Goal: Task Accomplishment & Management: Use online tool/utility

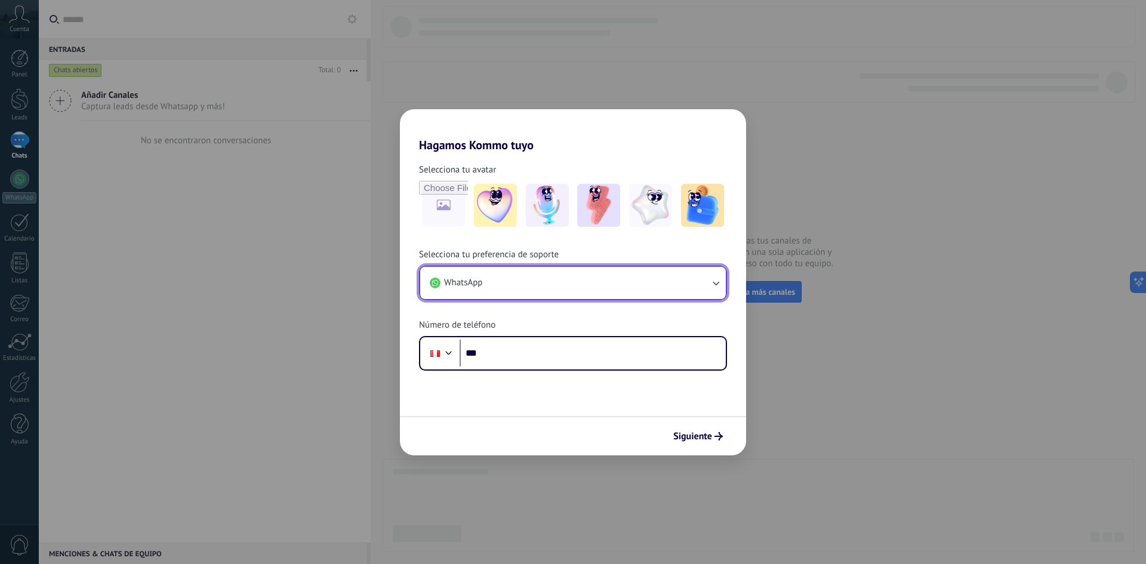
click at [687, 284] on button "WhatsApp" at bounding box center [573, 283] width 306 height 32
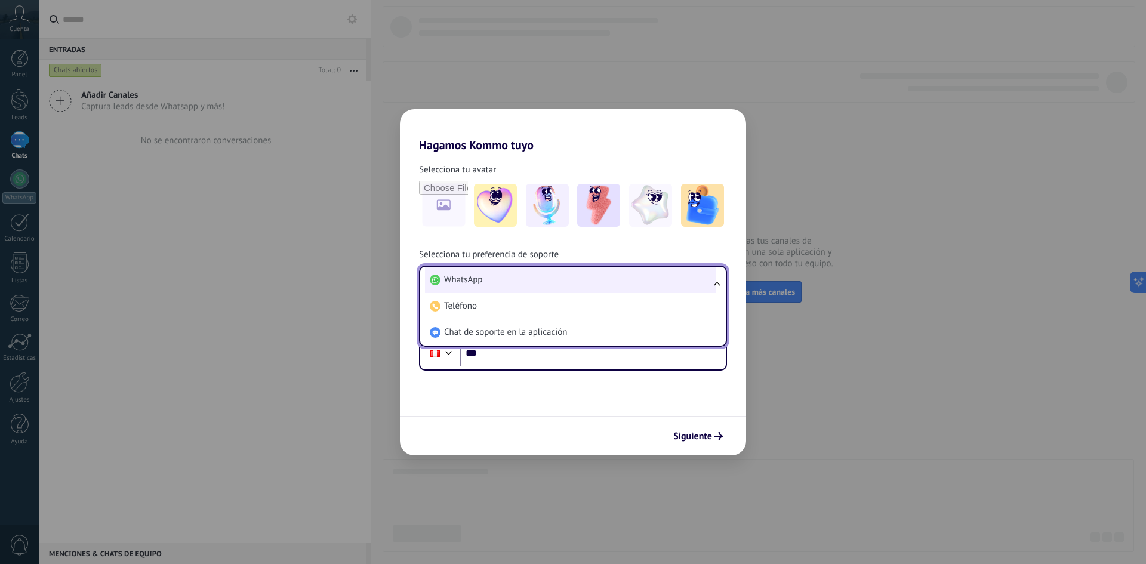
click at [542, 285] on li "WhatsApp" at bounding box center [570, 280] width 291 height 26
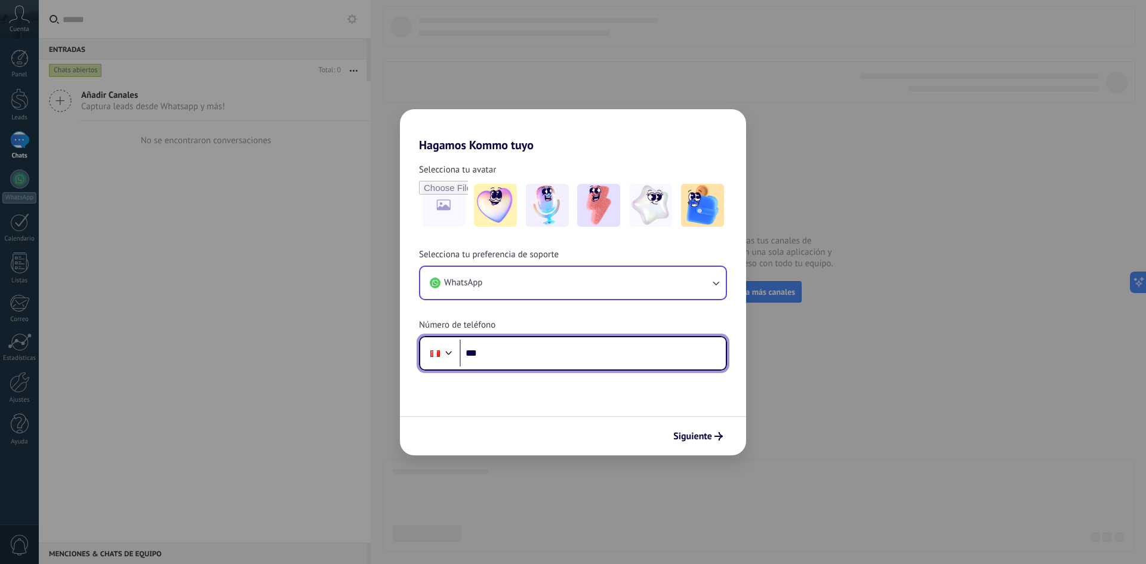
click at [569, 344] on input "***" at bounding box center [593, 353] width 266 height 27
type input "**********"
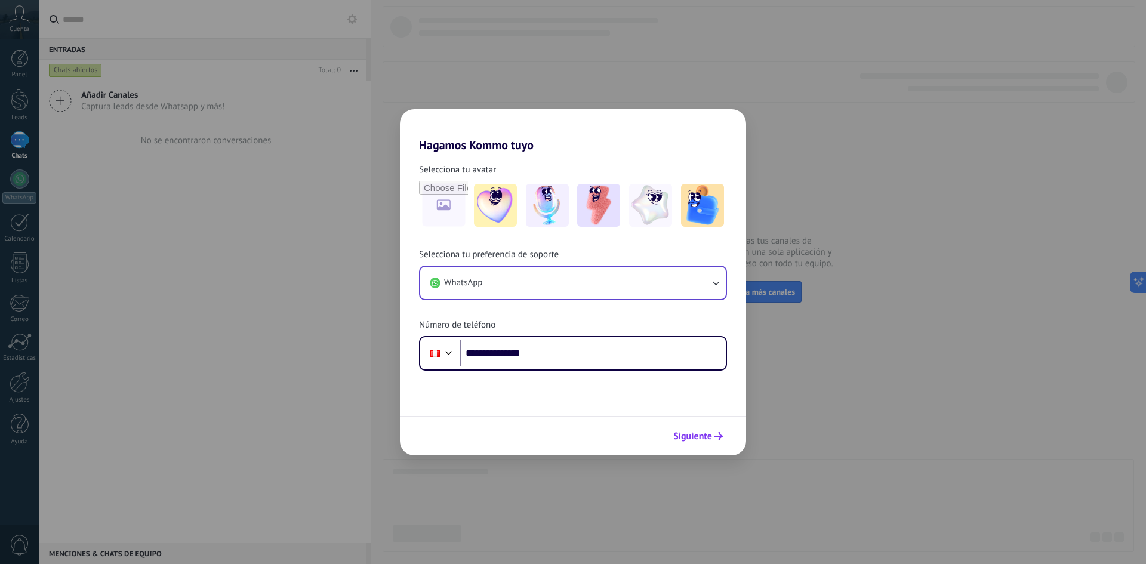
click at [707, 437] on span "Siguiente" at bounding box center [692, 436] width 39 height 8
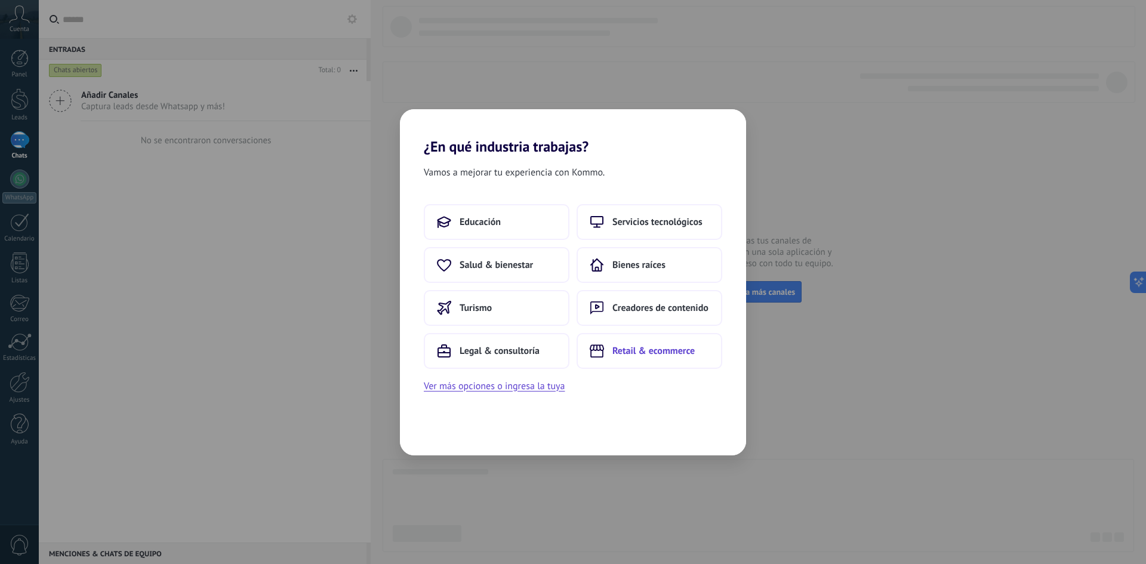
click at [628, 353] on span "Retail & ecommerce" at bounding box center [653, 351] width 82 height 12
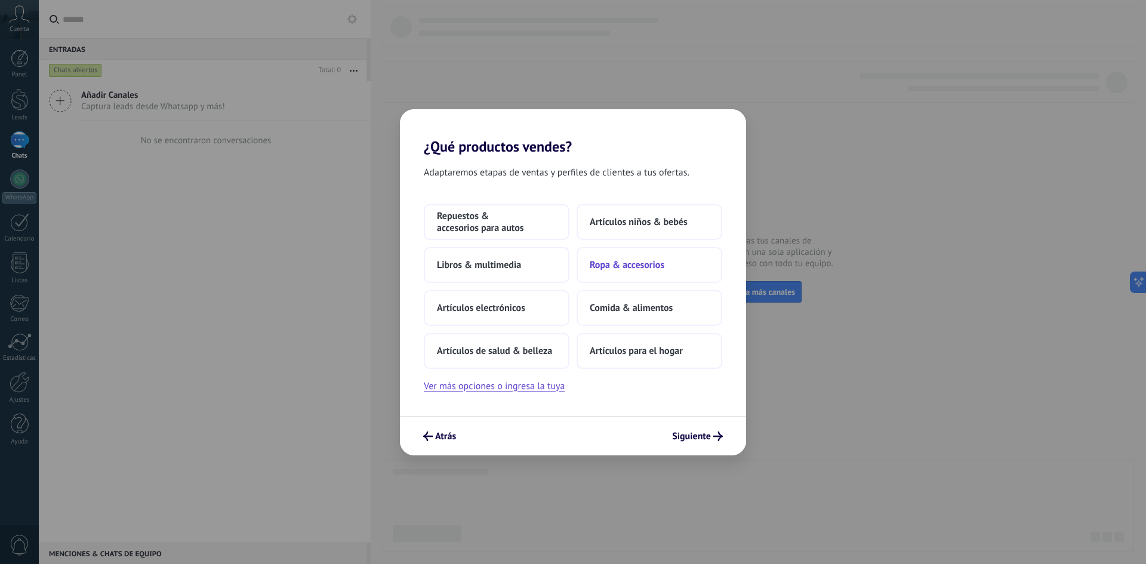
click at [608, 266] on span "Ropa & accesorios" at bounding box center [627, 265] width 75 height 12
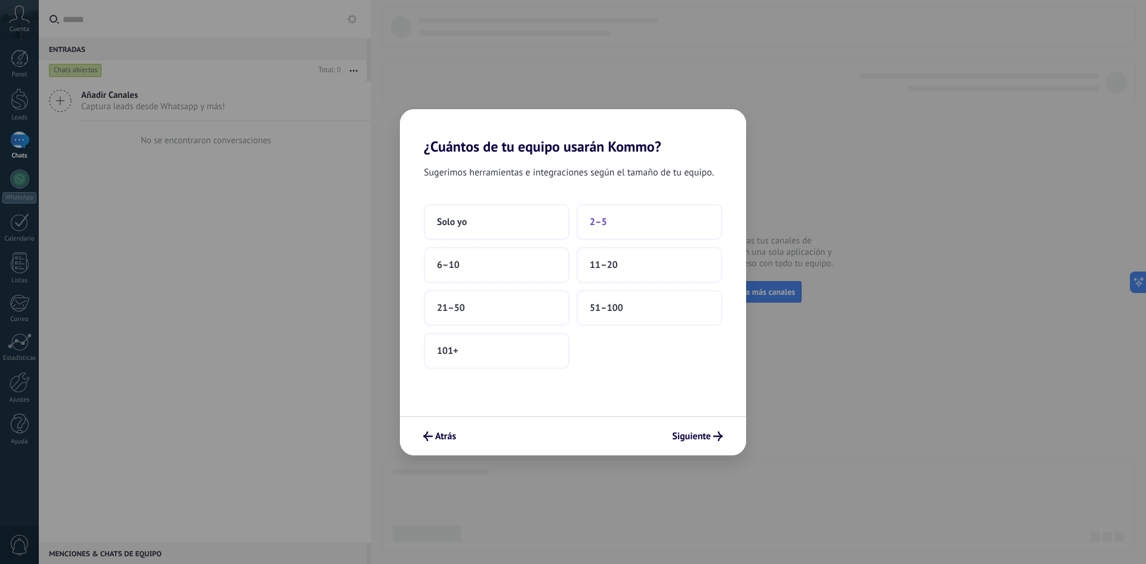
click at [600, 223] on span "2–5" at bounding box center [598, 222] width 17 height 12
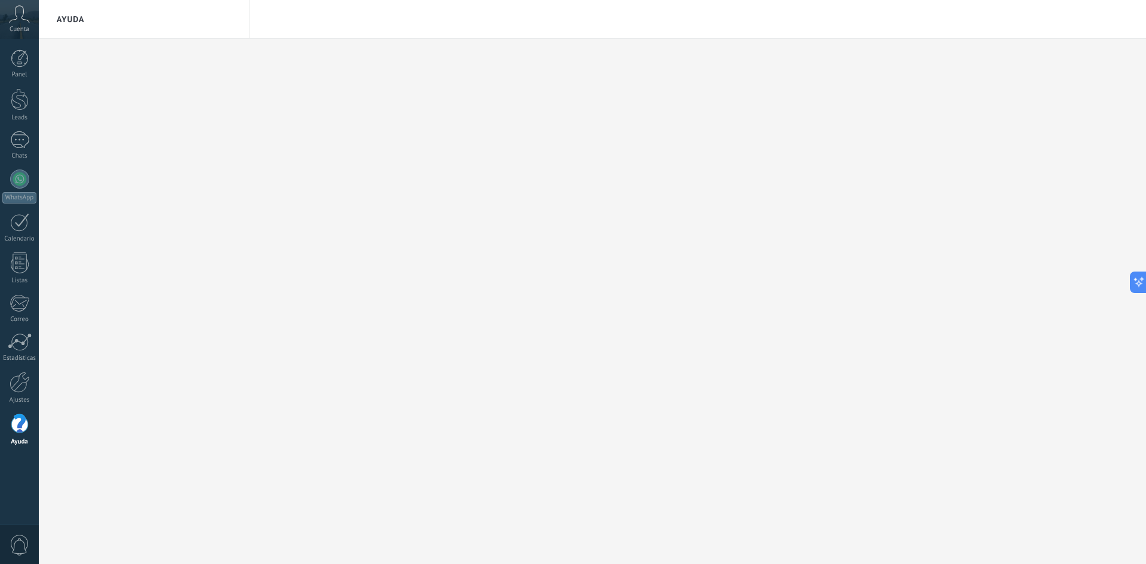
click at [25, 26] on span "Cuenta" at bounding box center [20, 30] width 20 height 8
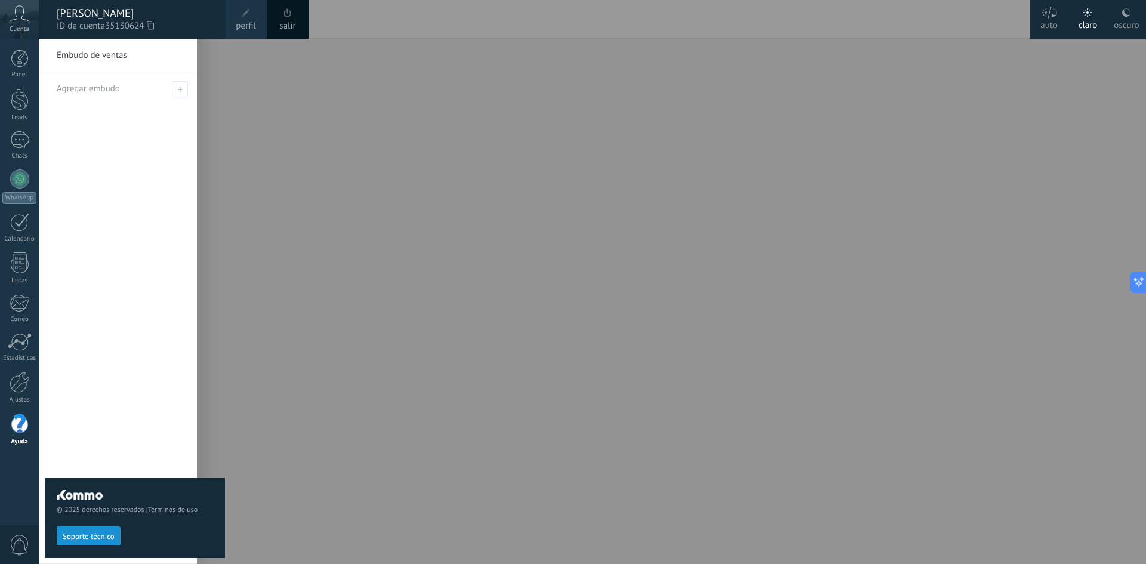
click at [25, 26] on span "Cuenta" at bounding box center [20, 30] width 20 height 8
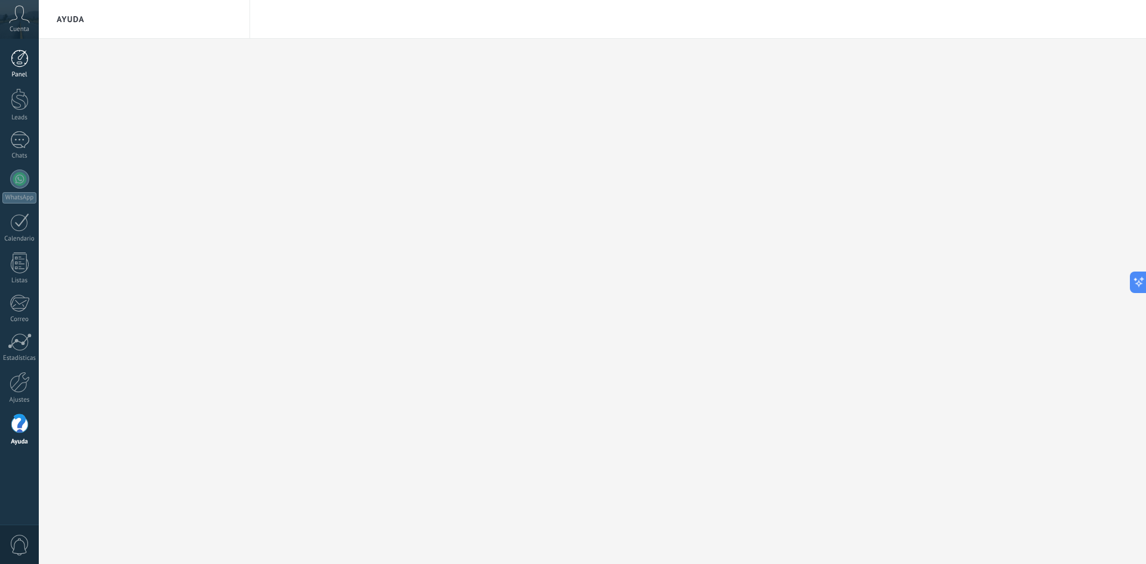
click at [27, 54] on div at bounding box center [20, 59] width 18 height 18
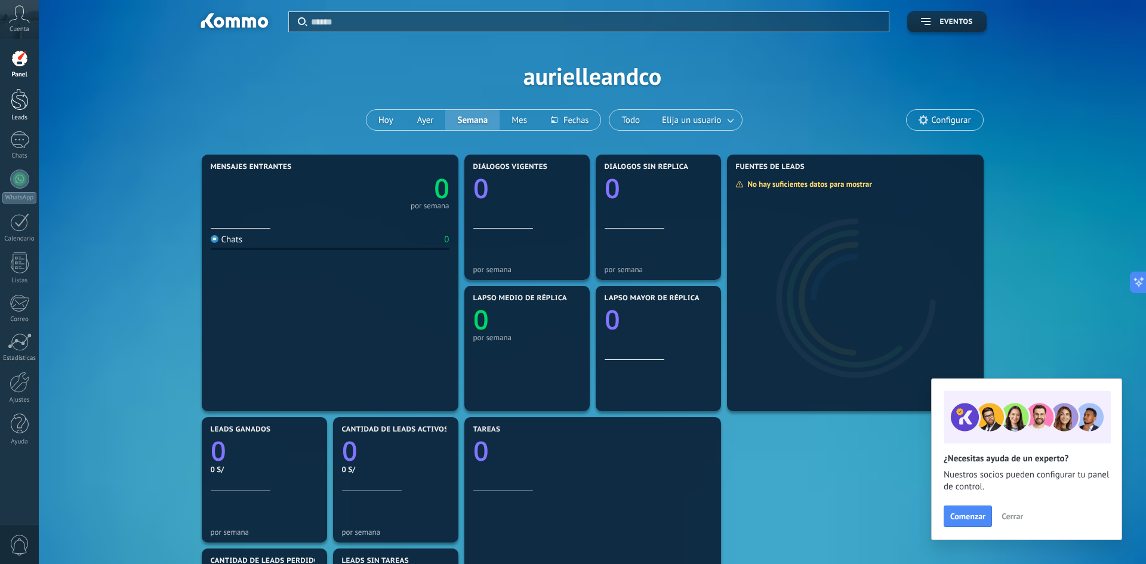
click at [21, 105] on div at bounding box center [20, 99] width 18 height 22
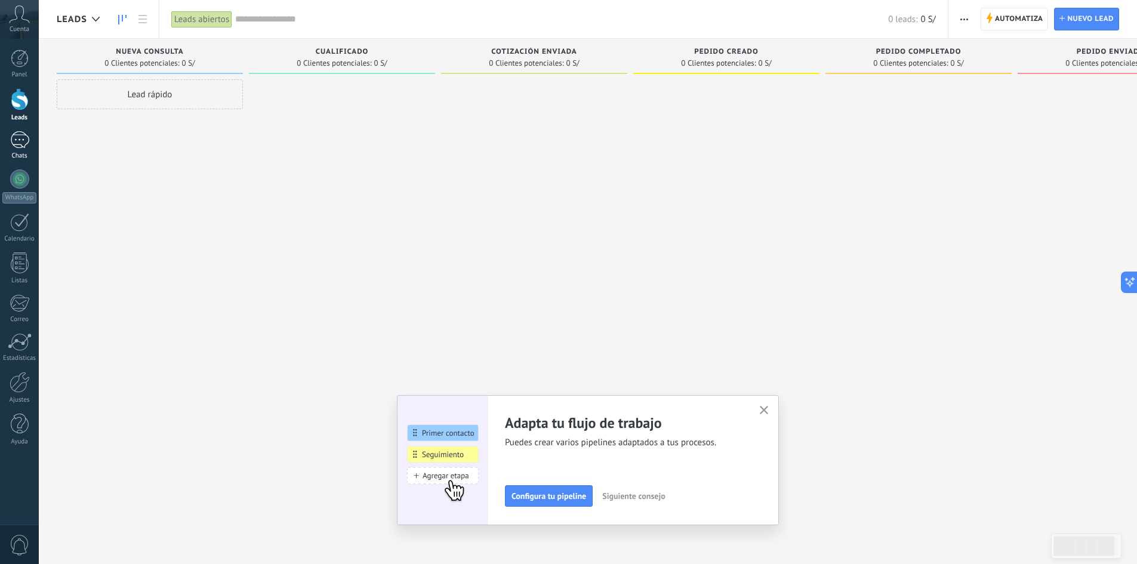
click at [18, 138] on div at bounding box center [19, 139] width 19 height 17
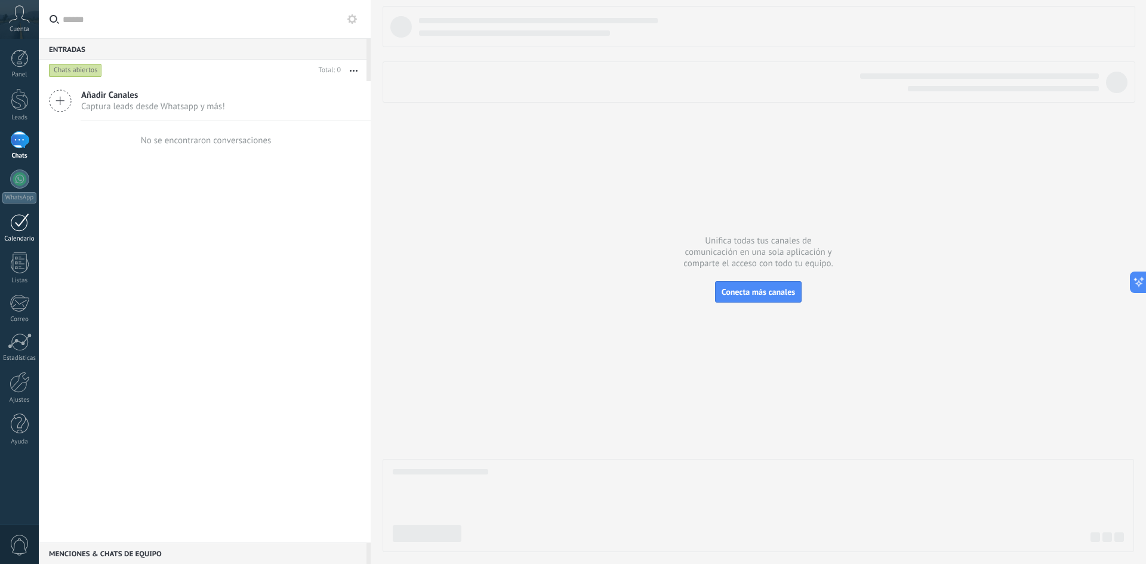
click at [12, 240] on div "Calendario" at bounding box center [19, 239] width 35 height 8
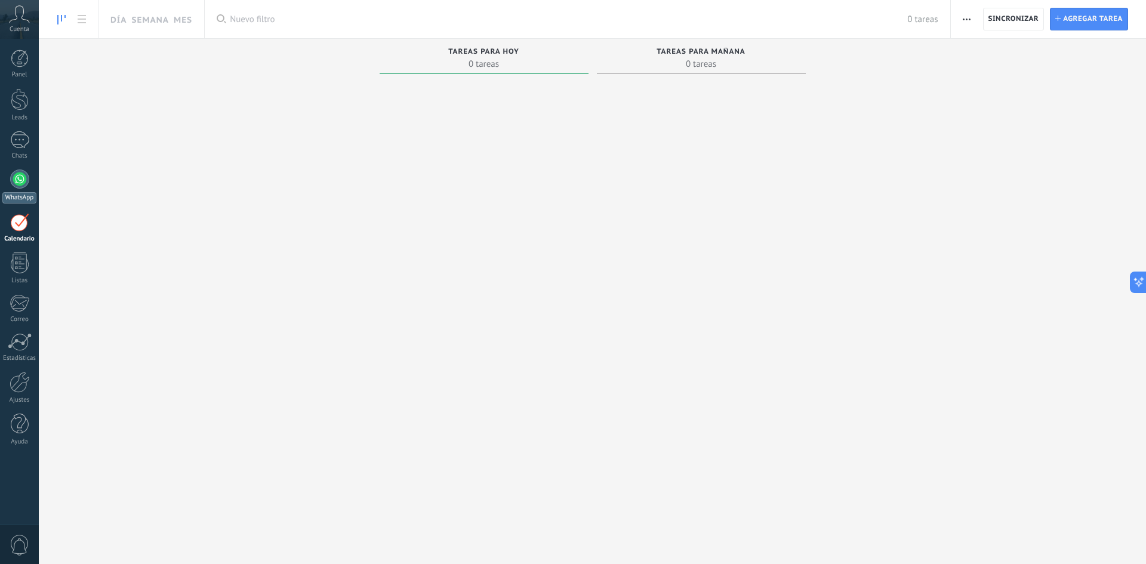
click at [24, 185] on div at bounding box center [19, 179] width 19 height 19
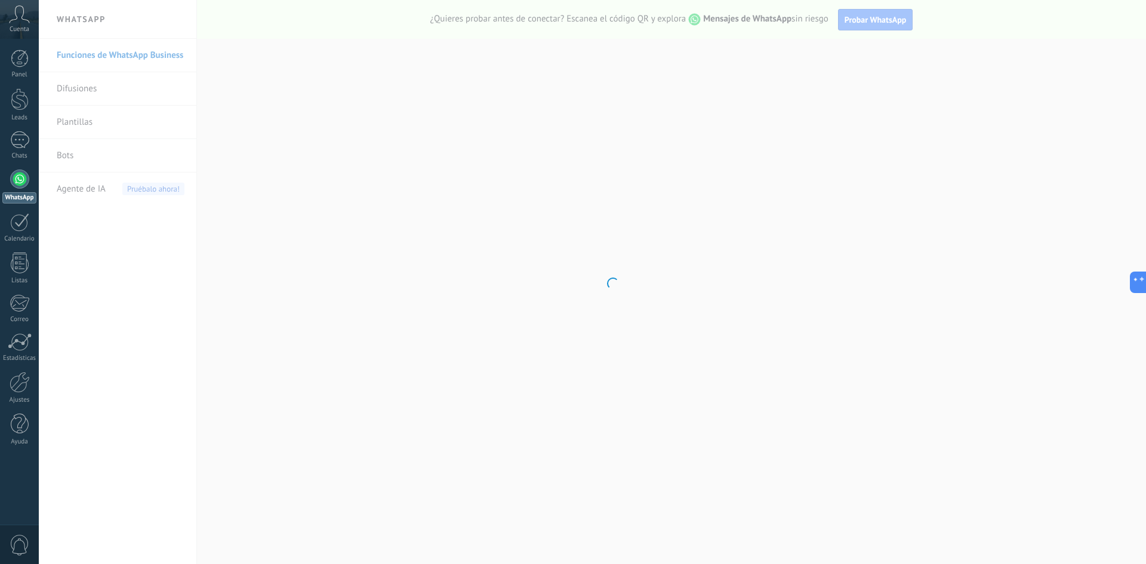
click at [94, 154] on body ".abccls-1,.abccls-2{fill-rule:evenodd}.abccls-2{fill:#fff} .abfcls-1{fill:none}…" at bounding box center [573, 282] width 1146 height 564
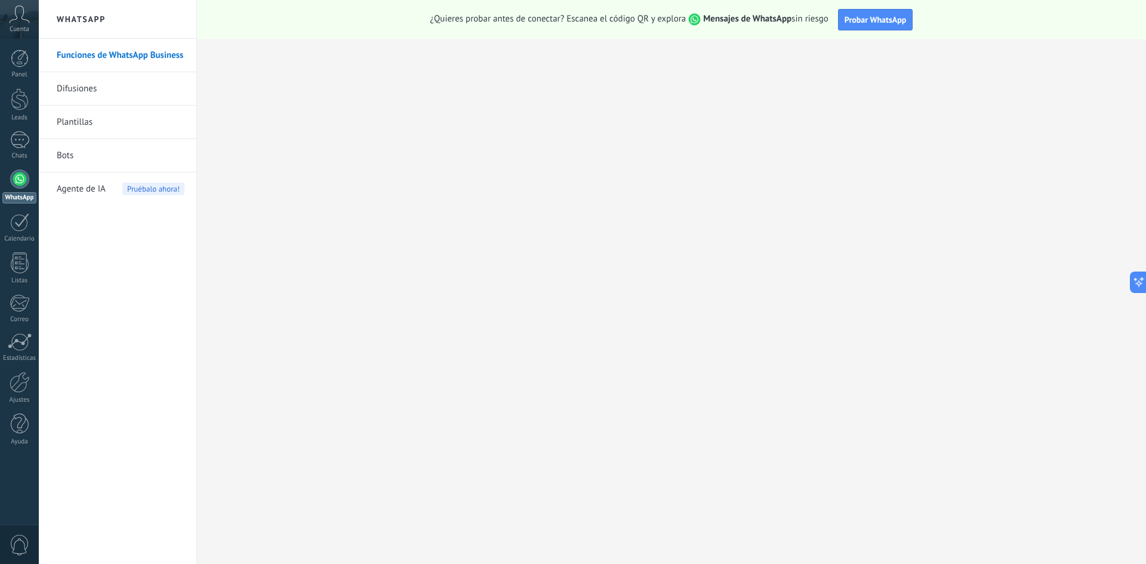
click at [88, 155] on link "Bots" at bounding box center [121, 155] width 128 height 33
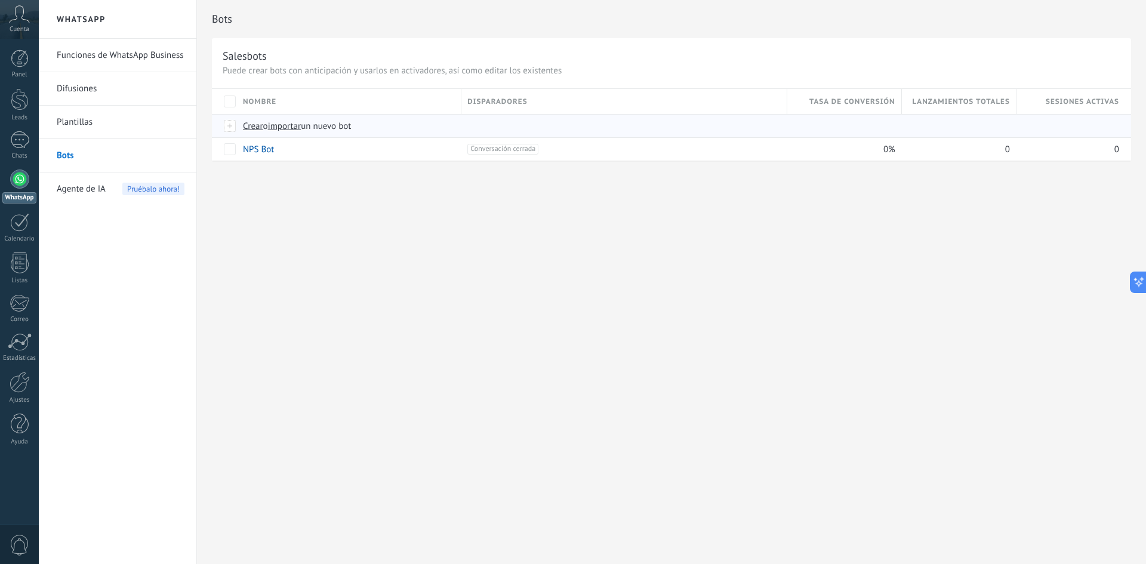
click at [226, 127] on div at bounding box center [230, 126] width 13 height 11
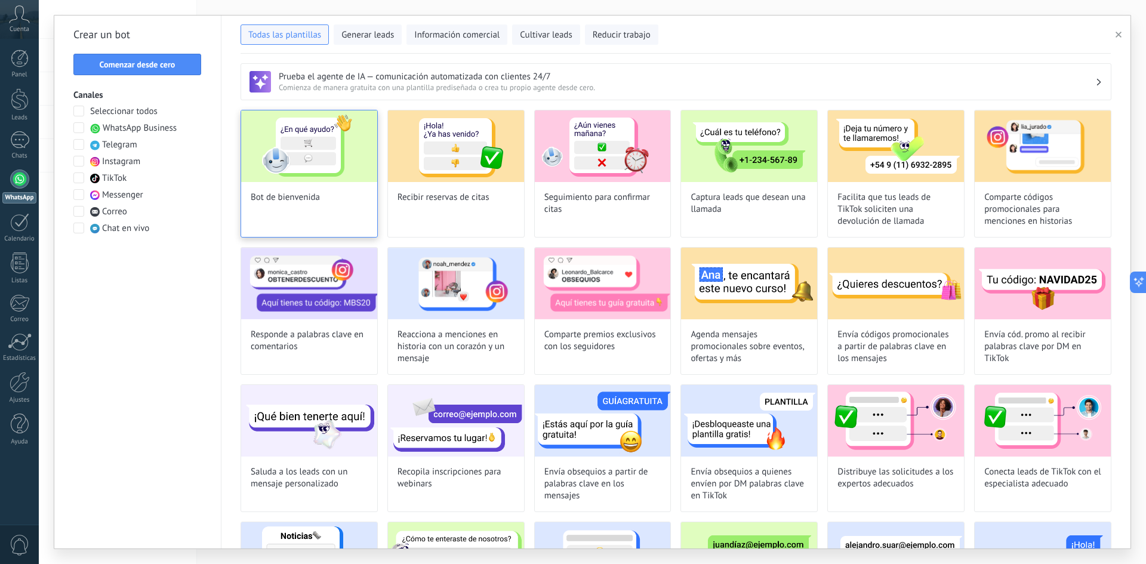
click at [316, 212] on div "Bot de bienvenida" at bounding box center [309, 174] width 137 height 128
type input "**********"
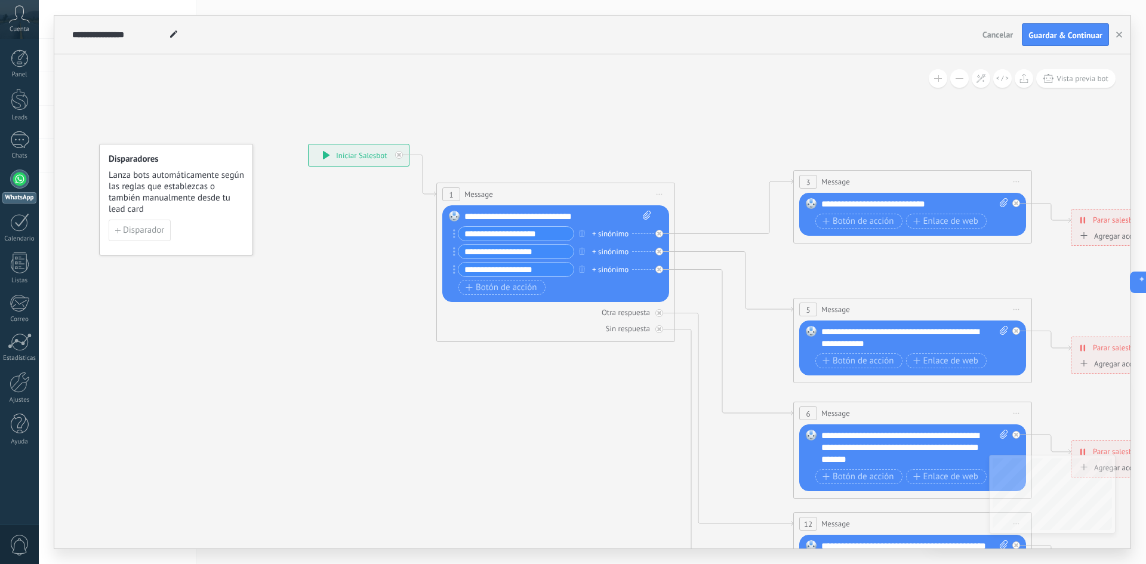
click at [347, 156] on div "**********" at bounding box center [359, 154] width 100 height 21
click at [331, 159] on div "**********" at bounding box center [359, 154] width 100 height 21
click at [329, 156] on icon at bounding box center [326, 155] width 7 height 8
click at [327, 153] on icon at bounding box center [326, 155] width 7 height 8
click at [503, 221] on div "**********" at bounding box center [557, 217] width 187 height 12
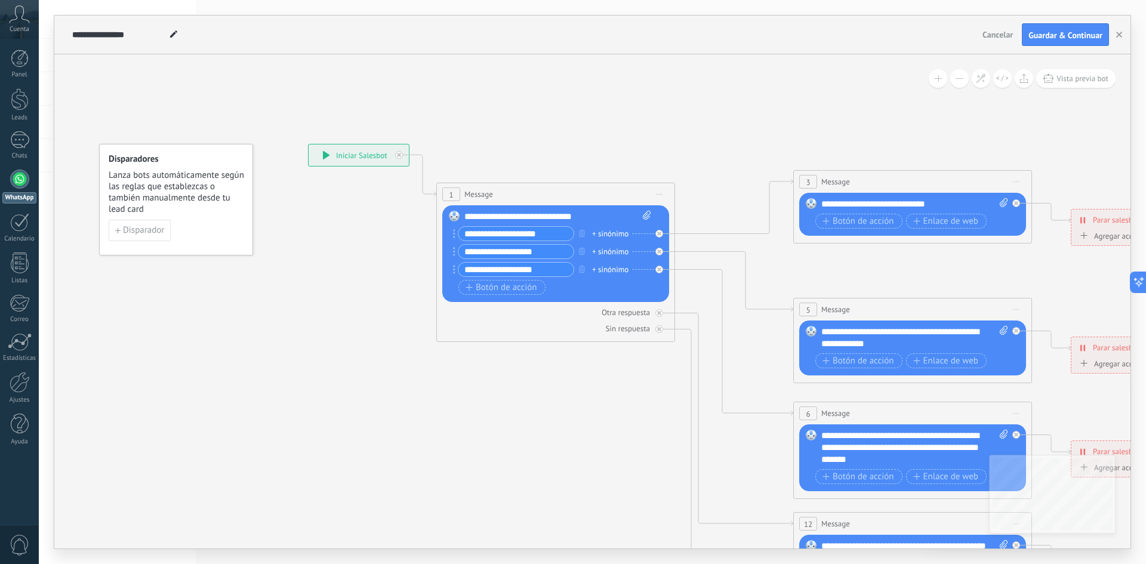
click at [489, 219] on div "**********" at bounding box center [557, 217] width 187 height 12
click at [137, 232] on span "Disparador" at bounding box center [143, 230] width 41 height 8
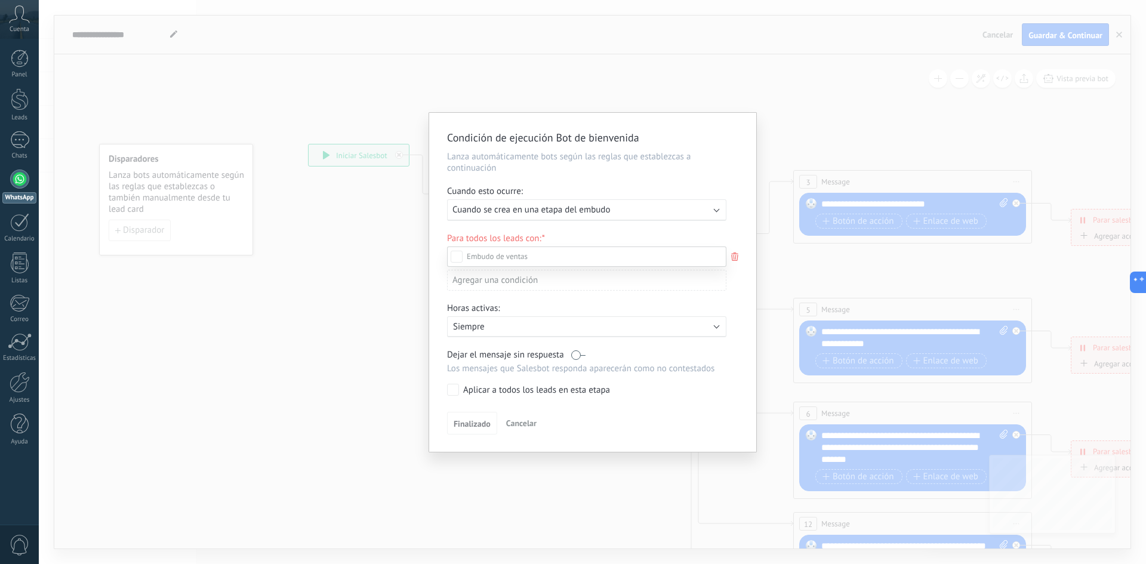
click at [0, 0] on label "Leads Entrantes" at bounding box center [0, 0] width 0 height 0
click at [0, 0] on div "Nueva consulta" at bounding box center [0, 0] width 0 height 0
click at [729, 195] on div at bounding box center [592, 282] width 1107 height 564
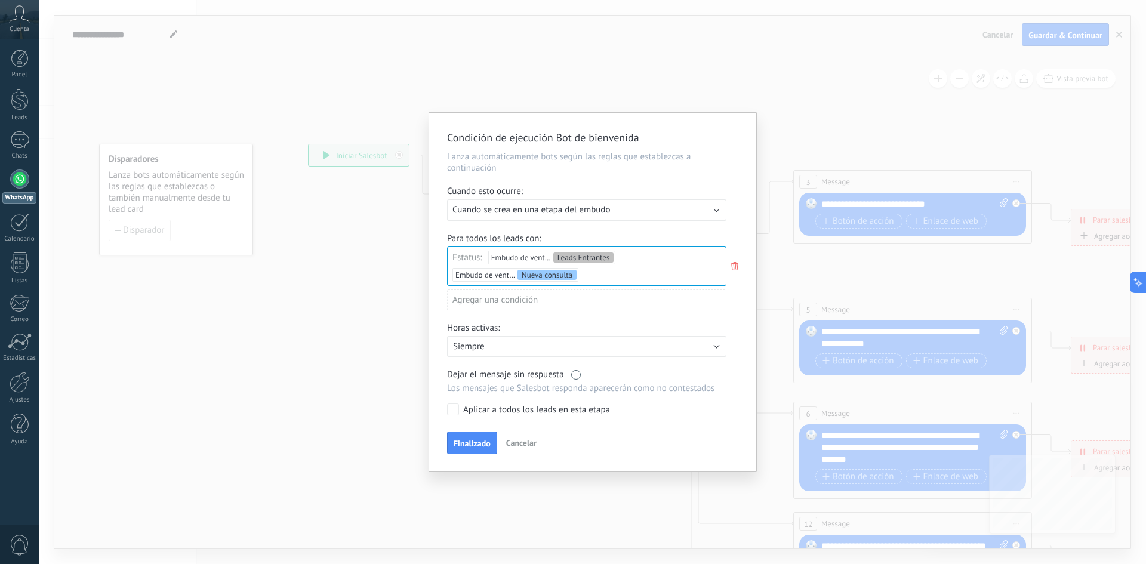
click at [583, 303] on div "Agregar una condición" at bounding box center [586, 299] width 279 height 21
click at [510, 328] on div "Etiquetas" at bounding box center [500, 323] width 93 height 17
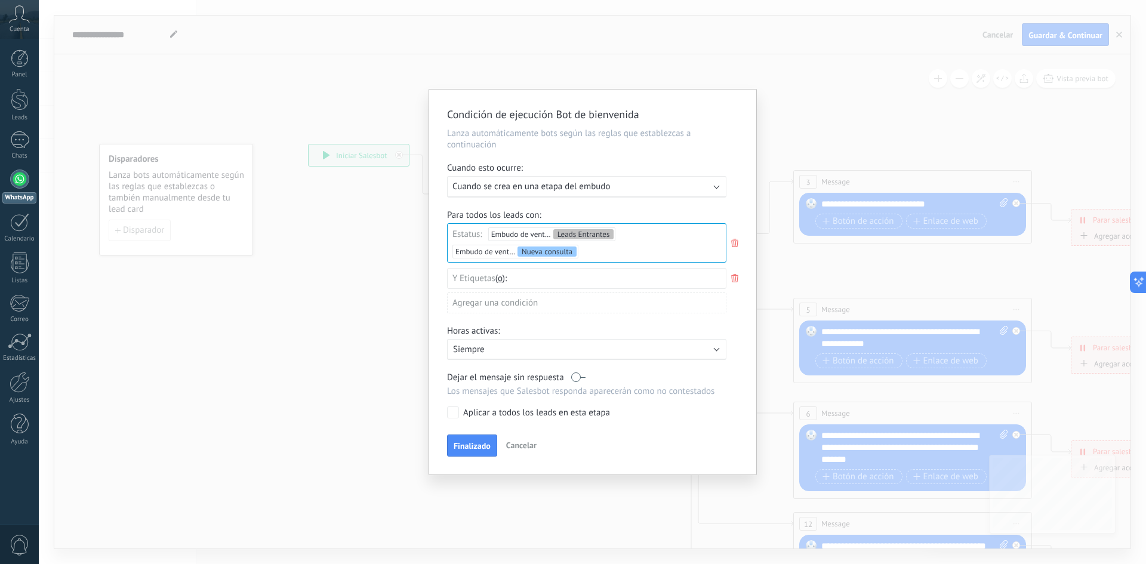
click at [541, 300] on div "Agregar una condición" at bounding box center [586, 302] width 279 height 21
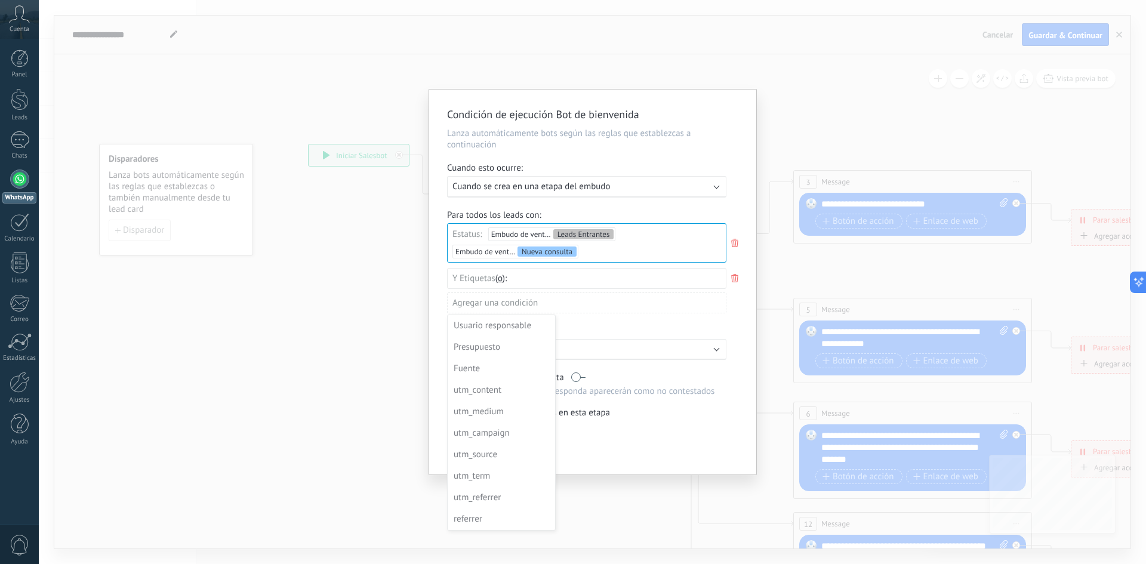
click at [519, 329] on div "Usuario responsable" at bounding box center [500, 326] width 93 height 17
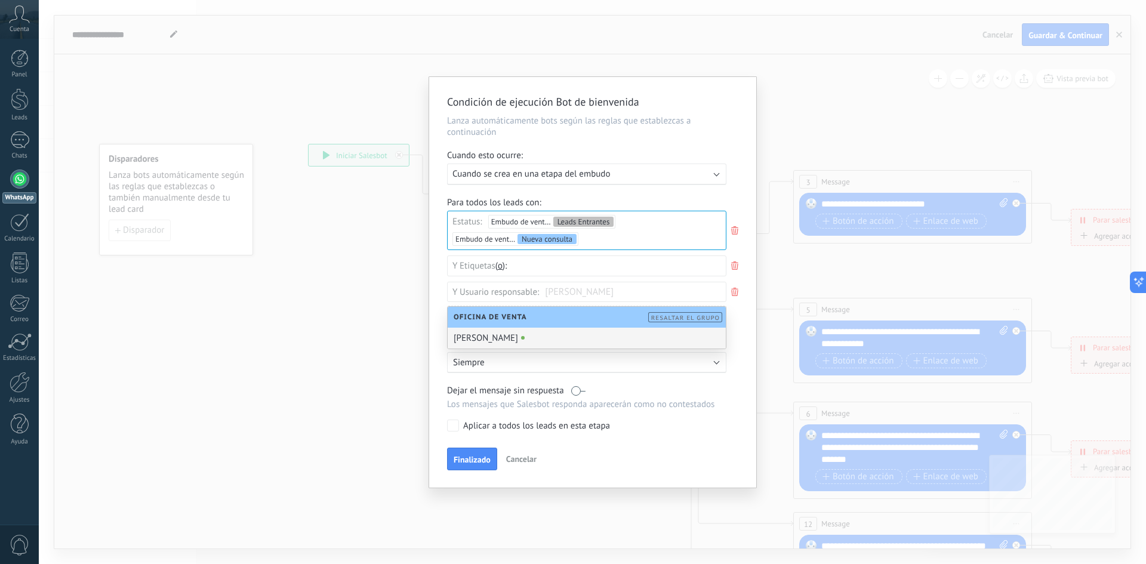
click at [551, 328] on div "[PERSON_NAME]" at bounding box center [587, 338] width 278 height 21
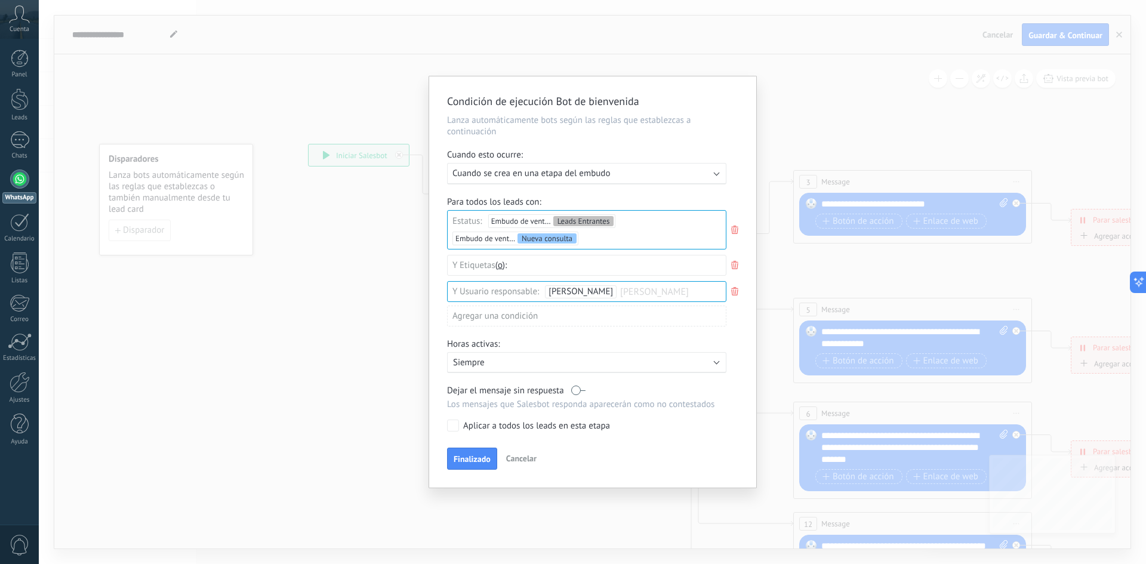
click at [591, 292] on span "[PERSON_NAME]" at bounding box center [581, 291] width 64 height 11
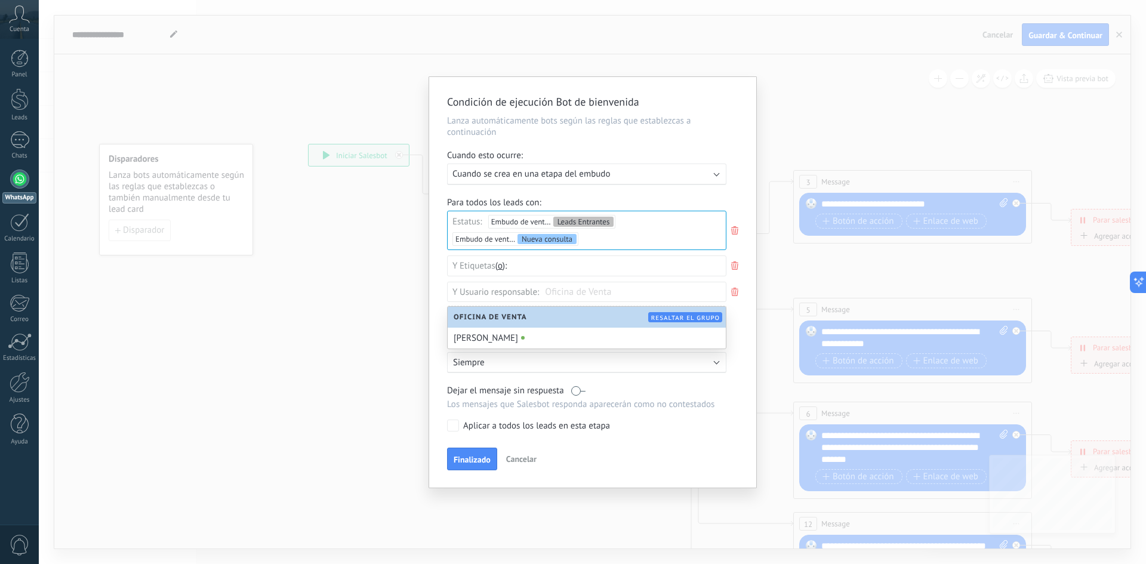
click at [728, 298] on icon at bounding box center [734, 292] width 13 height 14
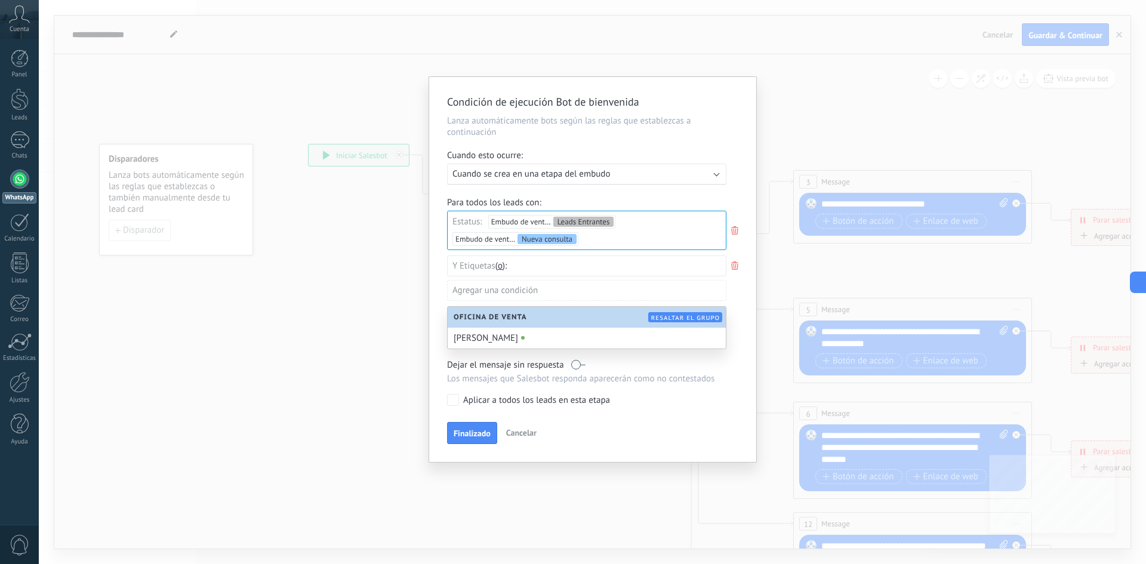
click at [729, 269] on icon at bounding box center [734, 265] width 13 height 14
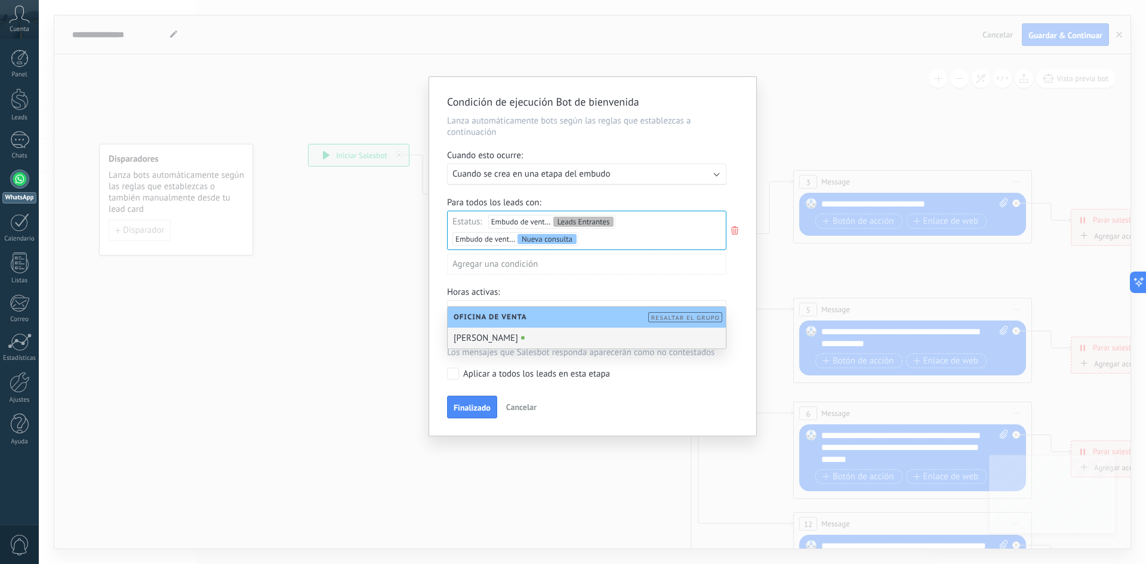
click at [556, 355] on p "Los mensajes que Salesbot responda aparecerán como no contestados" at bounding box center [586, 352] width 279 height 11
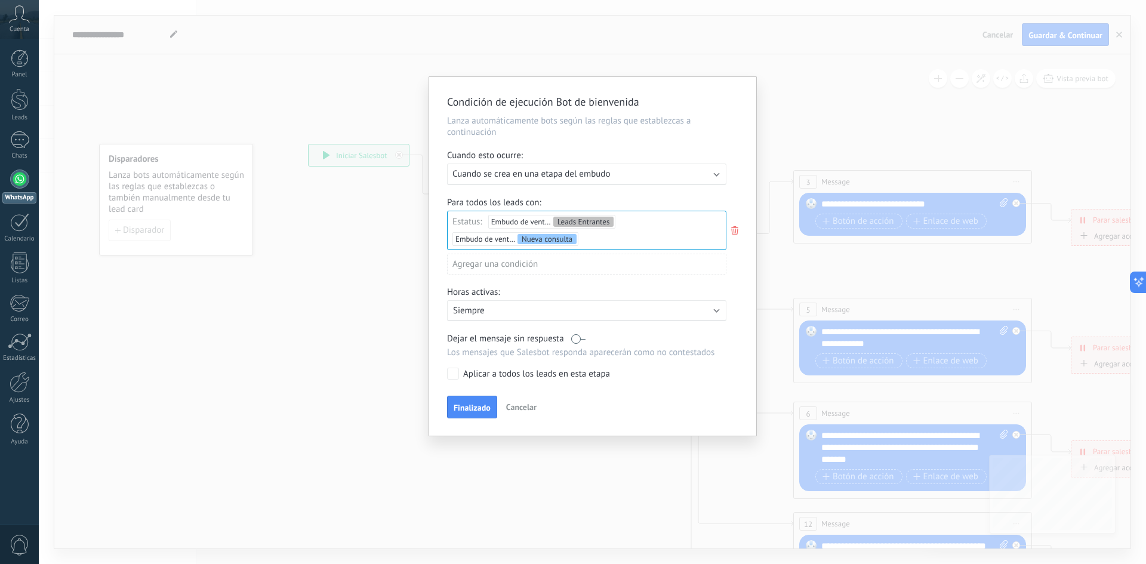
click at [569, 316] on div "Activo: Siempre" at bounding box center [586, 310] width 279 height 21
click at [613, 300] on li "Siempre" at bounding box center [604, 310] width 328 height 21
click at [476, 406] on span "Finalizado" at bounding box center [472, 407] width 37 height 8
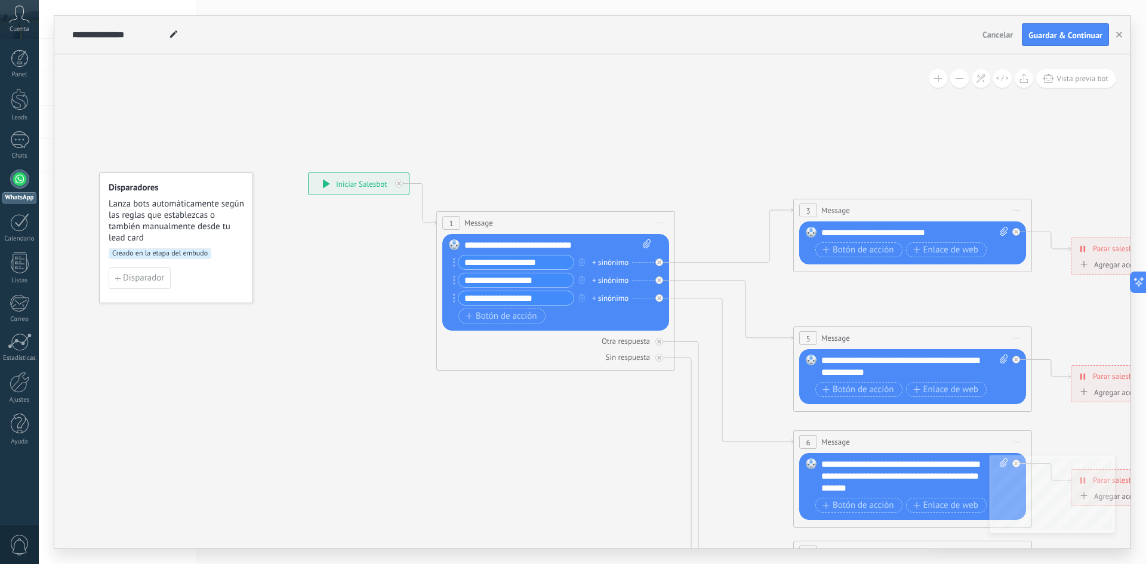
click at [466, 221] on span "Message" at bounding box center [478, 222] width 29 height 11
click at [488, 248] on div "**********" at bounding box center [557, 245] width 187 height 12
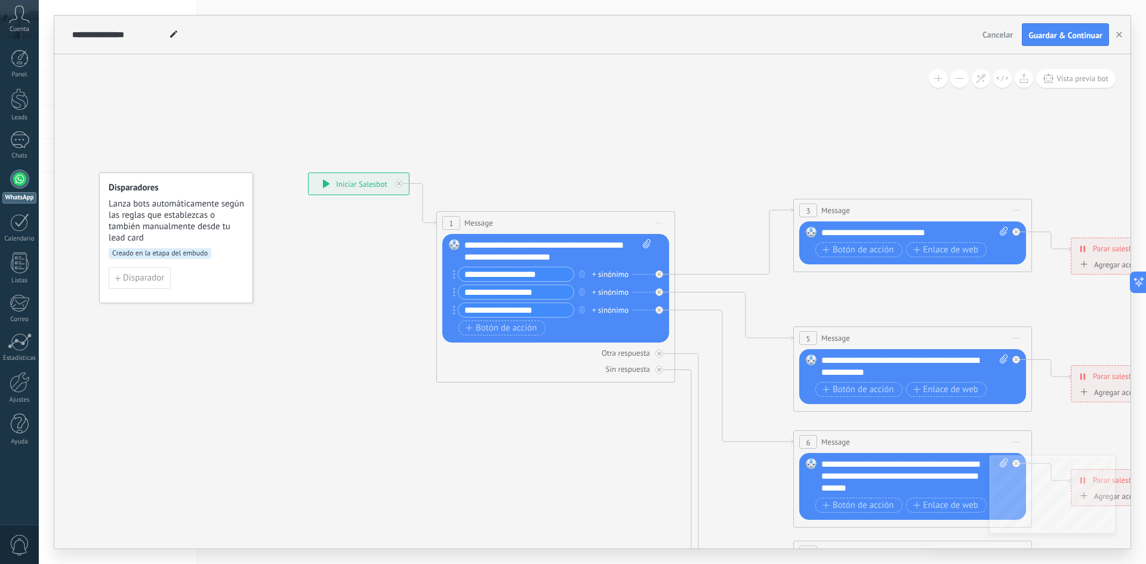
click at [452, 246] on rect at bounding box center [454, 244] width 11 height 11
click at [452, 245] on rect at bounding box center [454, 244] width 11 height 11
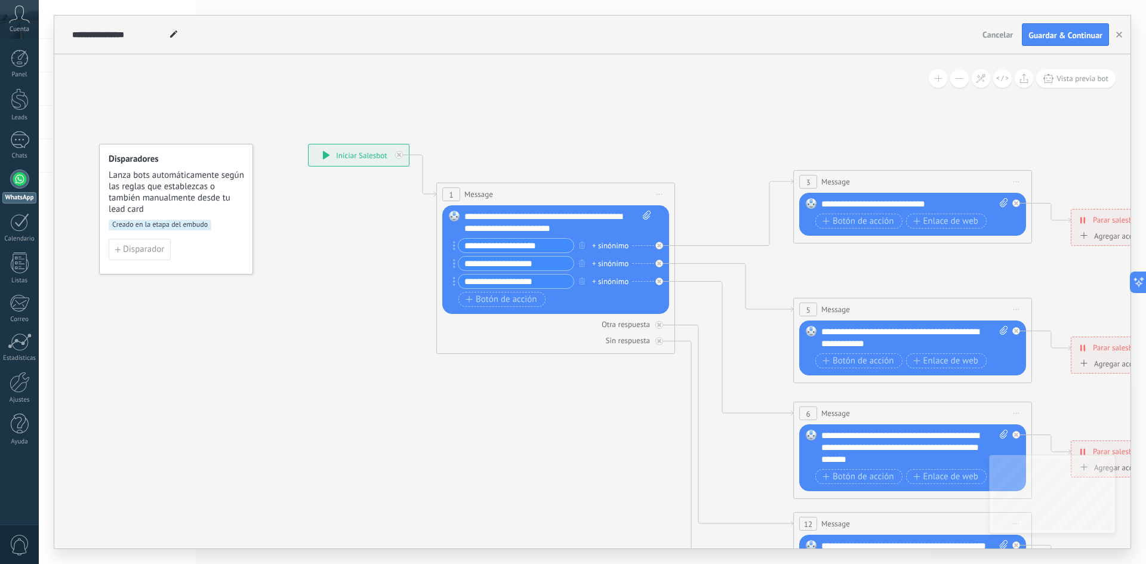
click at [579, 230] on div "**********" at bounding box center [557, 223] width 187 height 24
click at [1062, 38] on span "Guardar & Continuar" at bounding box center [1065, 35] width 74 height 8
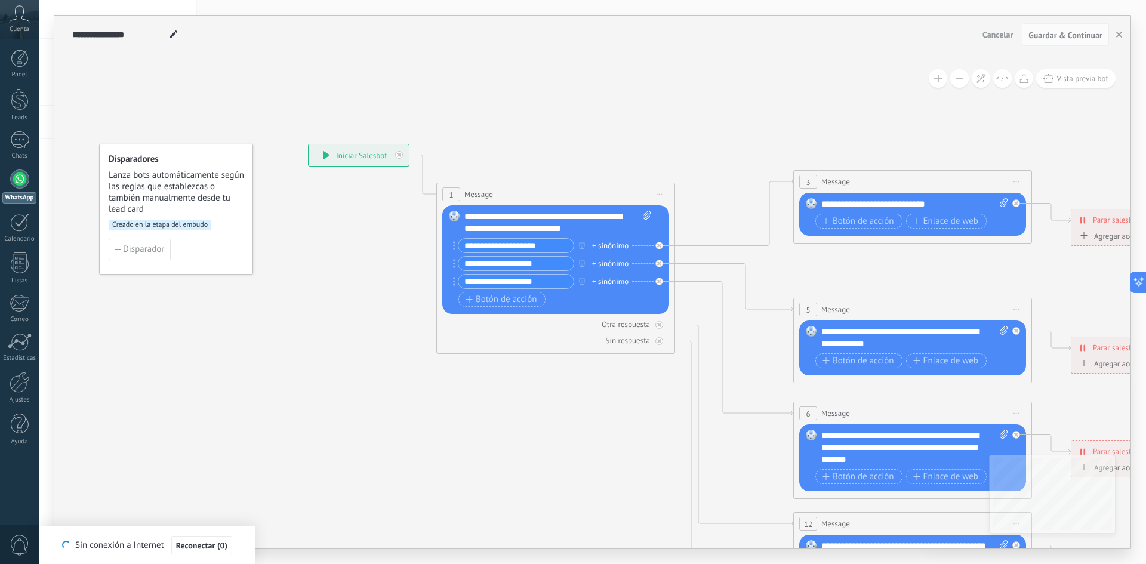
click at [456, 480] on icon at bounding box center [940, 441] width 1860 height 1193
click at [220, 549] on span "Reconectar" at bounding box center [201, 545] width 39 height 8
click at [212, 550] on span "Reconectar" at bounding box center [194, 545] width 39 height 8
click at [176, 550] on span "Reconectar" at bounding box center [194, 545] width 39 height 8
click at [190, 544] on span "Reconectar" at bounding box center [194, 545] width 39 height 8
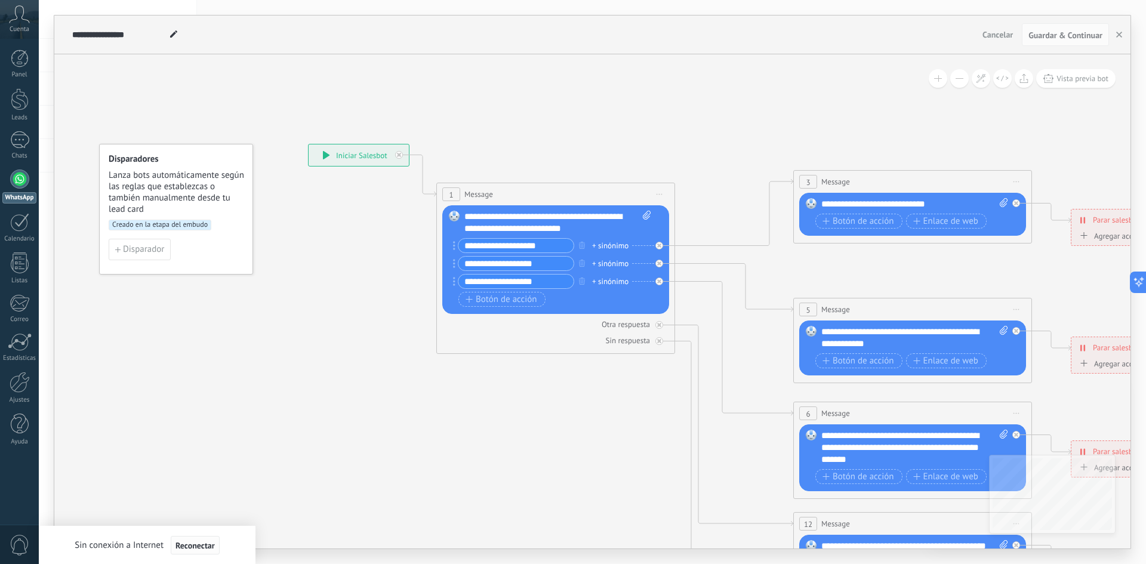
click at [218, 541] on button "Reconectar" at bounding box center [195, 545] width 49 height 19
click at [218, 542] on button "Reconectar" at bounding box center [195, 545] width 49 height 19
click at [214, 542] on div "Se ha recuperado la conexión a Internet Sin conexión a Internet Reconectar" at bounding box center [147, 545] width 217 height 38
click at [214, 542] on span "Reconectar" at bounding box center [194, 545] width 39 height 8
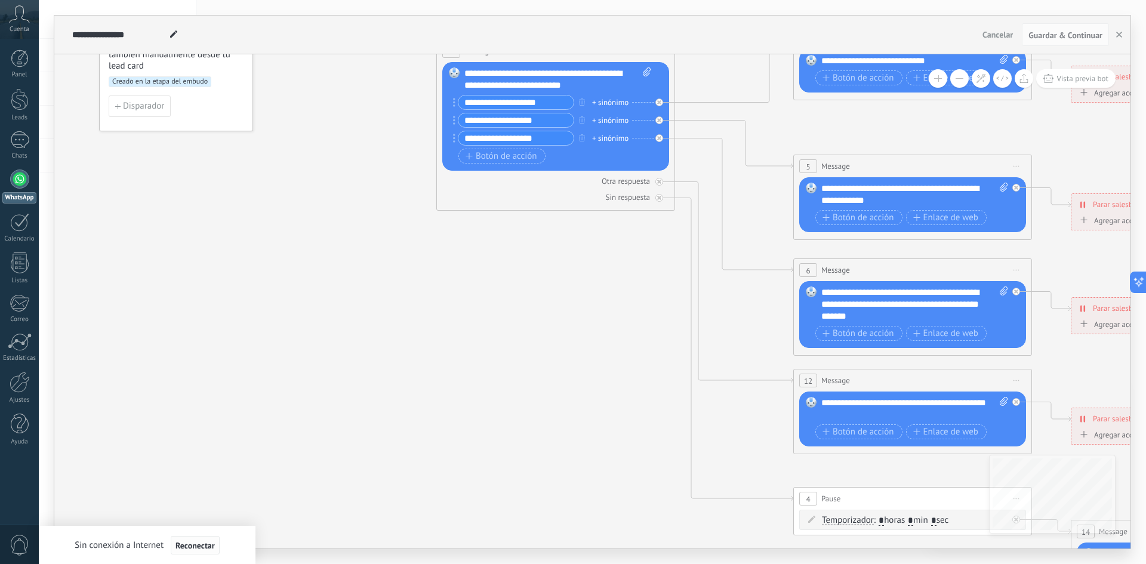
click at [215, 546] on button "Reconectar" at bounding box center [195, 545] width 49 height 19
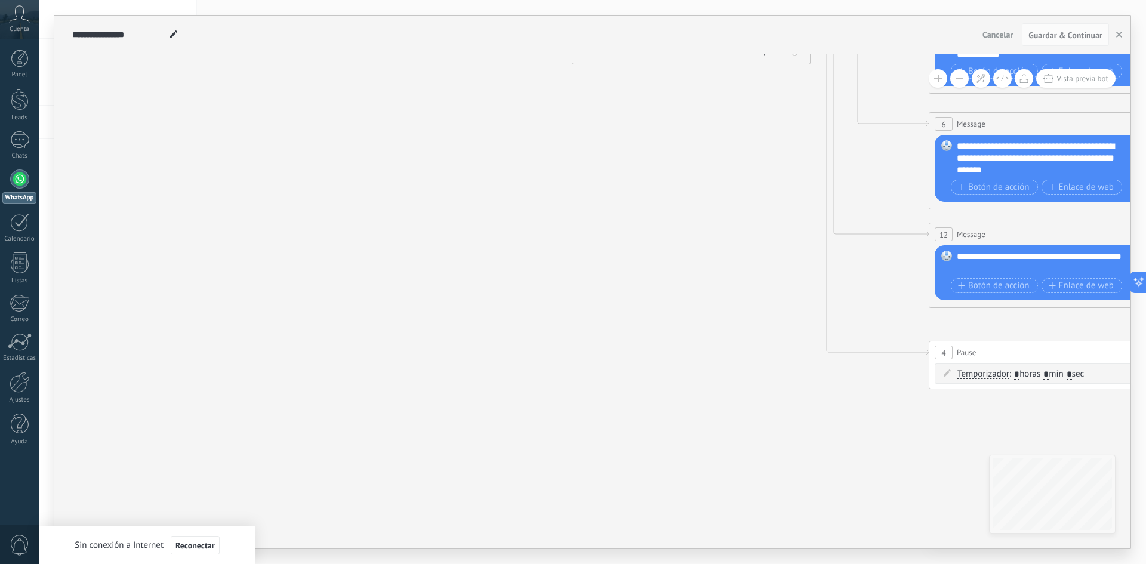
drag, startPoint x: 526, startPoint y: 519, endPoint x: 662, endPoint y: 516, distance: 135.5
click at [662, 516] on icon at bounding box center [1075, 152] width 1860 height 1193
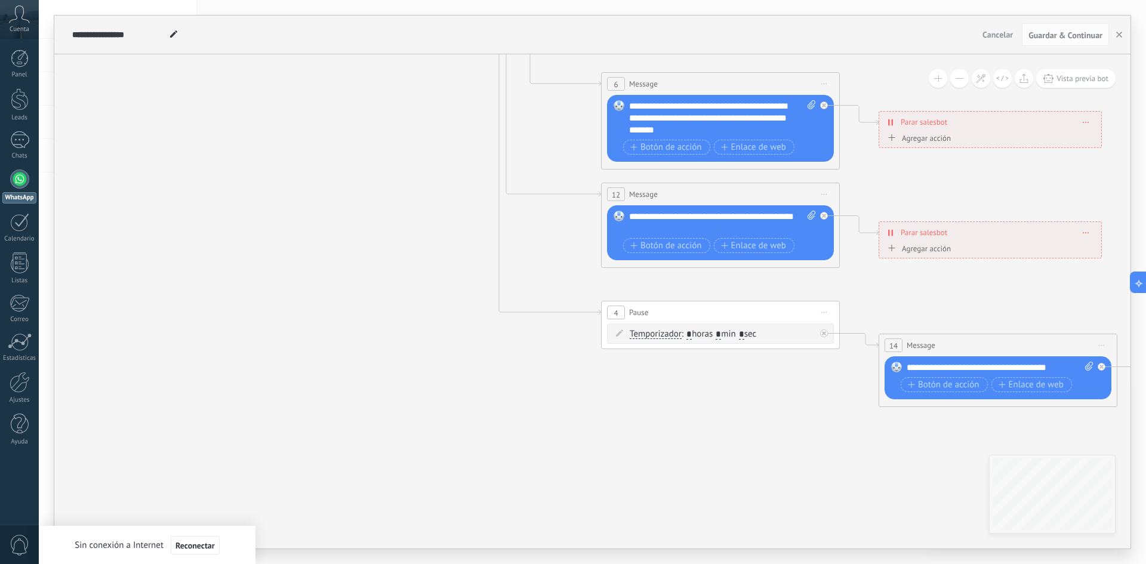
drag, startPoint x: 637, startPoint y: 499, endPoint x: 316, endPoint y: 464, distance: 323.0
click at [319, 466] on icon at bounding box center [747, 112] width 1860 height 1193
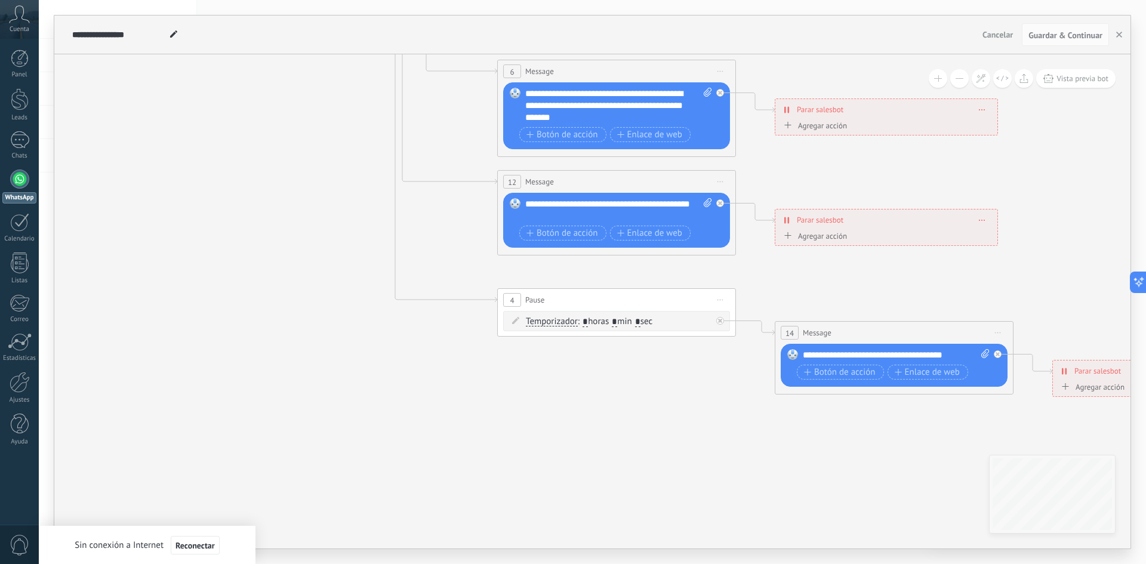
drag, startPoint x: 316, startPoint y: 464, endPoint x: 242, endPoint y: 458, distance: 74.8
click at [241, 458] on icon at bounding box center [644, 99] width 1860 height 1193
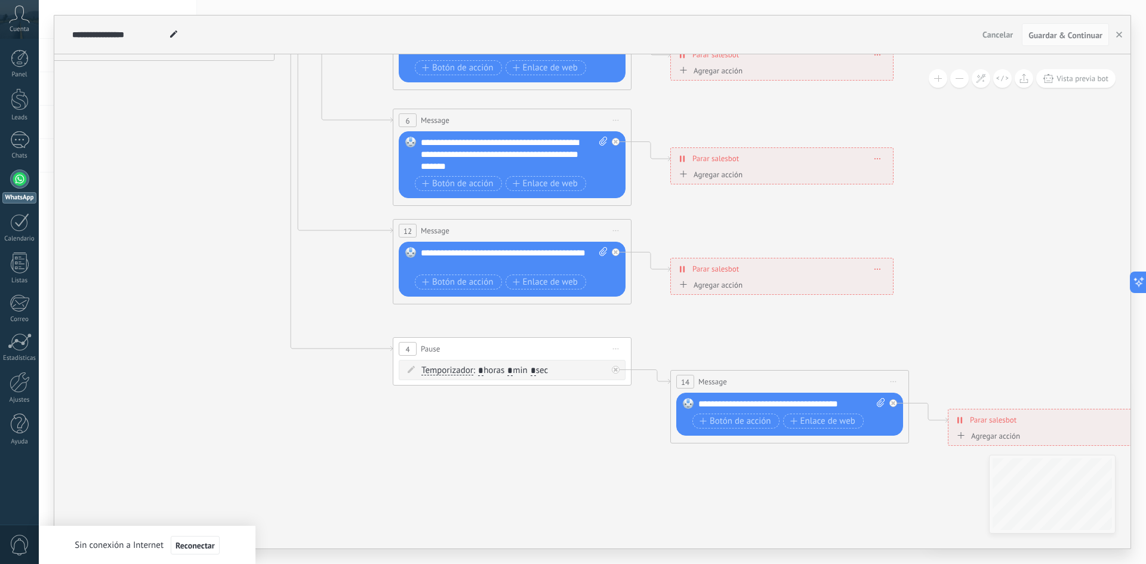
drag, startPoint x: 750, startPoint y: 473, endPoint x: 654, endPoint y: 522, distance: 107.6
click at [654, 522] on icon at bounding box center [539, 148] width 1860 height 1193
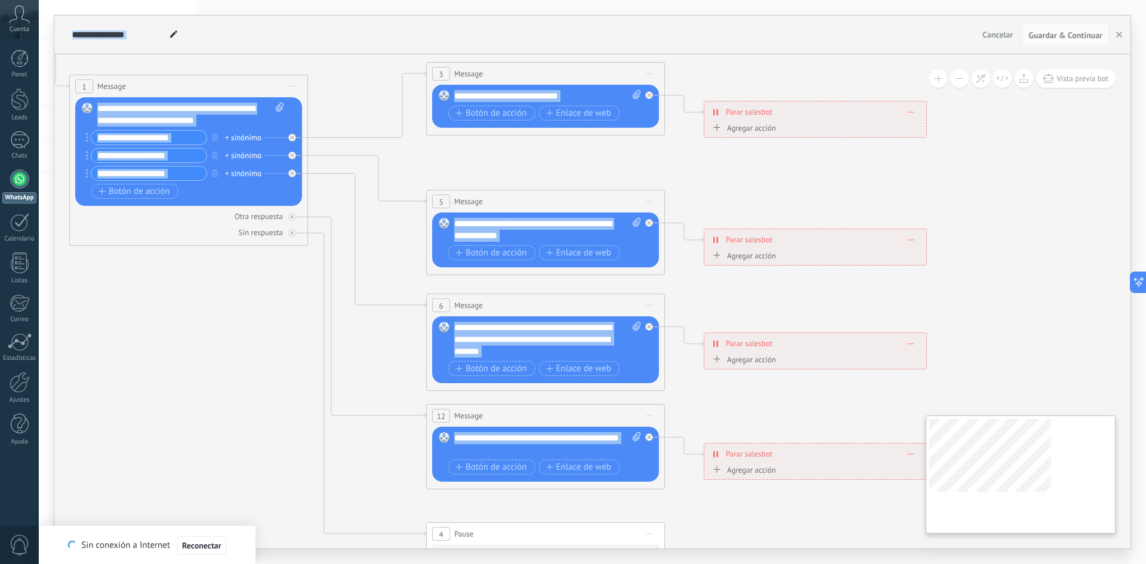
click at [1025, 518] on div "**********" at bounding box center [592, 301] width 1076 height 494
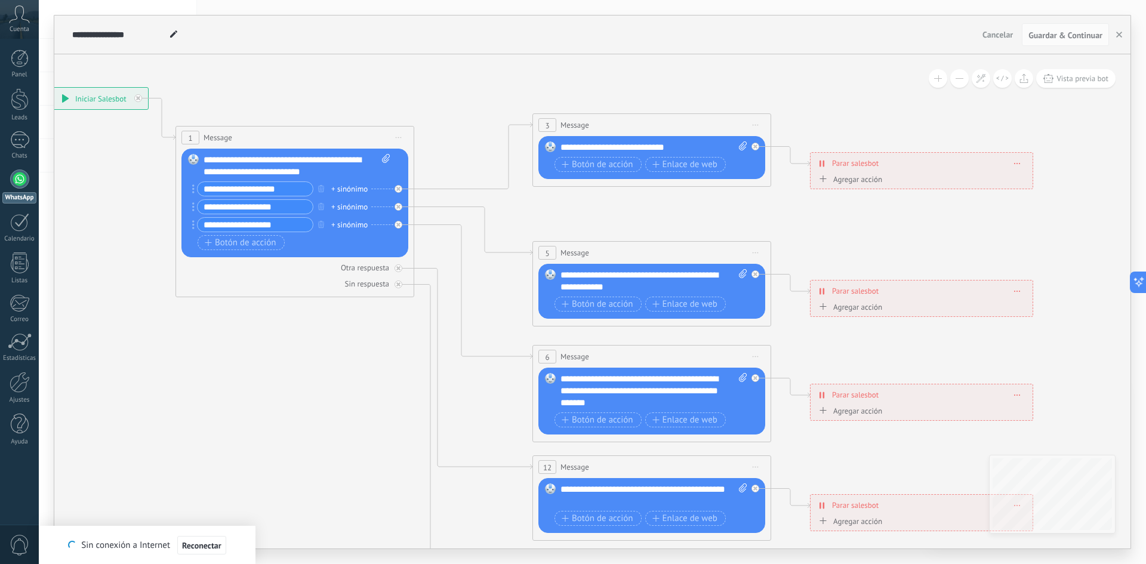
drag, startPoint x: 276, startPoint y: 359, endPoint x: 394, endPoint y: 377, distance: 118.9
click at [394, 377] on icon at bounding box center [679, 385] width 1860 height 1193
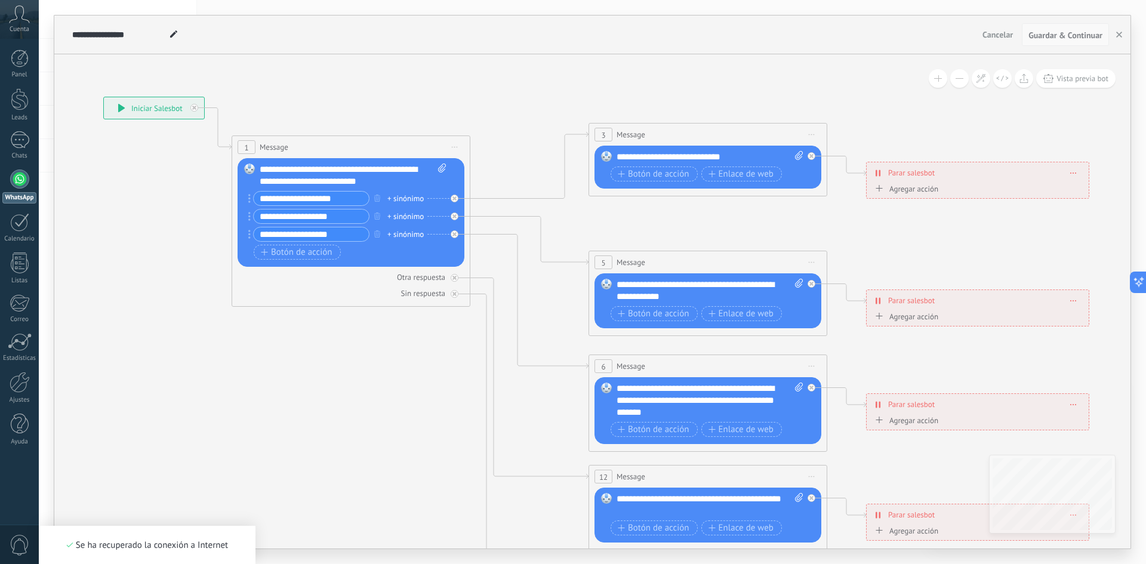
click at [1073, 35] on span "Guardar & Continuar" at bounding box center [1065, 35] width 74 height 8
click at [1081, 38] on span "Guardar & Continuar" at bounding box center [1065, 35] width 74 height 8
click at [1083, 28] on button "Guardar & Continuar" at bounding box center [1065, 34] width 87 height 23
click at [137, 100] on div "**********" at bounding box center [154, 107] width 100 height 21
click at [130, 108] on div "**********" at bounding box center [154, 107] width 100 height 21
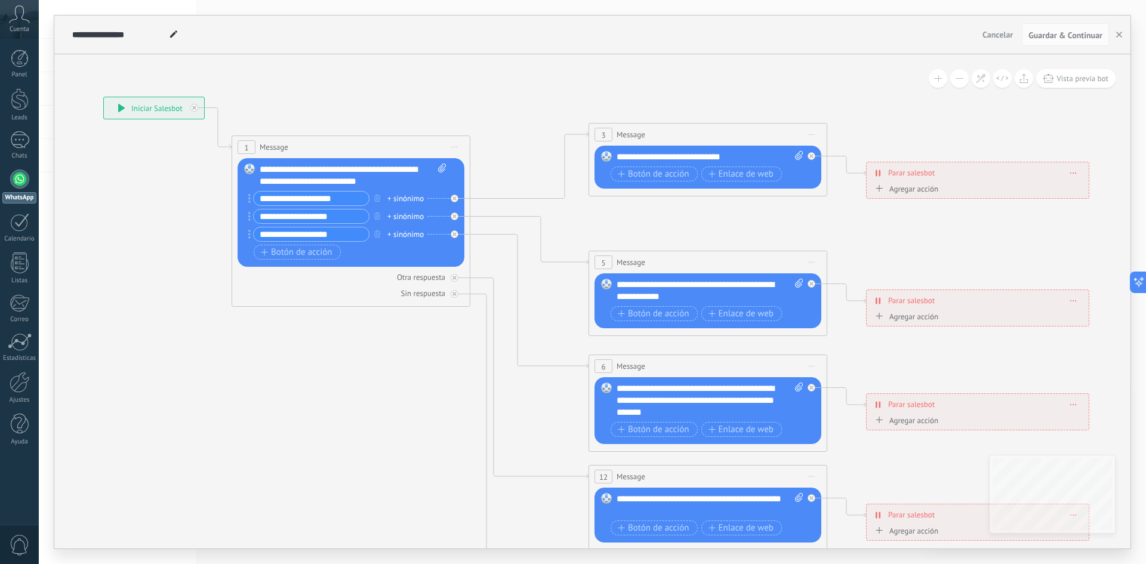
click at [124, 108] on icon at bounding box center [121, 108] width 7 height 8
click at [329, 202] on input "**********" at bounding box center [311, 199] width 115 height 14
click at [122, 110] on icon at bounding box center [121, 108] width 7 height 8
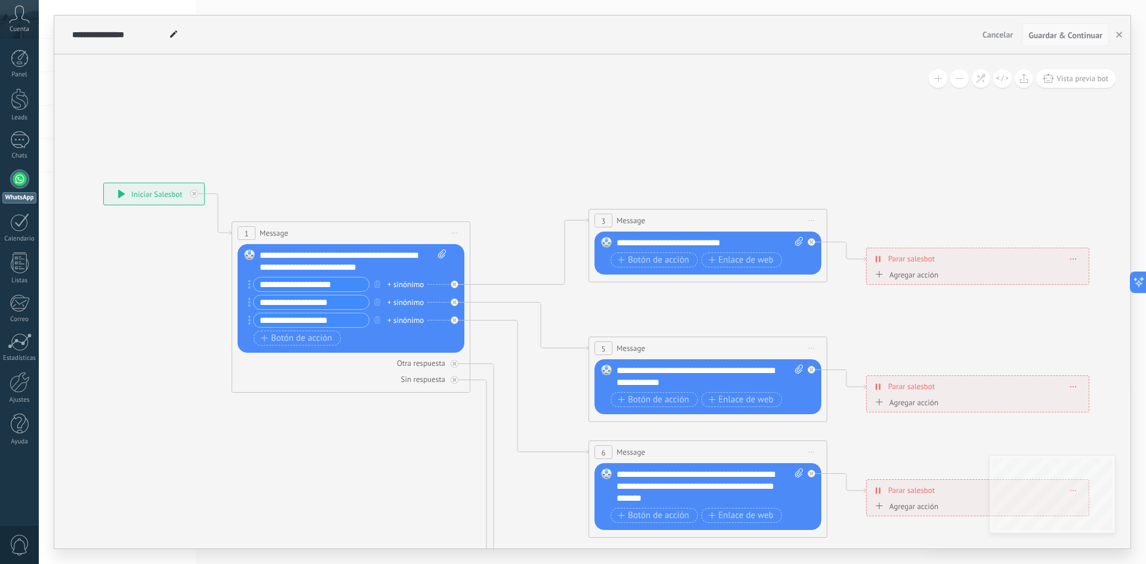
click at [1078, 39] on span "Guardar & Continuar" at bounding box center [1065, 35] width 74 height 8
click at [1114, 31] on button "button" at bounding box center [1119, 34] width 18 height 23
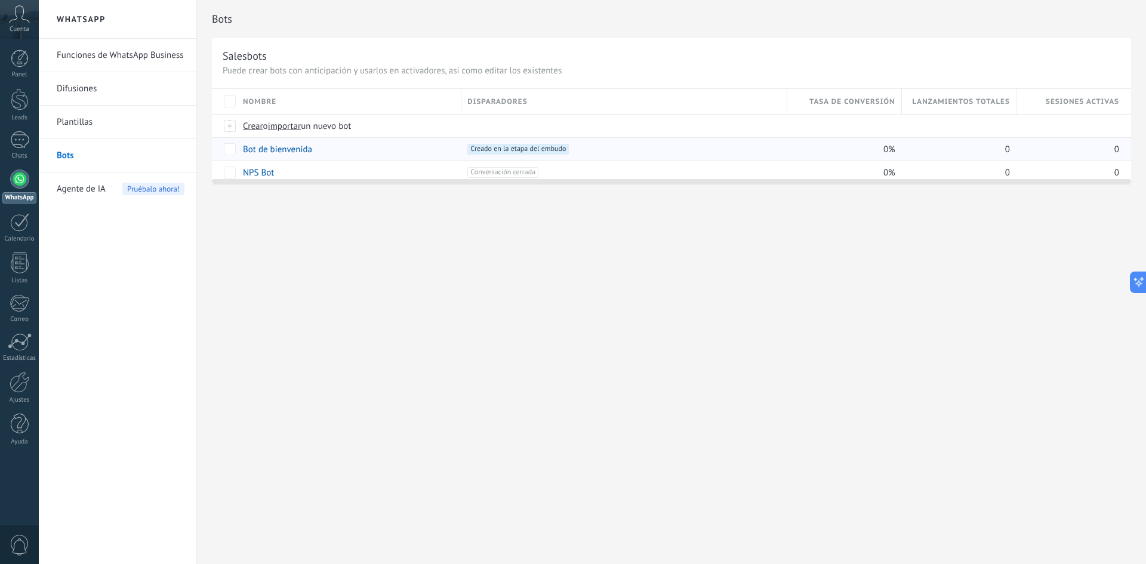
click at [890, 143] on div "0%" at bounding box center [841, 149] width 109 height 23
click at [438, 152] on div "Bot de bienvenida" at bounding box center [346, 149] width 218 height 23
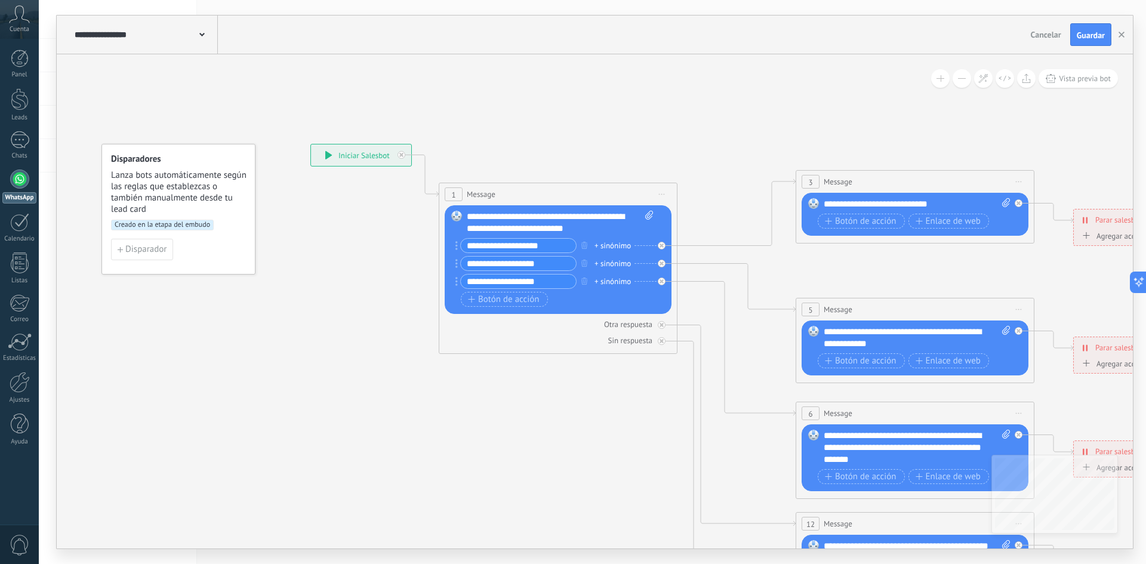
click at [331, 158] on icon at bounding box center [328, 155] width 7 height 8
click at [1092, 34] on span "Guardar" at bounding box center [1091, 35] width 28 height 8
click at [1117, 37] on button "button" at bounding box center [1122, 34] width 18 height 23
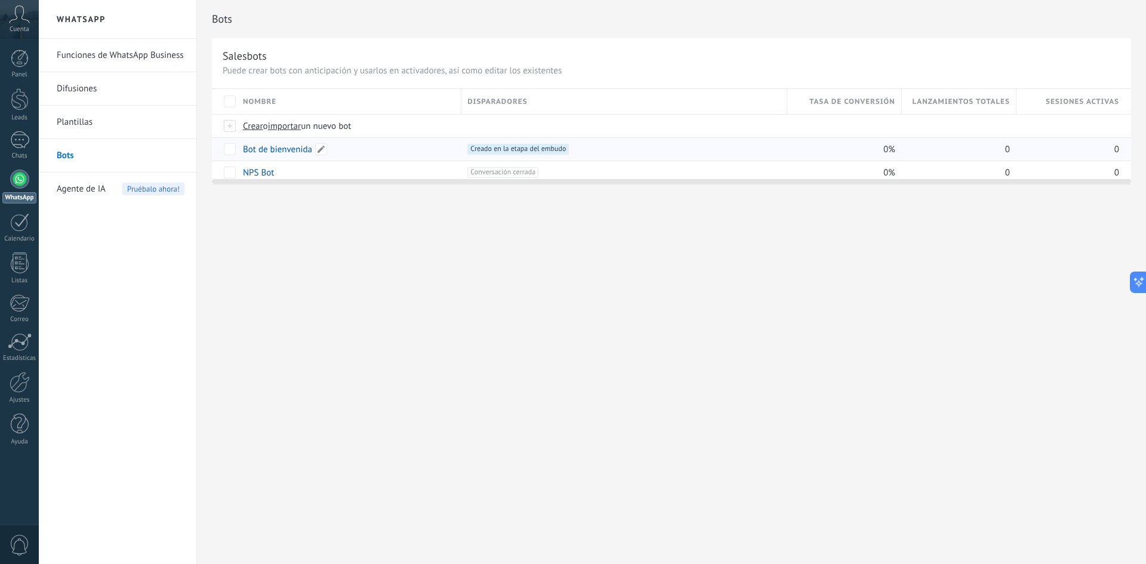
click at [305, 149] on link "Bot de bienvenida" at bounding box center [277, 149] width 69 height 11
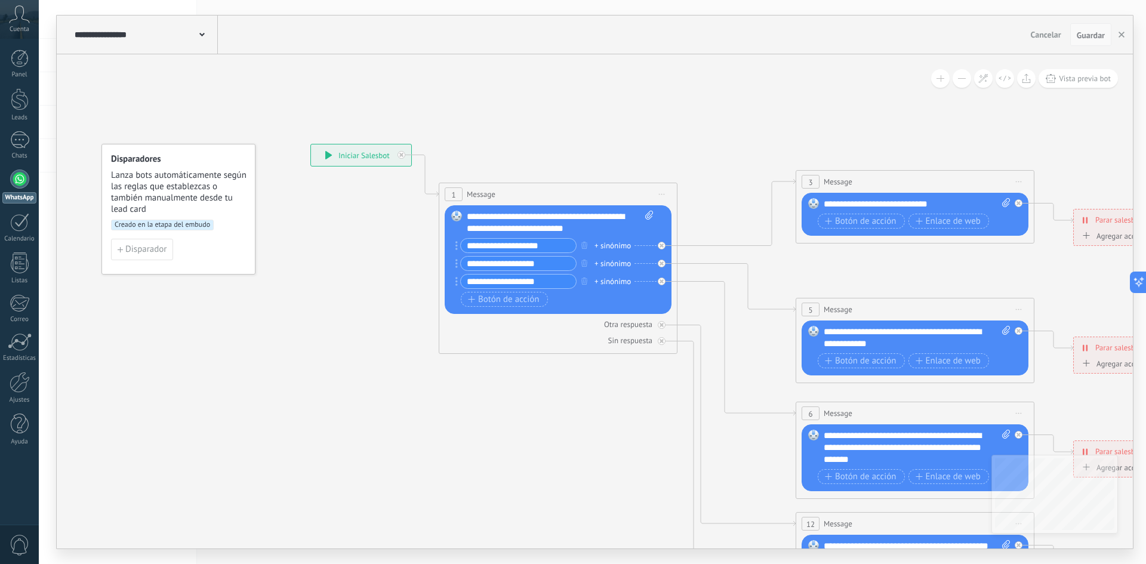
click at [1083, 38] on span "Guardar" at bounding box center [1091, 35] width 28 height 8
click at [429, 193] on icon at bounding box center [425, 176] width 27 height 42
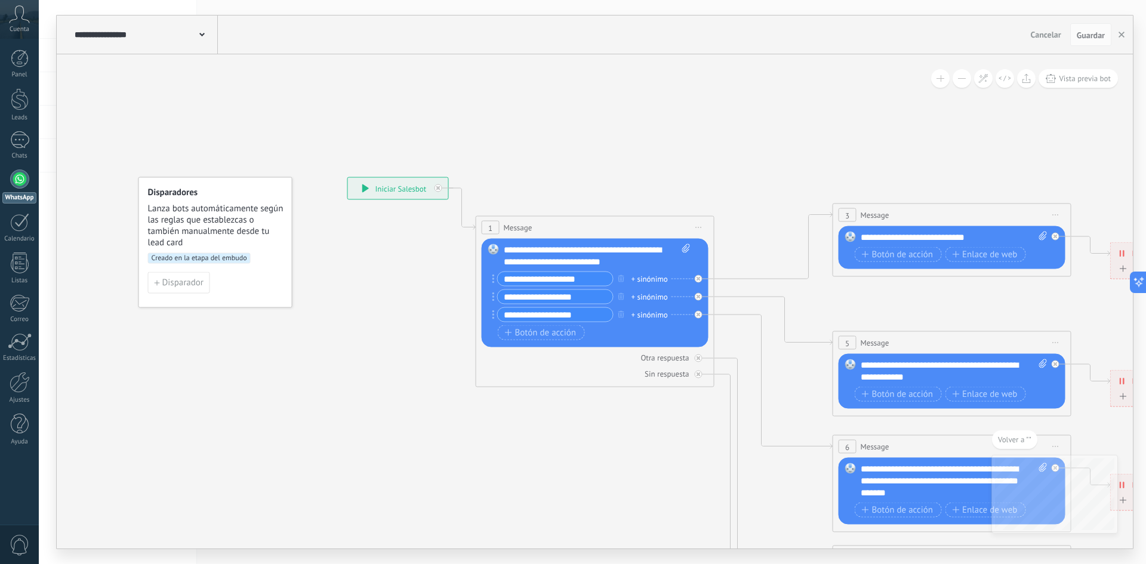
drag, startPoint x: 631, startPoint y: 136, endPoint x: 650, endPoint y: 115, distance: 28.4
click at [633, 134] on icon at bounding box center [979, 475] width 1860 height 1193
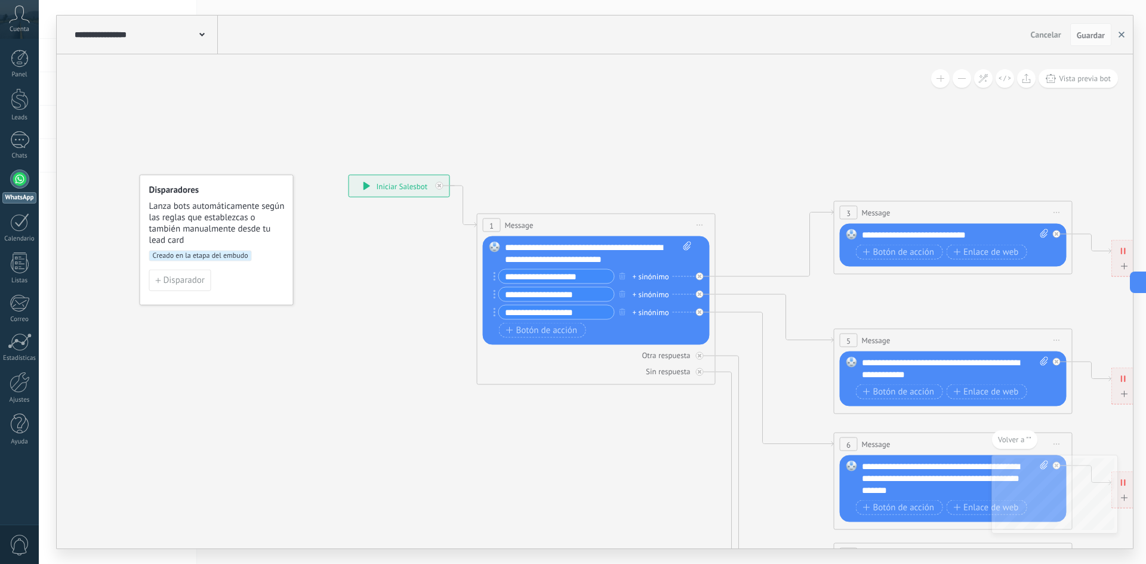
click at [1116, 32] on button "button" at bounding box center [1122, 34] width 18 height 23
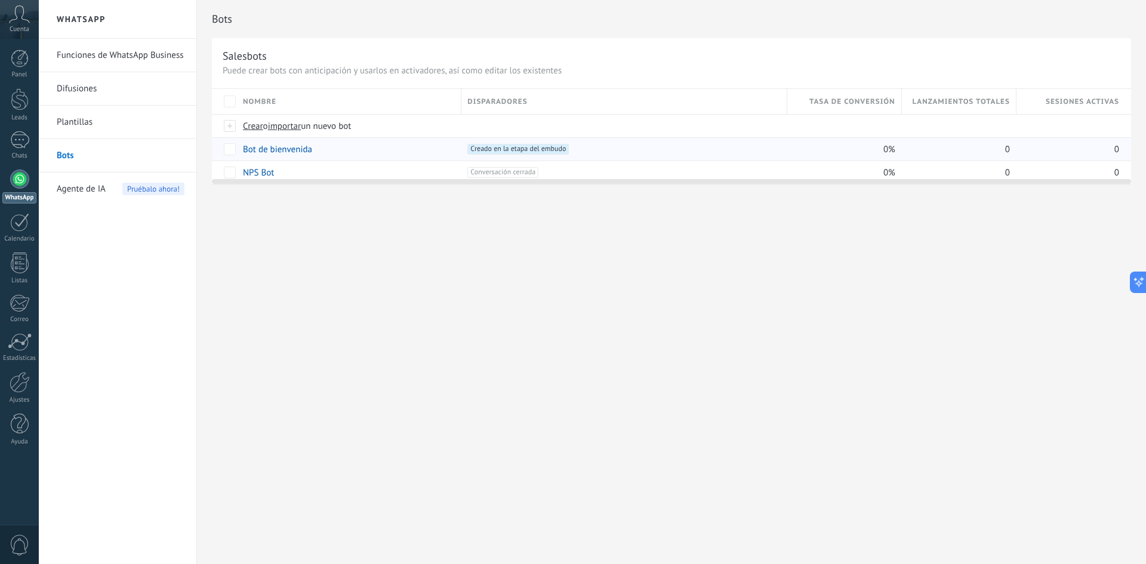
click at [1011, 147] on div "0" at bounding box center [959, 148] width 115 height 23
click at [538, 150] on span "Creado en la etapa del embudo +0" at bounding box center [517, 149] width 101 height 11
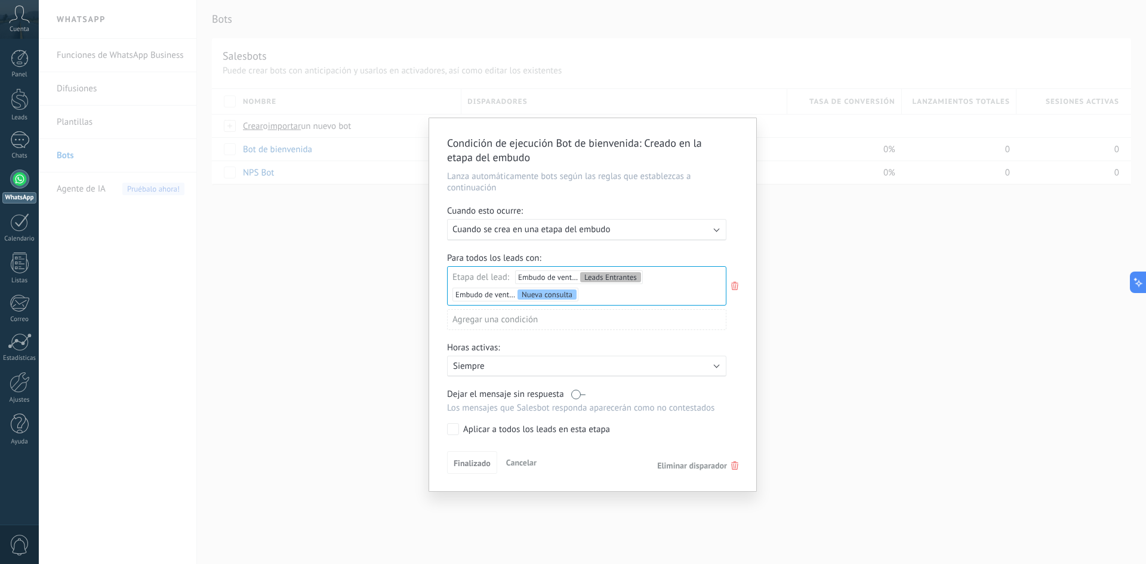
click at [560, 233] on span "Cuando se crea en una etapa del embudo" at bounding box center [531, 229] width 158 height 11
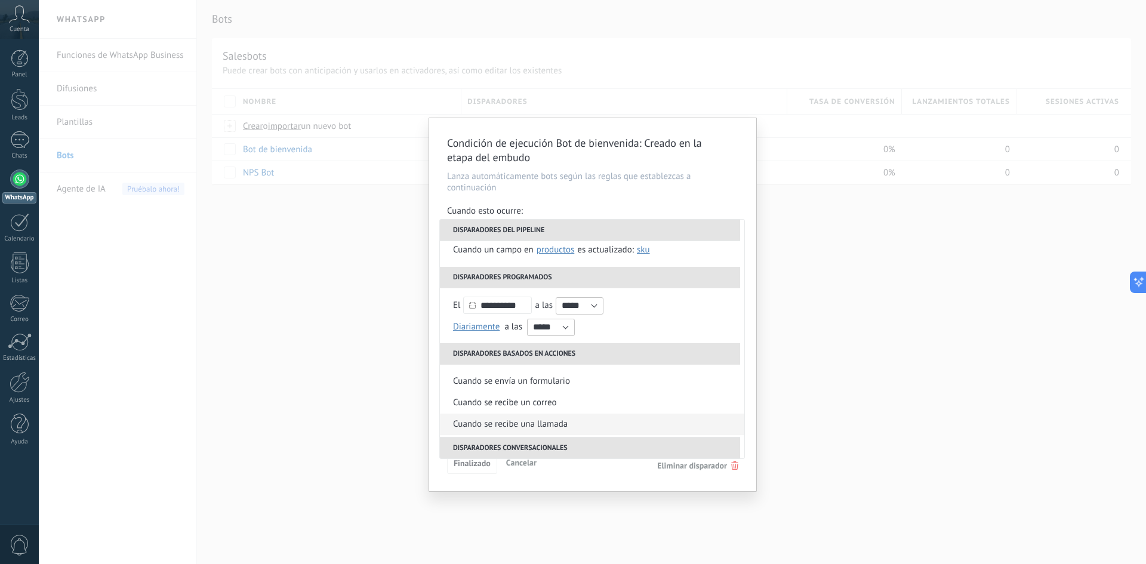
scroll to position [115, 0]
click at [522, 311] on input "**********" at bounding box center [497, 305] width 69 height 17
click at [603, 307] on input "*****" at bounding box center [580, 306] width 48 height 17
click at [587, 325] on li "00:00" at bounding box center [579, 325] width 47 height 17
type input "*****"
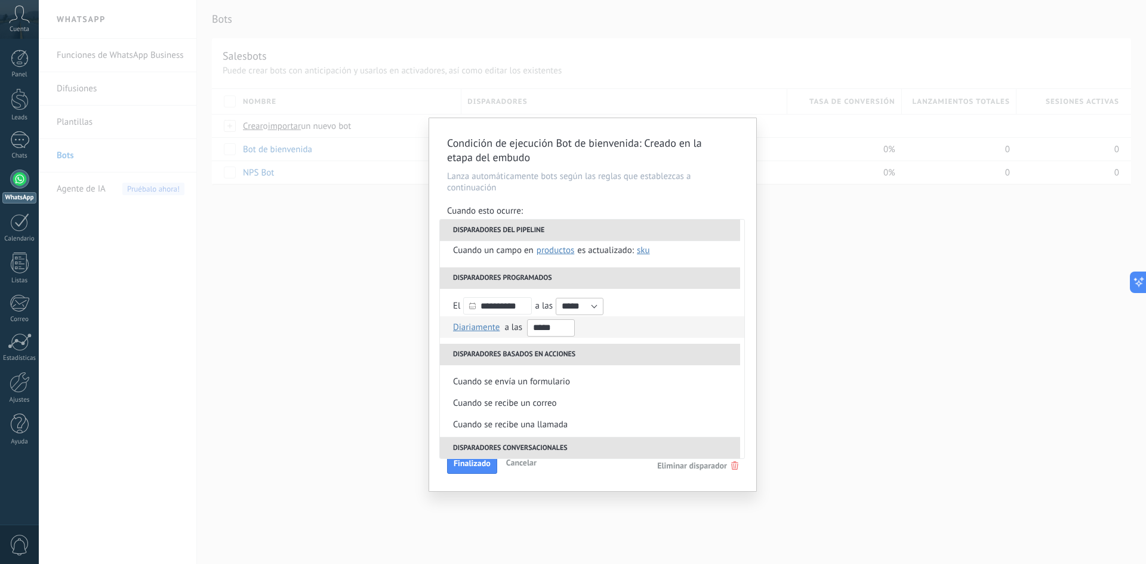
click at [562, 329] on input "*****" at bounding box center [551, 327] width 48 height 17
click at [596, 306] on input "*****" at bounding box center [580, 306] width 48 height 17
click at [691, 431] on li "Cuando se recibe una llamada" at bounding box center [592, 424] width 304 height 21
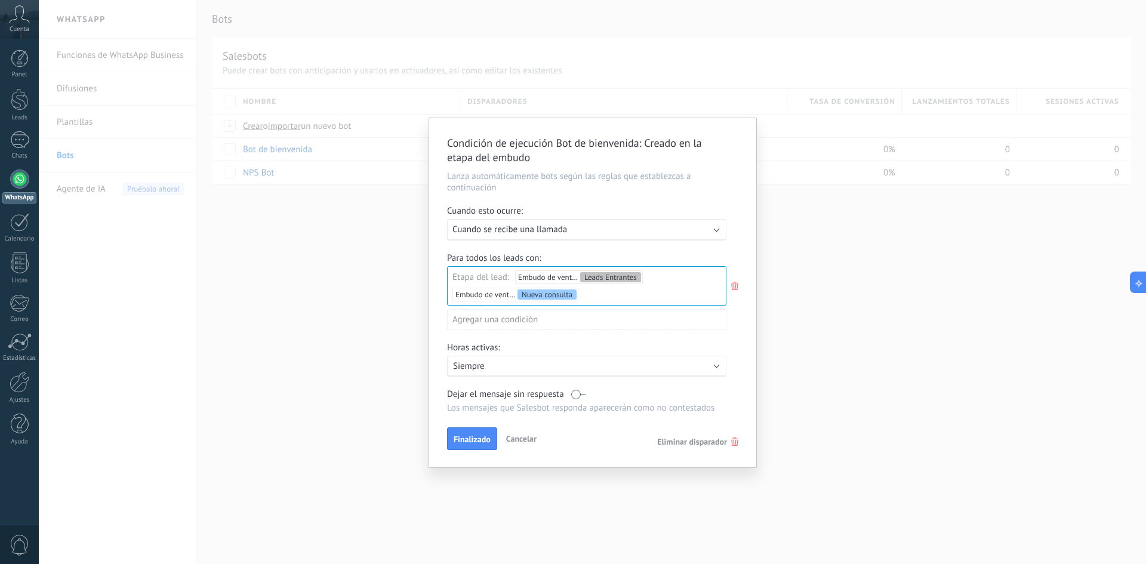
click at [588, 307] on div "Para todos los leads con: Etapa del lead: Embudo de ventas Leads Entrantes Embu…" at bounding box center [592, 295] width 291 height 87
click at [0, 0] on div "Leads Entrantes Nueva consulta Cualificado Cotización enviada Pedido creado Ped…" at bounding box center [0, 0] width 0 height 0
click at [579, 281] on label at bounding box center [586, 276] width 279 height 20
click at [728, 272] on div at bounding box center [592, 282] width 1107 height 564
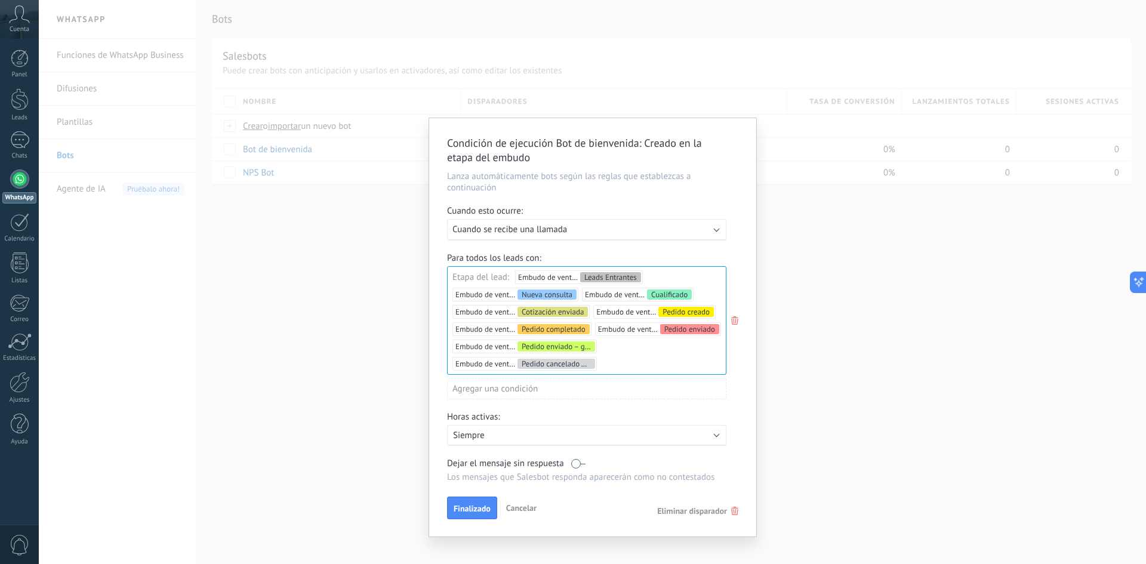
click at [617, 384] on div "Agregar una condición" at bounding box center [586, 388] width 279 height 21
click at [680, 376] on div at bounding box center [592, 327] width 327 height 418
click at [562, 390] on div "Agregar una condición" at bounding box center [586, 388] width 279 height 21
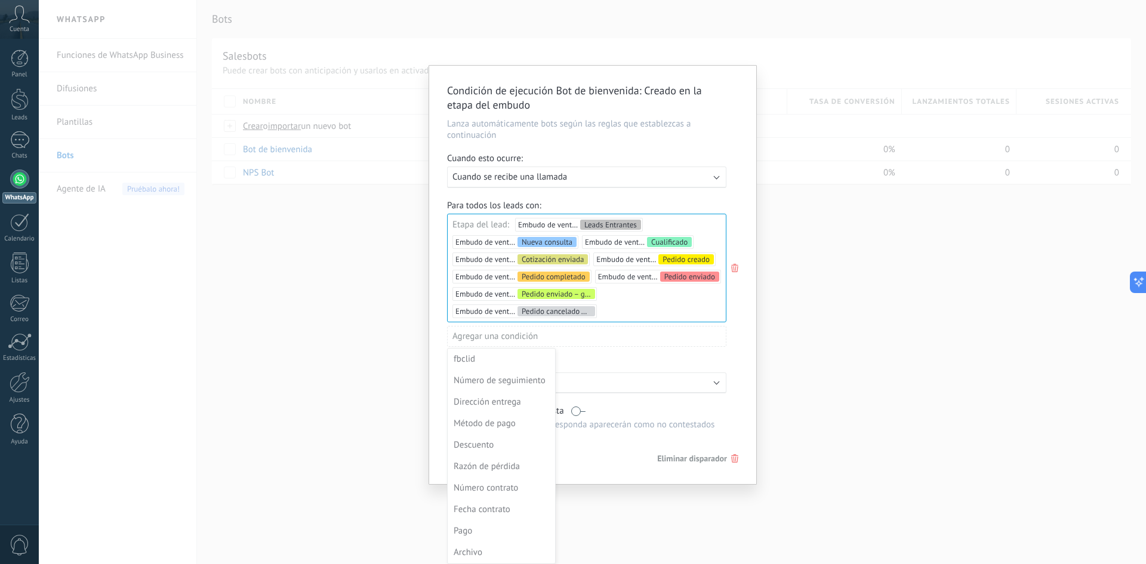
click at [639, 374] on div at bounding box center [592, 275] width 327 height 418
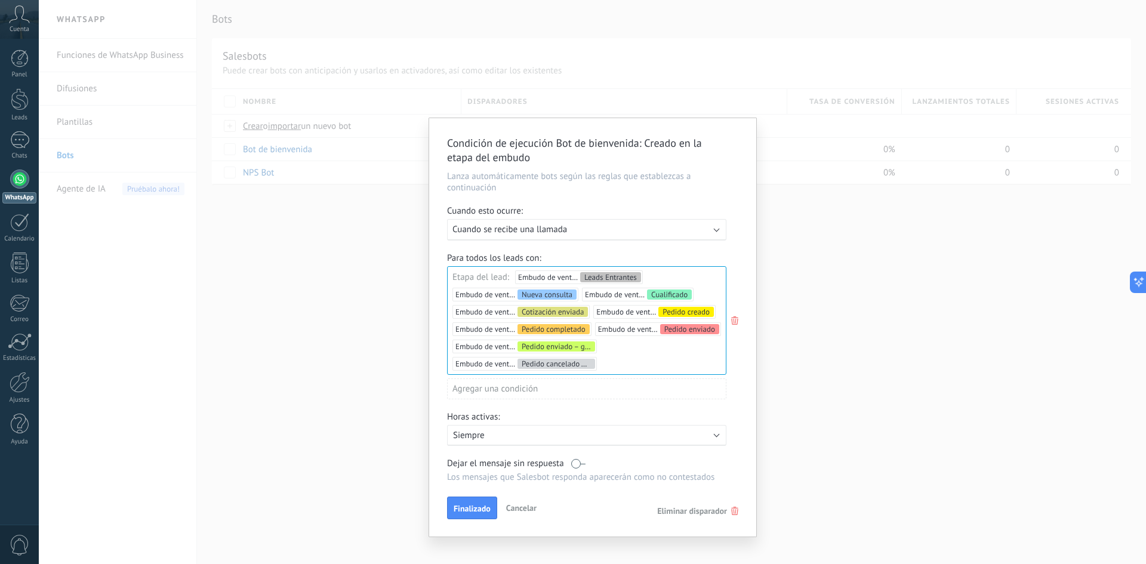
scroll to position [0, 0]
click at [596, 440] on p "Siempre" at bounding box center [557, 435] width 209 height 11
click at [596, 440] on li "Siempre" at bounding box center [604, 434] width 328 height 21
click at [596, 440] on p "Siempre" at bounding box center [557, 435] width 209 height 11
click at [668, 464] on div "de 00:00 00:30 01:00 01:30 02:00 02:30 03:00 03:30 04:00 04:30 05:00 05:30 06:0…" at bounding box center [710, 461] width 85 height 16
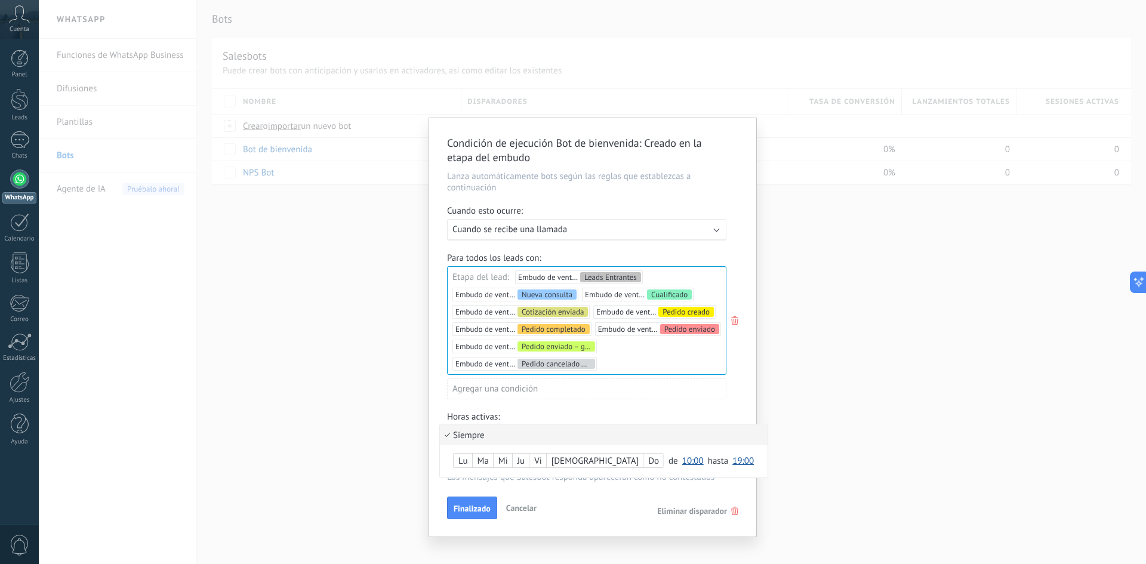
click at [622, 414] on div at bounding box center [592, 327] width 327 height 418
click at [620, 240] on div "Ejecutar: Cuando se recibe una llamada" at bounding box center [586, 229] width 279 height 21
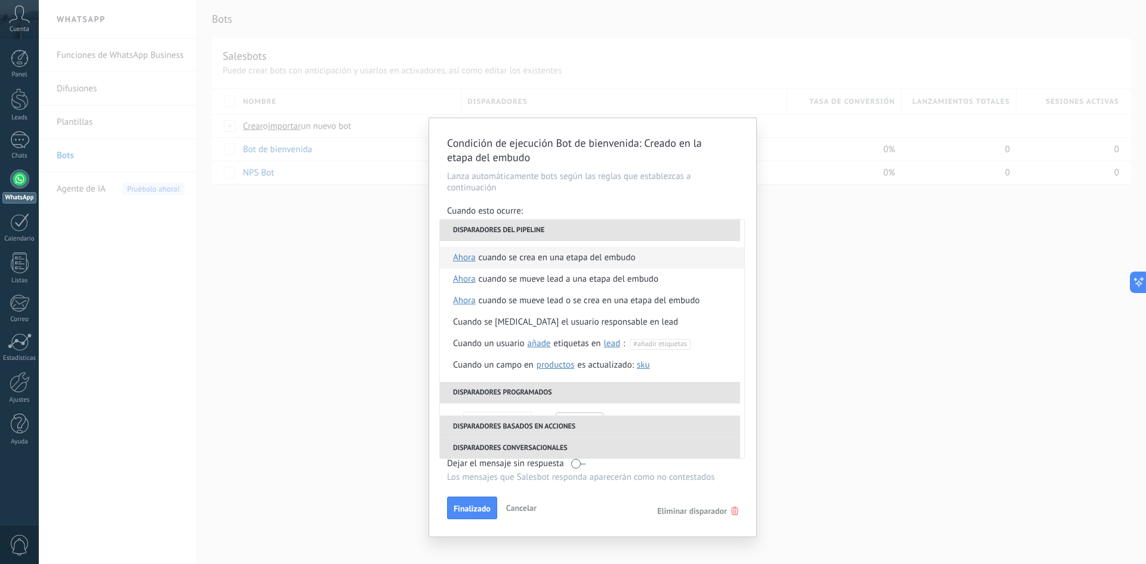
click at [605, 255] on div "Cuando se crea en una etapa del embudo" at bounding box center [557, 257] width 157 height 21
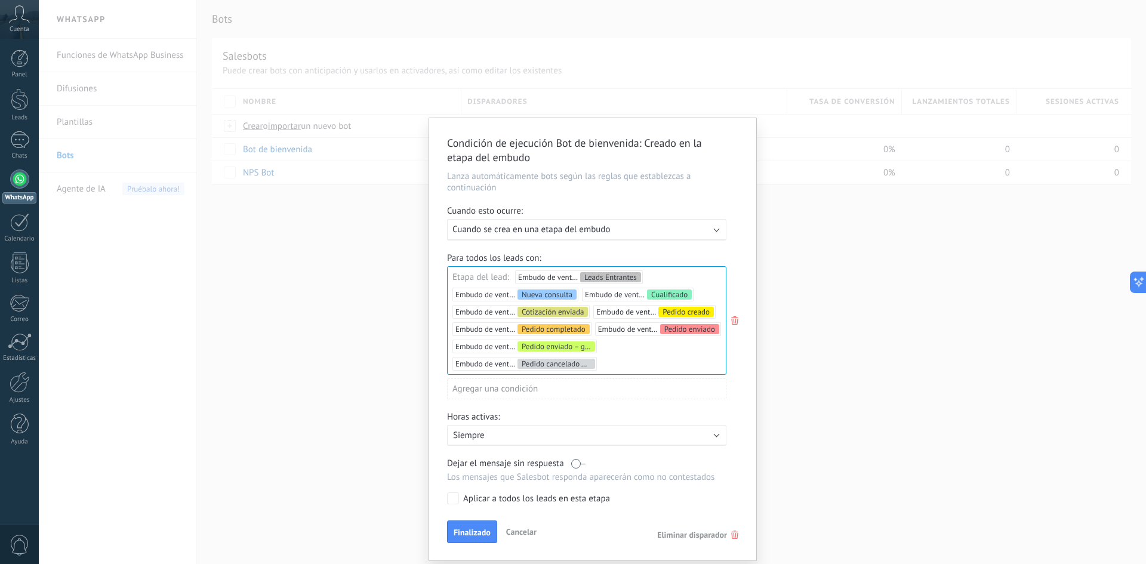
click at [464, 502] on div "Aplicar a todos los leads en esta etapa" at bounding box center [536, 499] width 147 height 12
click at [473, 534] on span "Finalizado" at bounding box center [472, 532] width 37 height 8
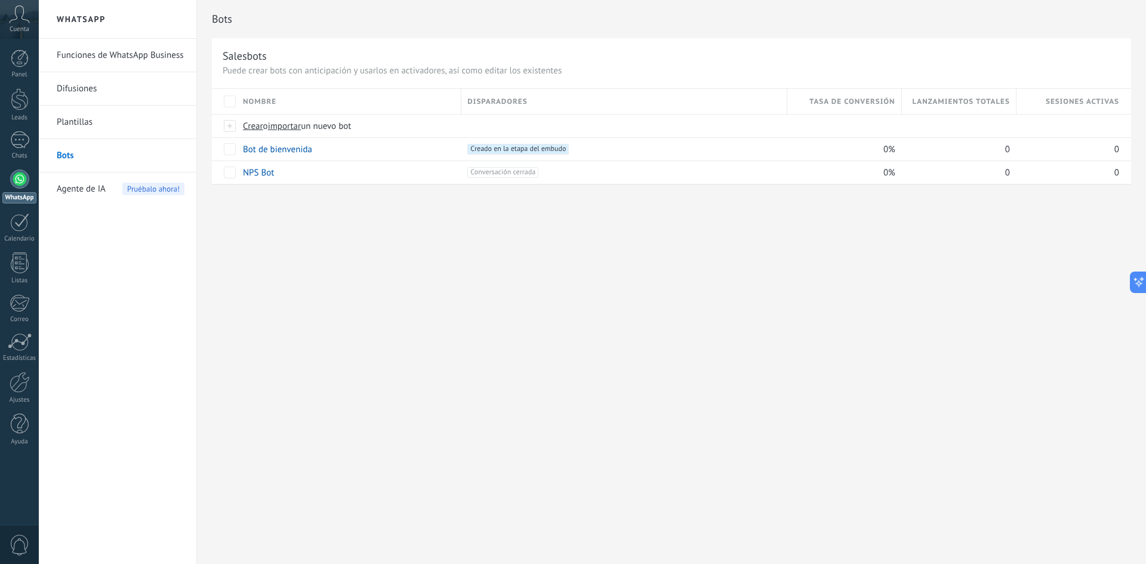
click at [576, 313] on div "Bots Salesbots Puede crear bots con anticipación y usarlos en activadores, así …" at bounding box center [671, 282] width 949 height 564
click at [515, 150] on span "Creado en la etapa del embudo +0" at bounding box center [517, 149] width 101 height 11
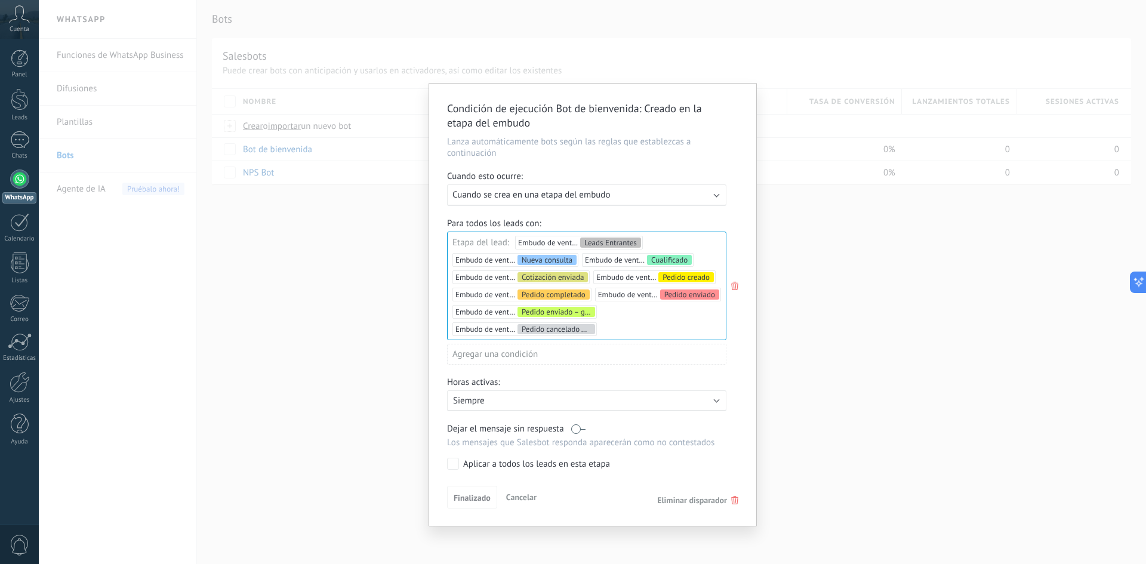
click at [693, 112] on span ": Creado en la etapa del embudo" at bounding box center [574, 115] width 255 height 28
click at [458, 497] on span "Finalizado" at bounding box center [472, 498] width 37 height 8
click at [455, 471] on div "Condición de ejecución Bot de bienvenida : Creado en la etapa del embudo Lanza …" at bounding box center [592, 305] width 327 height 442
click at [451, 455] on div "Condición de ejecución Bot de bienvenida : Creado en la etapa del embudo Lanza …" at bounding box center [592, 305] width 327 height 442
click at [462, 498] on span "Finalizado" at bounding box center [472, 498] width 37 height 8
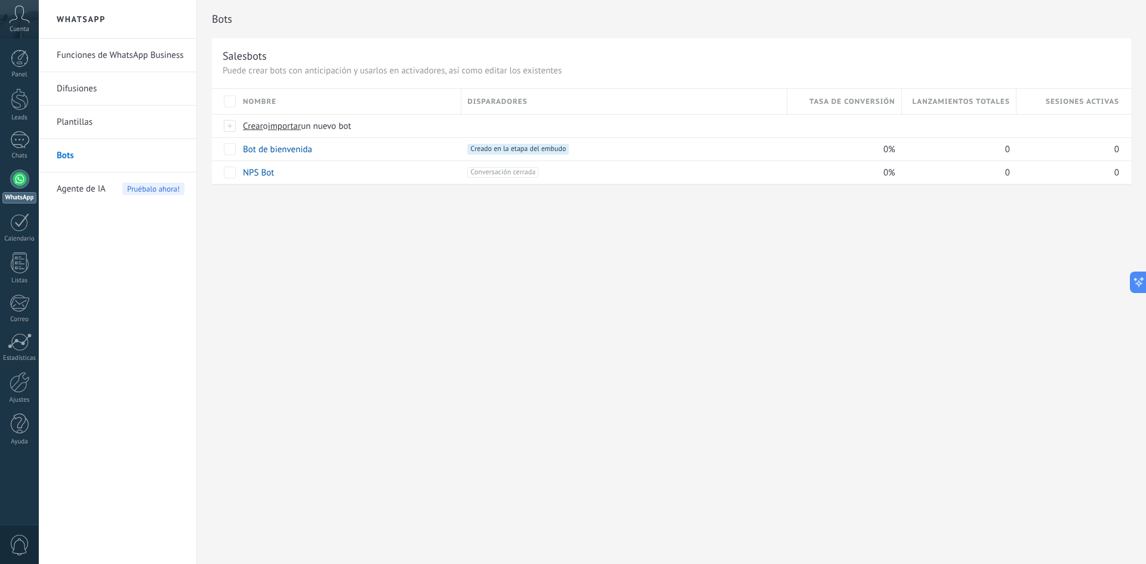
click at [704, 301] on div at bounding box center [592, 282] width 1107 height 564
click at [18, 150] on link "Chats" at bounding box center [19, 145] width 39 height 29
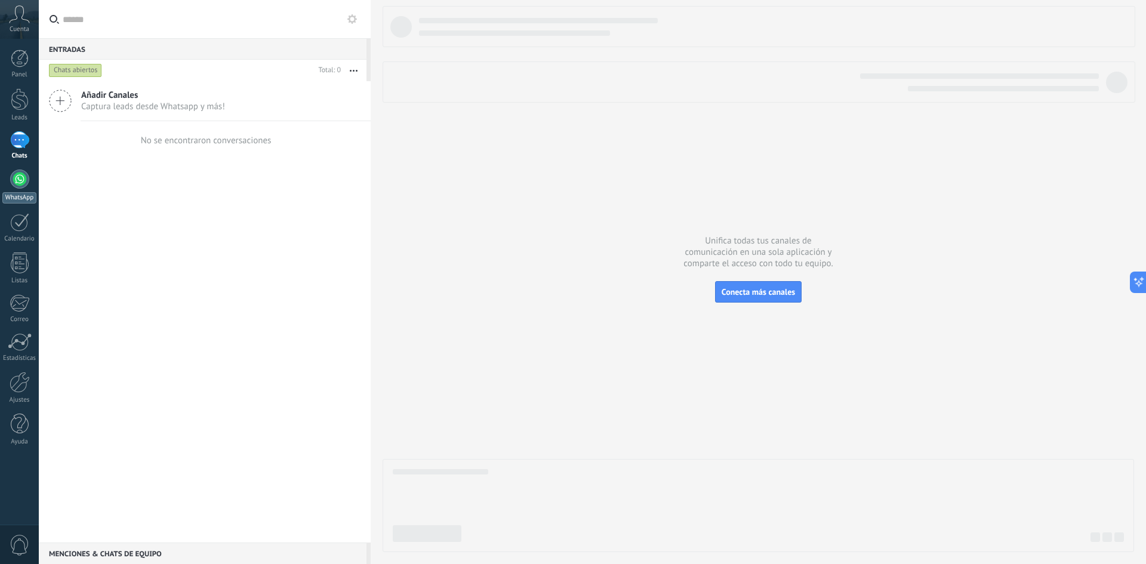
click at [22, 184] on div at bounding box center [19, 179] width 19 height 19
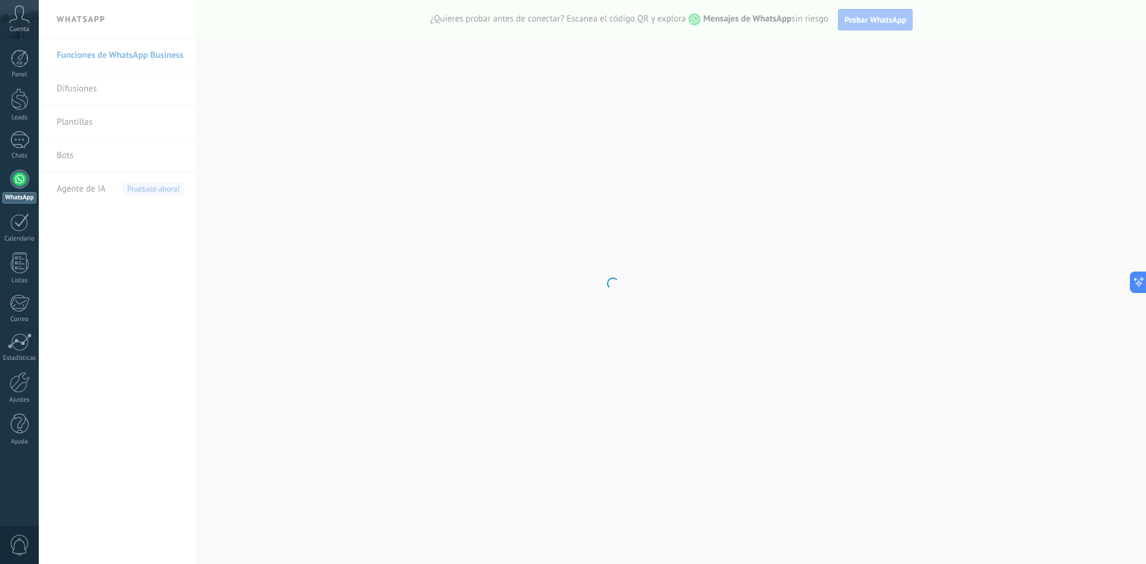
click at [75, 159] on body ".abccls-1,.abccls-2{fill-rule:evenodd}.abccls-2{fill:#fff} .abfcls-1{fill:none}…" at bounding box center [573, 282] width 1146 height 564
click at [69, 160] on body ".abccls-1,.abccls-2{fill-rule:evenodd}.abccls-2{fill:#fff} .abfcls-1{fill:none}…" at bounding box center [573, 282] width 1146 height 564
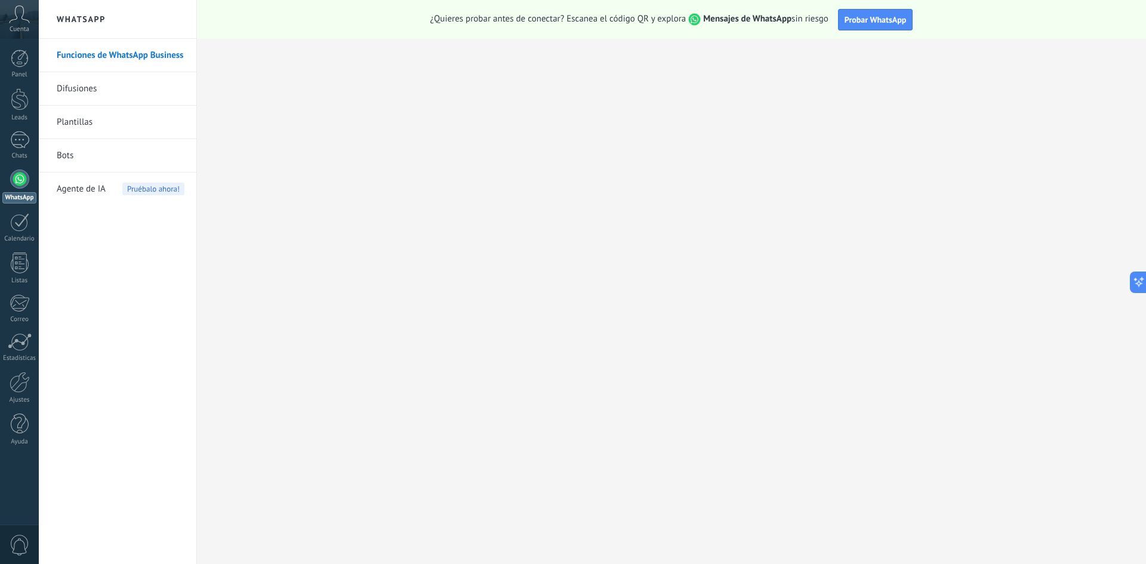
click at [104, 171] on link "Bots" at bounding box center [121, 155] width 128 height 33
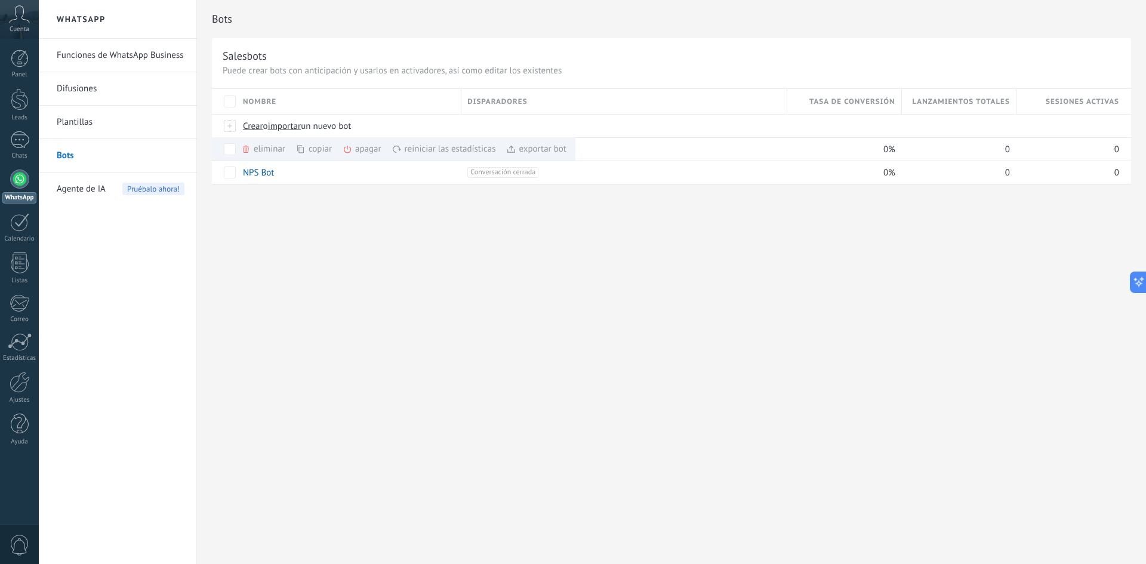
drag, startPoint x: 898, startPoint y: 239, endPoint x: 751, endPoint y: 229, distance: 147.8
click at [736, 258] on div "Bots Salesbots Puede crear bots con anticipación y usarlos en activadores, así …" at bounding box center [671, 282] width 949 height 564
click at [252, 148] on div "eliminar màs" at bounding box center [283, 148] width 85 height 23
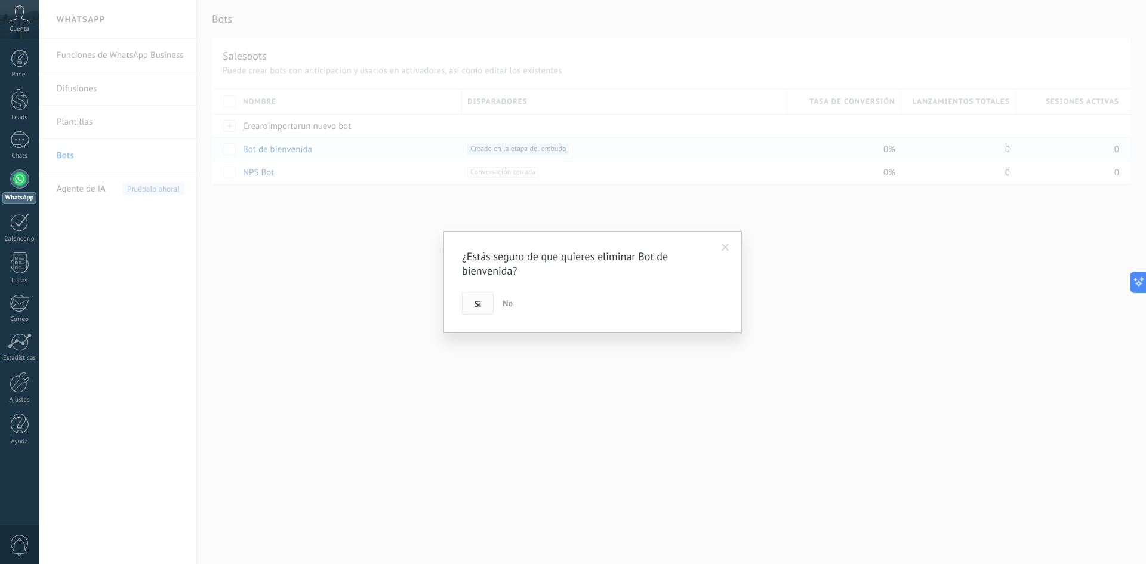
click at [484, 305] on button "Si" at bounding box center [478, 303] width 32 height 23
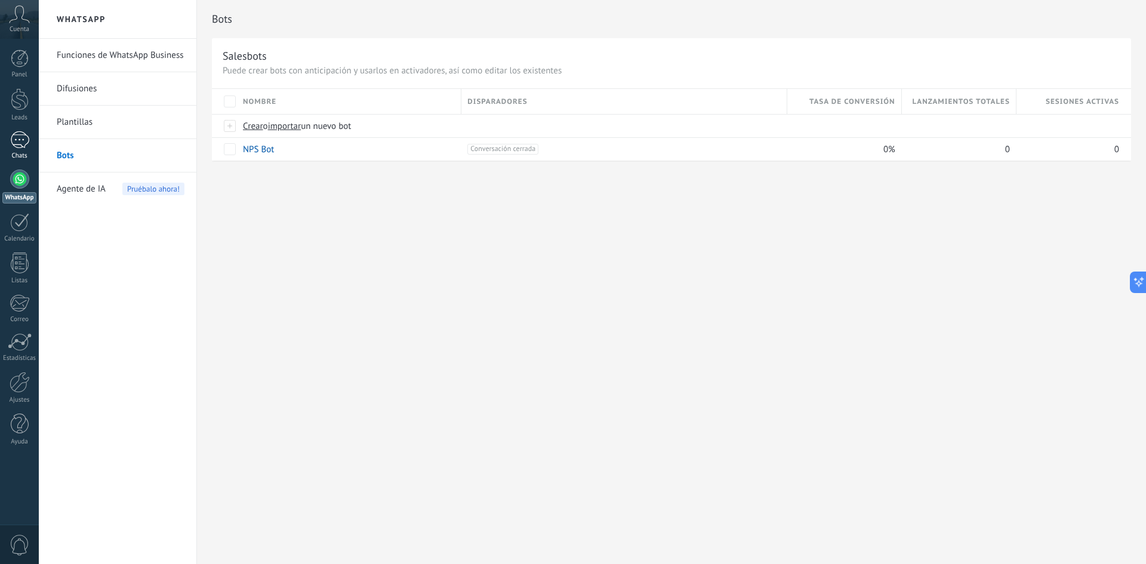
click at [13, 142] on div at bounding box center [19, 139] width 19 height 17
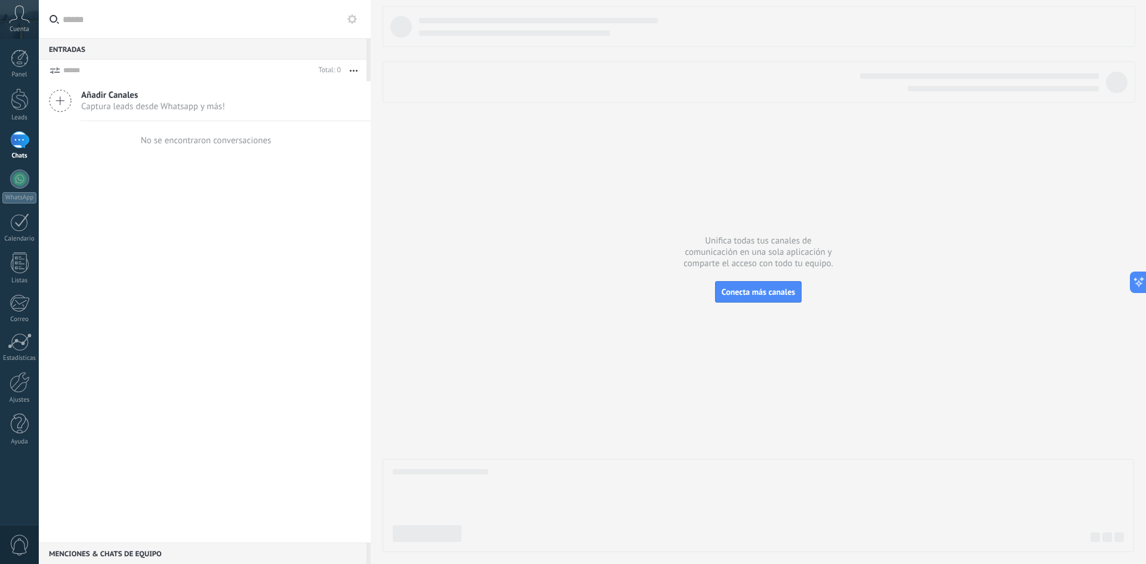
click at [140, 116] on div "Añadir Canales Captura leads desde Whatsapp y más!" at bounding box center [205, 101] width 332 height 40
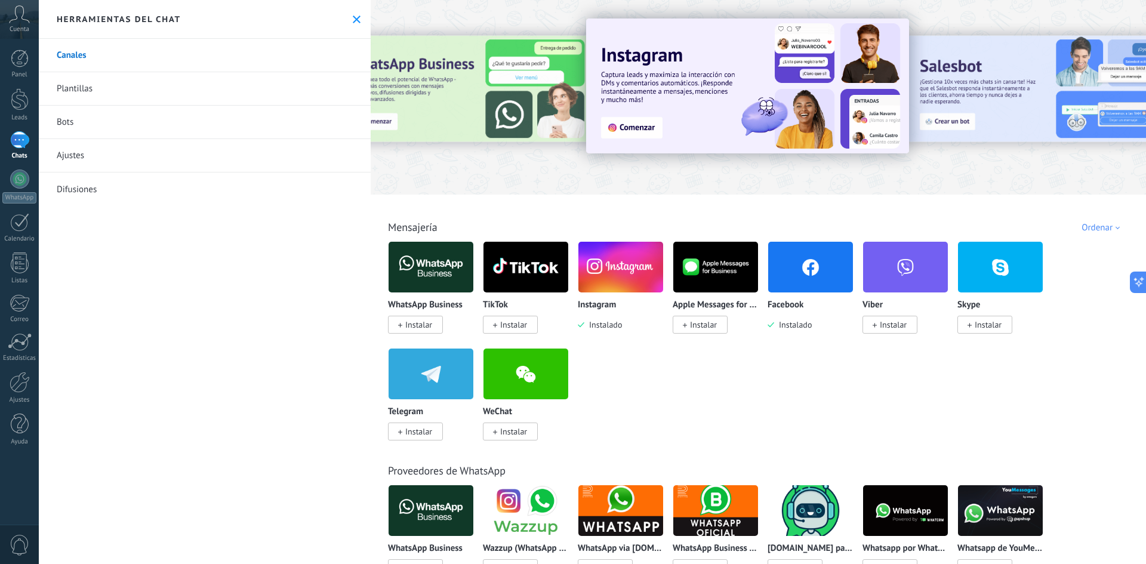
click at [611, 284] on img at bounding box center [620, 267] width 85 height 58
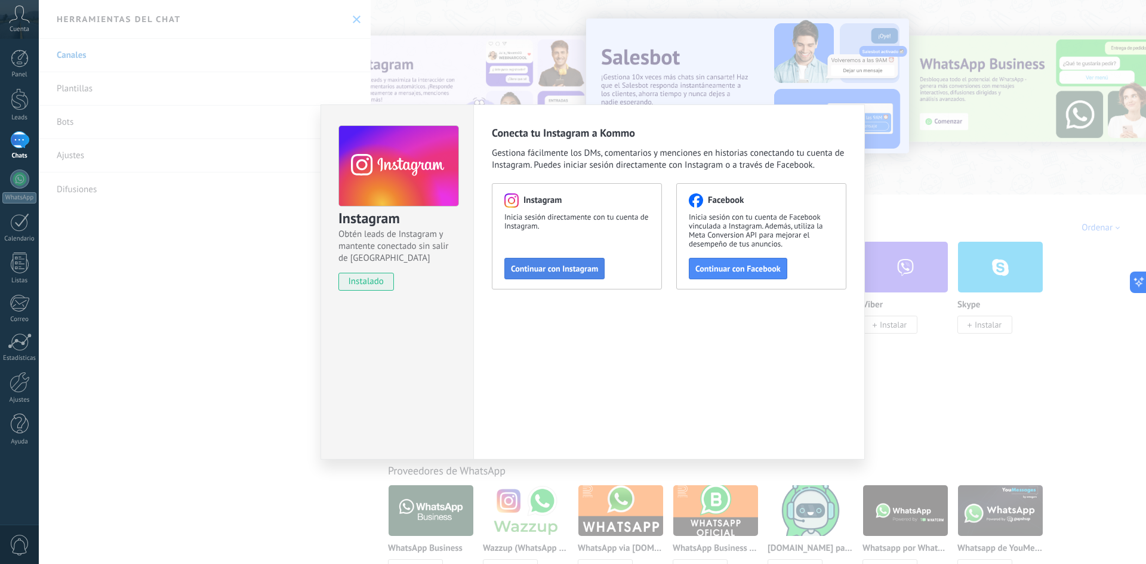
click at [574, 272] on span "Continuar con Instagram" at bounding box center [554, 268] width 87 height 8
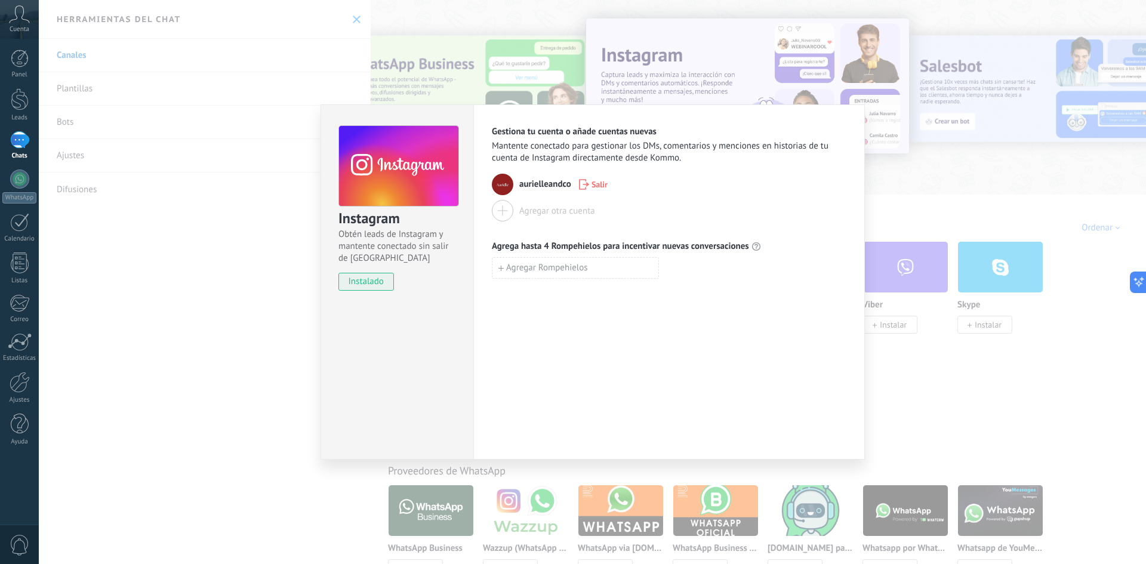
click at [902, 153] on div "Instagram Obtén leads de Instagram y mantente conectado sin salir de Kommo inst…" at bounding box center [592, 282] width 1107 height 564
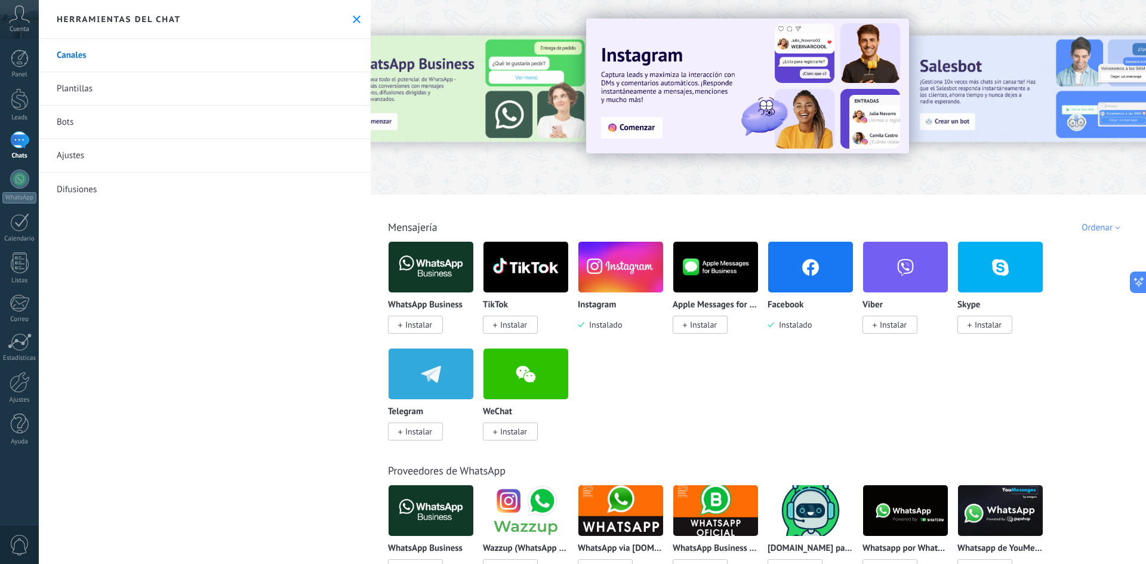
click at [261, 101] on link "Plantillas" at bounding box center [205, 88] width 332 height 33
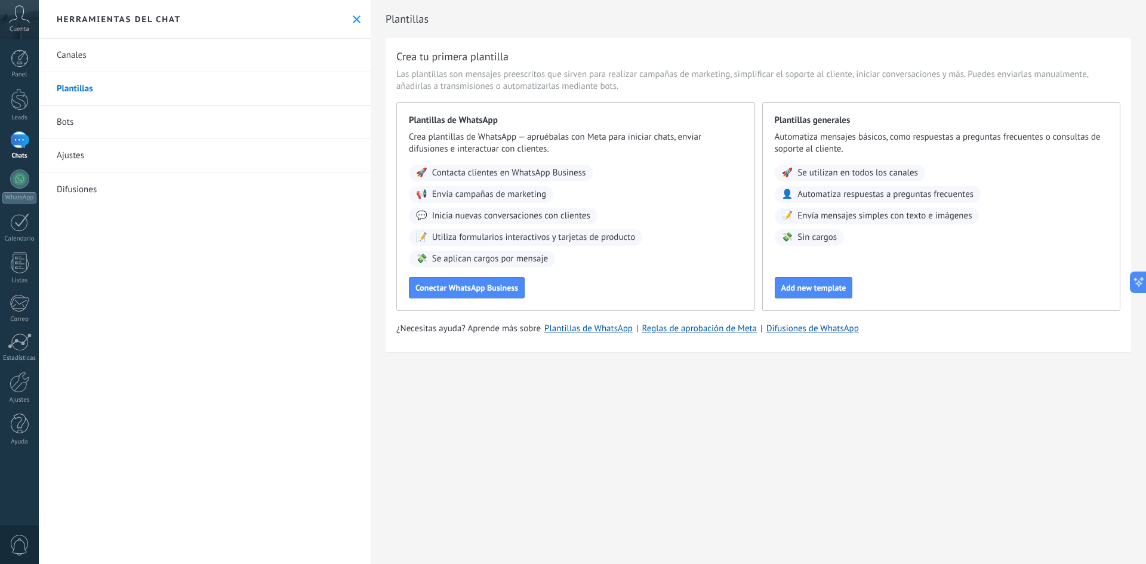
click at [175, 122] on link "Bots" at bounding box center [205, 122] width 332 height 33
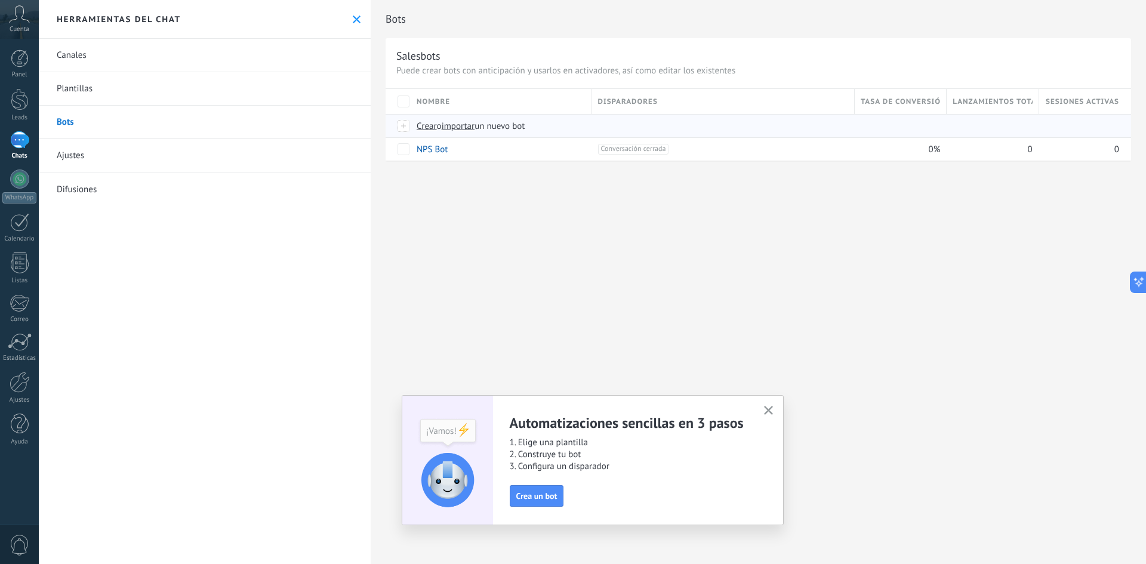
click at [404, 127] on div at bounding box center [404, 126] width 13 height 11
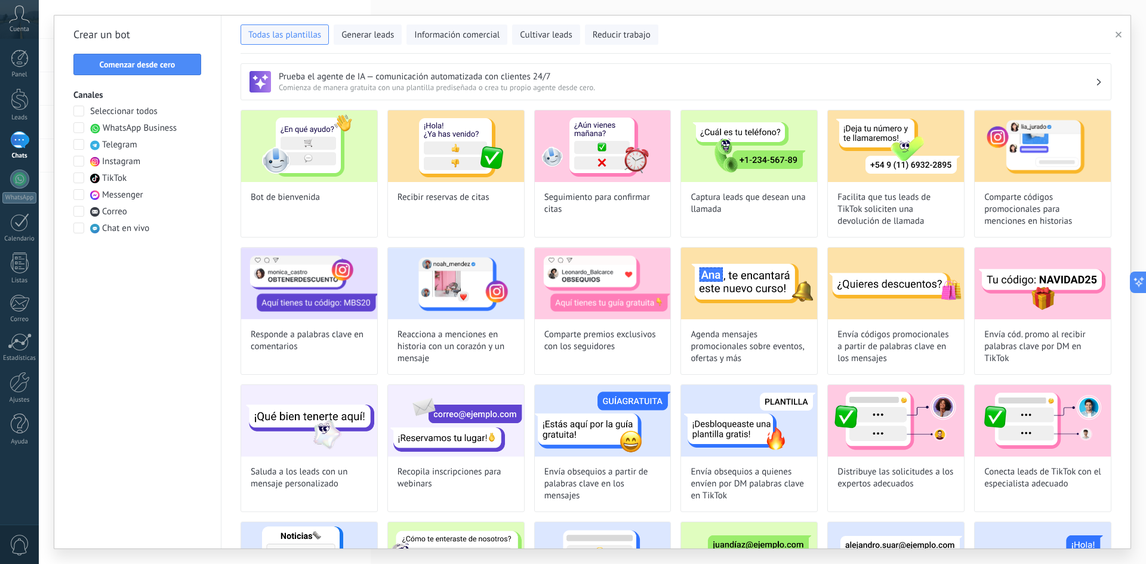
click at [77, 163] on span at bounding box center [78, 161] width 11 height 11
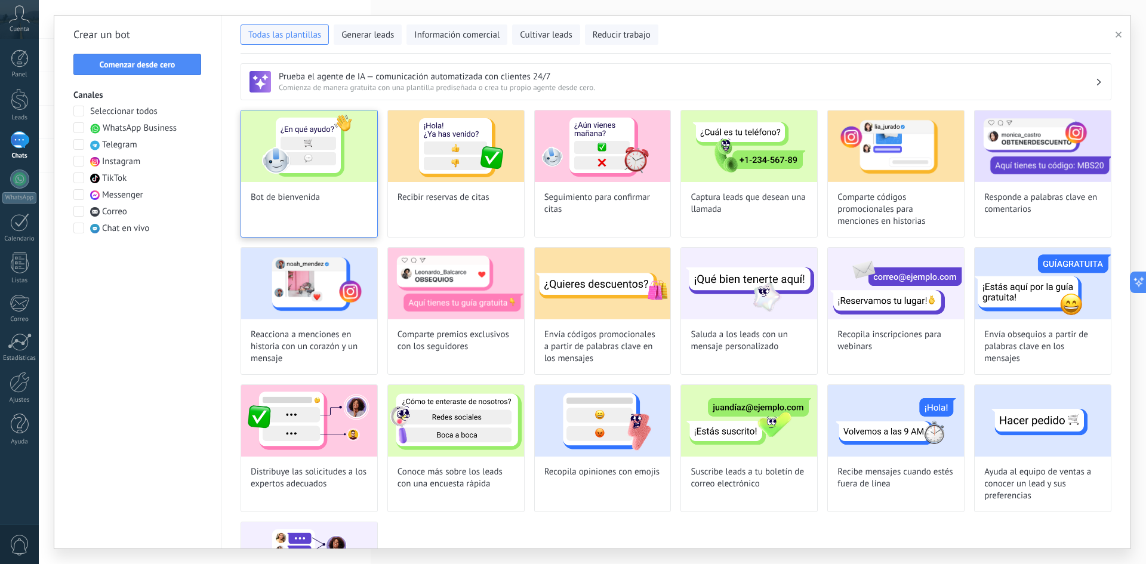
click at [266, 205] on div "Bot de bienvenida" at bounding box center [309, 174] width 137 height 128
type input "**********"
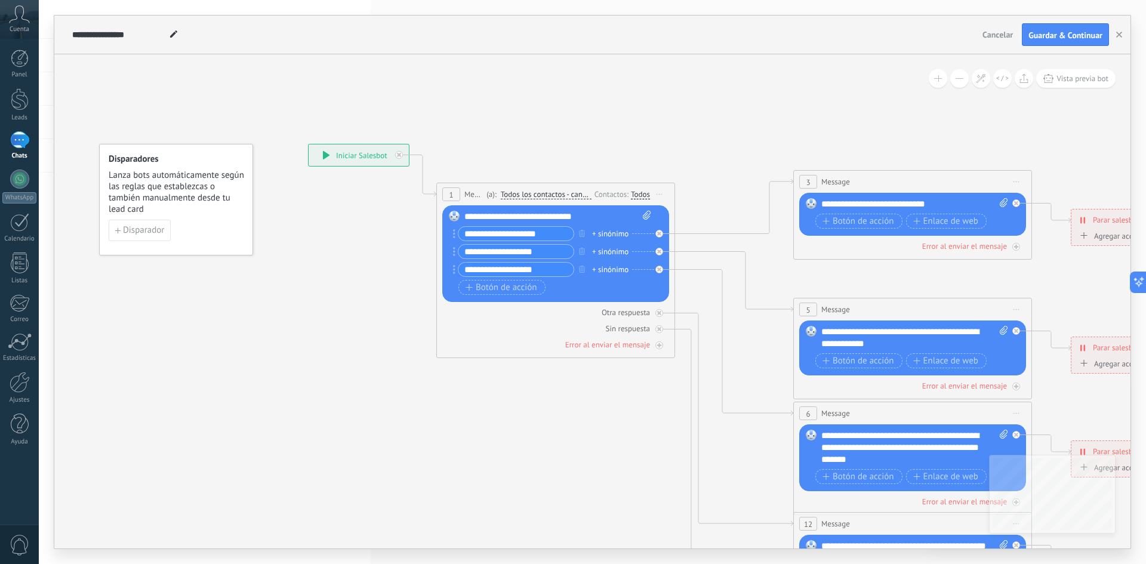
click at [488, 216] on div "**********" at bounding box center [557, 217] width 187 height 12
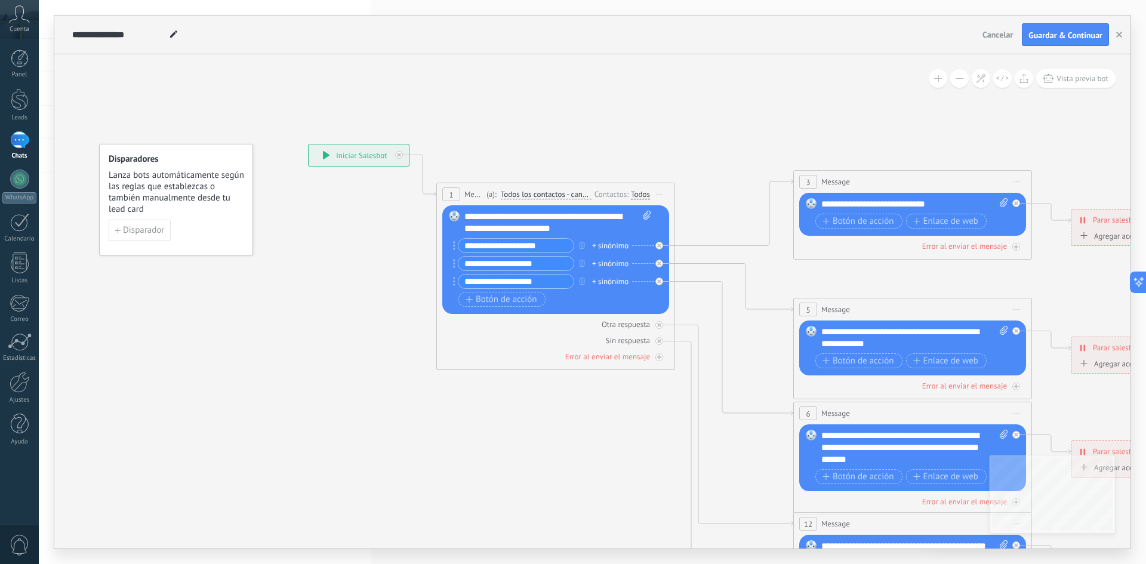
click at [584, 220] on div "**********" at bounding box center [557, 223] width 187 height 24
click at [584, 228] on div "**********" at bounding box center [557, 223] width 187 height 24
click at [856, 223] on span "Botón de acción" at bounding box center [858, 222] width 72 height 10
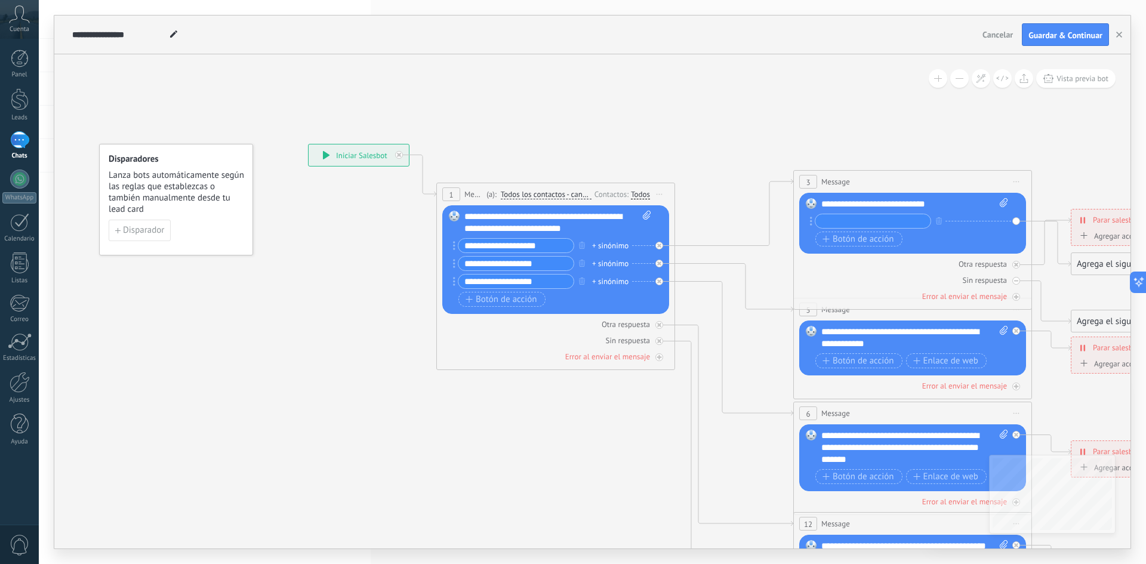
click at [783, 261] on icon at bounding box center [940, 448] width 1860 height 1206
click at [719, 177] on icon at bounding box center [940, 448] width 1860 height 1206
click at [934, 219] on button "button" at bounding box center [938, 219] width 13 height 15
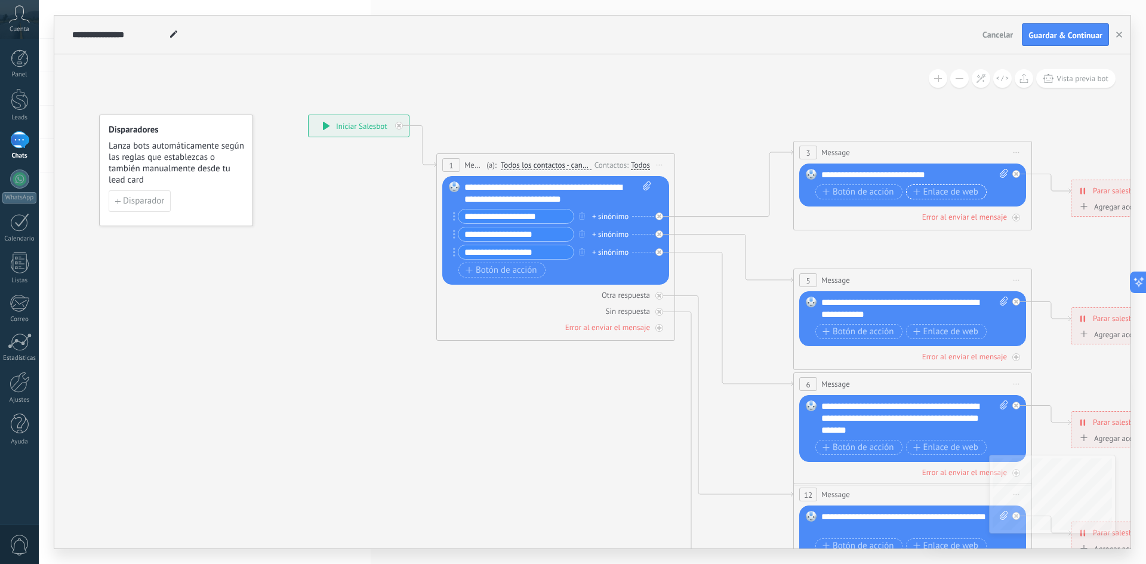
click at [925, 199] on button "Enlace de web" at bounding box center [946, 191] width 81 height 15
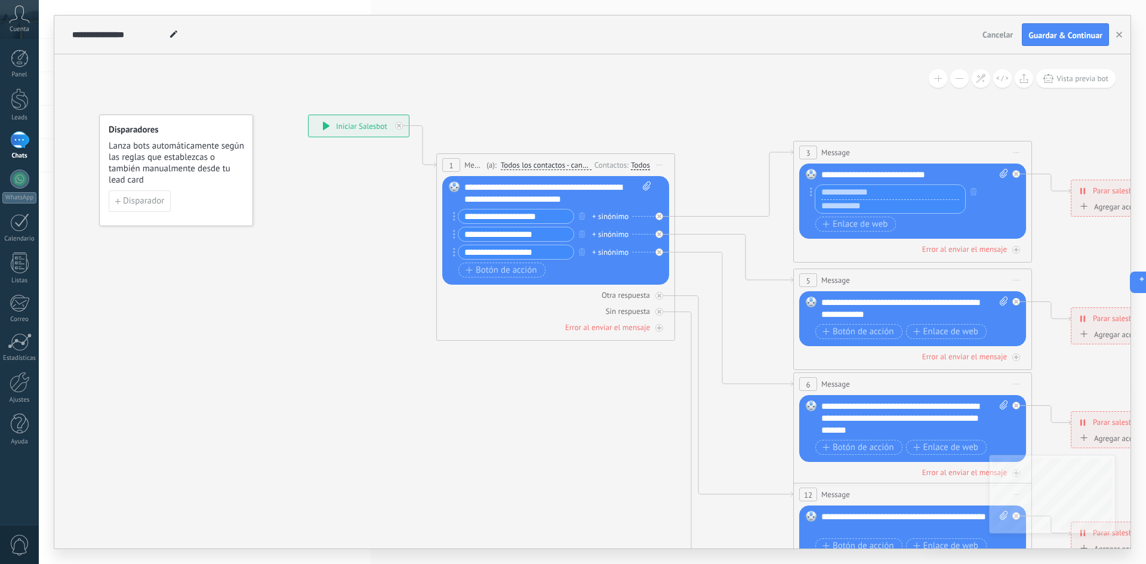
click at [838, 98] on icon at bounding box center [940, 419] width 1860 height 1206
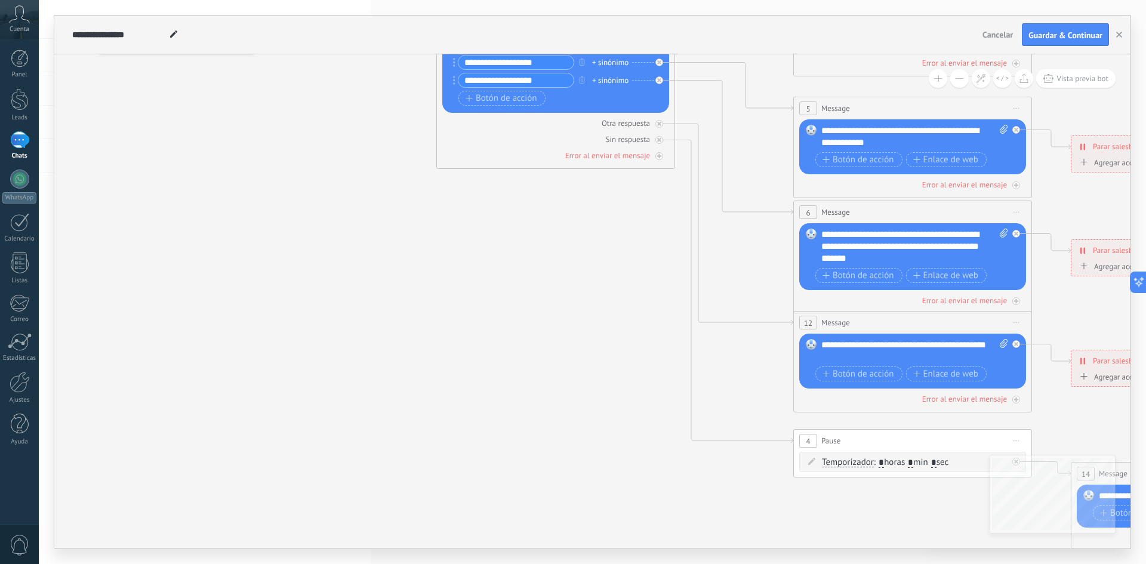
click at [922, 464] on span ": * horas * min * sec" at bounding box center [911, 462] width 75 height 11
click at [918, 463] on span ": * horas * min * sec" at bounding box center [911, 462] width 75 height 11
drag, startPoint x: 853, startPoint y: 456, endPoint x: 859, endPoint y: 460, distance: 7.8
click at [854, 456] on div "Temporizador Temporizador Temporizador Temporizador : * horas * min * sec : Lu …" at bounding box center [912, 462] width 227 height 20
click at [862, 460] on span "Temporizador" at bounding box center [848, 463] width 52 height 10
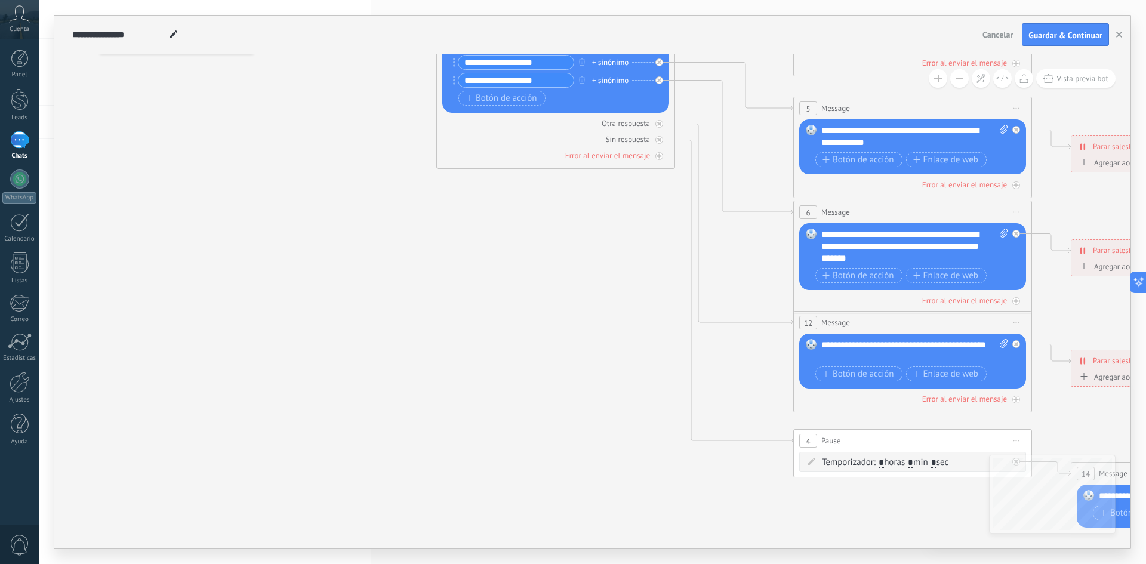
click at [862, 460] on button "Temporizador" at bounding box center [890, 462] width 149 height 21
click at [897, 462] on span "Temporizador" at bounding box center [881, 463] width 144 height 12
click at [926, 462] on span ": * horas * min * sec" at bounding box center [911, 462] width 75 height 11
click at [913, 466] on input "*" at bounding box center [910, 463] width 5 height 10
type input "**"
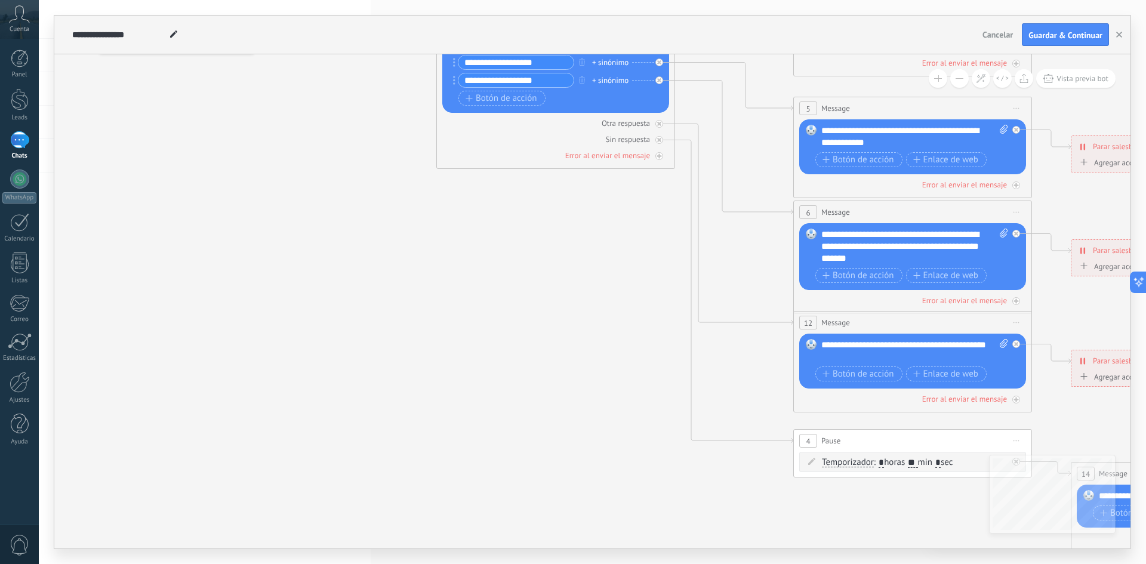
drag, startPoint x: 943, startPoint y: 532, endPoint x: 940, endPoint y: 538, distance: 7.2
click at [939, 538] on icon at bounding box center [940, 247] width 1860 height 1206
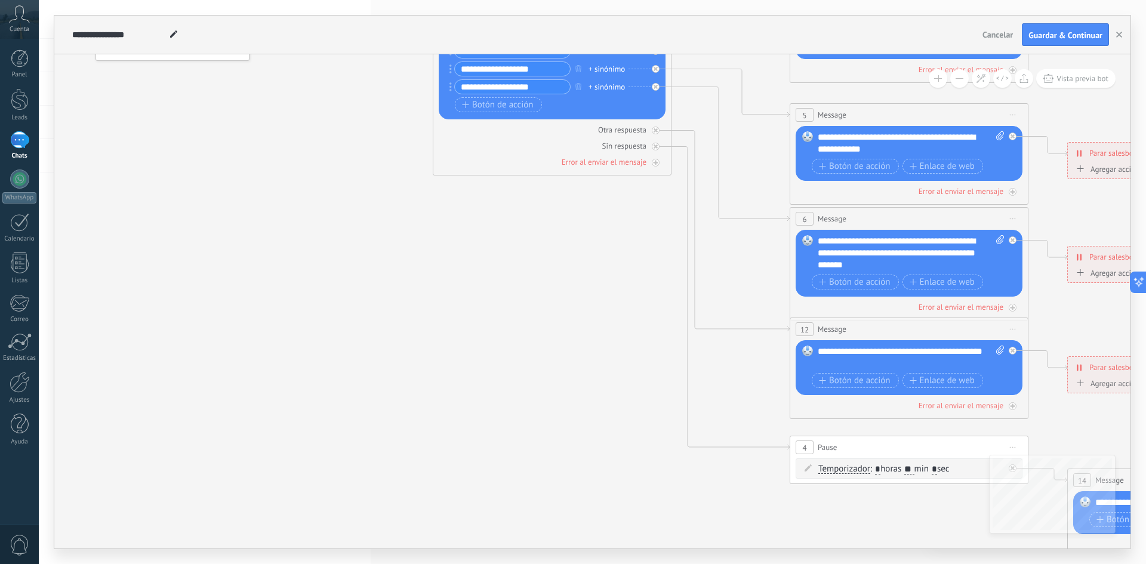
click at [886, 517] on icon at bounding box center [936, 254] width 1860 height 1206
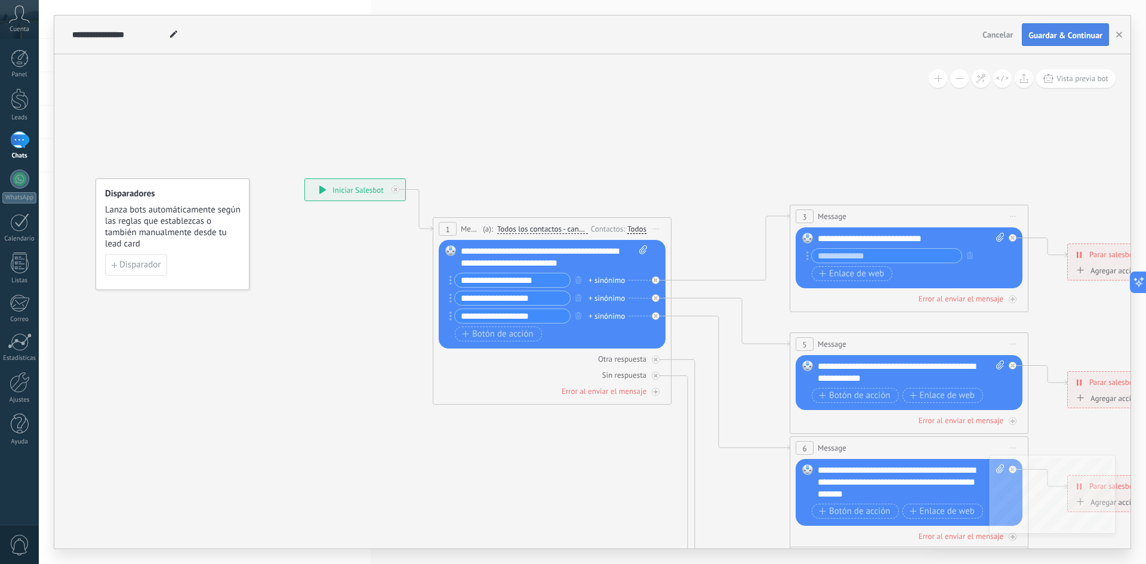
click at [1062, 41] on button "Guardar & Continuar" at bounding box center [1065, 34] width 87 height 23
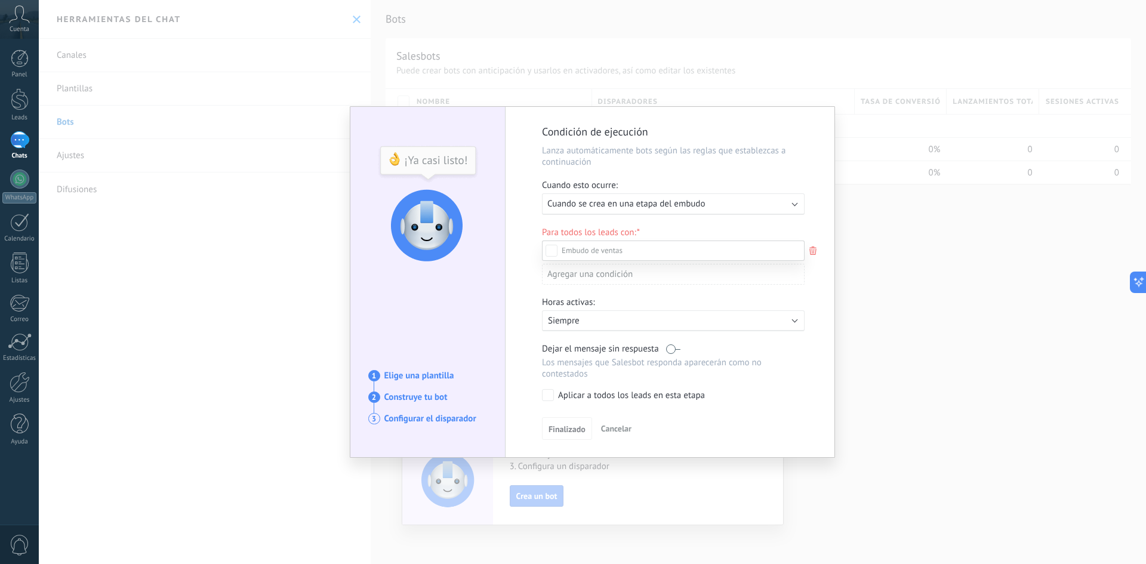
click at [754, 208] on div at bounding box center [592, 282] width 1107 height 564
click at [754, 208] on div "Ejecutar: Cuando se crea en una etapa del embudo" at bounding box center [668, 203] width 242 height 11
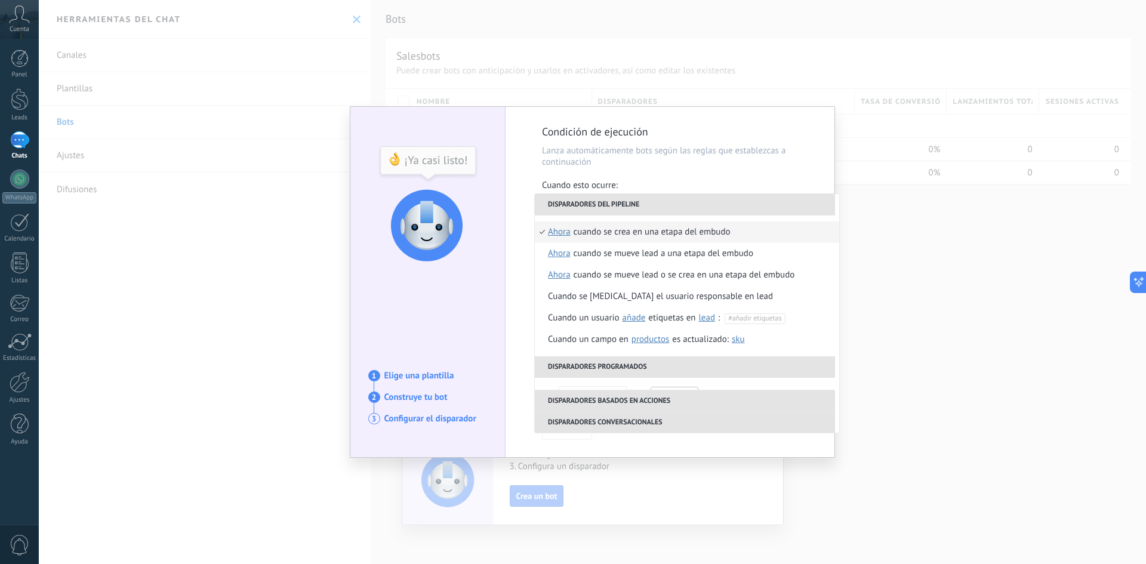
click at [781, 210] on li "Disparadores del pipeline" at bounding box center [685, 204] width 300 height 21
click at [755, 233] on li "Cuando se crea en una etapa del embudo ahora después de 5 minutos después de 10…" at bounding box center [687, 231] width 304 height 21
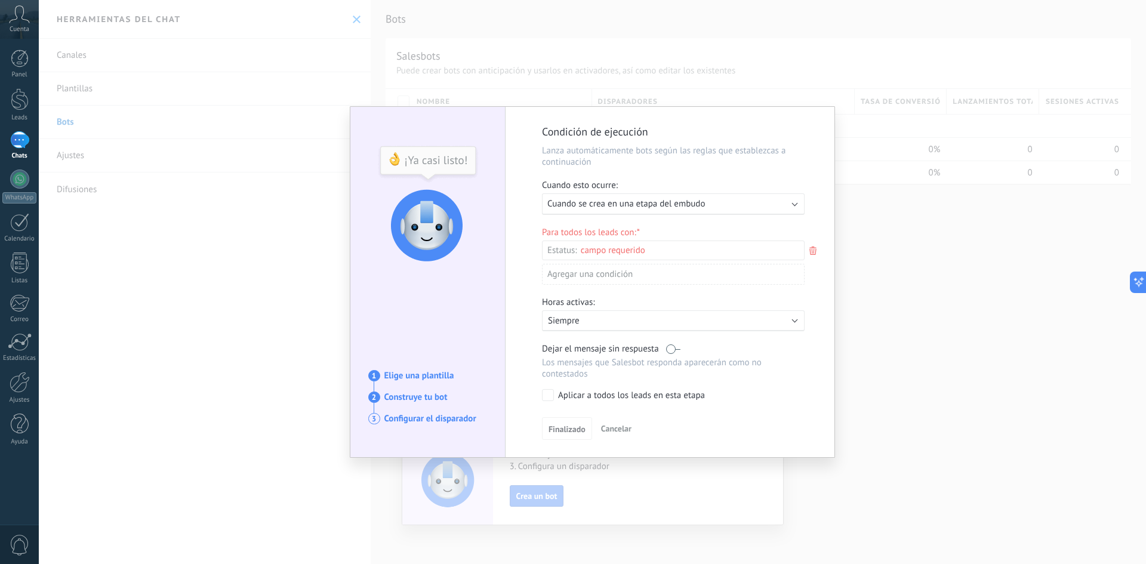
click at [0, 0] on div "Leads Entrantes Nueva consulta Cualificado Cotización enviada Pedido creado Ped…" at bounding box center [0, 0] width 0 height 0
click at [0, 0] on label "Leads Entrantes" at bounding box center [0, 0] width 0 height 0
click at [0, 0] on label "Nueva consulta" at bounding box center [0, 0] width 0 height 0
click at [524, 316] on div at bounding box center [592, 282] width 1107 height 564
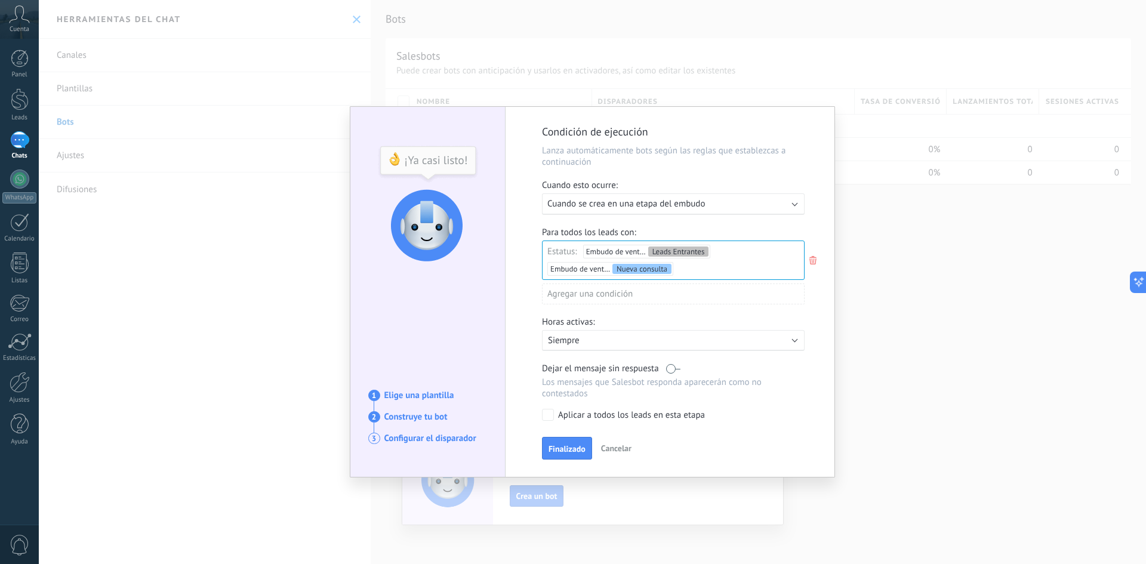
click at [629, 343] on p "Siempre" at bounding box center [652, 340] width 209 height 11
click at [629, 343] on li "Siempre" at bounding box center [699, 339] width 328 height 21
click at [572, 449] on span "Finalizado" at bounding box center [567, 449] width 37 height 8
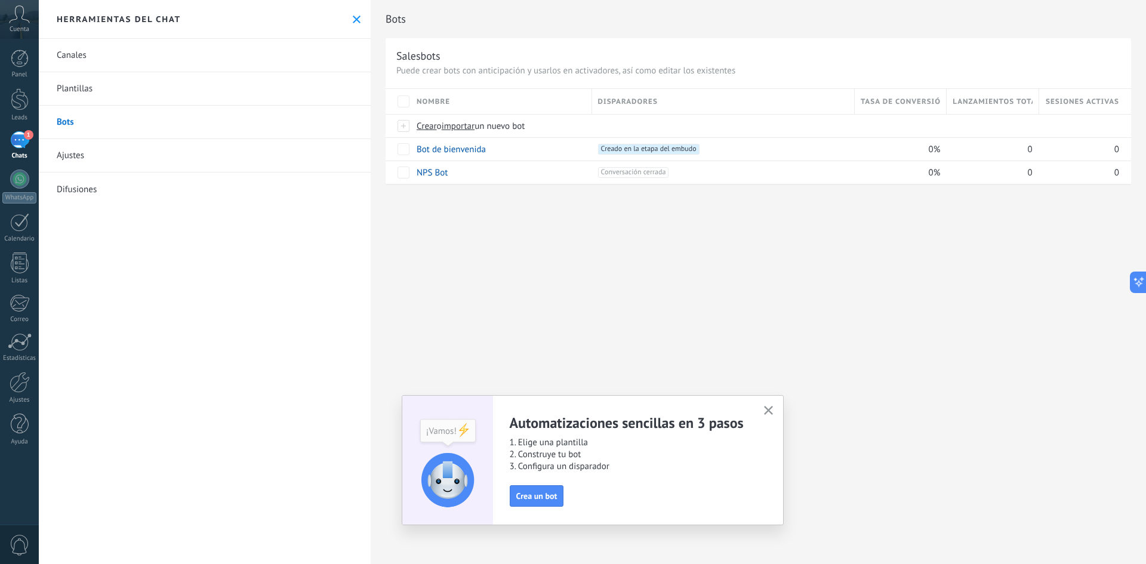
click at [8, 141] on link "1 Chats" at bounding box center [19, 145] width 39 height 29
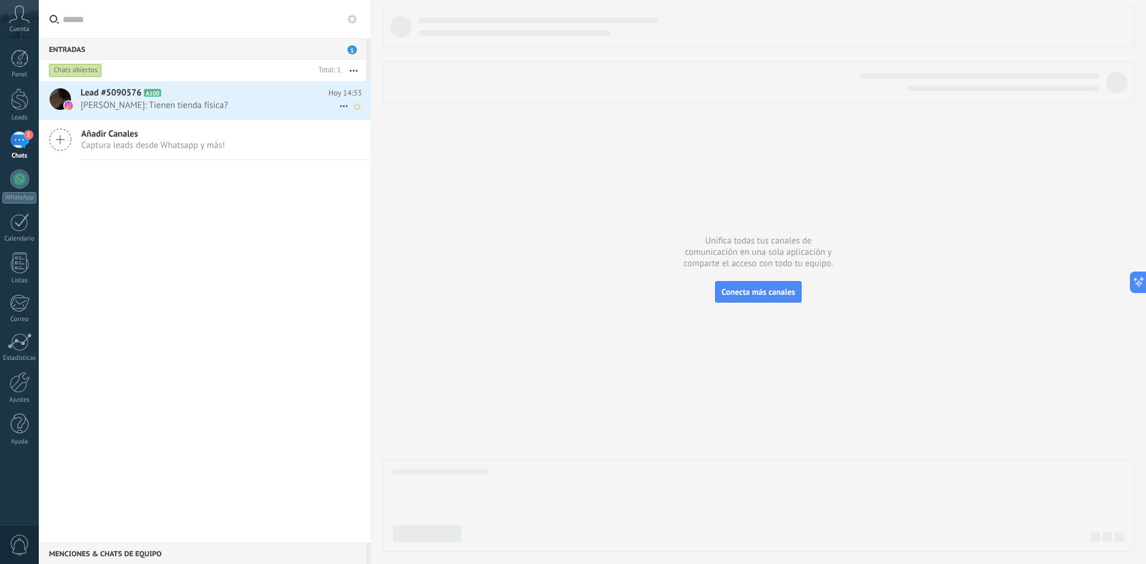
click at [215, 106] on span "[PERSON_NAME]: Tienen tienda física?" at bounding box center [210, 105] width 258 height 11
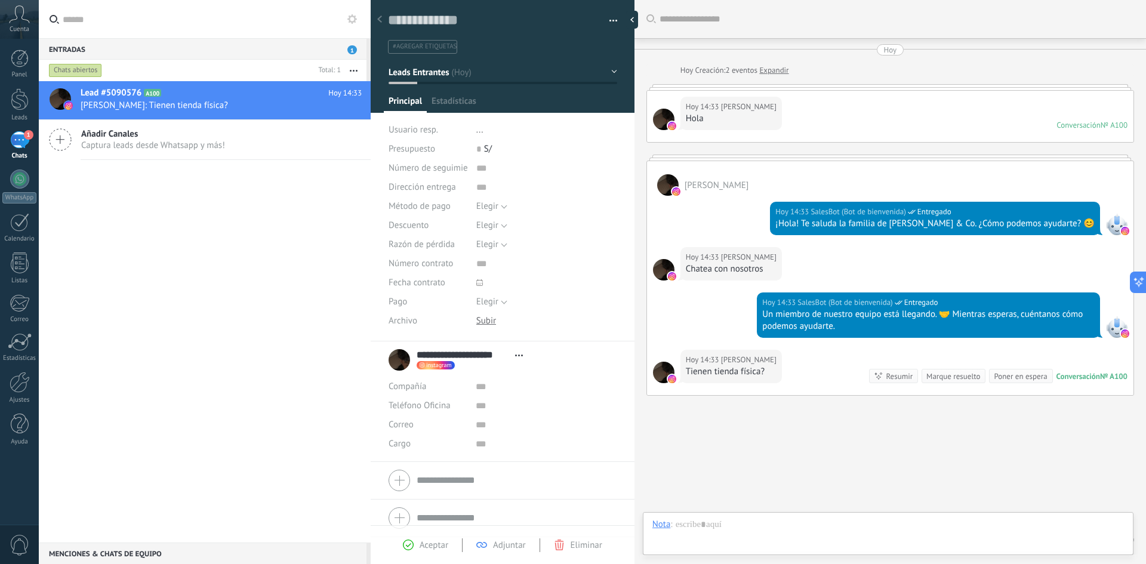
scroll to position [40, 0]
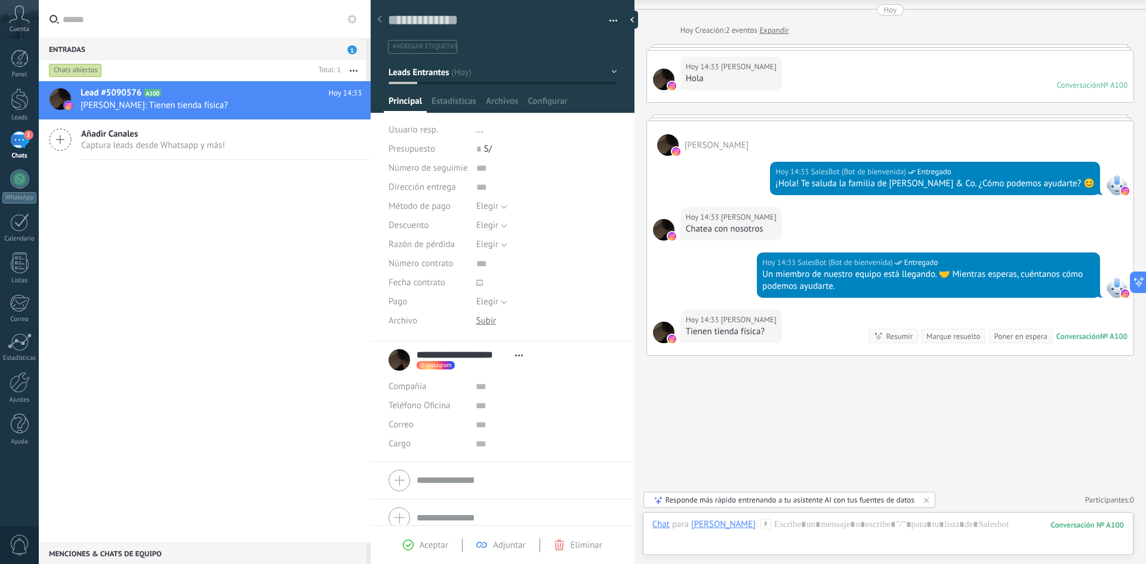
click at [920, 387] on div "Buscar Carga más [DATE] [DATE] Creación: 2 eventos Expandir [DATE] 14:33 [PERSO…" at bounding box center [890, 262] width 512 height 604
click at [825, 538] on div at bounding box center [888, 537] width 472 height 36
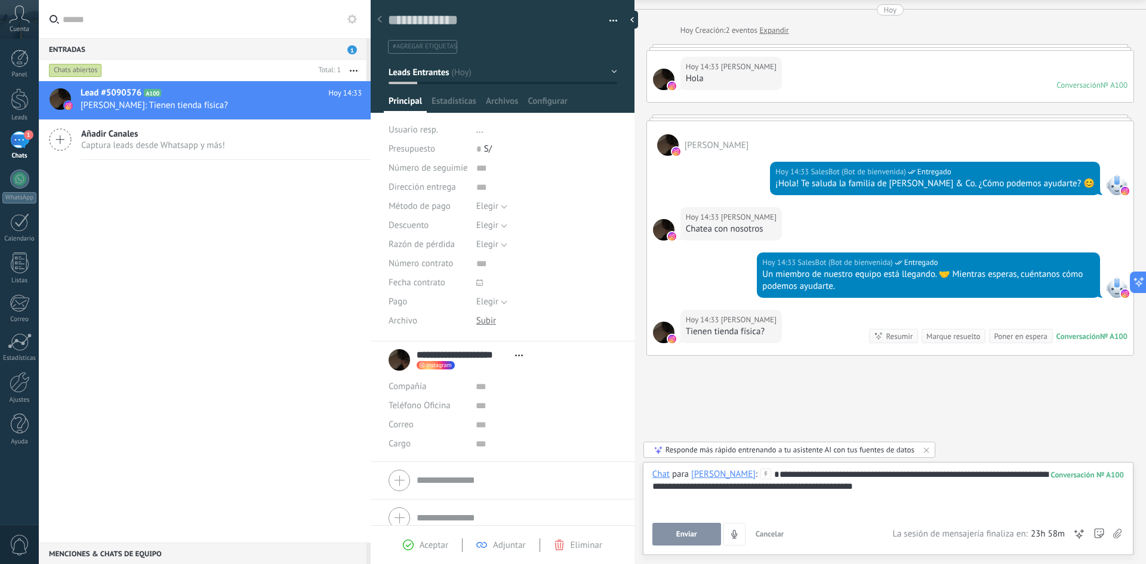
click at [664, 490] on div "**********" at bounding box center [888, 491] width 472 height 45
click at [660, 488] on div "**********" at bounding box center [888, 491] width 472 height 45
click at [661, 487] on div "**********" at bounding box center [888, 491] width 472 height 45
click at [891, 475] on div "**********" at bounding box center [888, 491] width 472 height 45
drag, startPoint x: 891, startPoint y: 475, endPoint x: 1056, endPoint y: 507, distance: 167.9
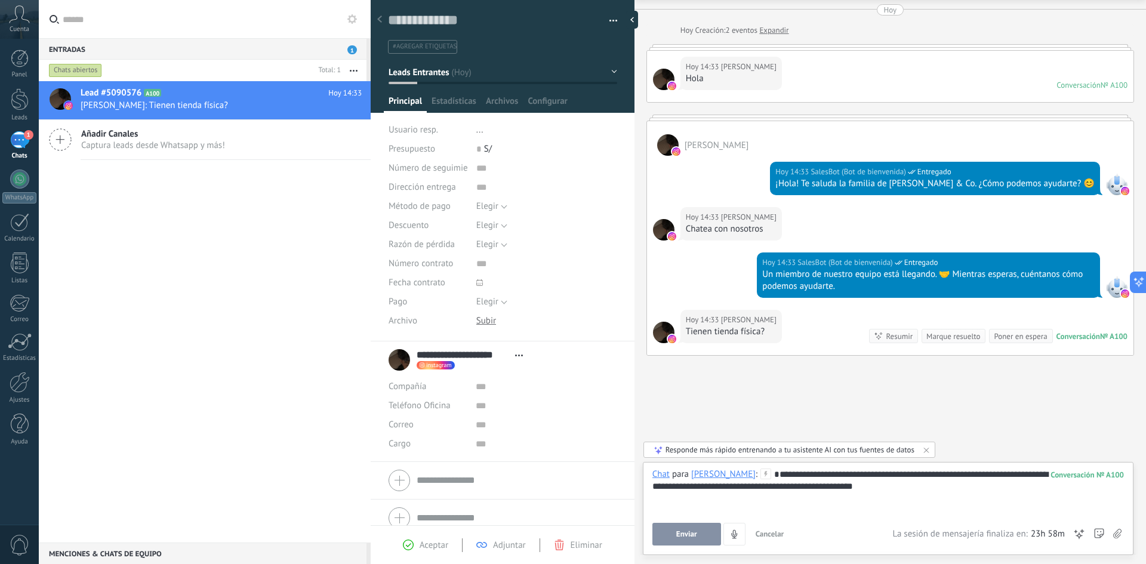
click at [1058, 507] on div "**********" at bounding box center [888, 491] width 472 height 45
click at [710, 544] on button "Enviar" at bounding box center [686, 534] width 69 height 23
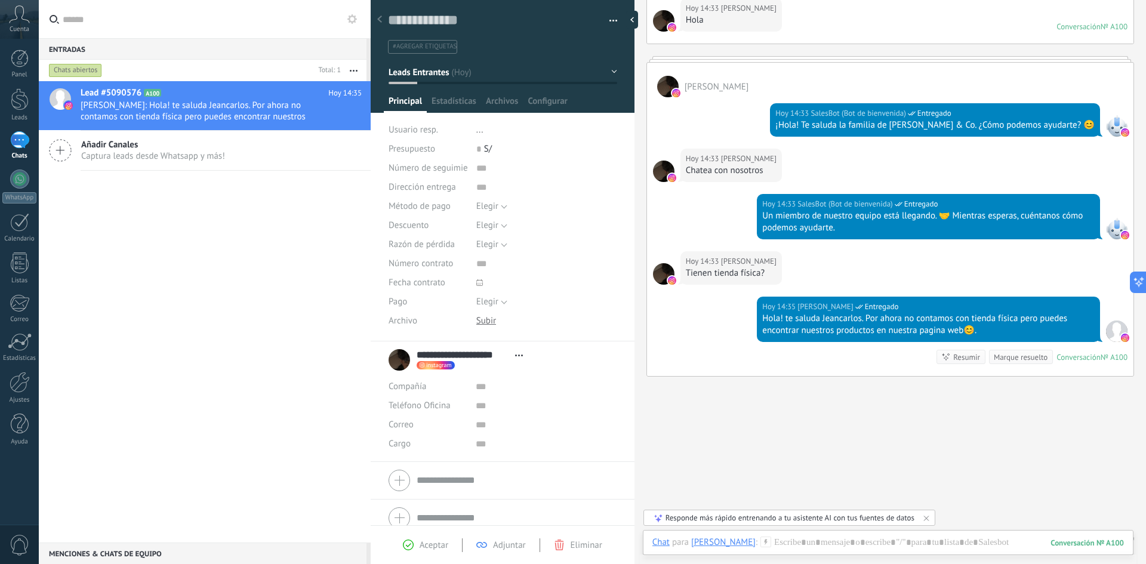
scroll to position [0, 0]
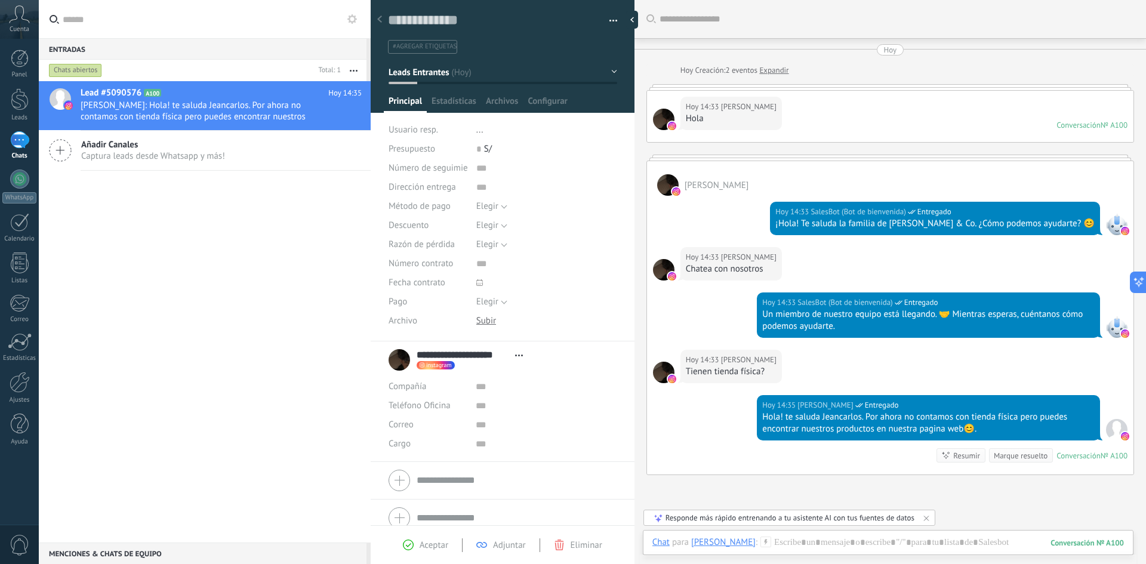
click at [153, 250] on div "Lead #5090576 A100 [DATE] 14:35 [PERSON_NAME]: Hola! te saluda Jeancarlos. Por …" at bounding box center [205, 311] width 332 height 461
click at [383, 20] on div at bounding box center [379, 19] width 17 height 23
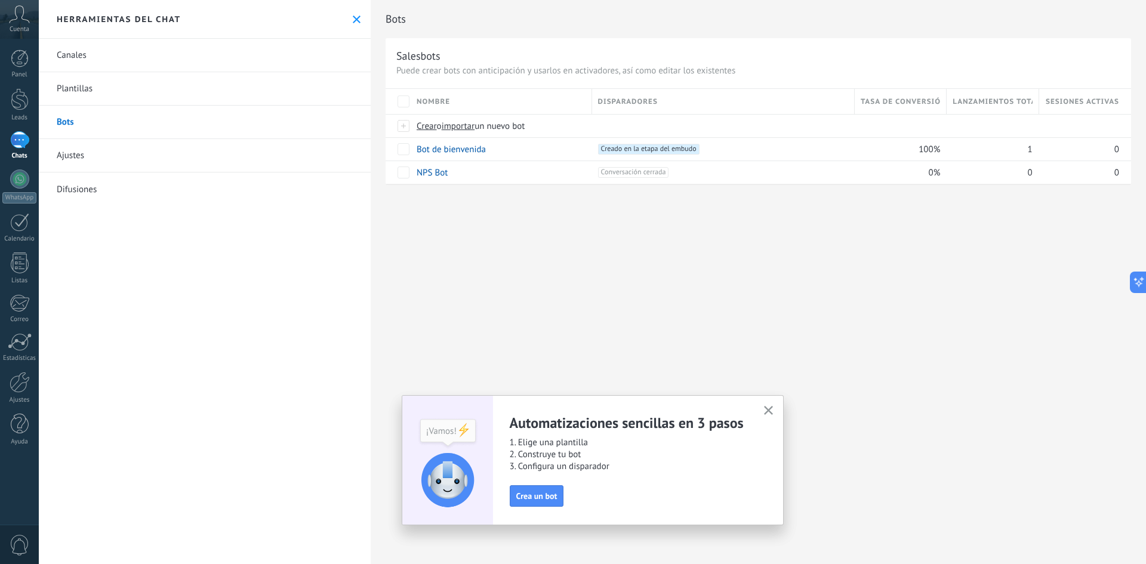
click at [238, 95] on link "Plantillas" at bounding box center [205, 88] width 332 height 33
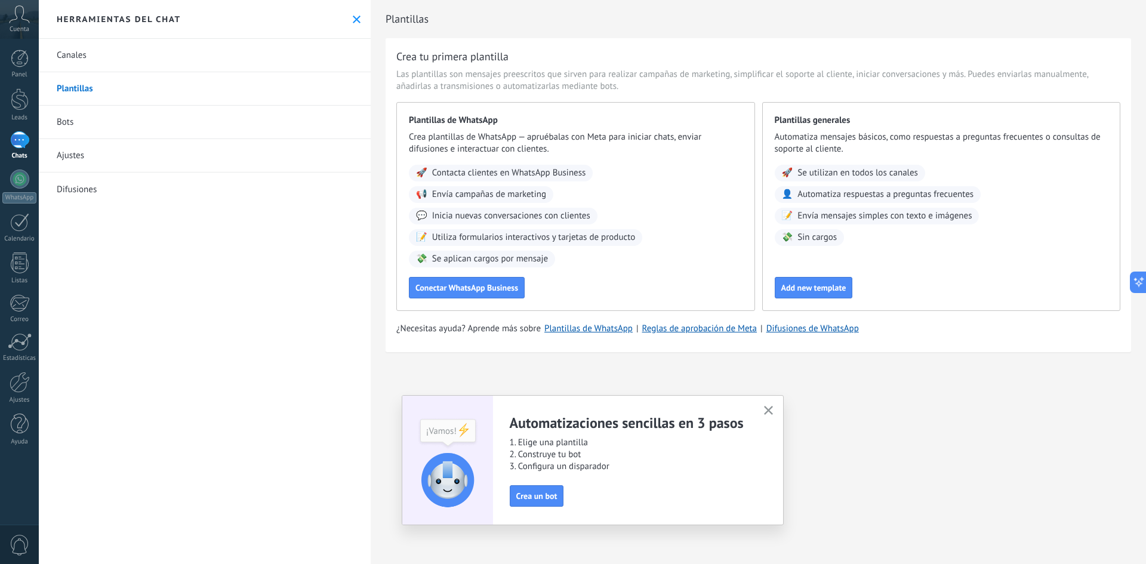
click at [208, 66] on link "Canales" at bounding box center [205, 55] width 332 height 33
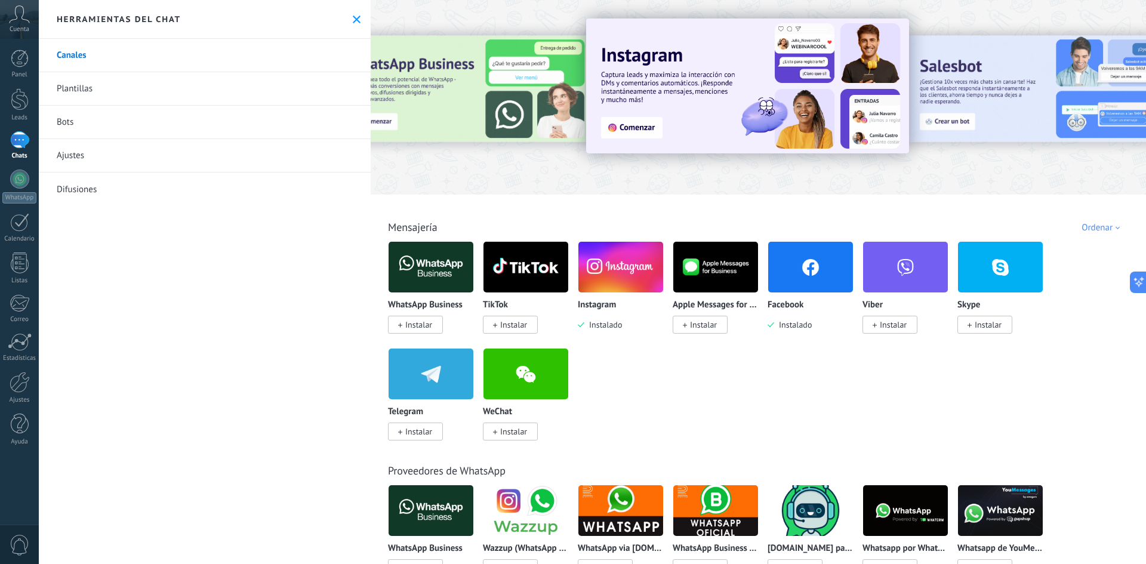
click at [18, 143] on div "1" at bounding box center [19, 139] width 19 height 17
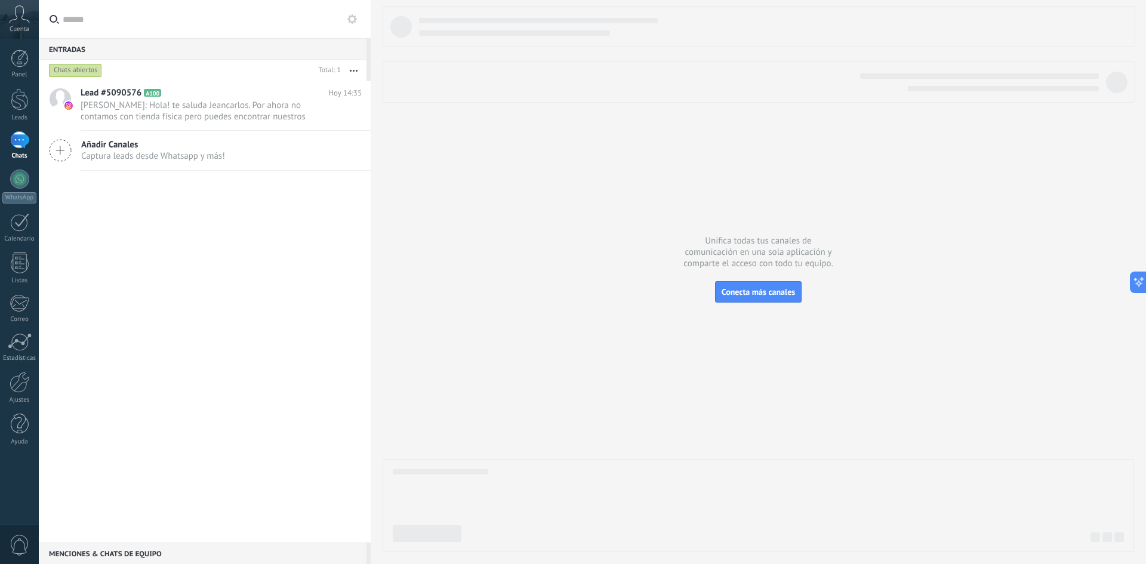
drag, startPoint x: 178, startPoint y: 146, endPoint x: 188, endPoint y: 155, distance: 12.7
click at [183, 153] on div "Añadir Canales Captura leads desde Whatsapp y más!" at bounding box center [153, 150] width 144 height 23
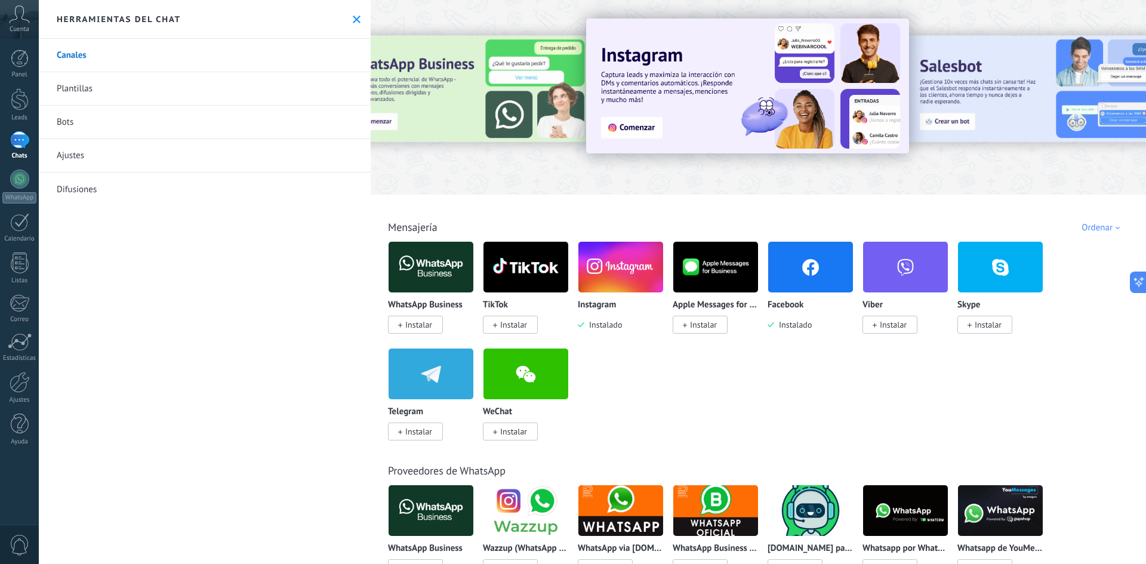
click at [174, 121] on link "Bots" at bounding box center [205, 122] width 332 height 33
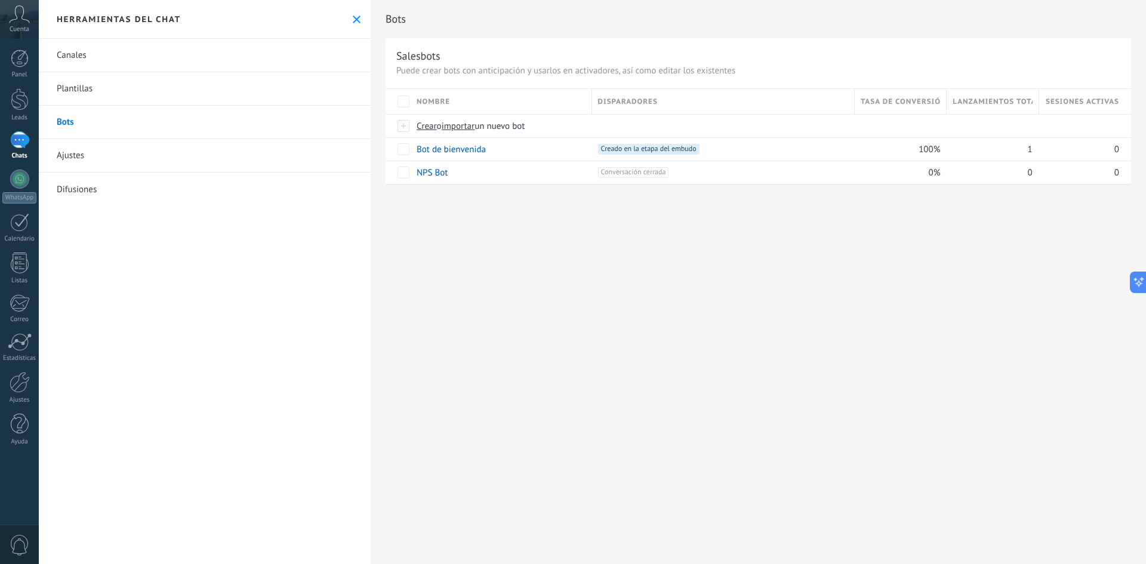
click at [188, 99] on link "Plantillas" at bounding box center [205, 88] width 332 height 33
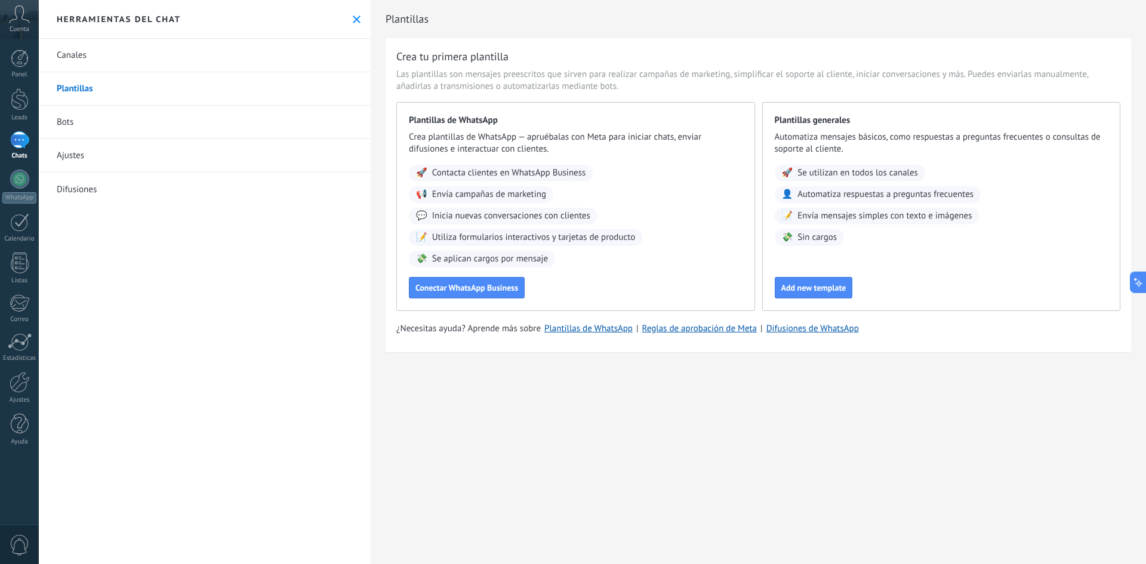
click at [182, 58] on link "Canales" at bounding box center [205, 55] width 332 height 33
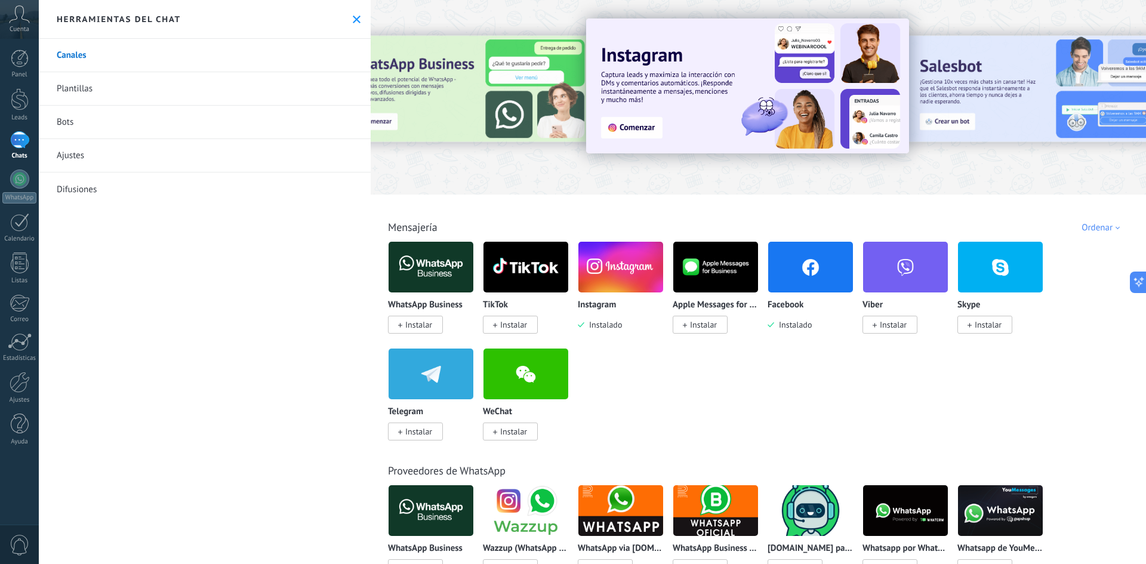
click at [791, 299] on div "Facebook Instalado" at bounding box center [811, 286] width 86 height 90
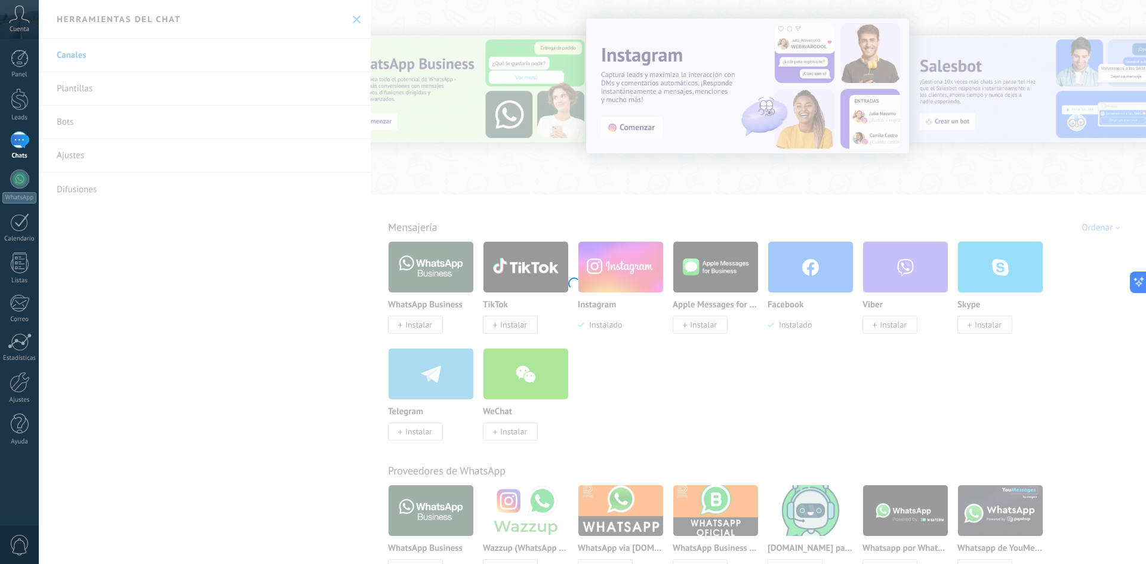
click at [794, 281] on div at bounding box center [573, 282] width 1146 height 564
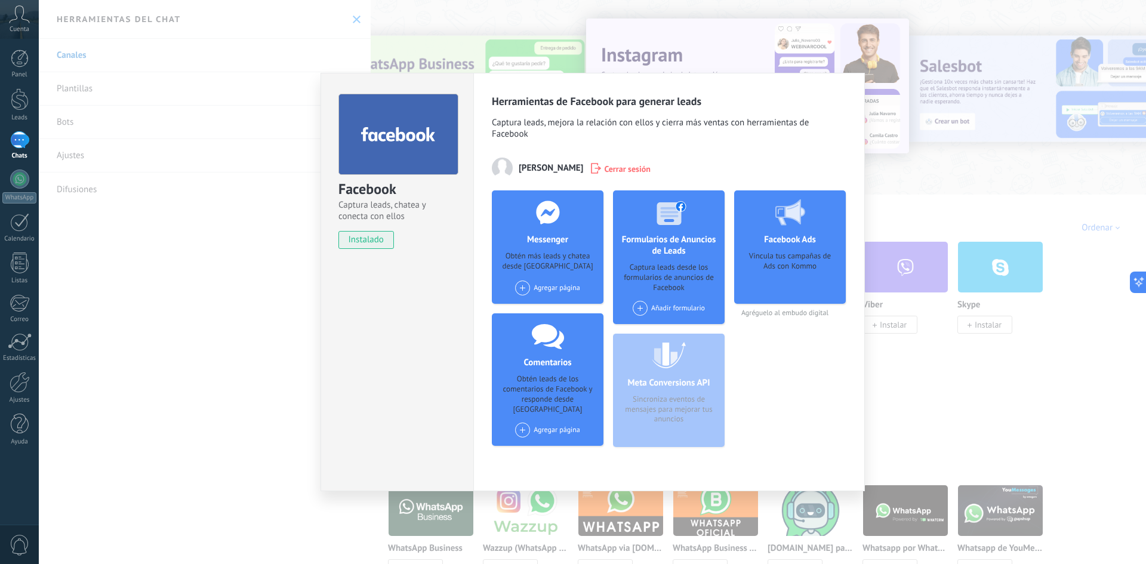
click at [527, 292] on span at bounding box center [522, 288] width 15 height 15
click at [523, 289] on span at bounding box center [522, 288] width 15 height 15
click at [546, 273] on div "Messenger Obtén más leads y chatea desde Kommo Agregar página Aurielle & Co." at bounding box center [548, 246] width 112 height 113
click at [530, 250] on div "Messenger Obtén más leads y chatea desde Kommo Agregar página Aurielle & Co." at bounding box center [548, 246] width 112 height 113
click at [542, 233] on div at bounding box center [548, 212] width 118 height 44
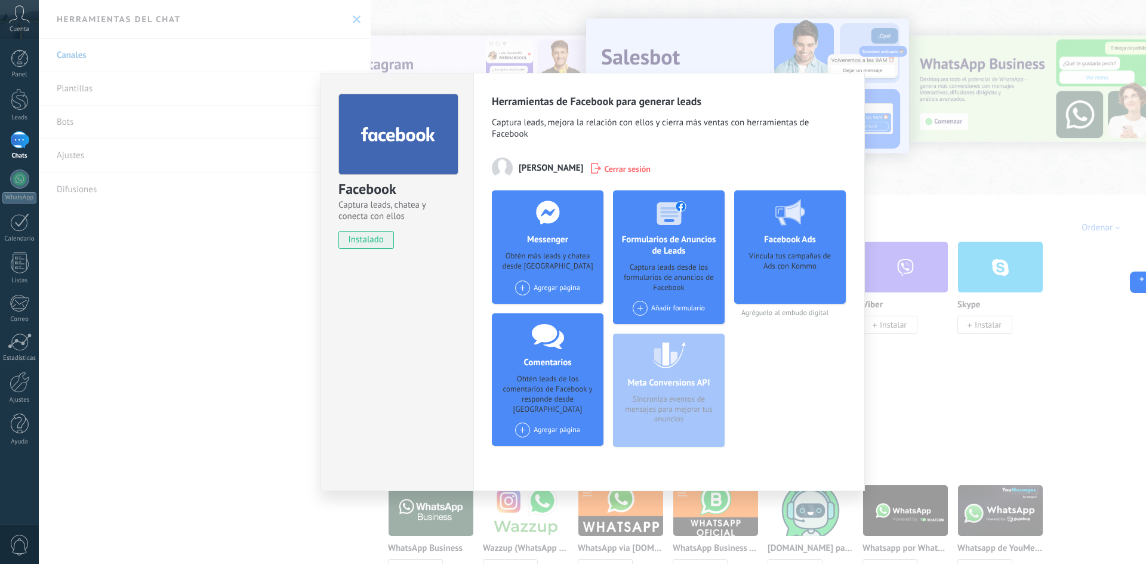
click at [519, 284] on span at bounding box center [522, 288] width 15 height 15
click at [521, 286] on span at bounding box center [522, 288] width 15 height 15
click at [378, 237] on span "instalado" at bounding box center [366, 240] width 54 height 18
click at [927, 197] on div "Facebook Captura leads, chatea y conecta con ellos instalado Desinstalar Herram…" at bounding box center [592, 282] width 1107 height 564
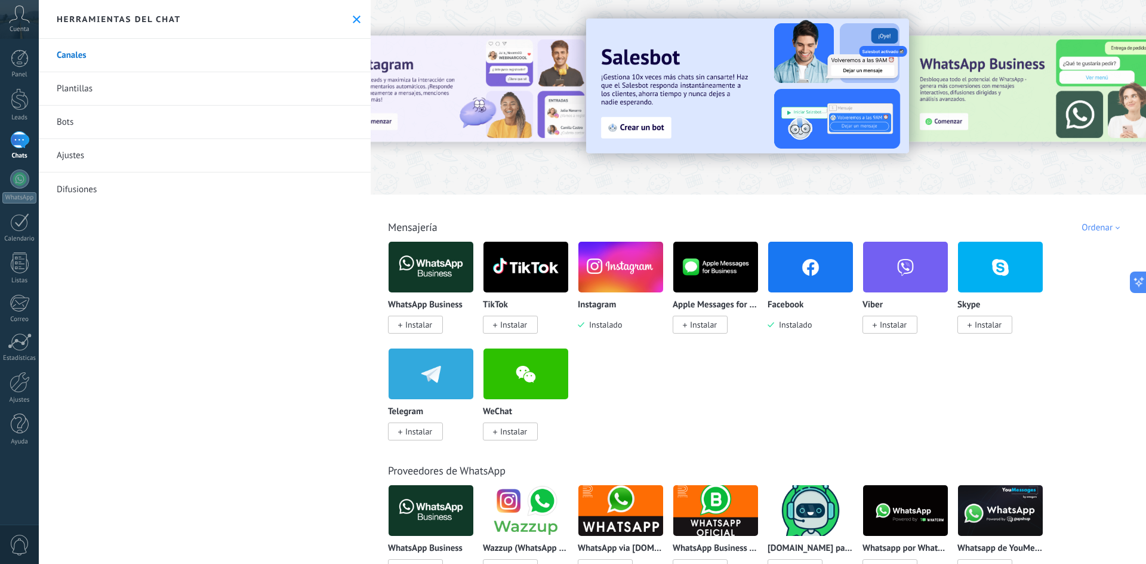
click at [170, 129] on link "Bots" at bounding box center [205, 122] width 332 height 33
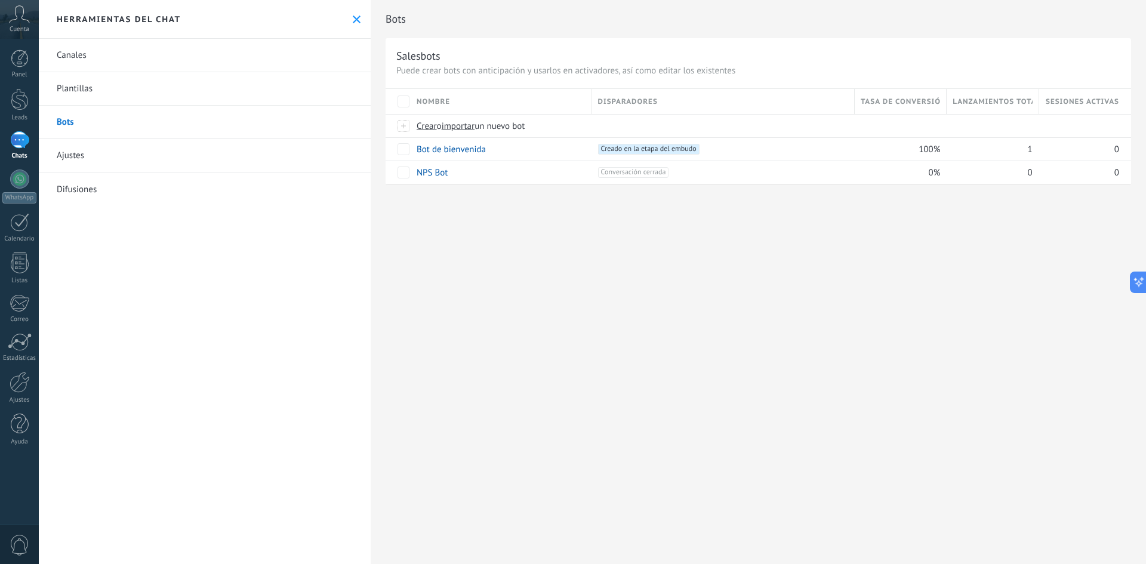
click at [24, 153] on div "Chats" at bounding box center [19, 156] width 35 height 8
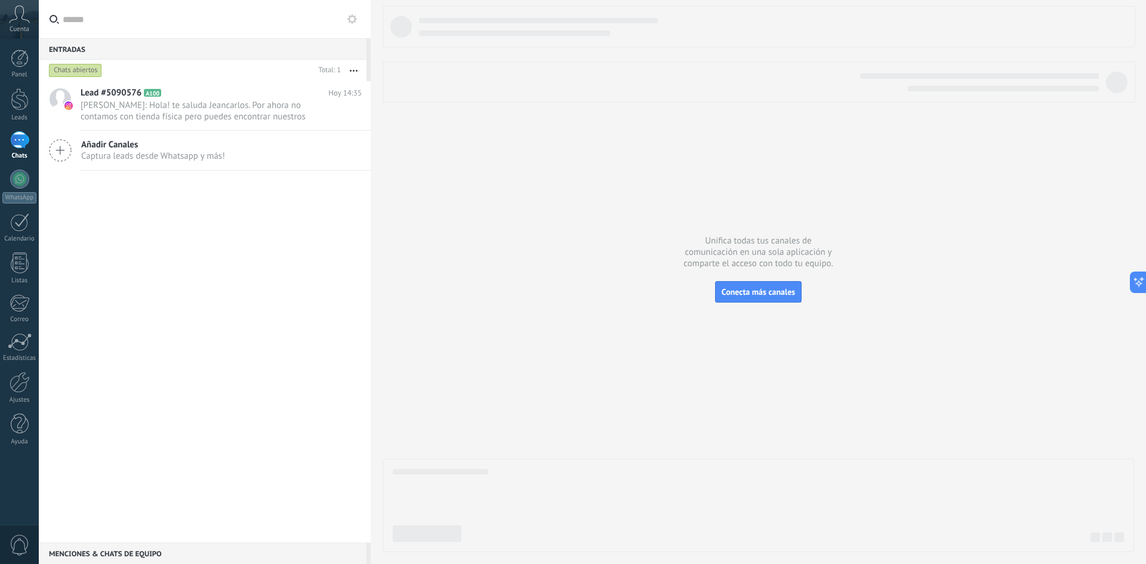
click at [102, 156] on span "Captura leads desde Whatsapp y más!" at bounding box center [153, 155] width 144 height 11
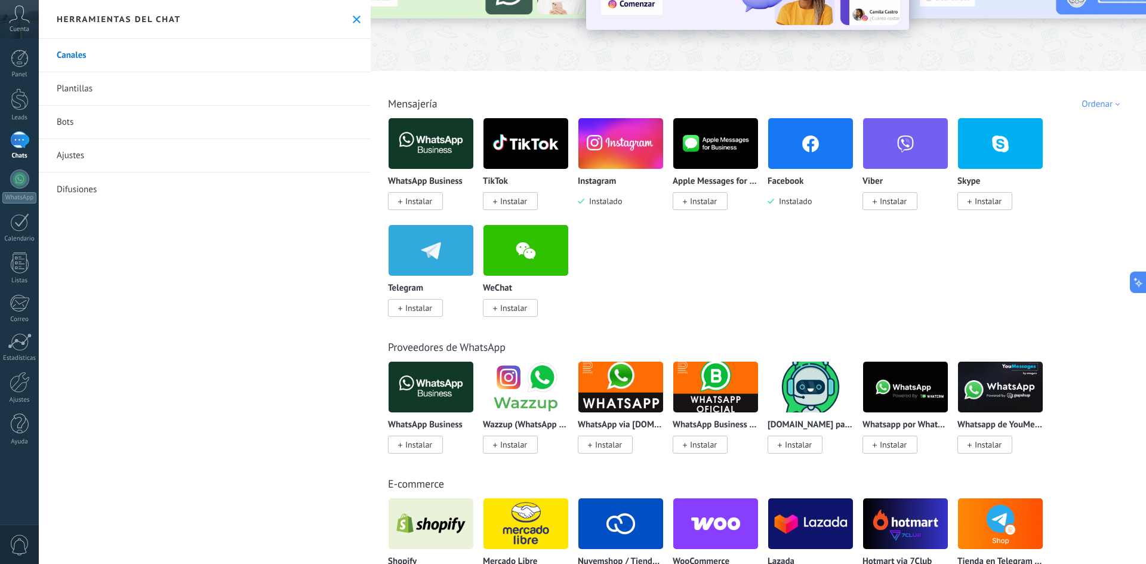
scroll to position [119, 0]
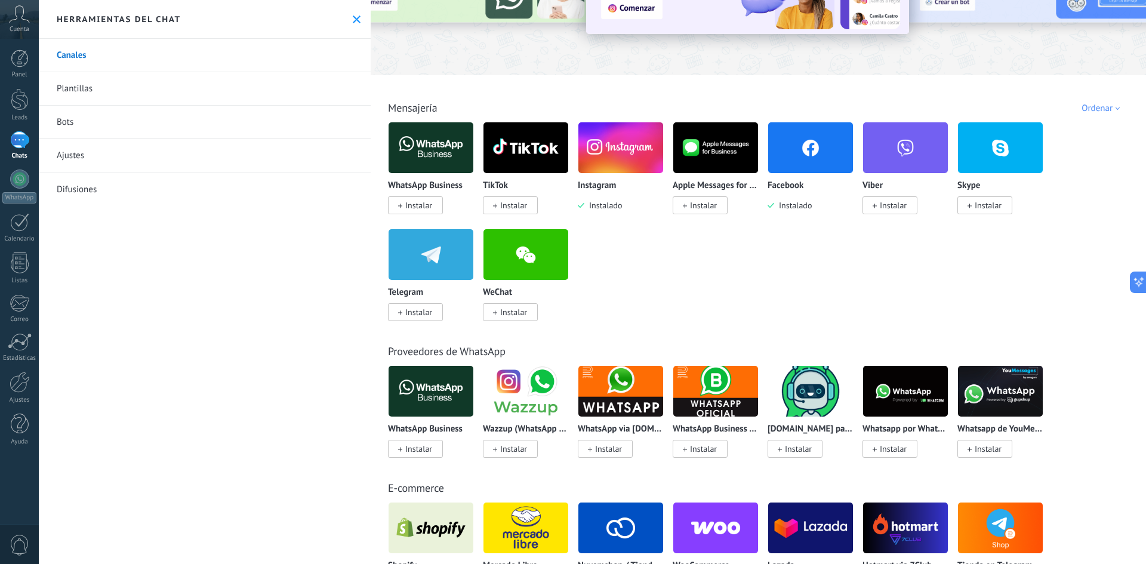
click at [130, 127] on link "Bots" at bounding box center [205, 122] width 332 height 33
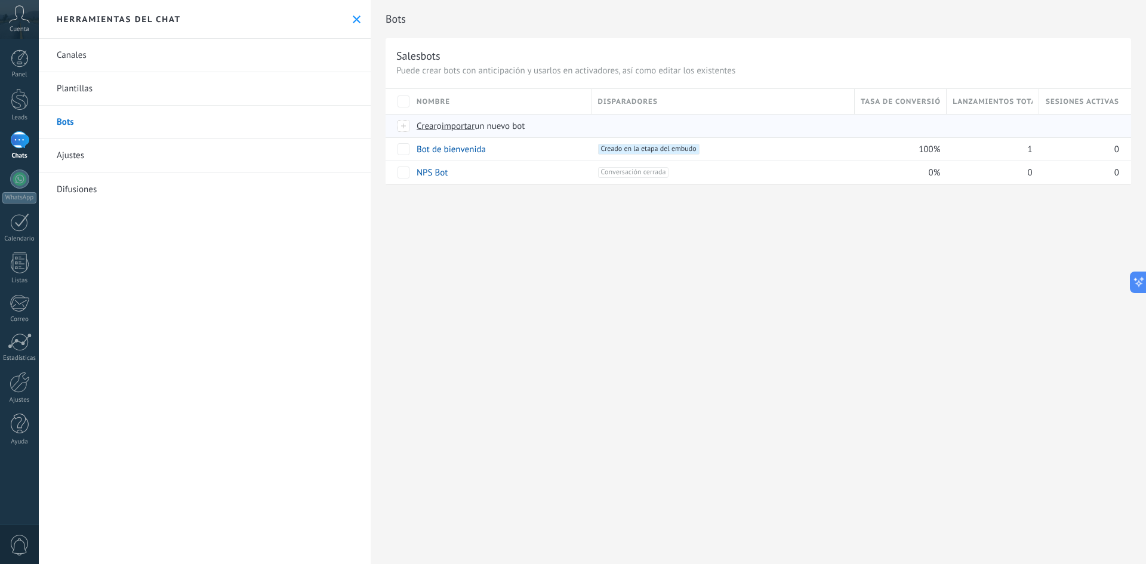
click at [428, 134] on div "Crear o importar un nuevo bot" at bounding box center [623, 126] width 424 height 23
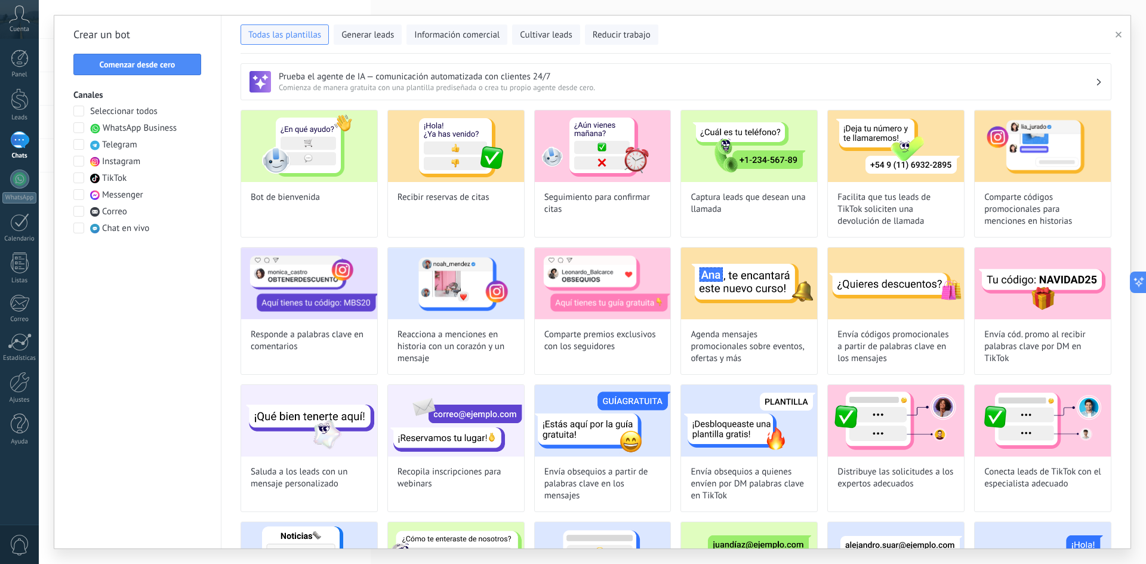
click at [134, 195] on span "Messenger" at bounding box center [122, 195] width 41 height 12
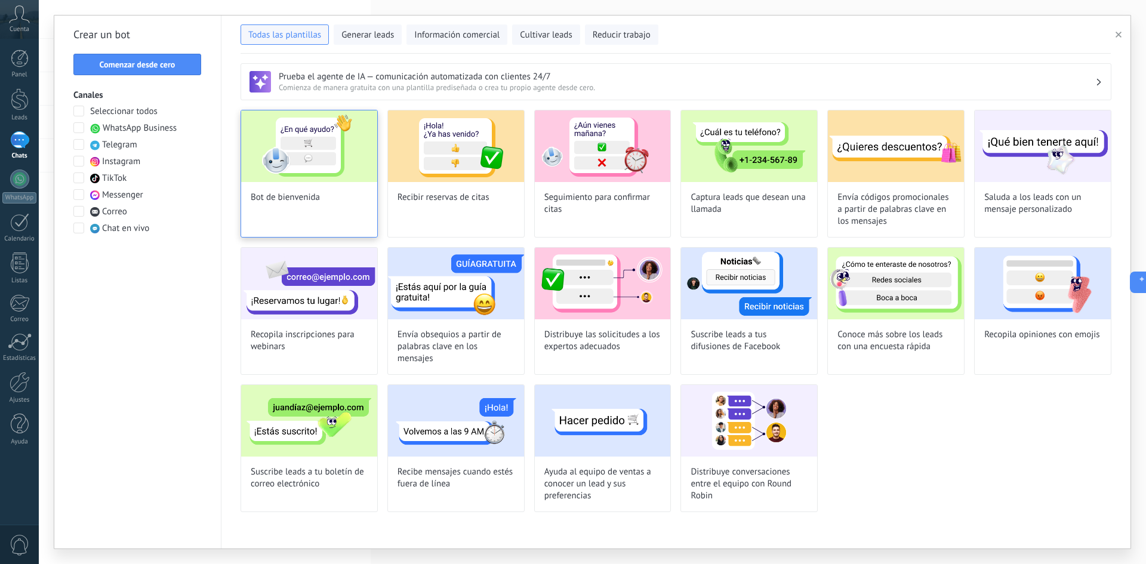
click at [318, 206] on div "Bot de bienvenida" at bounding box center [309, 174] width 137 height 128
type input "**********"
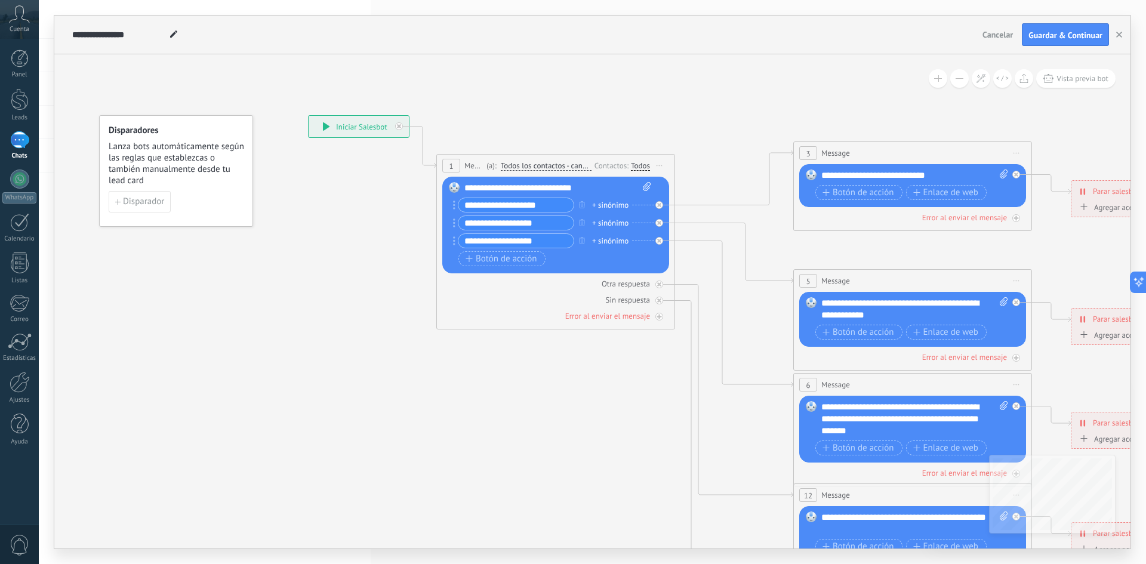
click at [488, 193] on div "**********" at bounding box center [557, 188] width 187 height 12
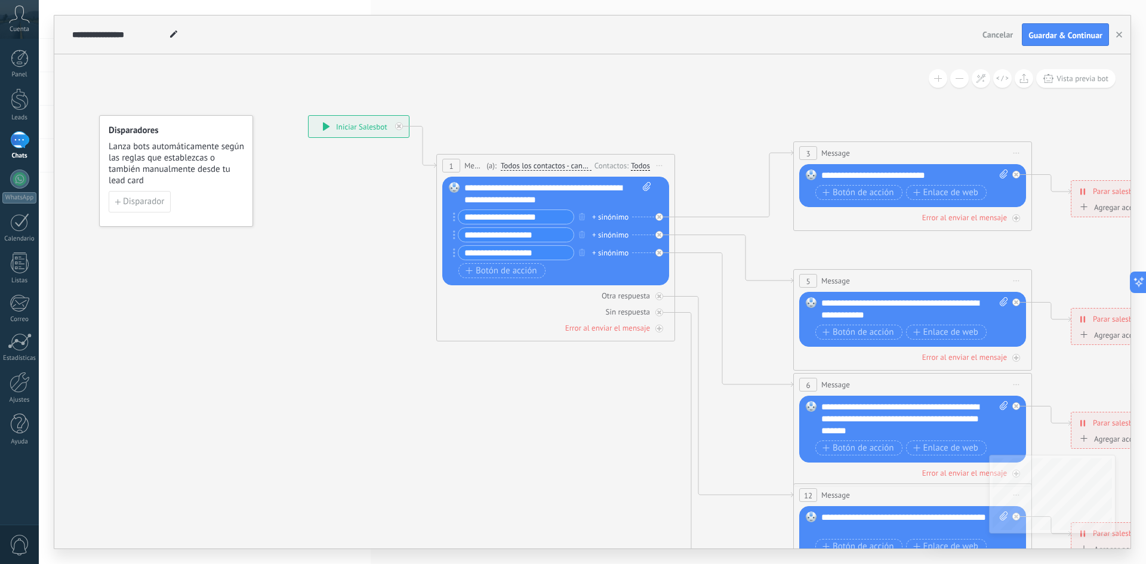
click at [581, 202] on div "**********" at bounding box center [557, 194] width 187 height 24
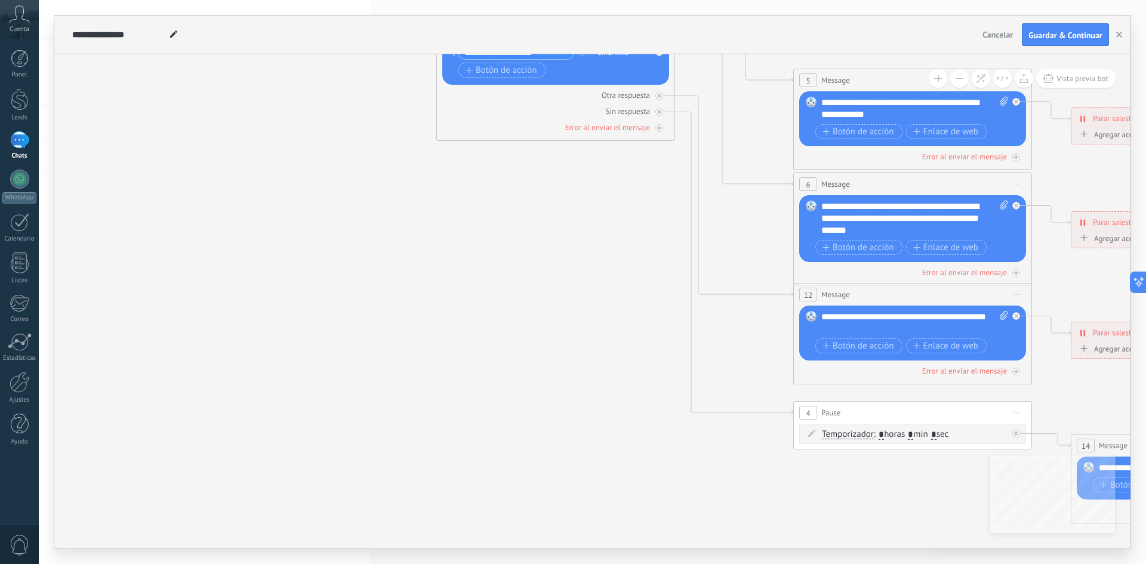
click at [920, 433] on span ": * horas * min * sec" at bounding box center [911, 434] width 75 height 11
click at [913, 438] on input "*" at bounding box center [910, 435] width 5 height 10
click at [913, 436] on input "*" at bounding box center [910, 435] width 5 height 10
type input "*"
type input "**"
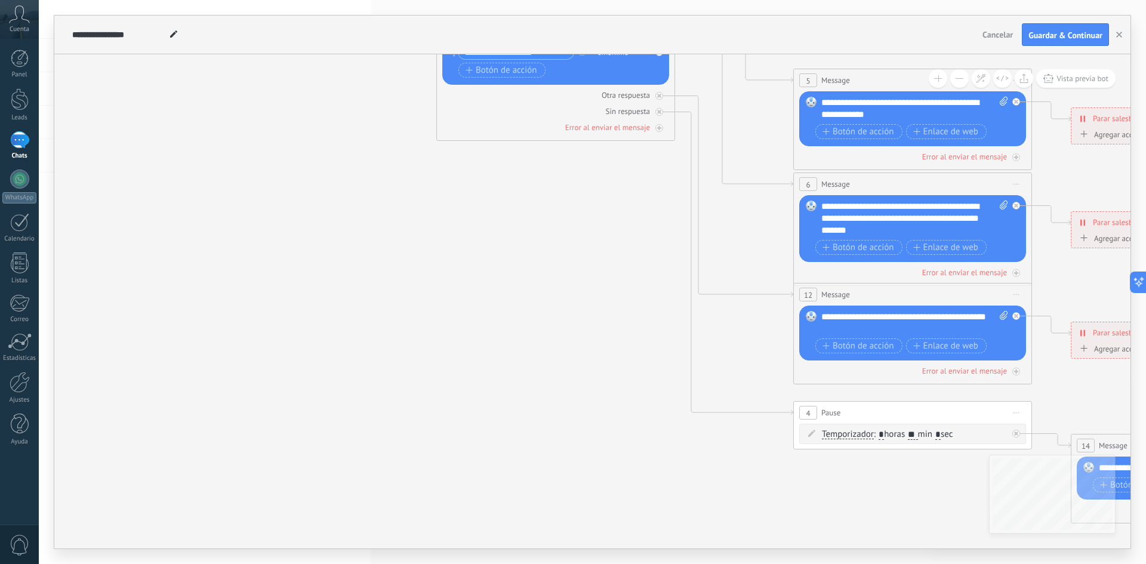
click at [490, 477] on icon at bounding box center [940, 219] width 1860 height 1206
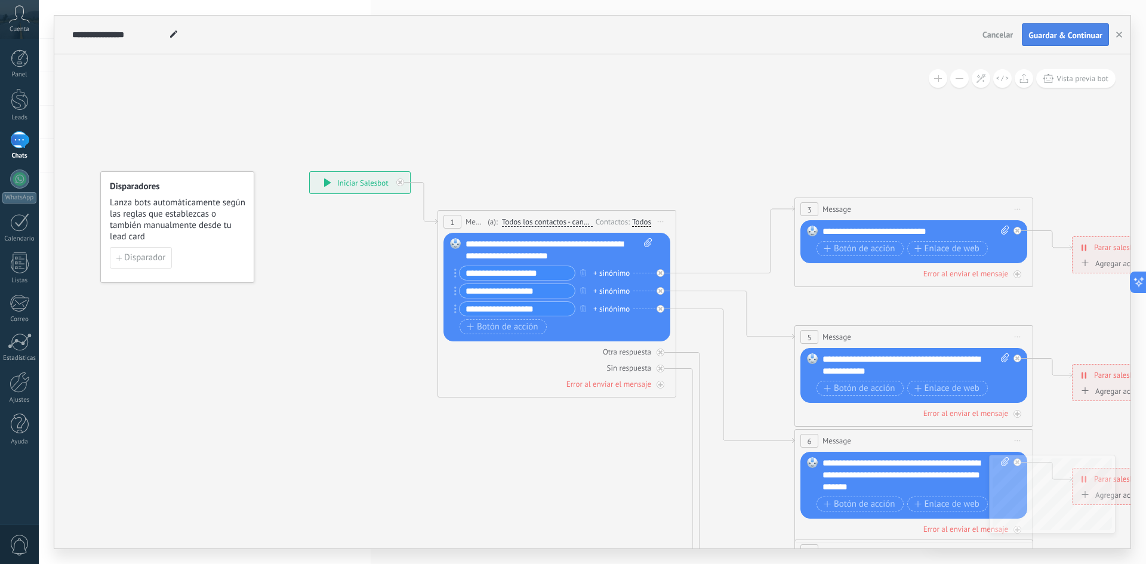
click at [1058, 41] on button "Guardar & Continuar" at bounding box center [1065, 34] width 87 height 23
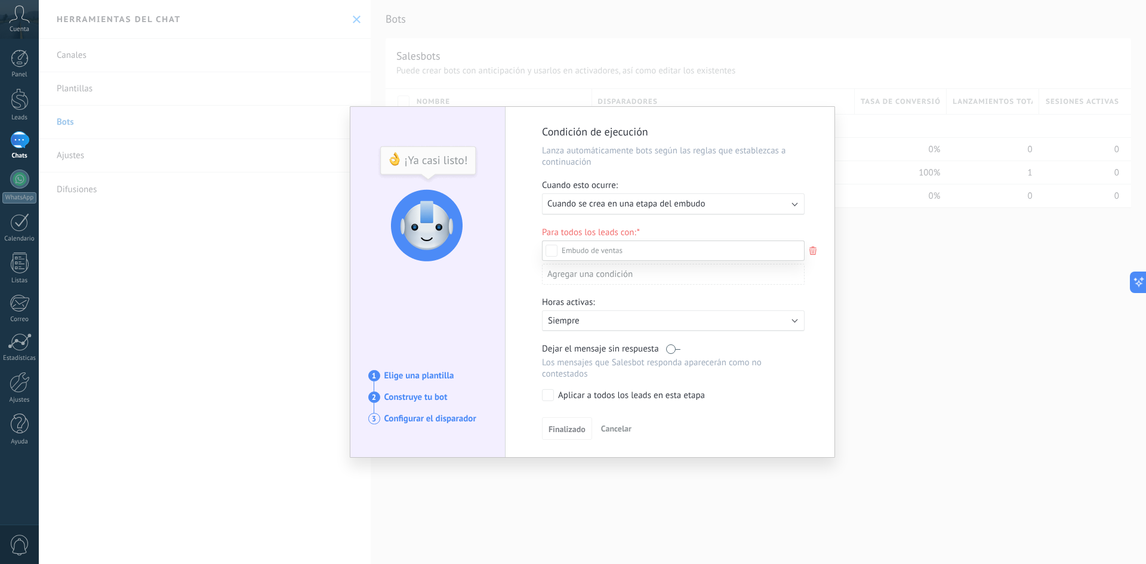
click at [0, 0] on label "Leads Entrantes" at bounding box center [0, 0] width 0 height 0
click at [0, 0] on label "Nueva consulta" at bounding box center [0, 0] width 0 height 0
click at [569, 428] on div "Leads Entrantes Nueva consulta Cualificado Cotización enviada Pedido creado Ped…" at bounding box center [673, 402] width 263 height 322
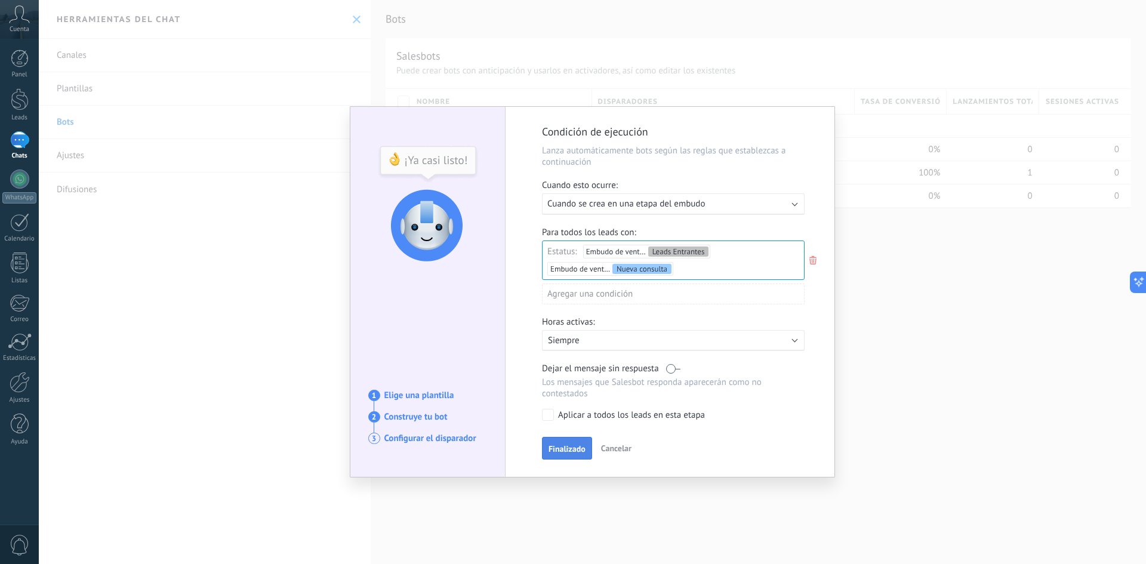
click at [570, 443] on button "Finalizado" at bounding box center [567, 448] width 50 height 23
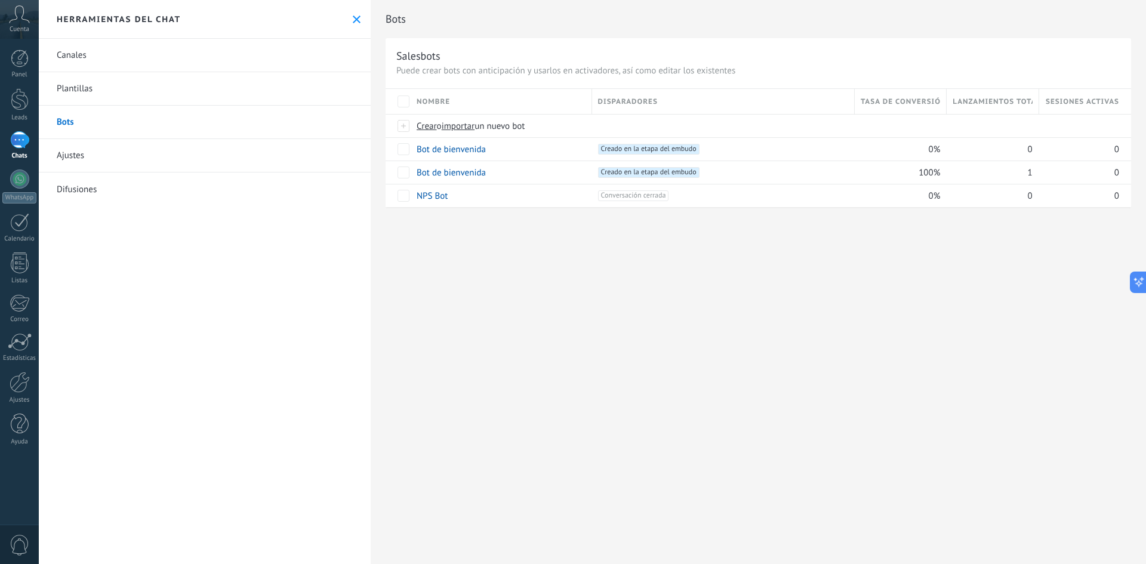
click at [585, 353] on div "Bots Salesbots Puede crear bots con anticipación y usarlos en activadores, así …" at bounding box center [758, 282] width 775 height 564
click at [18, 150] on link "1 Chats" at bounding box center [19, 145] width 39 height 29
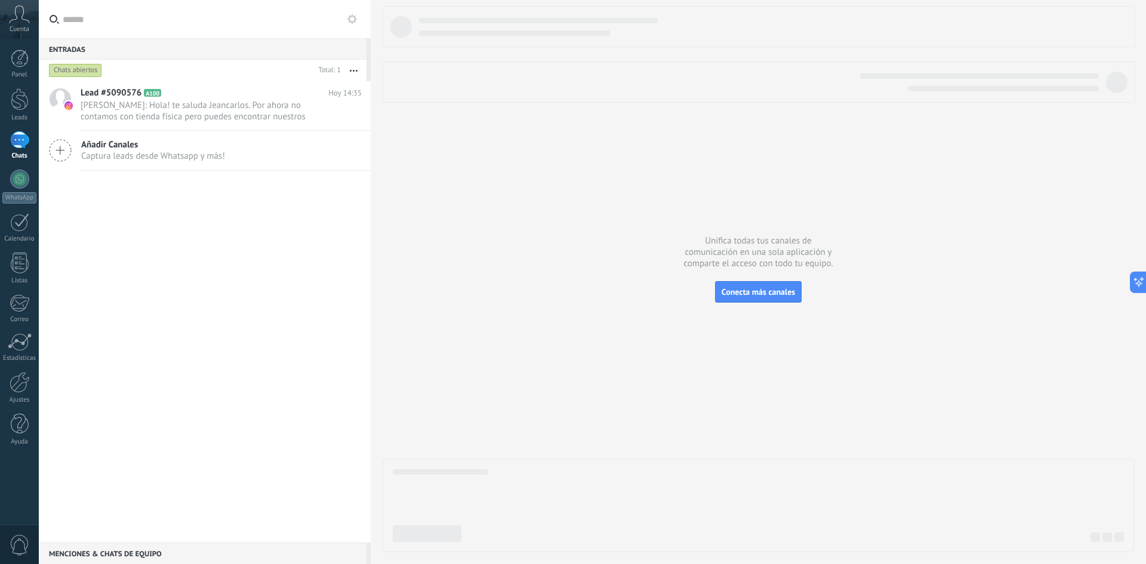
click at [338, 298] on div "Lead #5090576 A100 [DATE] 14:35 [PERSON_NAME]: Hola! te saluda Jeancarlos. Por …" at bounding box center [205, 311] width 332 height 461
drag, startPoint x: 402, startPoint y: 176, endPoint x: 415, endPoint y: 175, distance: 13.1
click at [415, 176] on div at bounding box center [758, 279] width 751 height 546
click at [195, 146] on span "Añadir Canales" at bounding box center [153, 144] width 144 height 11
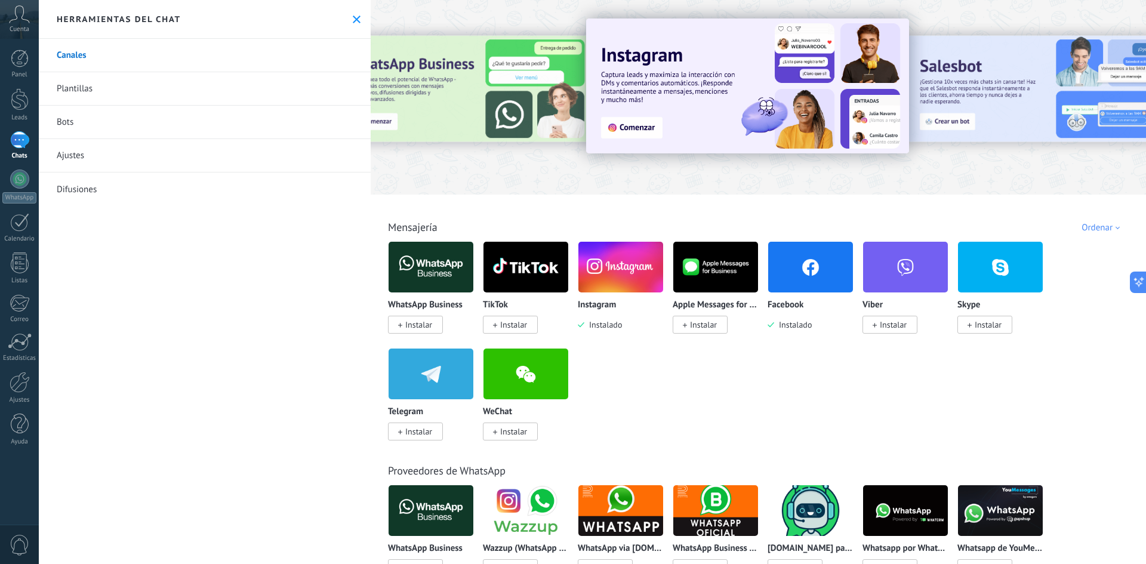
click at [348, 13] on div "Herramientas del chat" at bounding box center [205, 19] width 332 height 39
click at [353, 16] on icon at bounding box center [357, 20] width 8 height 8
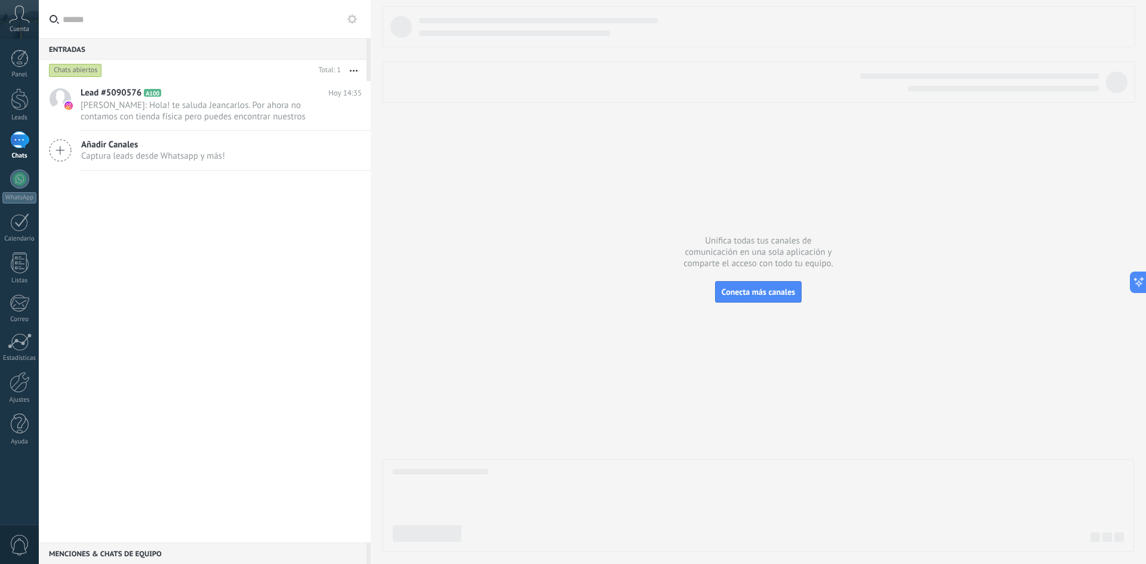
click at [13, 145] on div "1" at bounding box center [19, 139] width 19 height 17
click at [28, 223] on div at bounding box center [19, 222] width 19 height 19
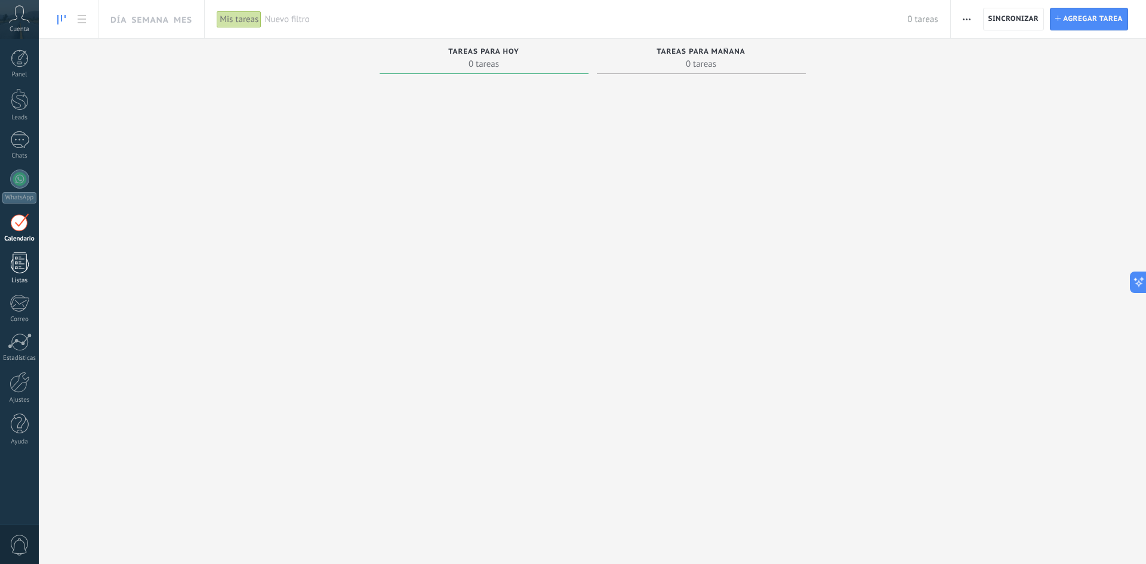
click at [20, 268] on div at bounding box center [20, 262] width 18 height 21
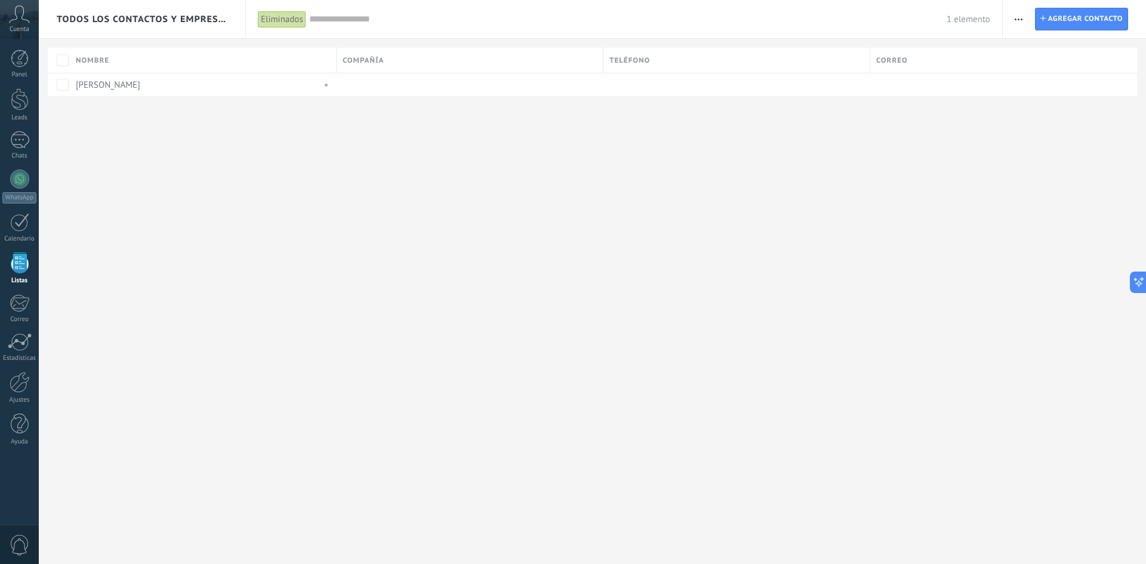
click at [21, 290] on div "Panel Leads 1 Chats WhatsApp Clientes" at bounding box center [19, 254] width 39 height 408
click at [469, 300] on div "Todos los contactos y empresas Eliminados Aplicar 1 elemento Eliminados Guardar…" at bounding box center [592, 282] width 1107 height 564
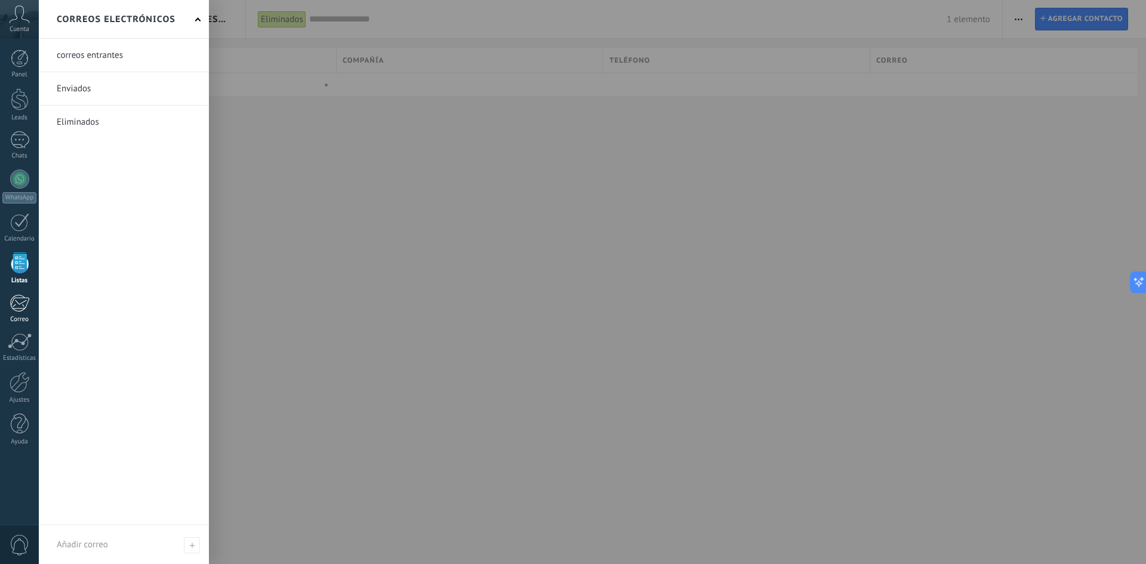
click at [23, 312] on div at bounding box center [20, 303] width 20 height 18
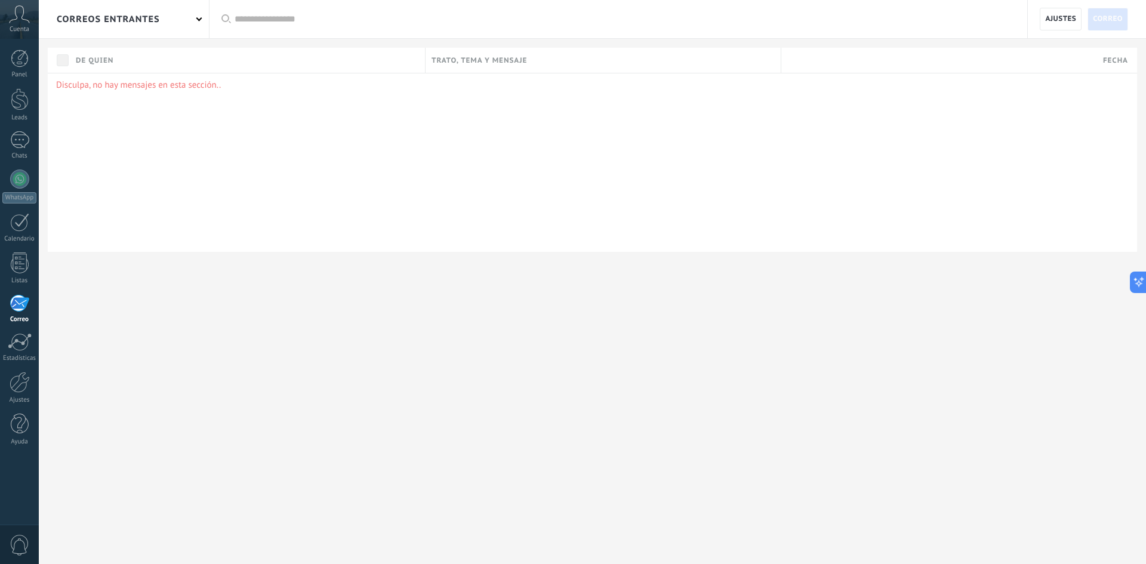
click at [289, 294] on div "correos entrantes Aplicar Todas correos No leído Leído Correos con automatizaci…" at bounding box center [592, 164] width 1107 height 329
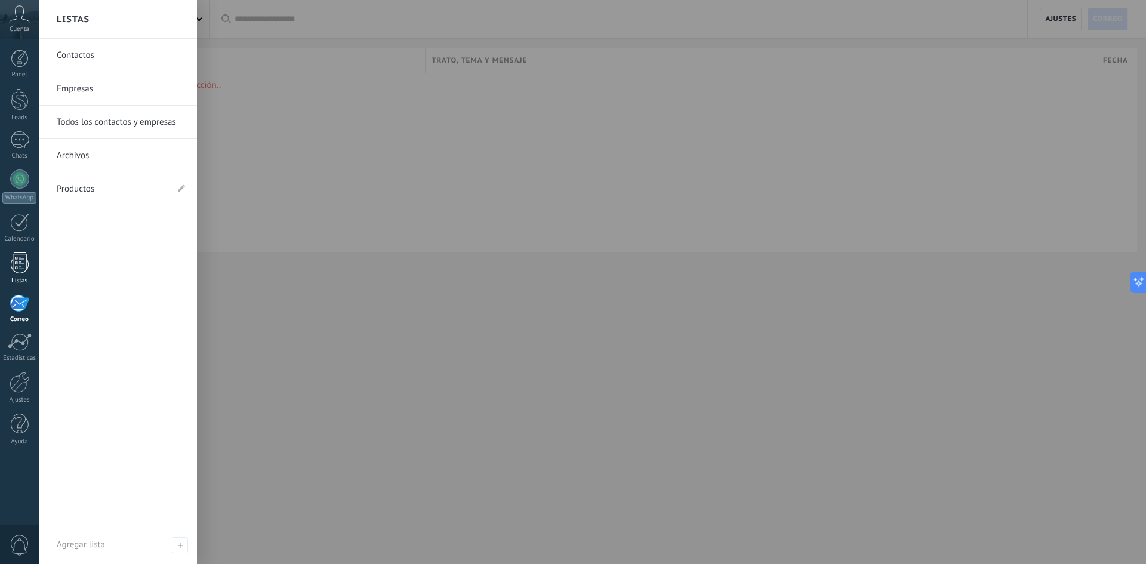
click at [23, 269] on div at bounding box center [20, 262] width 18 height 21
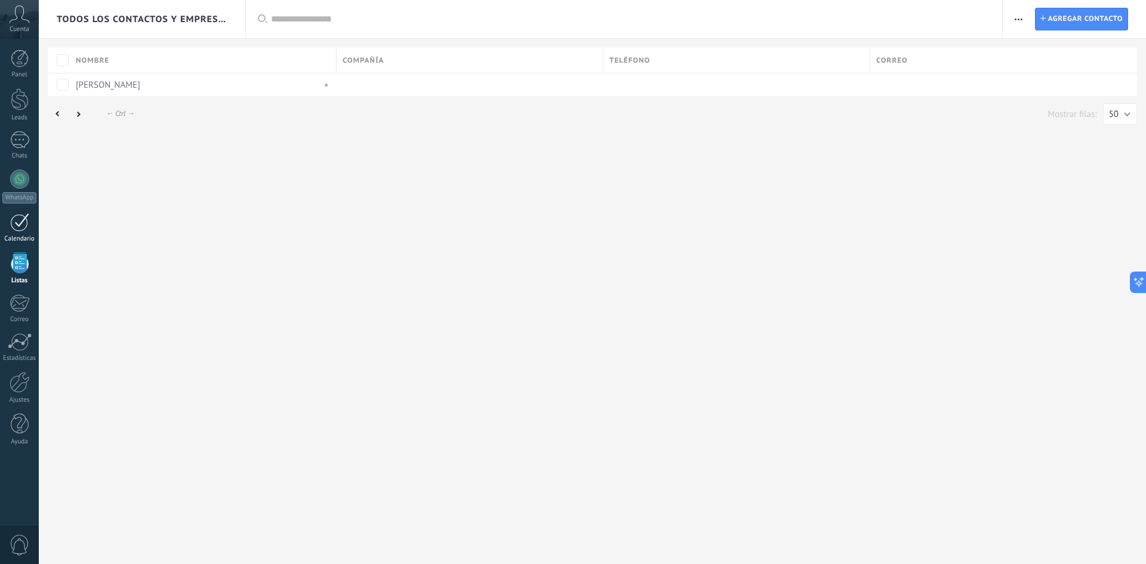
click at [26, 230] on div at bounding box center [19, 222] width 19 height 19
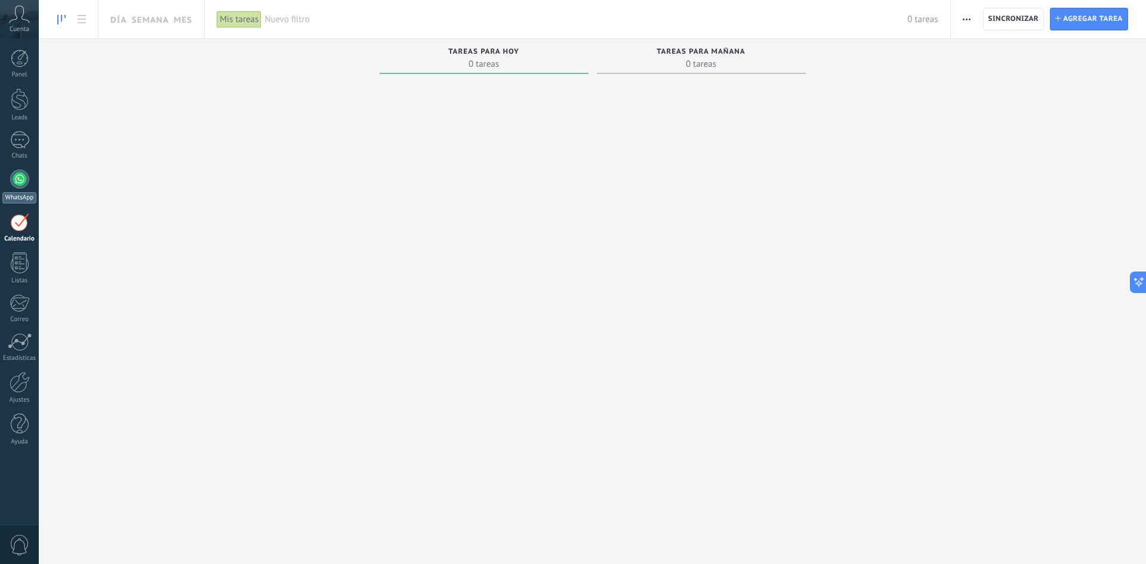
click at [21, 182] on div at bounding box center [19, 179] width 19 height 19
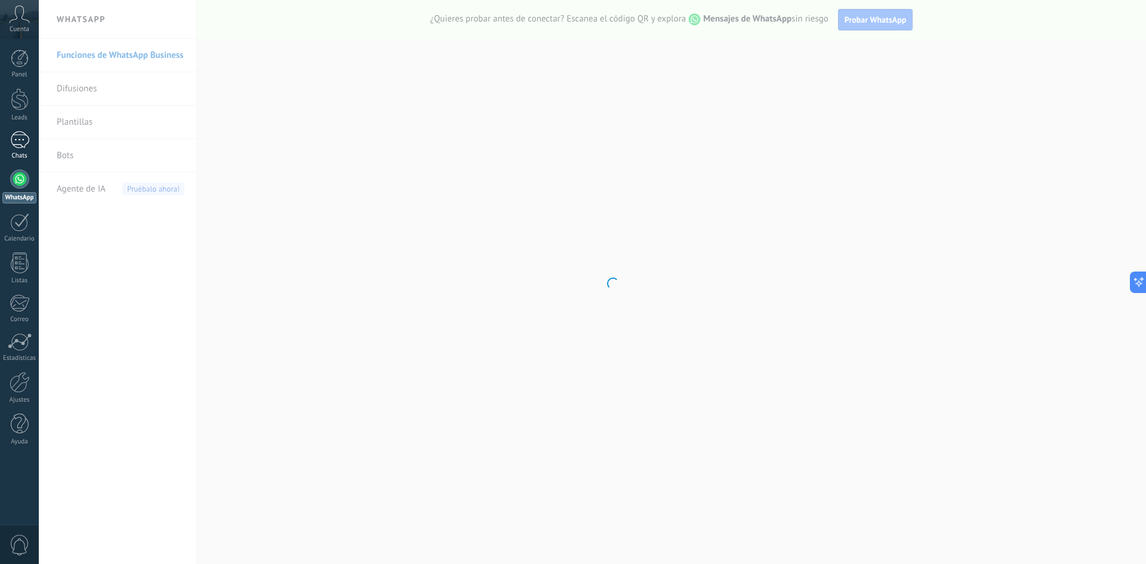
click at [23, 144] on div "1" at bounding box center [19, 139] width 19 height 17
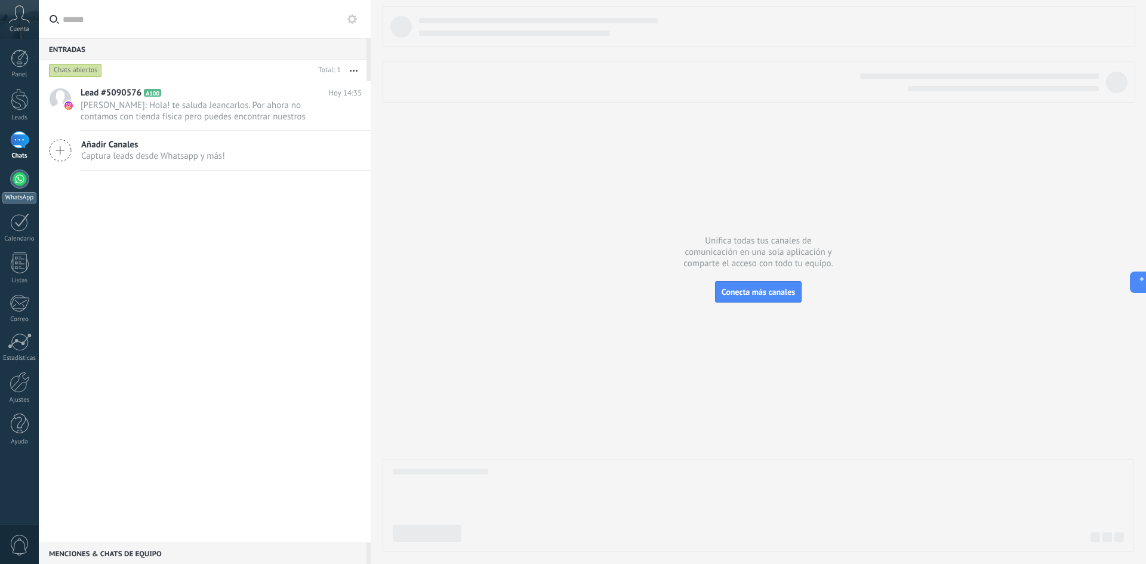
click at [24, 180] on div at bounding box center [19, 179] width 19 height 19
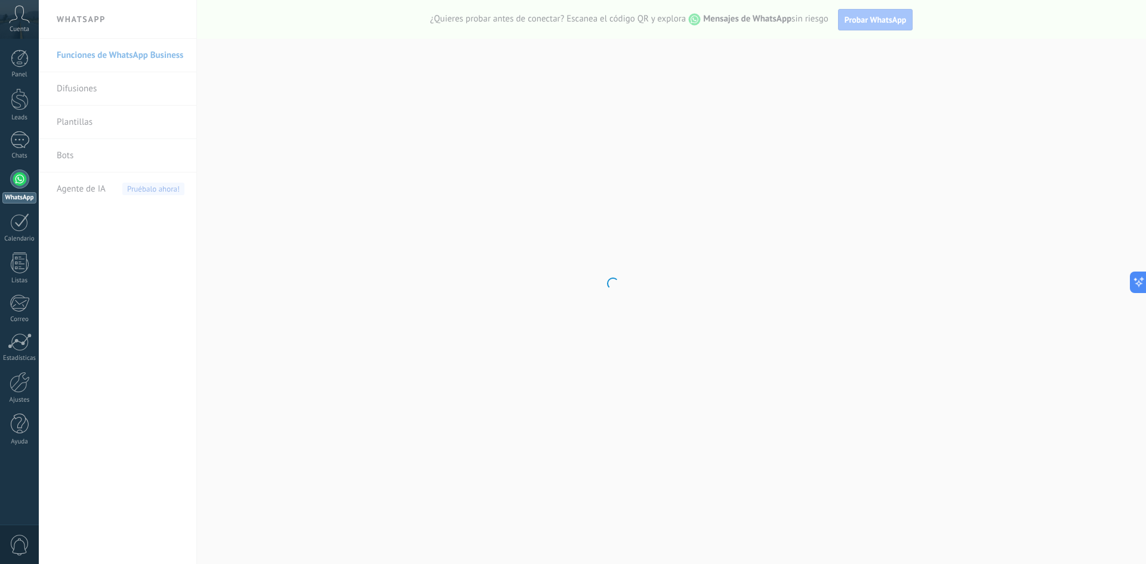
click at [78, 155] on body ".abccls-1,.abccls-2{fill-rule:evenodd}.abccls-2{fill:#fff} .abfcls-1{fill:none}…" at bounding box center [573, 282] width 1146 height 564
click at [75, 159] on body ".abccls-1,.abccls-2{fill-rule:evenodd}.abccls-2{fill:#fff} .abfcls-1{fill:none}…" at bounding box center [573, 282] width 1146 height 564
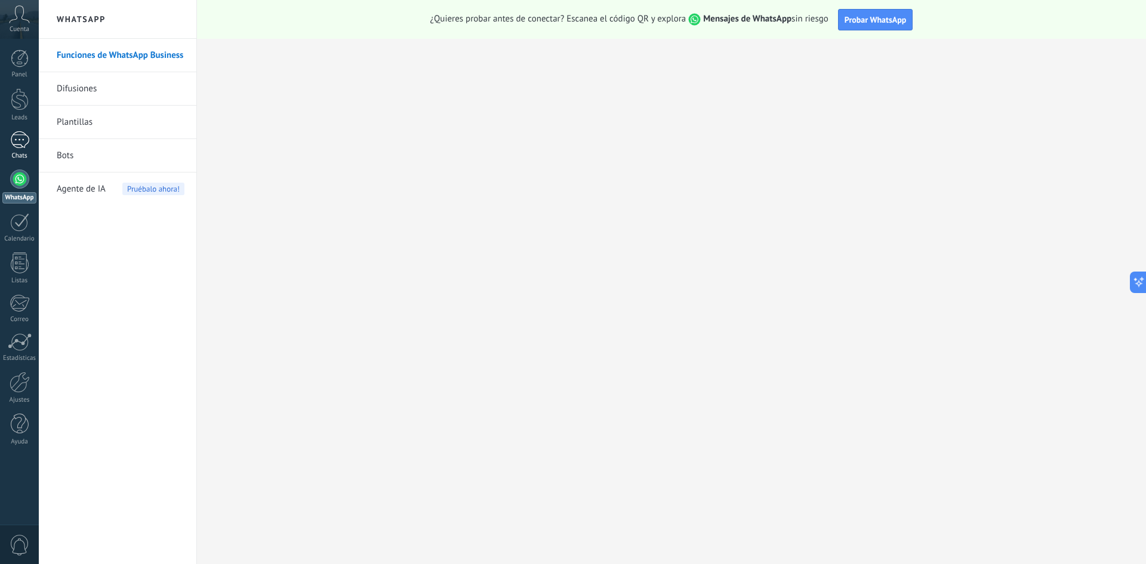
click at [19, 154] on div "Chats" at bounding box center [19, 156] width 35 height 8
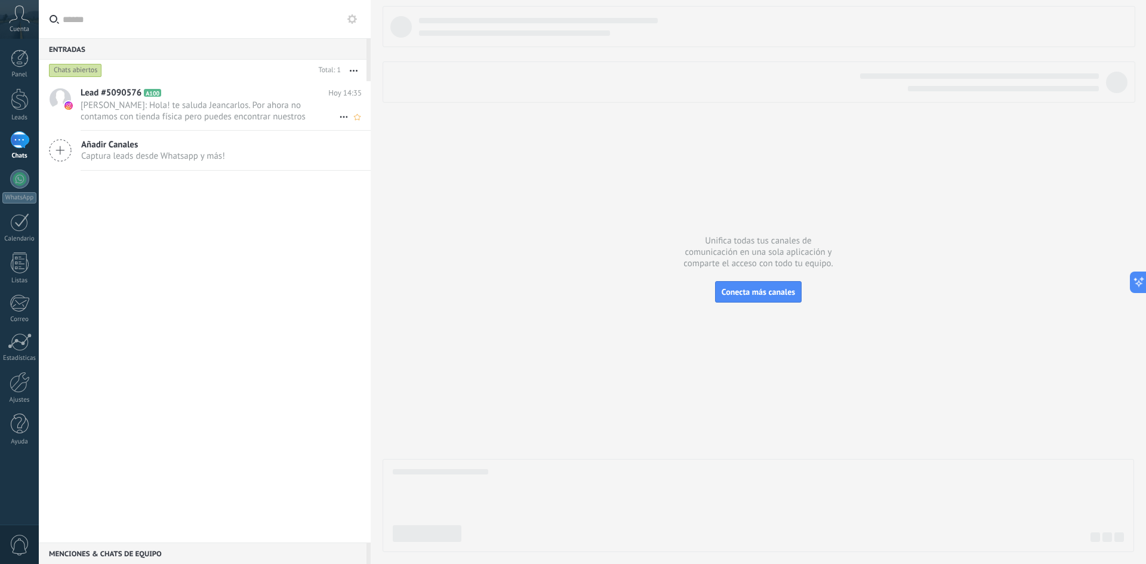
click at [161, 109] on span "[PERSON_NAME]: Hola! te saluda Jeancarlos. Por ahora no contamos con tienda fís…" at bounding box center [210, 111] width 258 height 23
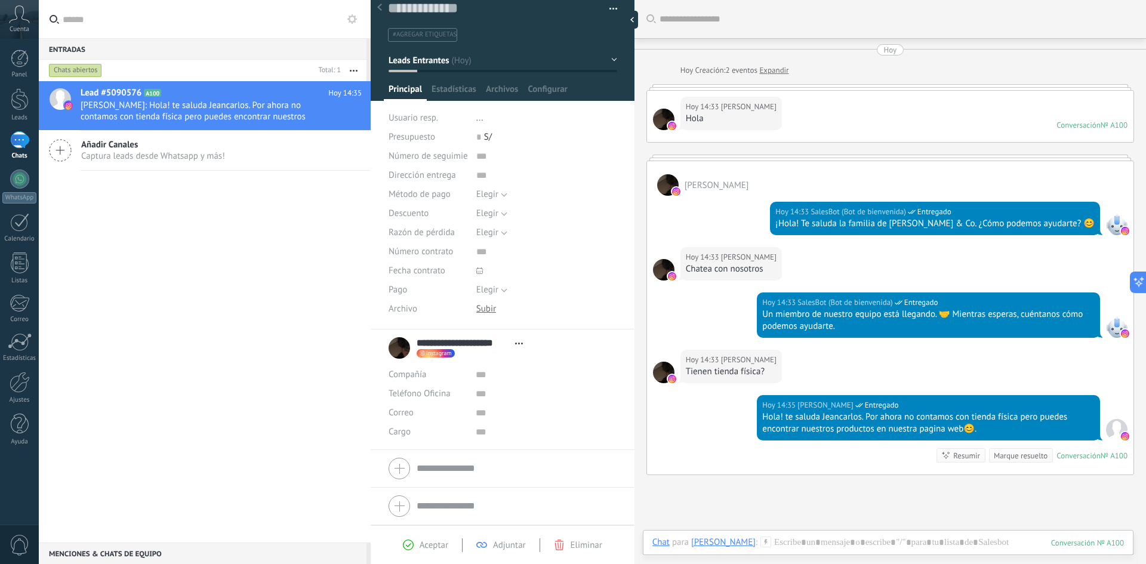
click at [264, 378] on div "Lead #5090576 A100 [DATE] 14:35 [PERSON_NAME]: Hola! te saluda Jeancarlos. Por …" at bounding box center [205, 311] width 332 height 461
click at [11, 113] on link "Leads" at bounding box center [19, 104] width 39 height 33
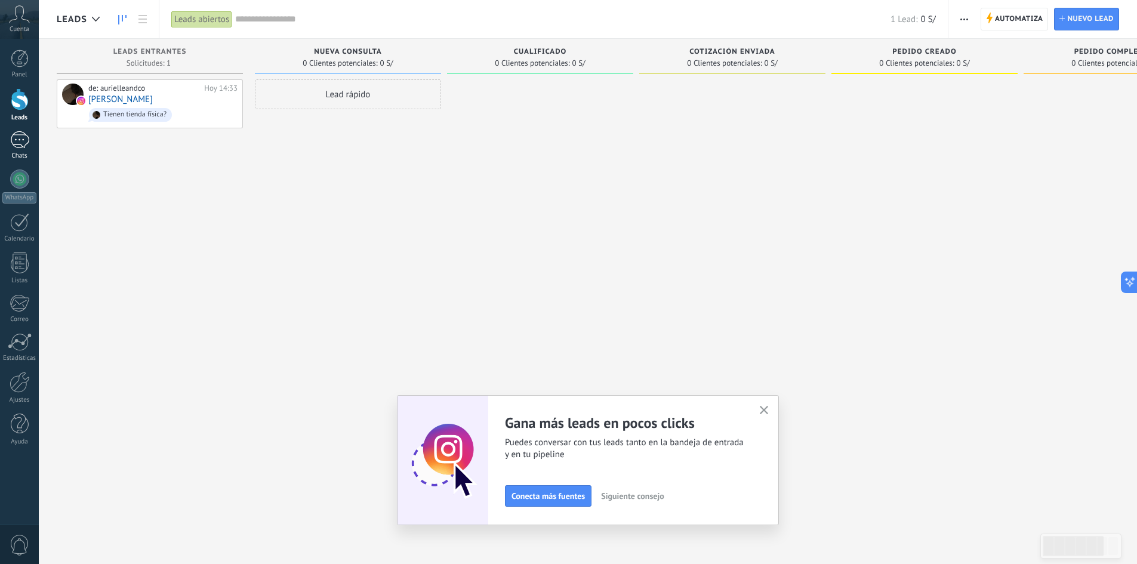
click at [20, 135] on div "1" at bounding box center [19, 139] width 19 height 17
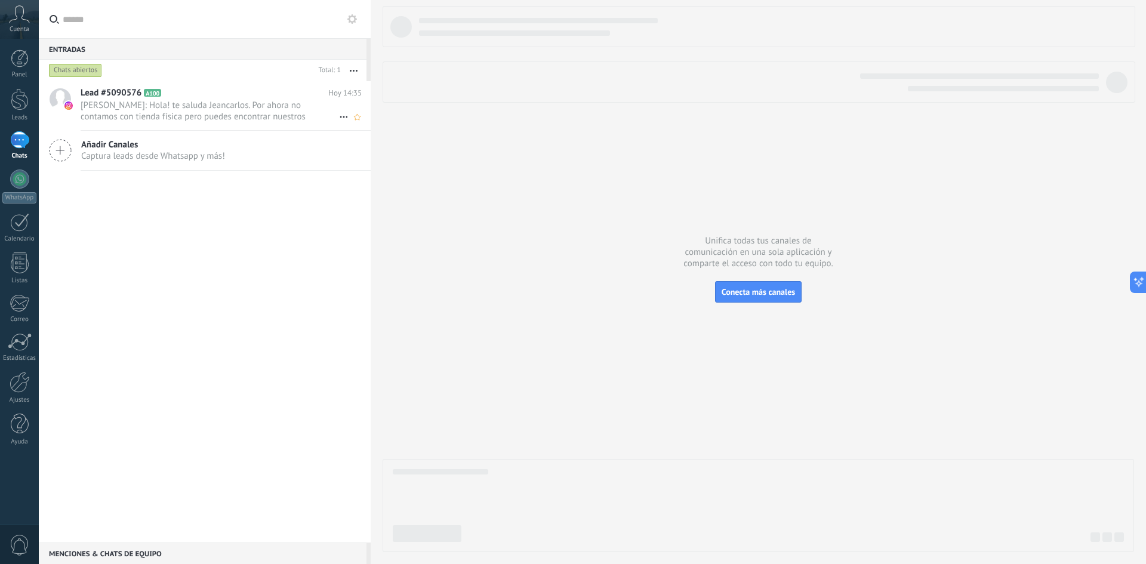
click at [170, 114] on span "[PERSON_NAME]: Hola! te saluda Jeancarlos. Por ahora no contamos con tienda fís…" at bounding box center [210, 111] width 258 height 23
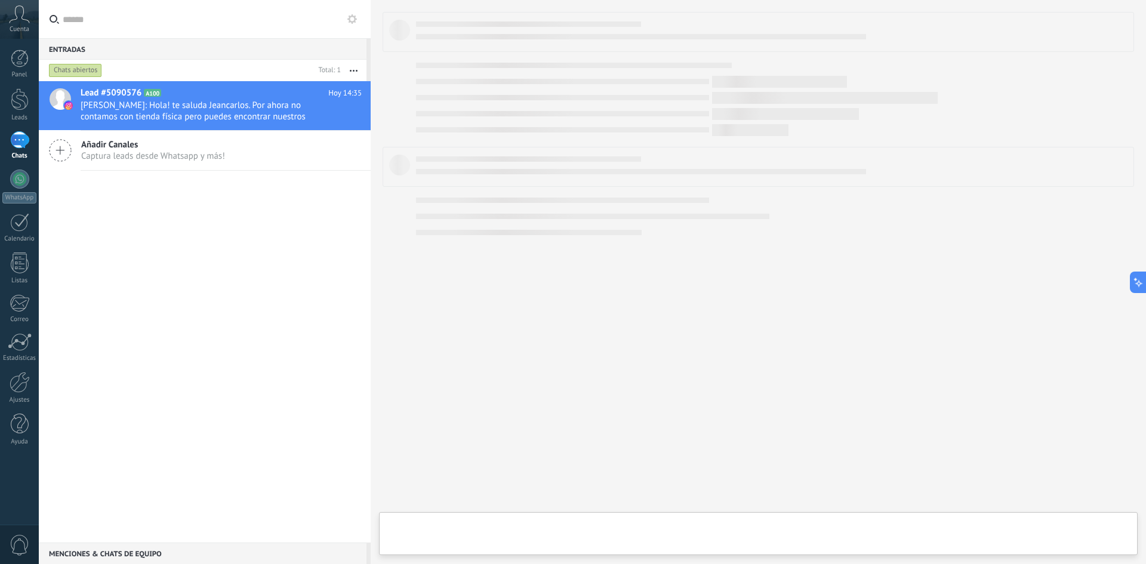
type textarea "**********"
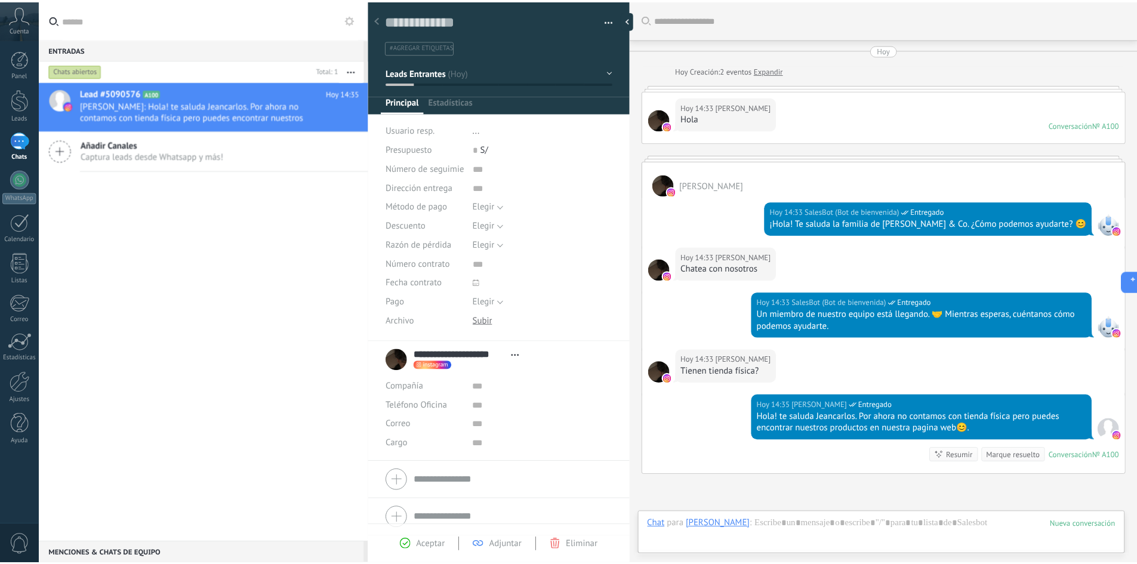
scroll to position [119, 0]
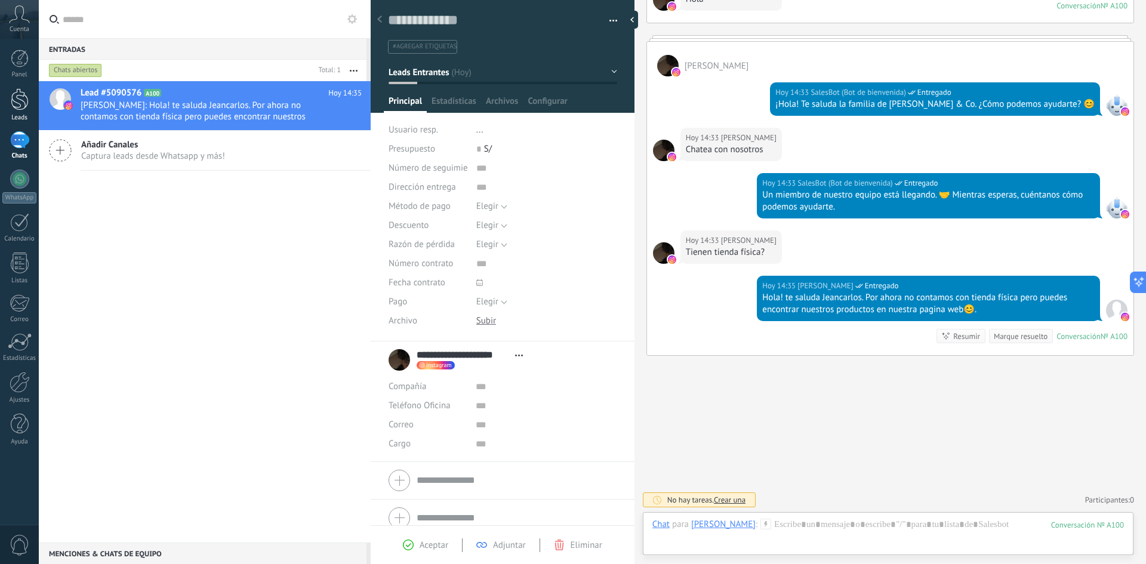
click at [13, 109] on div at bounding box center [20, 99] width 18 height 22
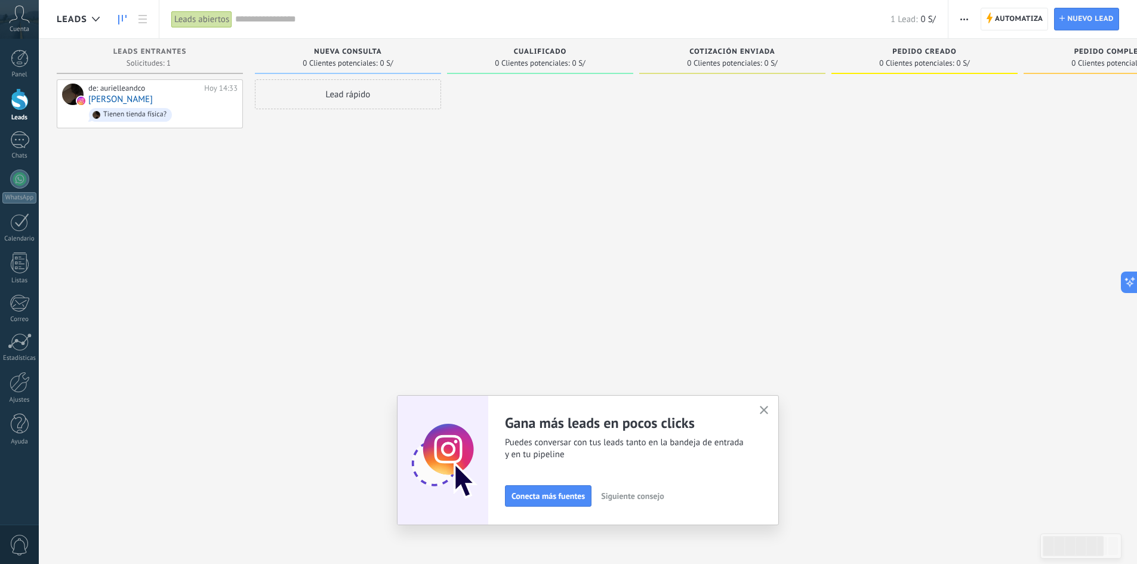
click at [760, 411] on div "Gana más leads en pocos clicks Puedes conversar con tus leads tanto en la bande…" at bounding box center [588, 460] width 382 height 130
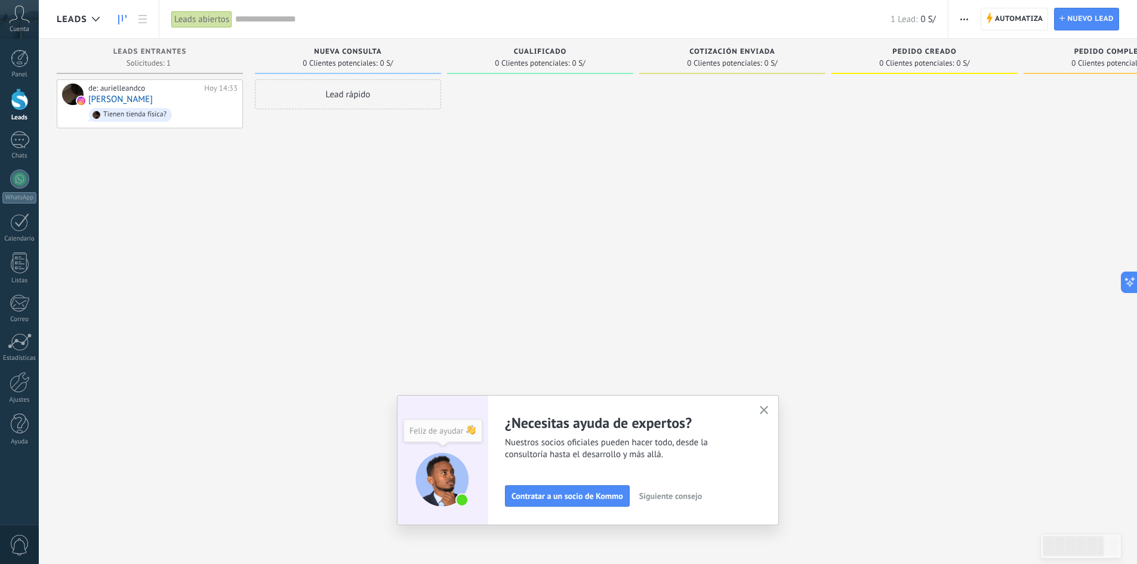
click at [772, 406] on button "button" at bounding box center [764, 411] width 15 height 16
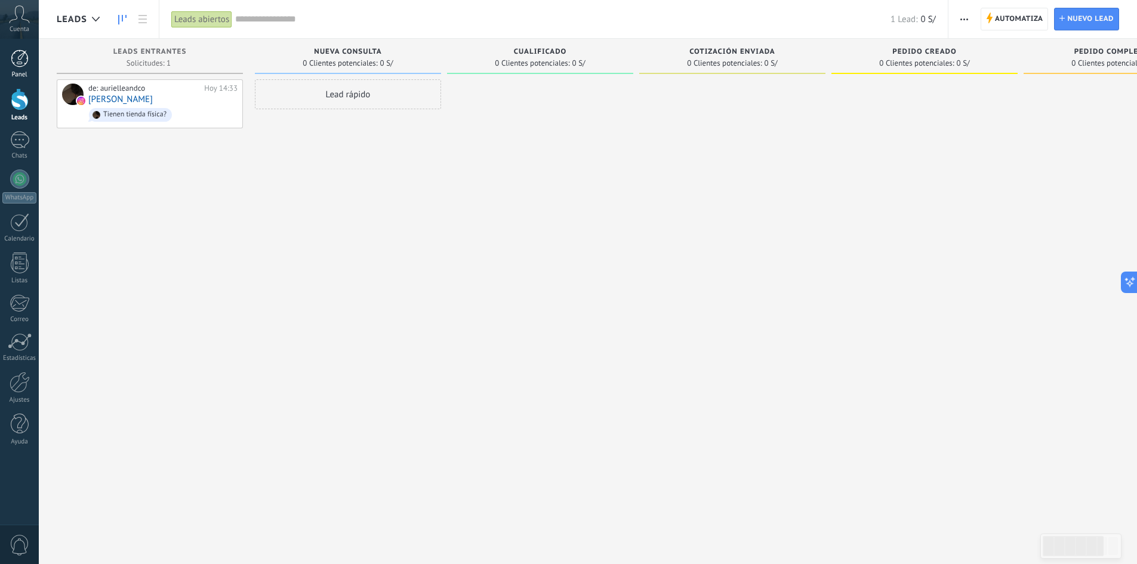
click at [9, 64] on link "Panel" at bounding box center [19, 64] width 39 height 29
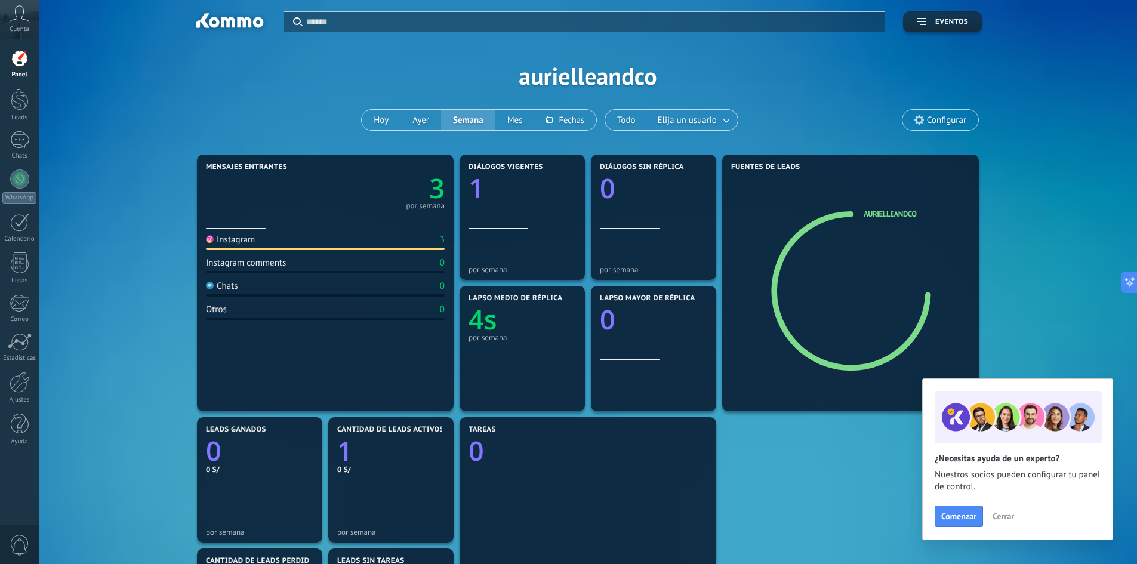
click at [21, 31] on span "Cuenta" at bounding box center [20, 30] width 20 height 8
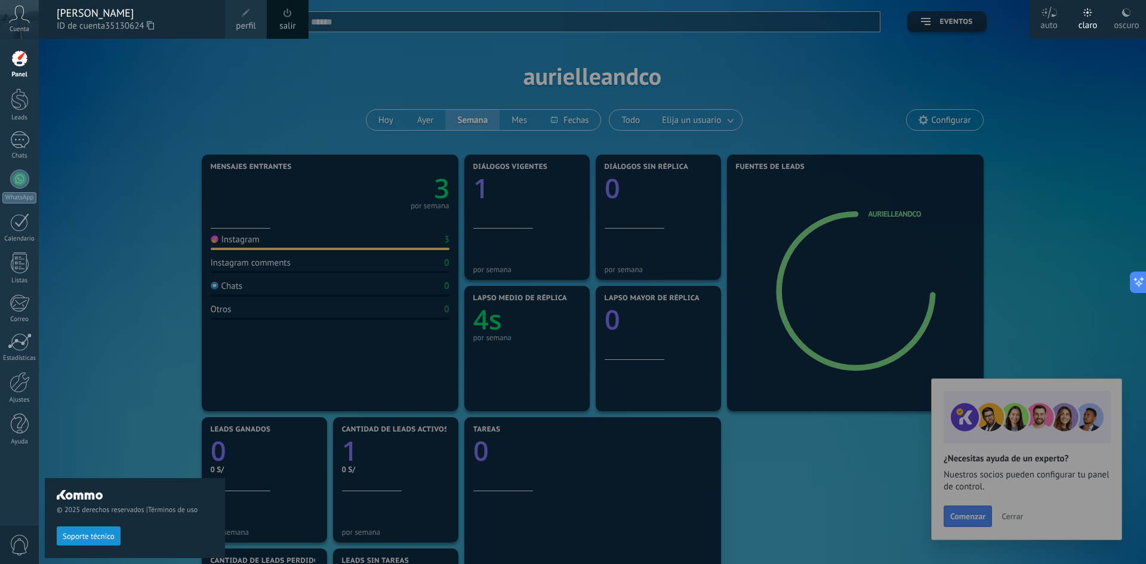
click at [128, 91] on div "© 2025 derechos reservados | Términos de uso Soporte técnico" at bounding box center [135, 301] width 180 height 525
click at [136, 151] on div "© 2025 derechos reservados | Términos de uso Soporte técnico" at bounding box center [135, 301] width 180 height 525
click at [898, 471] on div at bounding box center [612, 282] width 1146 height 564
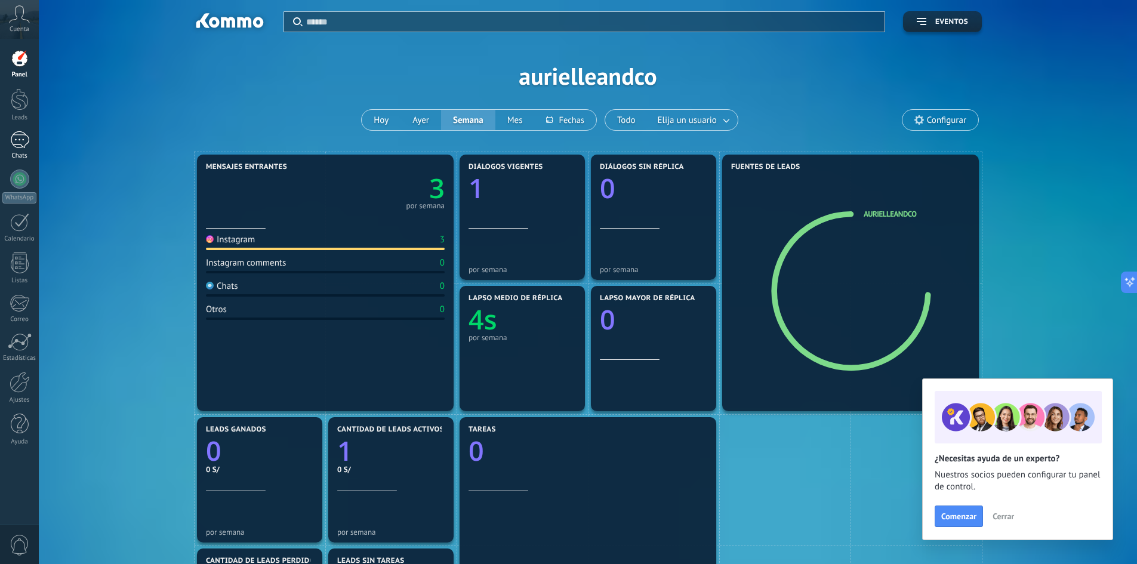
click at [24, 138] on div "1" at bounding box center [19, 139] width 19 height 17
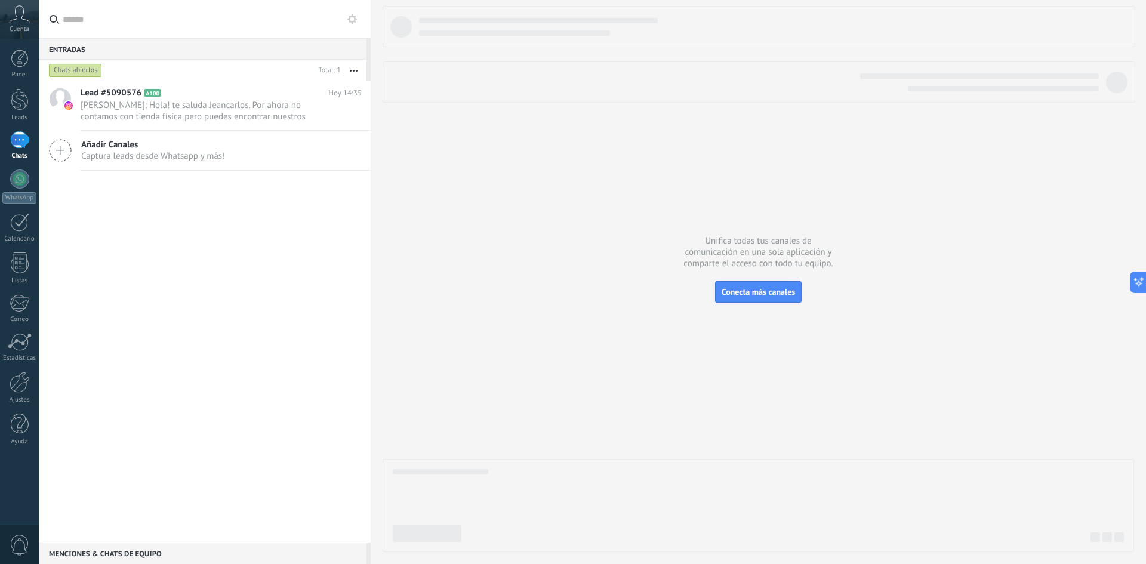
click at [112, 153] on span "Captura leads desde Whatsapp y más!" at bounding box center [153, 155] width 144 height 11
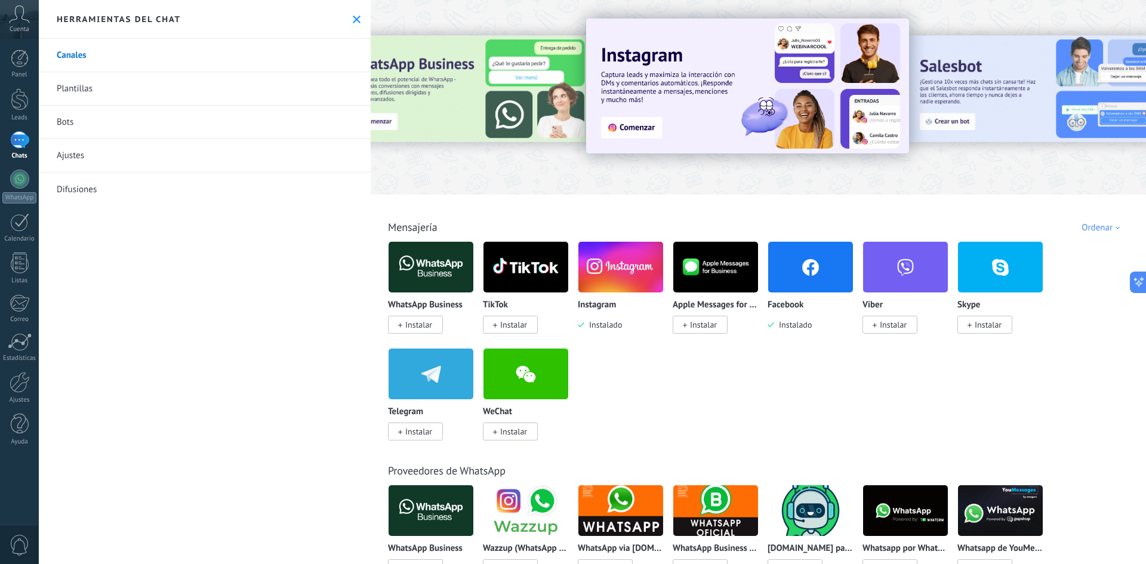
click at [107, 94] on link "Plantillas" at bounding box center [205, 88] width 332 height 33
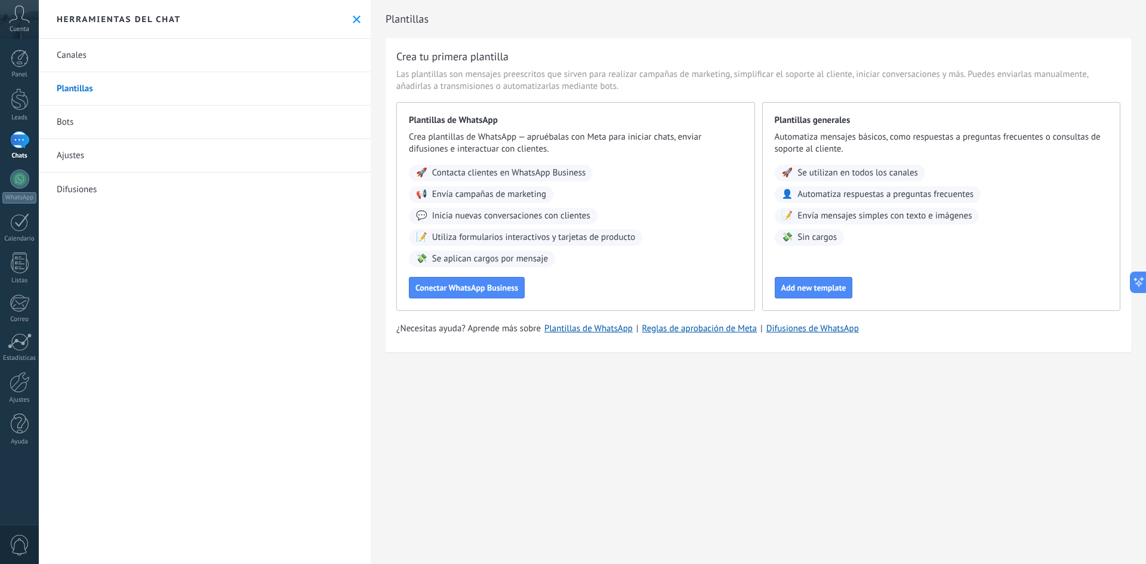
click at [175, 121] on link "Bots" at bounding box center [205, 122] width 332 height 33
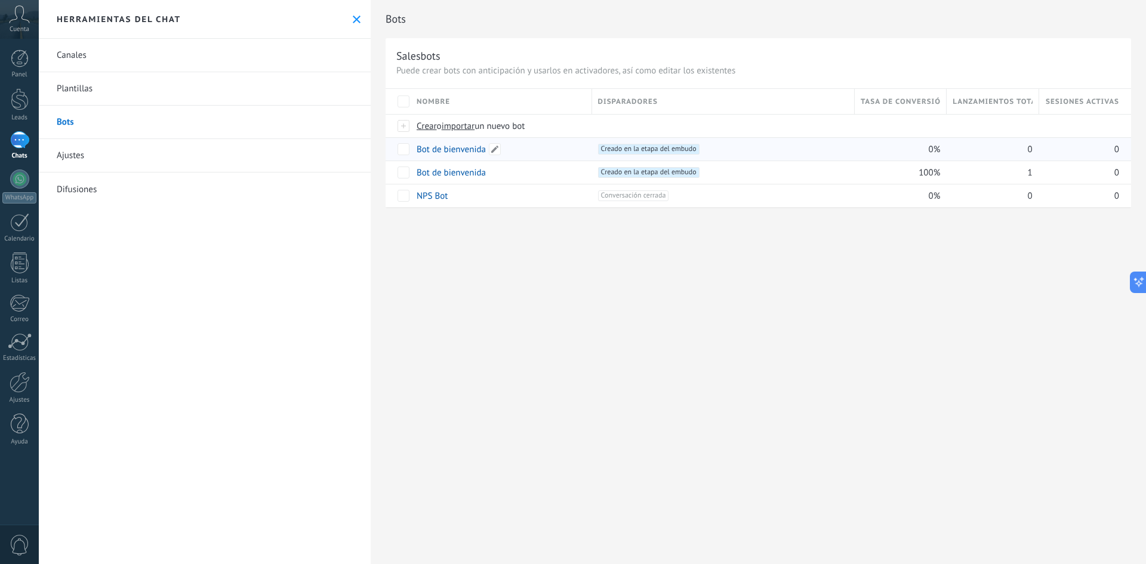
click at [526, 152] on div "Bot de bienvenida" at bounding box center [498, 149] width 175 height 23
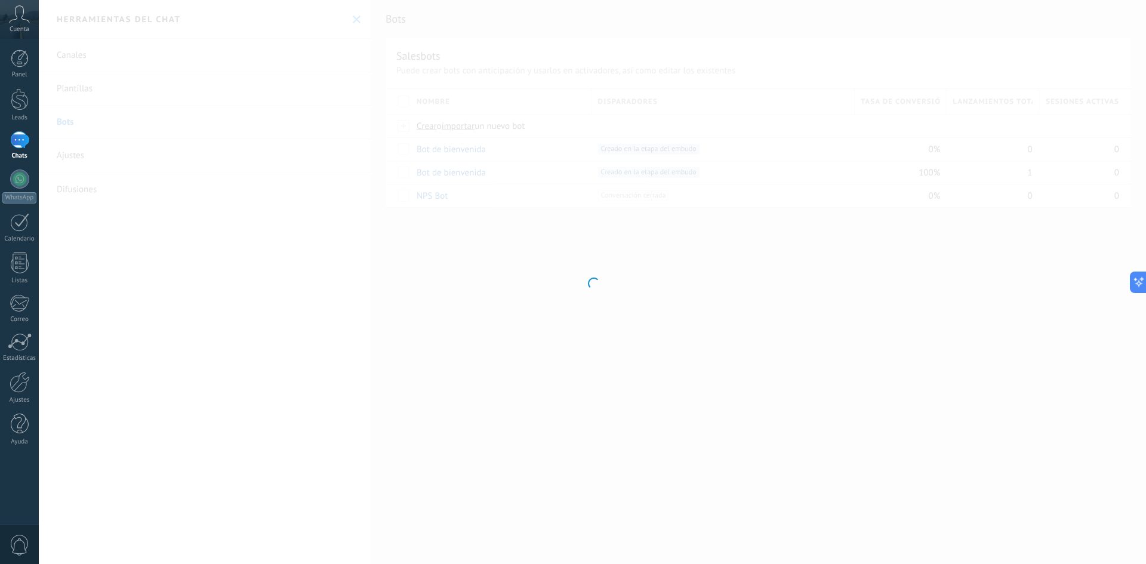
type input "**********"
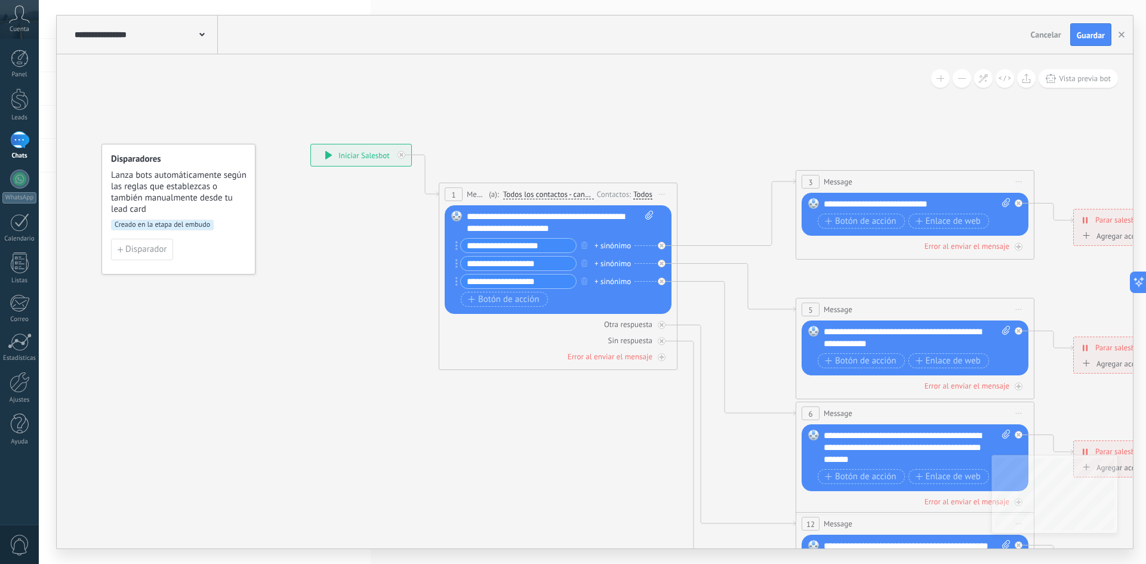
click at [193, 41] on div "**********" at bounding box center [145, 35] width 146 height 38
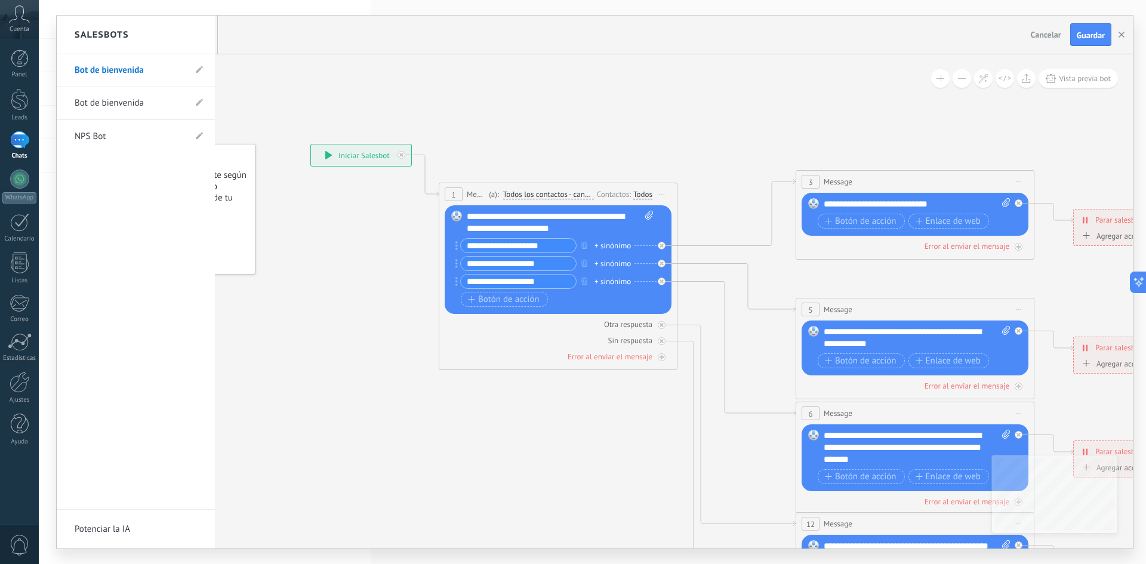
click at [261, 75] on div at bounding box center [595, 282] width 1076 height 533
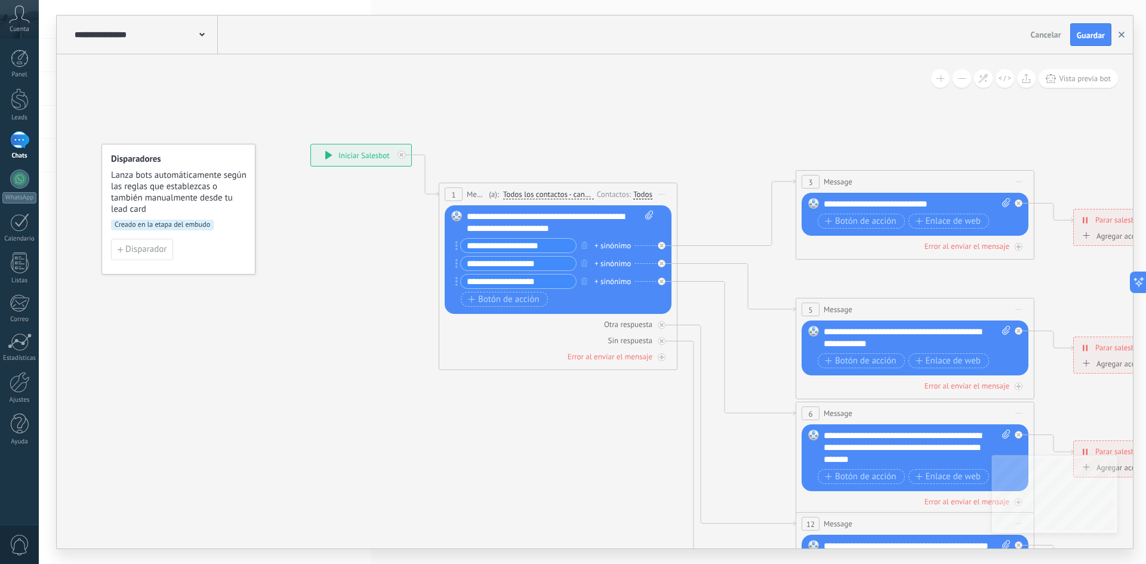
click at [1122, 36] on icon "button" at bounding box center [1122, 35] width 6 height 6
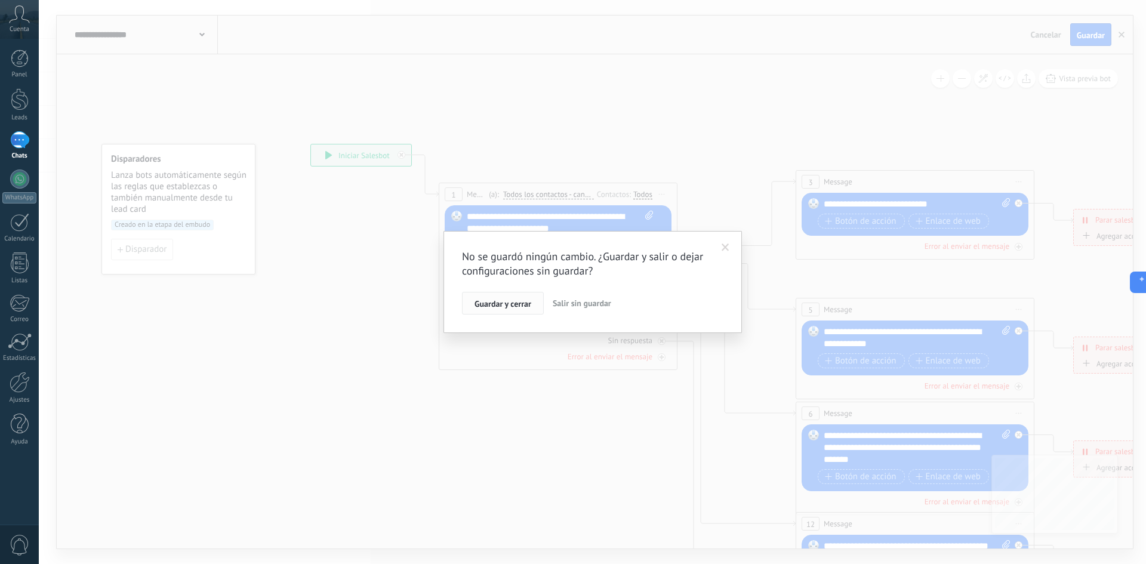
click at [499, 308] on span "Guardar y cerrar" at bounding box center [503, 304] width 57 height 8
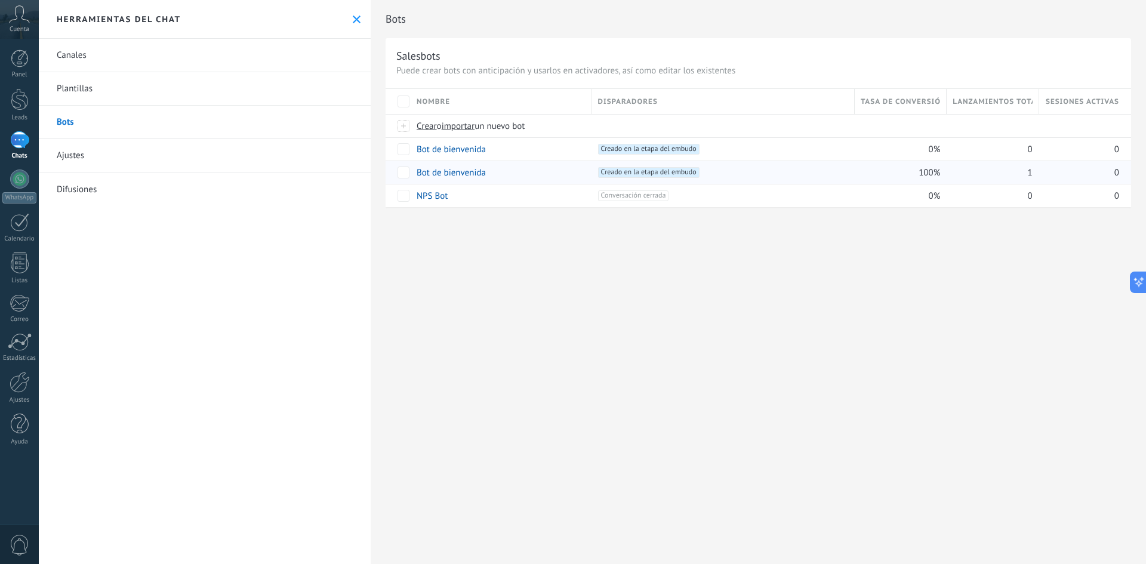
drag, startPoint x: 1009, startPoint y: 158, endPoint x: 923, endPoint y: 164, distance: 86.2
click at [923, 164] on div "Nombre Disparadores Tasa de conversión Lanzamientos totales Sesiones activas Cr…" at bounding box center [758, 148] width 745 height 118
click at [230, 52] on link "Canales" at bounding box center [205, 55] width 332 height 33
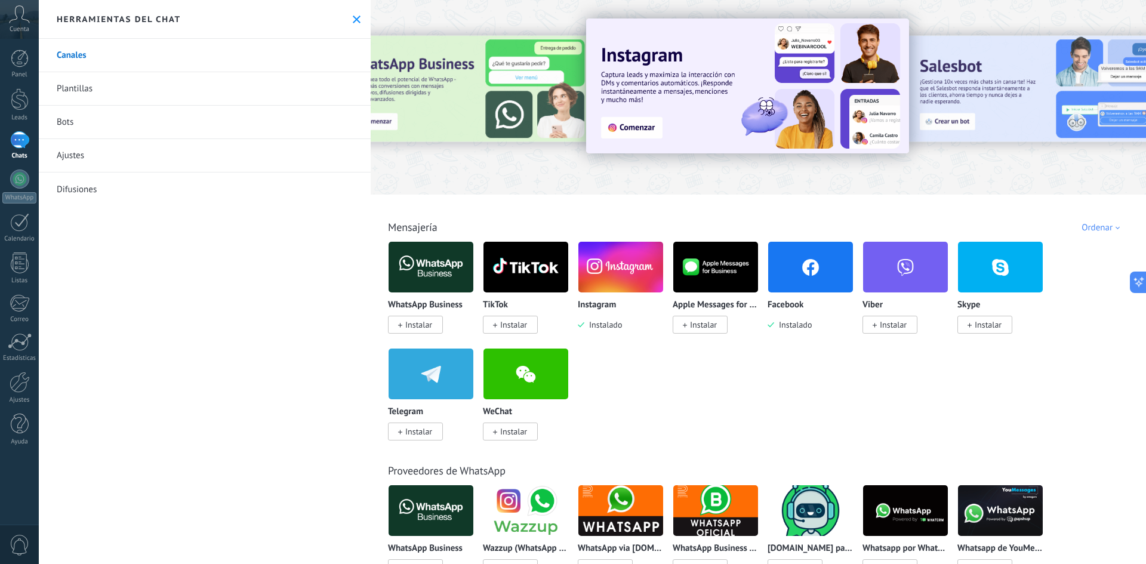
click at [781, 284] on img at bounding box center [810, 267] width 85 height 58
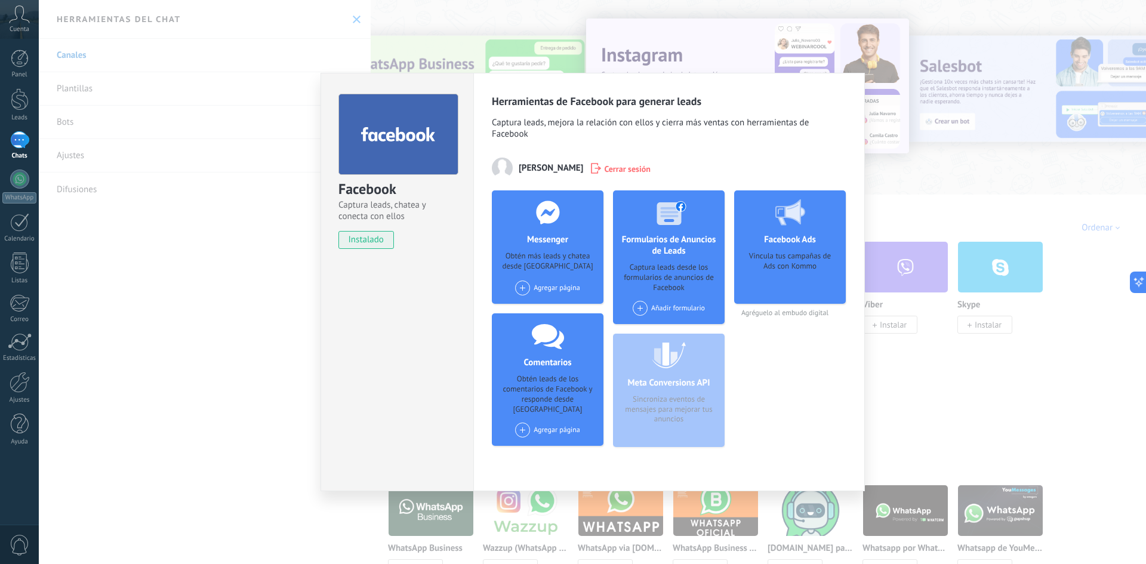
click at [503, 172] on img at bounding box center [502, 168] width 21 height 21
click at [363, 238] on span "instalado" at bounding box center [366, 240] width 54 height 18
click at [526, 289] on span at bounding box center [522, 288] width 15 height 15
click at [543, 318] on div "Aurielle & Co." at bounding box center [554, 310] width 80 height 26
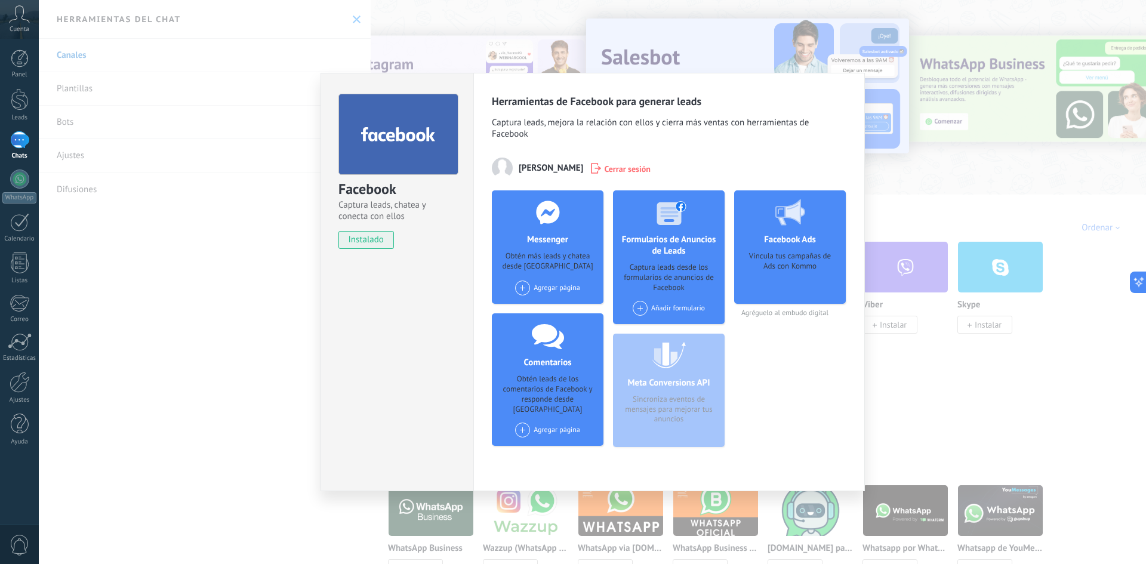
click at [522, 297] on div "Agregar página Aurielle & Co." at bounding box center [548, 292] width 79 height 23
click at [522, 291] on span at bounding box center [522, 288] width 15 height 15
click at [530, 314] on div at bounding box center [525, 310] width 15 height 15
click at [757, 361] on div "Facebook Ads Vincula tus campañas de Ads con Kommo Agréguelo al embudo digital" at bounding box center [790, 323] width 112 height 266
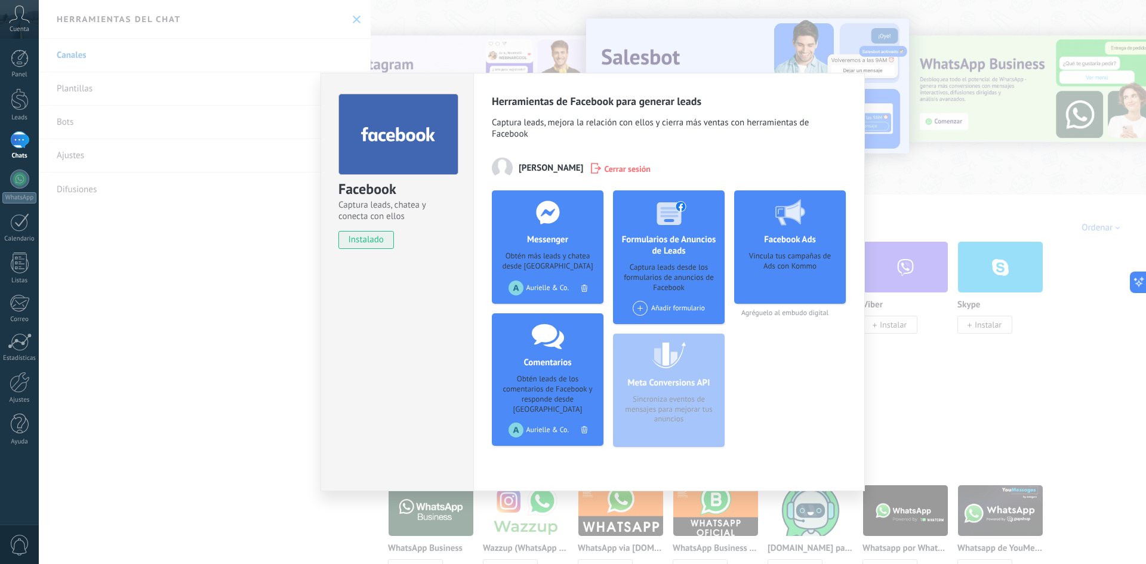
click at [936, 310] on div "Facebook Captura leads, chatea y conecta con ellos instalado Desinstalar Herram…" at bounding box center [592, 282] width 1107 height 564
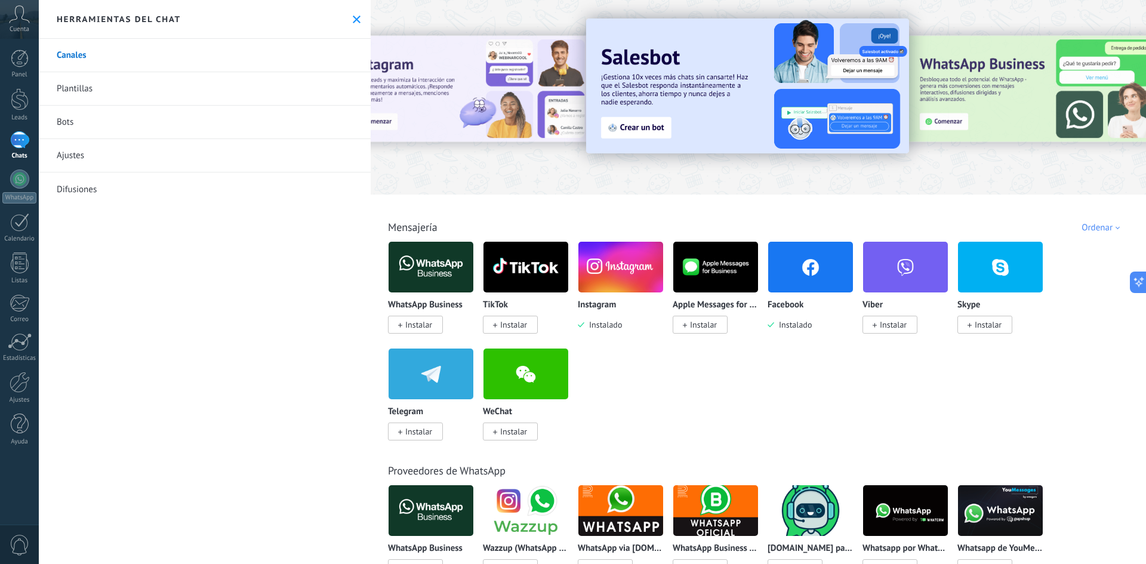
click at [164, 122] on link "Bots" at bounding box center [205, 122] width 332 height 33
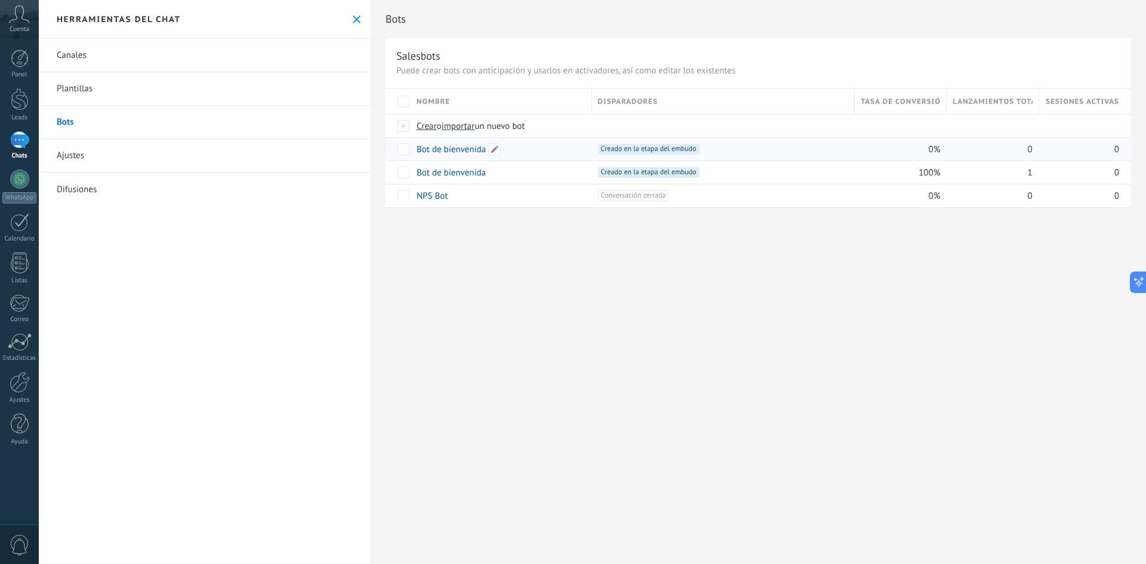
click at [486, 152] on div "Bot de bienvenida" at bounding box center [498, 149] width 175 height 23
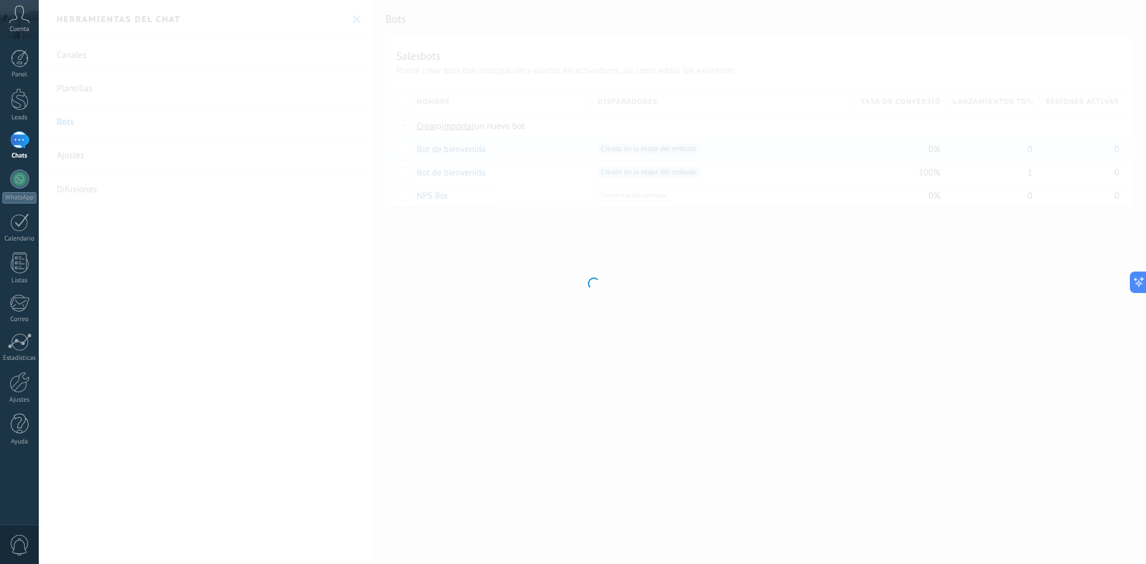
type input "**********"
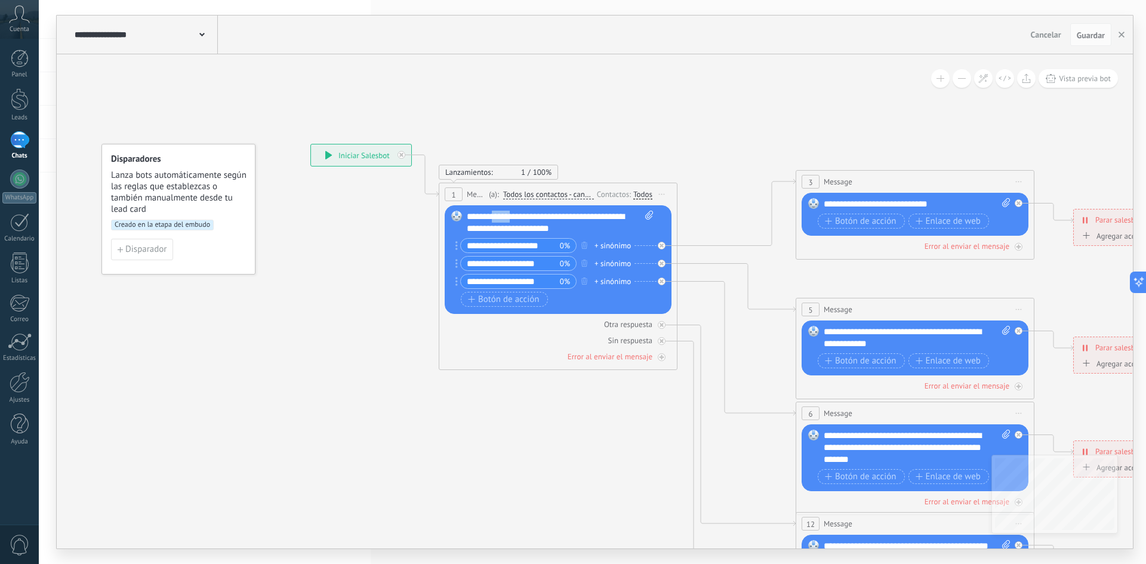
drag, startPoint x: 517, startPoint y: 217, endPoint x: 495, endPoint y: 219, distance: 22.2
click at [495, 219] on div "**********" at bounding box center [560, 223] width 187 height 24
click at [1095, 27] on button "Guardar" at bounding box center [1090, 34] width 41 height 23
click at [17, 146] on div "1" at bounding box center [19, 139] width 19 height 17
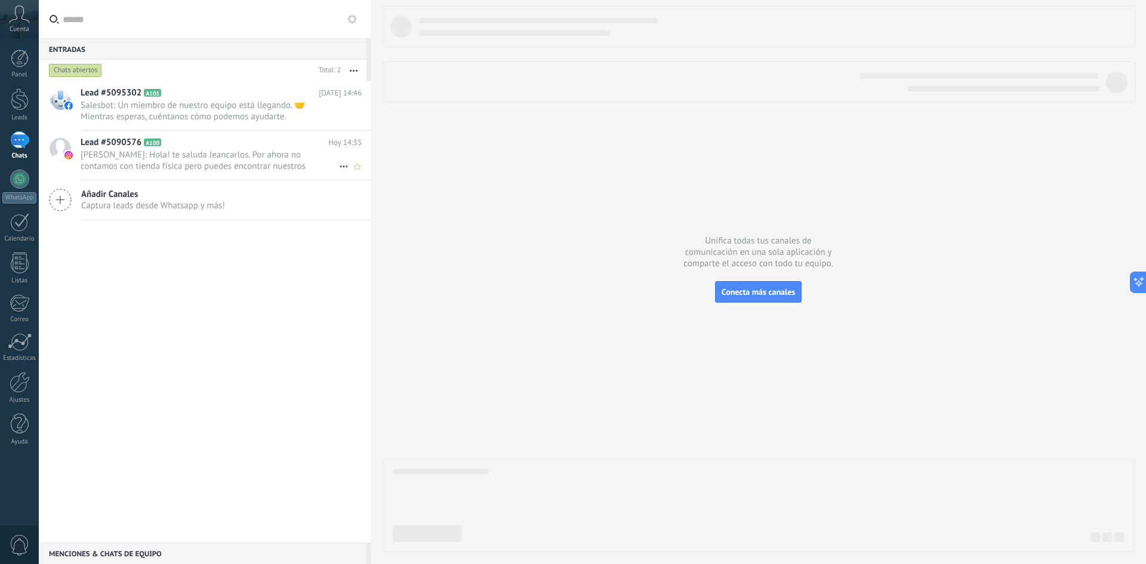
click at [198, 161] on span "[PERSON_NAME]: Hola! te saluda Jeancarlos. Por ahora no contamos con tienda fís…" at bounding box center [210, 160] width 258 height 23
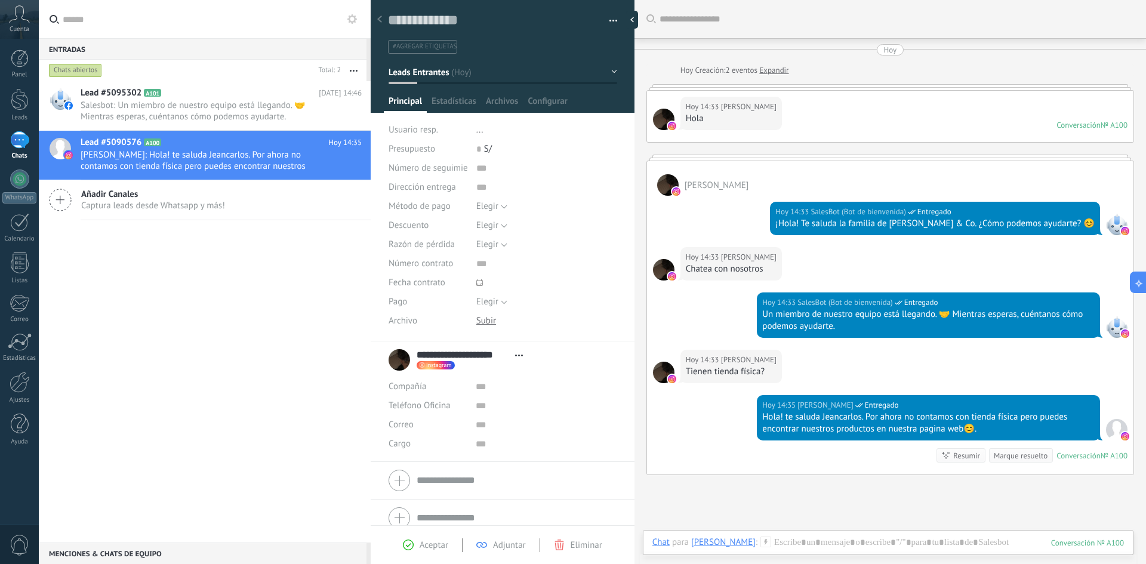
click at [896, 95] on div "Hoy 14:33 Jeancarlos Puma Lluen Hola Conversación № A100 Conversación № A100" at bounding box center [890, 116] width 486 height 51
drag, startPoint x: 756, startPoint y: 100, endPoint x: 757, endPoint y: 145, distance: 45.4
click at [757, 145] on div "Hoy Hoy Creación: 2 eventos Expandir Hoy 14:33 Jeancarlos Puma Lluen Hola Conve…" at bounding box center [890, 259] width 488 height 431
click at [866, 127] on div "Hoy 14:33 Jeancarlos Puma Lluen Hola Conversación № A100 Conversación № A100" at bounding box center [890, 116] width 486 height 51
click at [719, 71] on div "Hoy Creación: 2 eventos Expandir" at bounding box center [734, 70] width 109 height 12
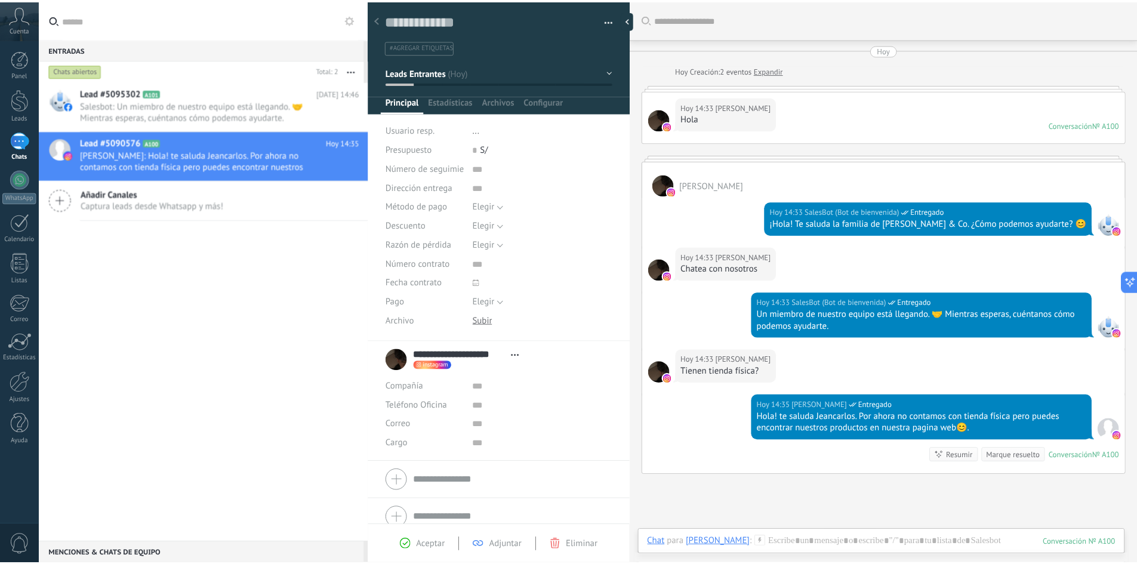
scroll to position [12, 0]
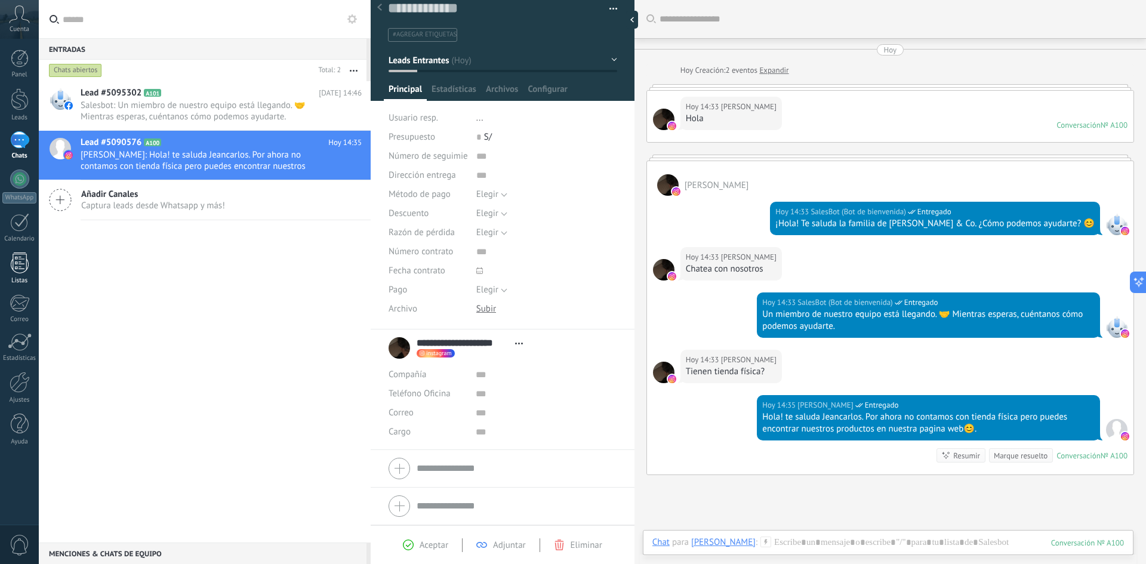
click at [21, 272] on div at bounding box center [20, 262] width 18 height 21
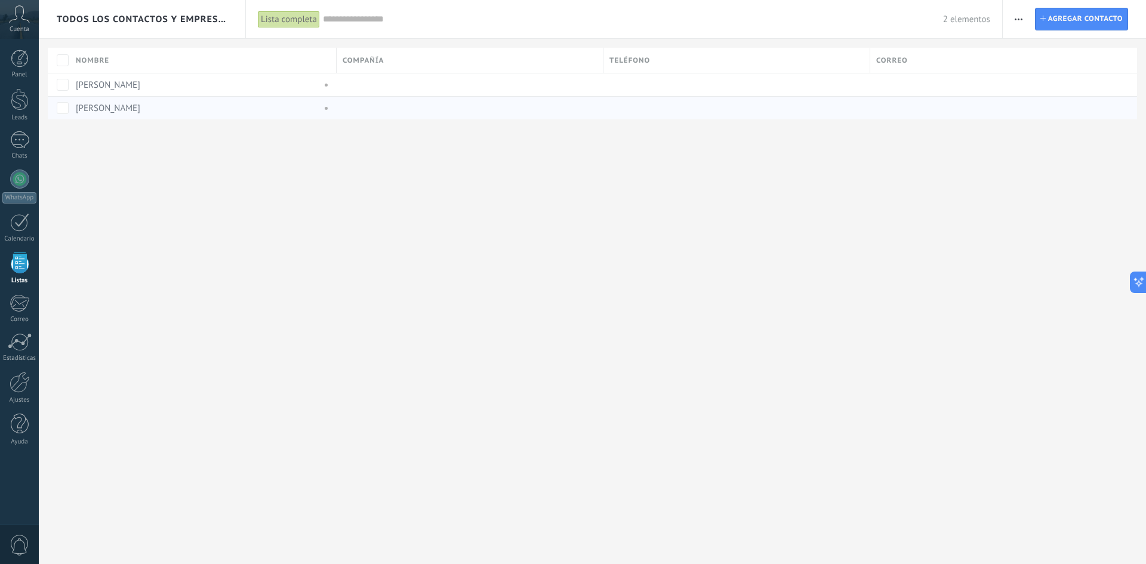
click at [310, 111] on div "[PERSON_NAME]" at bounding box center [196, 108] width 240 height 11
drag, startPoint x: 259, startPoint y: 98, endPoint x: 254, endPoint y: 94, distance: 6.3
click at [260, 98] on div "[PERSON_NAME]" at bounding box center [200, 108] width 261 height 23
click at [189, 91] on div "Jeancarlos Lluen" at bounding box center [200, 84] width 261 height 23
click at [75, 79] on div "Jeancarlos Lluen" at bounding box center [200, 84] width 261 height 23
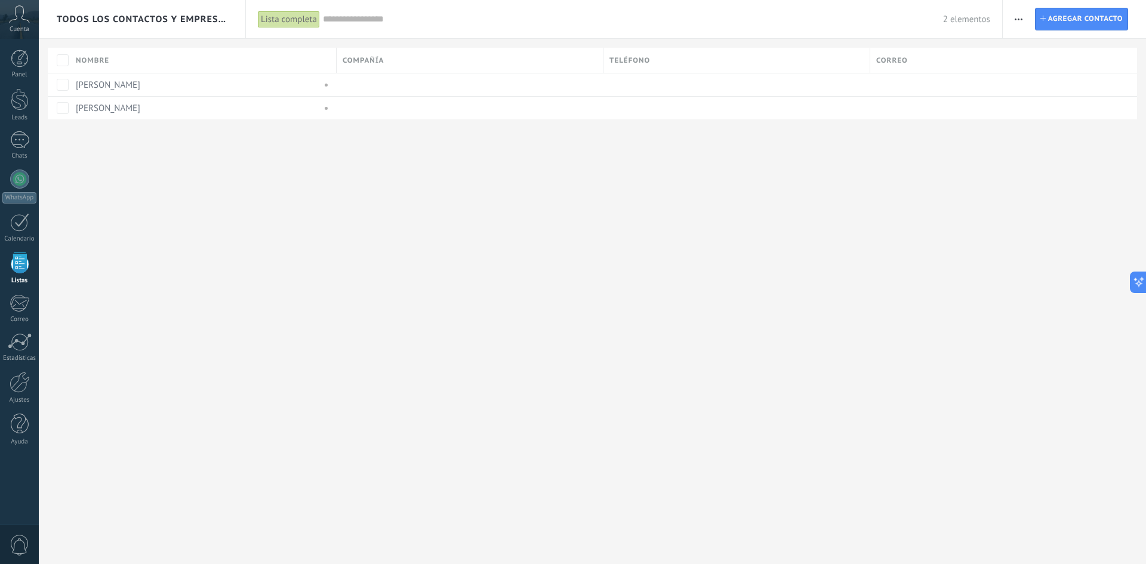
click at [39, 138] on div "Todos los contactos y empresas Lista completa Aplicar 2 elementos Lista complet…" at bounding box center [592, 79] width 1107 height 158
click at [25, 112] on link "Leads" at bounding box center [19, 104] width 39 height 33
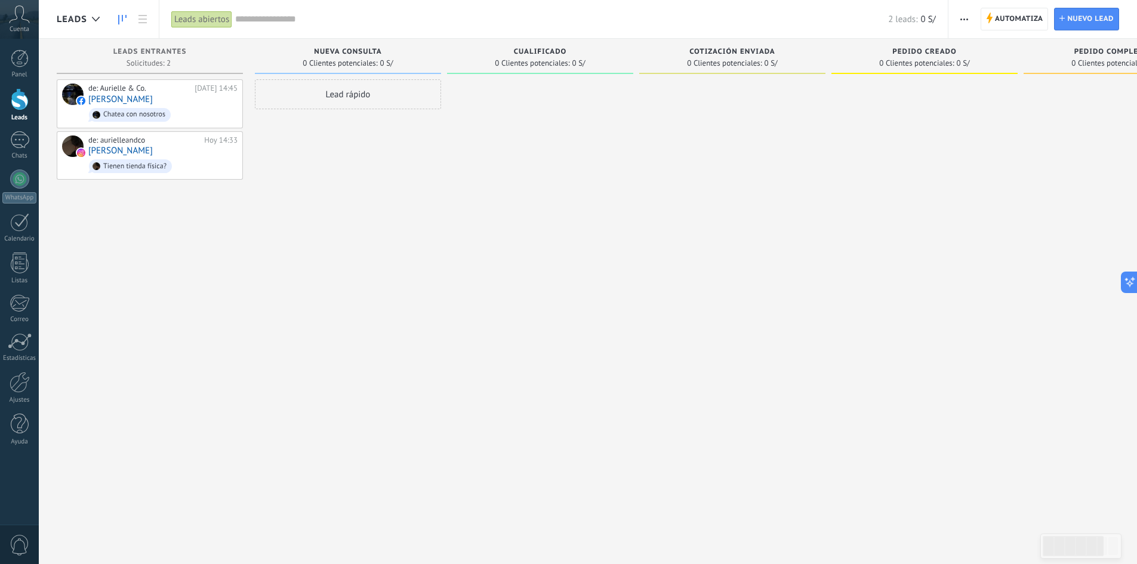
click at [352, 103] on div "Lead rápido" at bounding box center [348, 94] width 186 height 30
click at [475, 133] on div at bounding box center [540, 283] width 186 height 408
click at [320, 255] on span "Cancelar" at bounding box center [324, 254] width 30 height 11
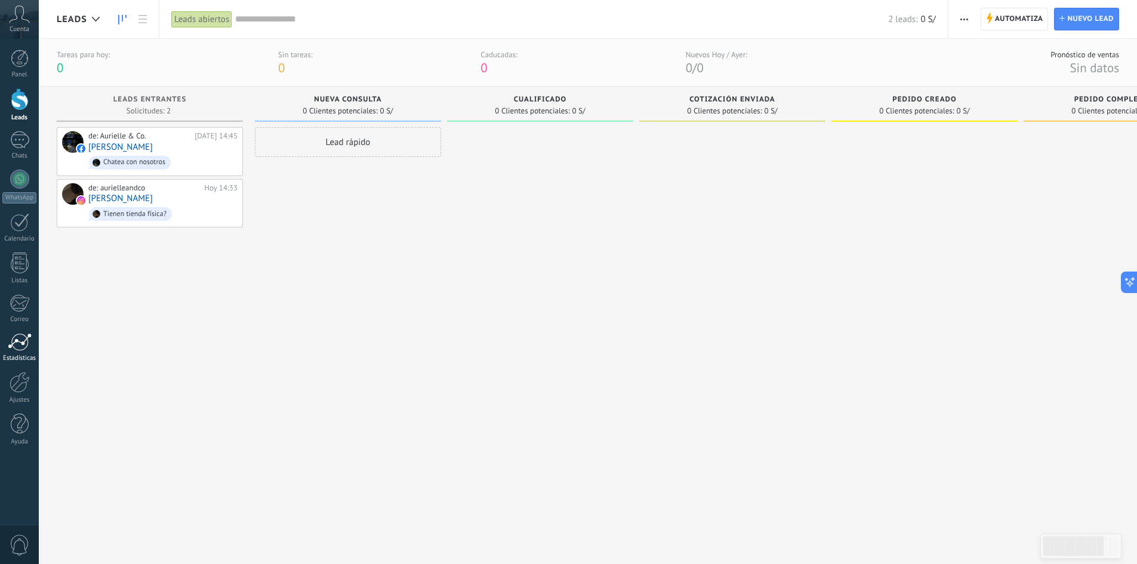
click at [19, 355] on div "Estadísticas" at bounding box center [19, 359] width 35 height 8
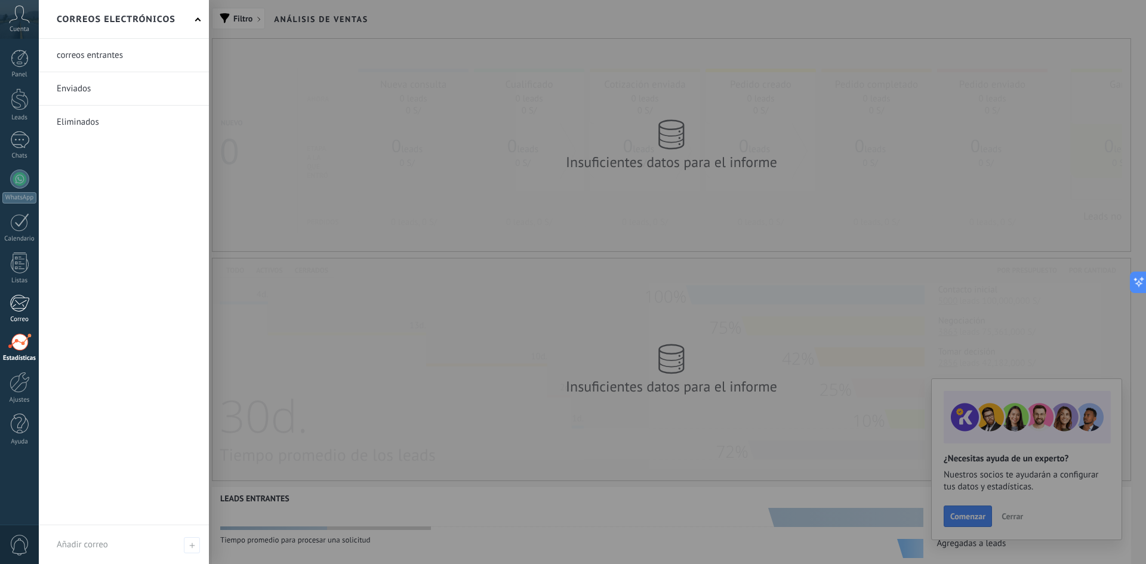
click at [27, 301] on div at bounding box center [20, 303] width 20 height 18
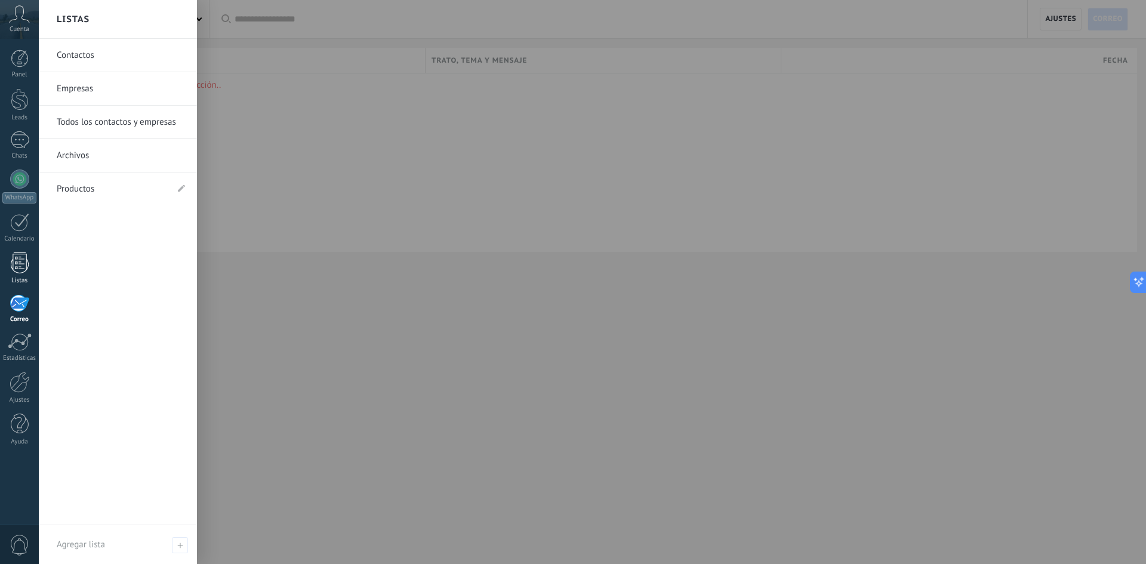
click at [24, 270] on div at bounding box center [20, 262] width 18 height 21
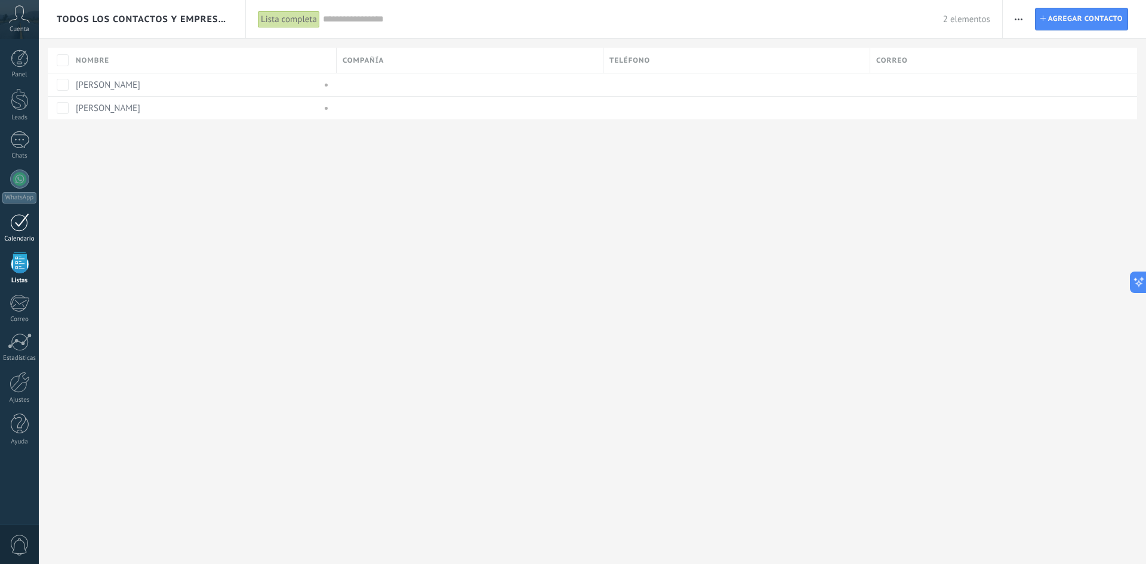
click at [23, 233] on link "Calendario" at bounding box center [19, 228] width 39 height 30
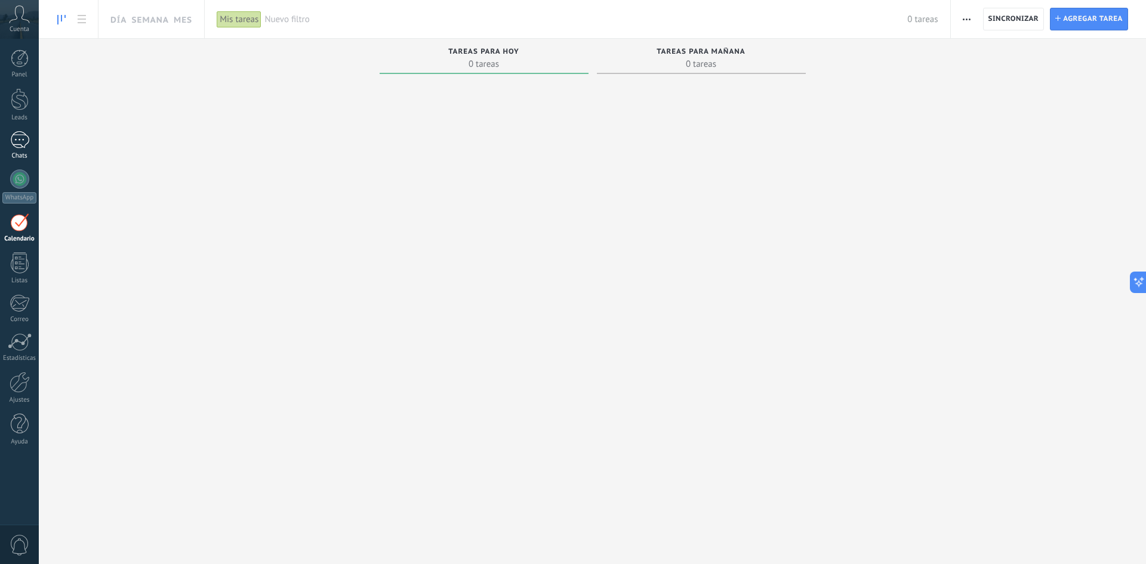
click at [24, 150] on link "1 Chats" at bounding box center [19, 145] width 39 height 29
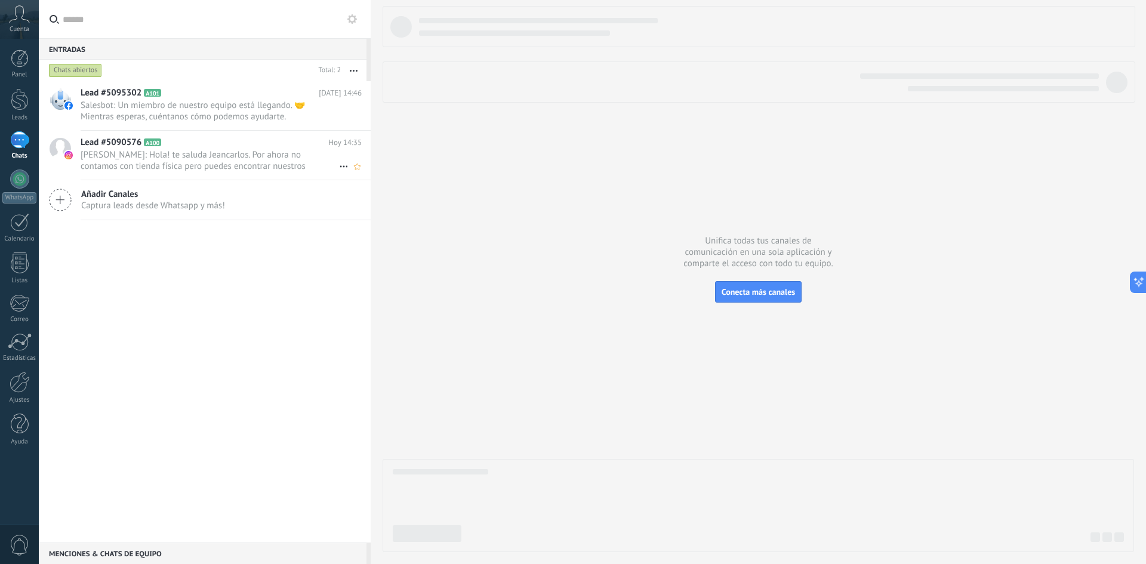
click at [160, 165] on span "[PERSON_NAME]: Hola! te saluda Jeancarlos. Por ahora no contamos con tienda fís…" at bounding box center [210, 160] width 258 height 23
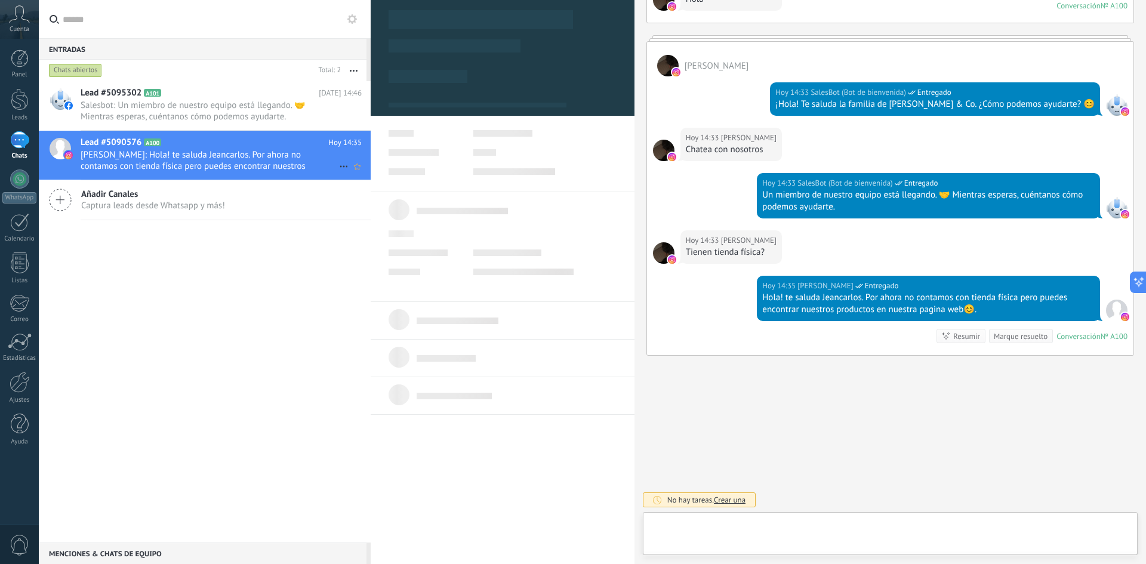
scroll to position [18, 0]
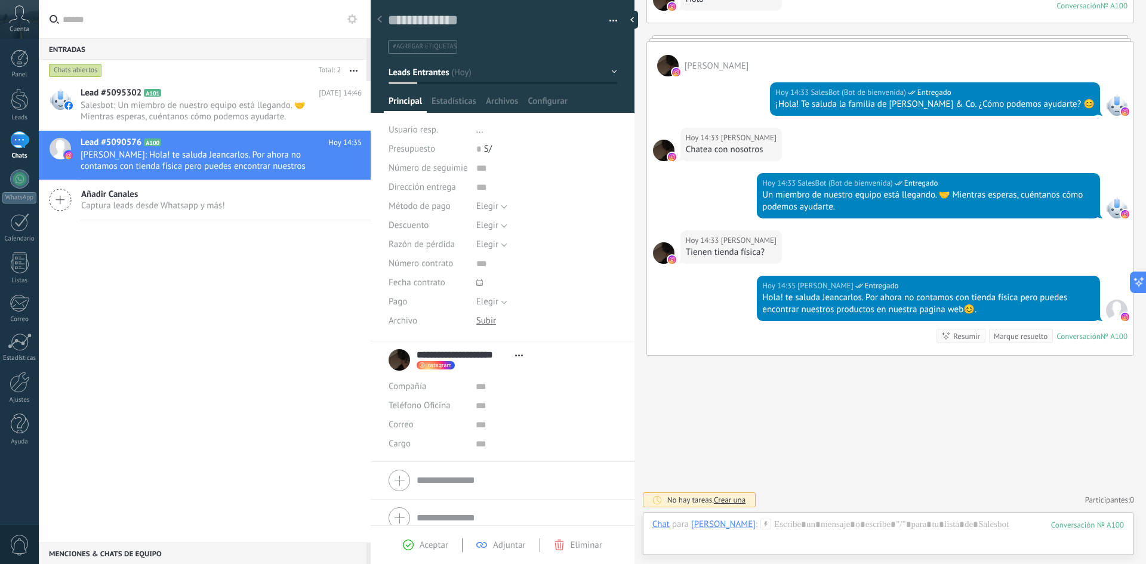
click at [18, 134] on div "1" at bounding box center [19, 139] width 19 height 17
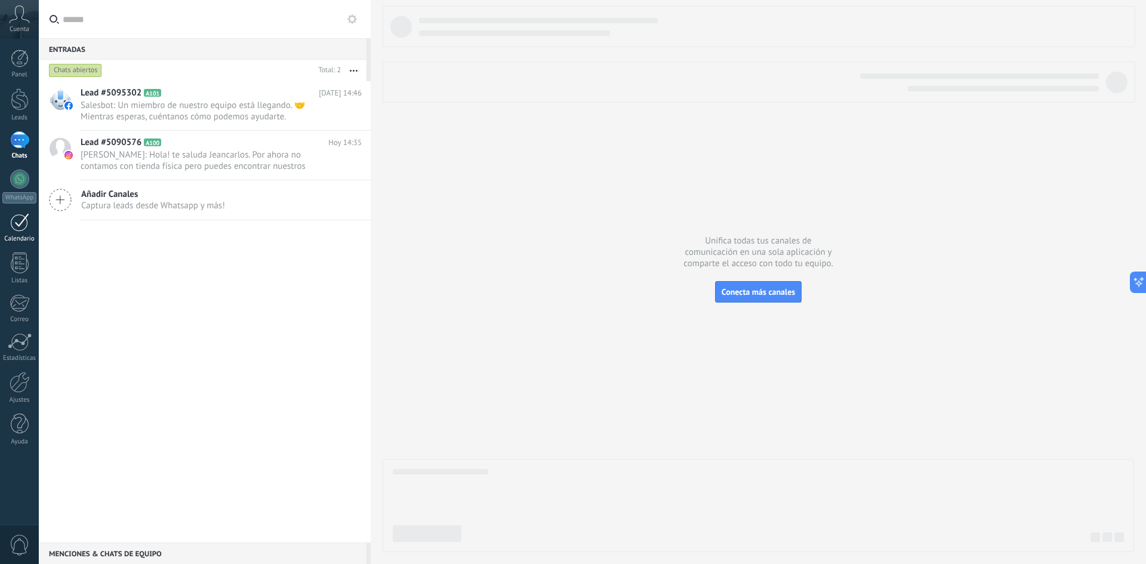
click at [27, 233] on link "Calendario" at bounding box center [19, 228] width 39 height 30
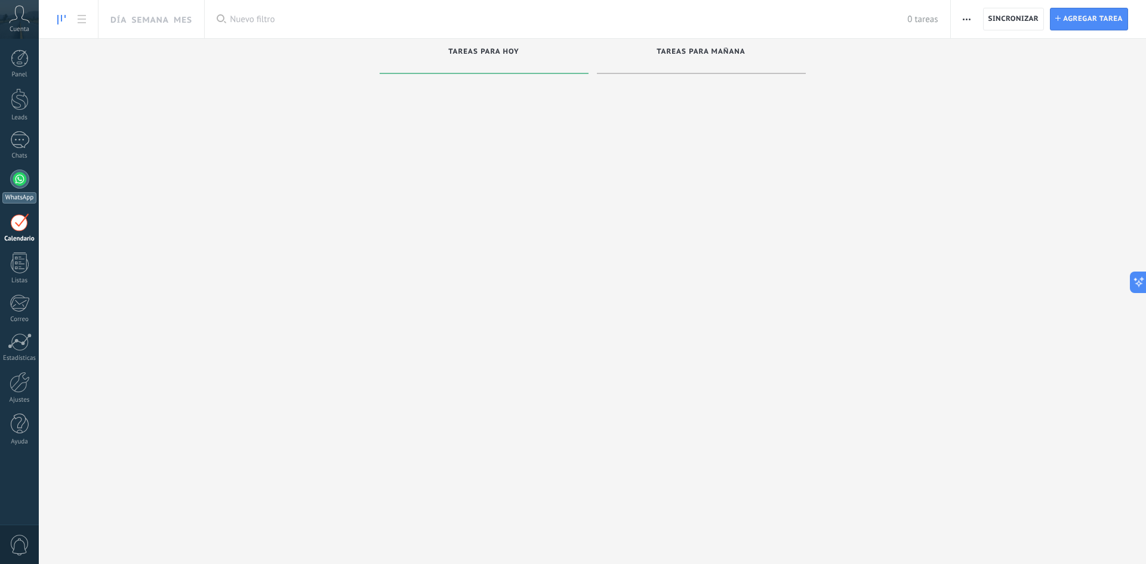
click at [27, 192] on link "WhatsApp" at bounding box center [19, 187] width 39 height 34
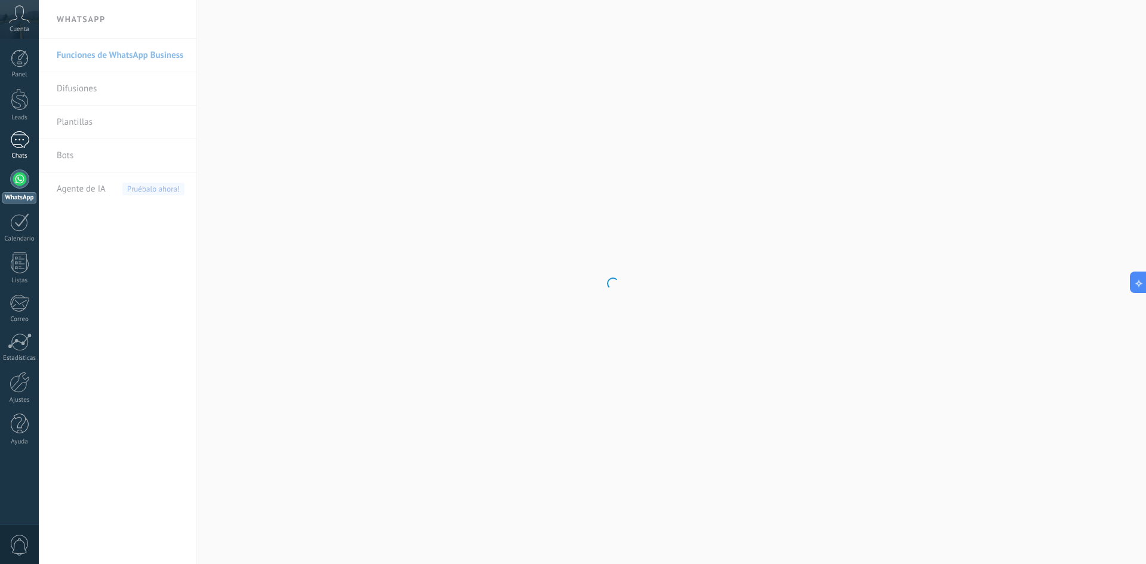
click at [23, 152] on link "1 Chats" at bounding box center [19, 145] width 39 height 29
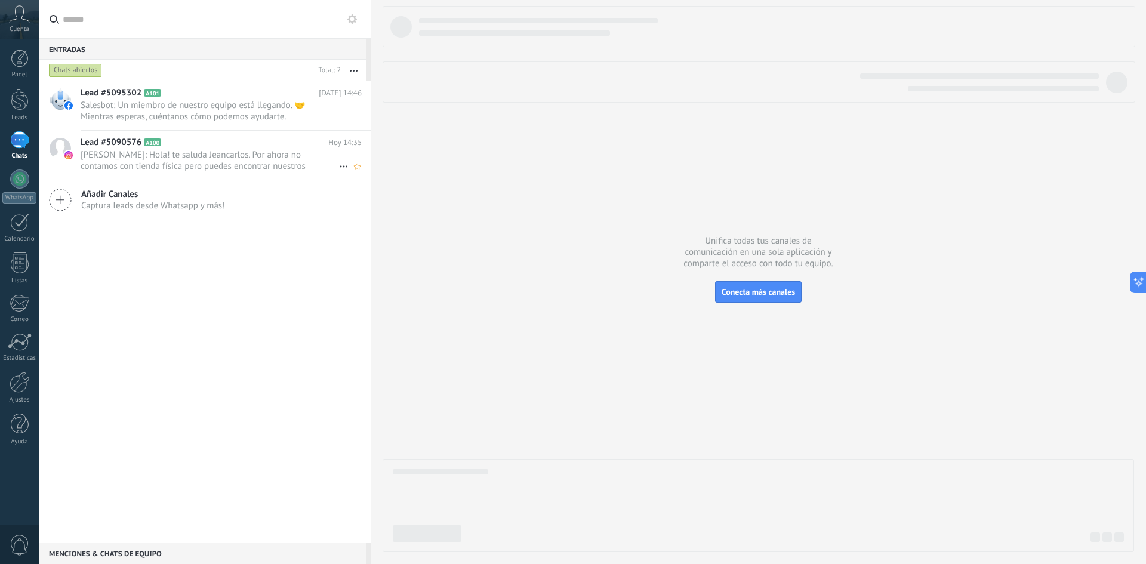
click at [158, 148] on h2 "Lead #5090576 A100" at bounding box center [205, 143] width 248 height 12
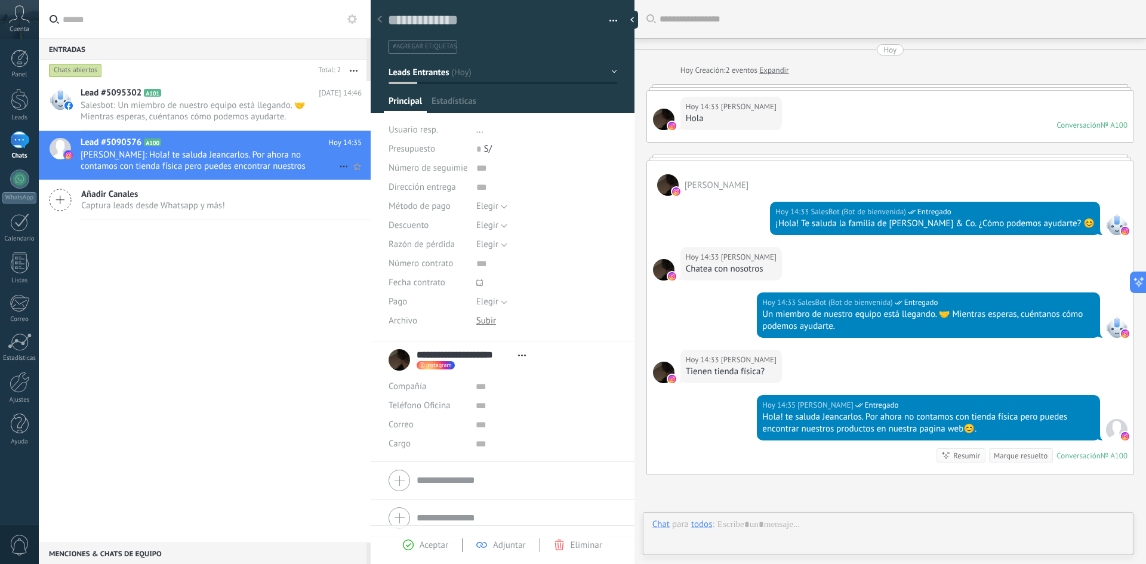
type textarea "**********"
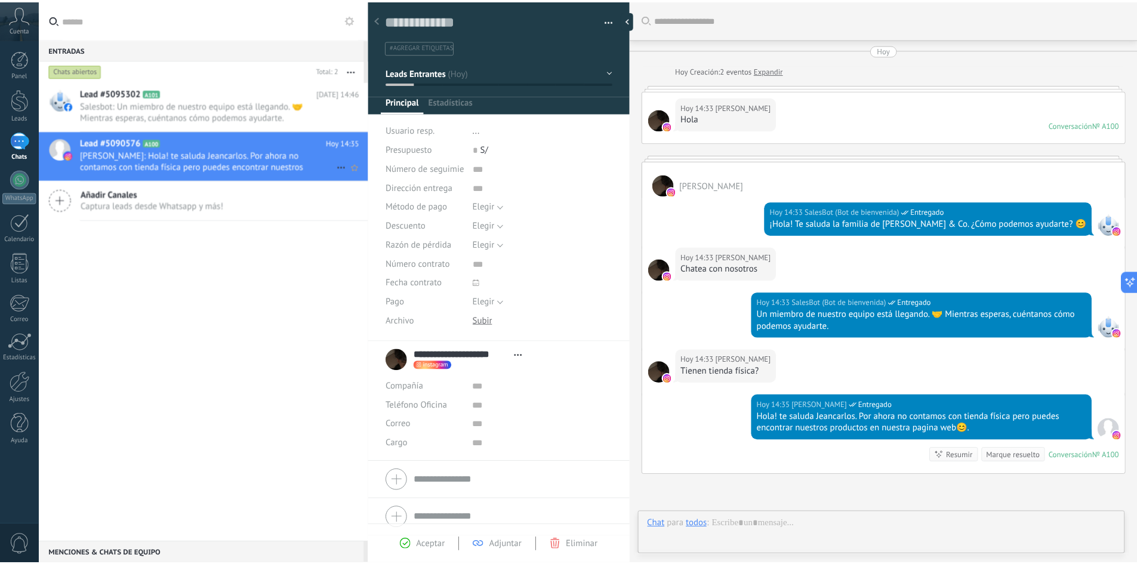
scroll to position [119, 0]
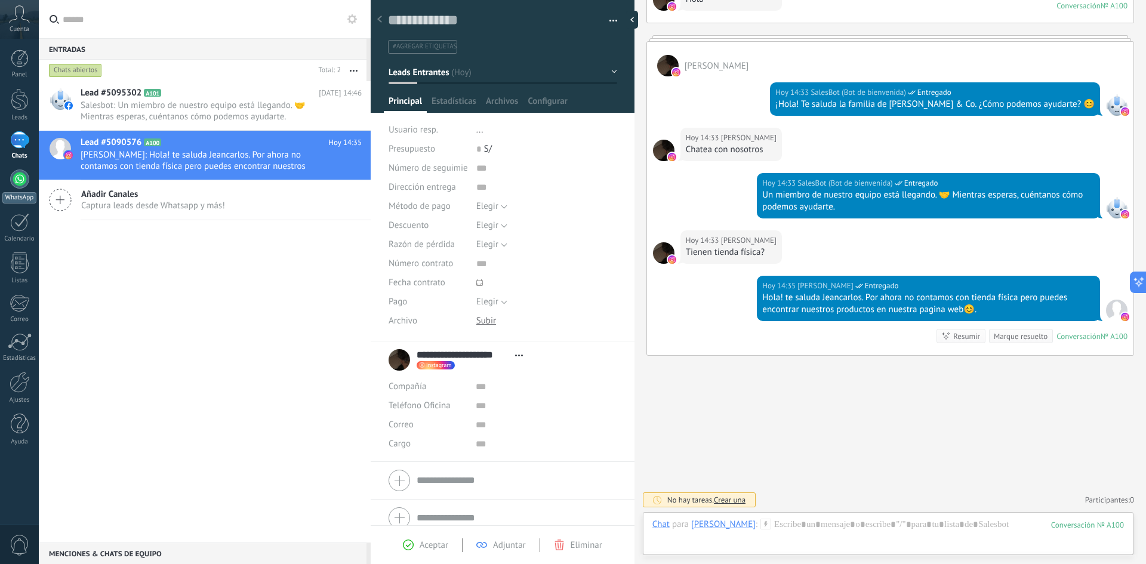
click at [32, 177] on link "WhatsApp" at bounding box center [19, 187] width 39 height 34
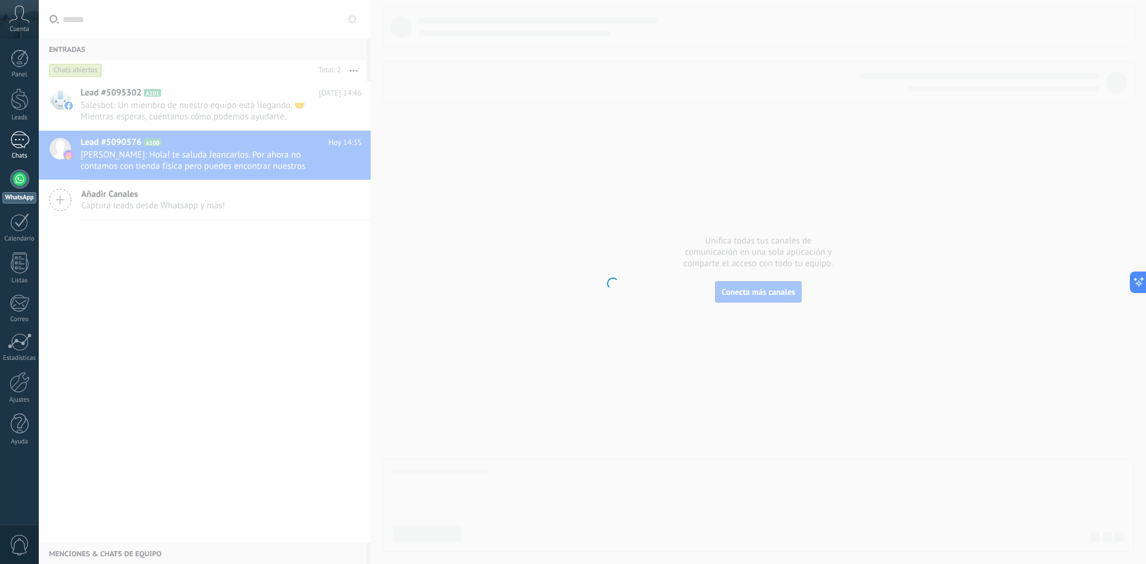
click at [20, 147] on div "1" at bounding box center [19, 139] width 19 height 17
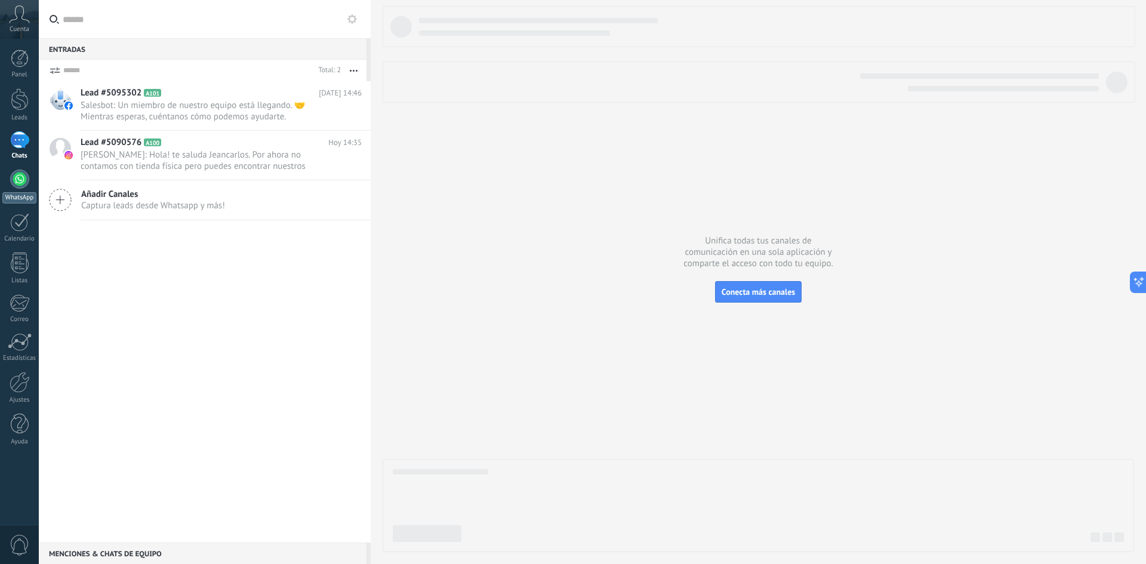
click at [11, 175] on div at bounding box center [19, 179] width 19 height 19
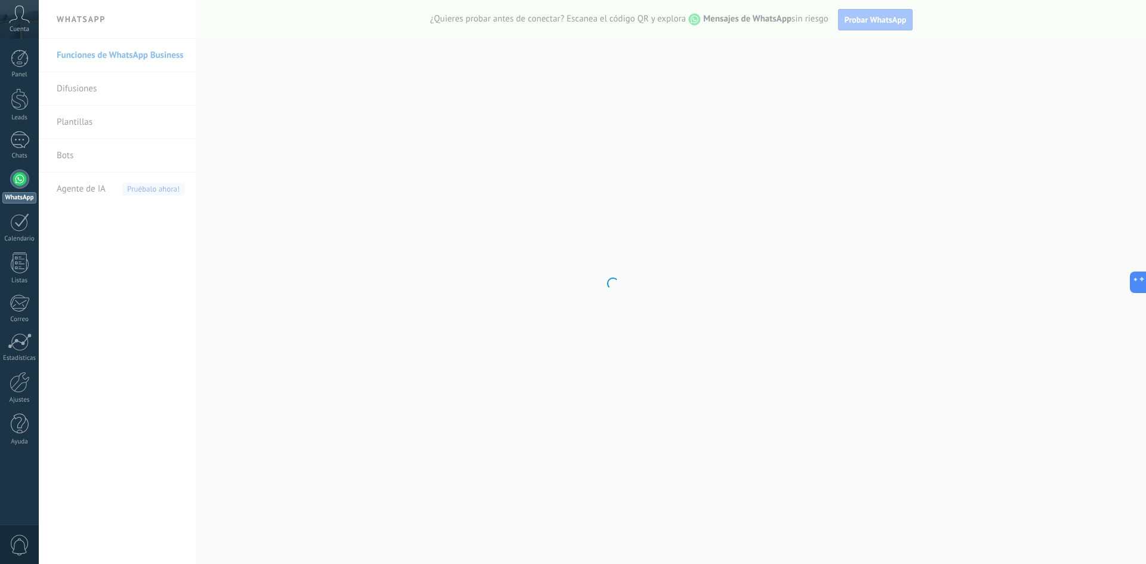
click at [69, 161] on body ".abccls-1,.abccls-2{fill-rule:evenodd}.abccls-2{fill:#fff} .abfcls-1{fill:none}…" at bounding box center [573, 282] width 1146 height 564
click at [73, 158] on body ".abccls-1,.abccls-2{fill-rule:evenodd}.abccls-2{fill:#fff} .abfcls-1{fill:none}…" at bounding box center [573, 282] width 1146 height 564
click at [68, 154] on body ".abccls-1,.abccls-2{fill-rule:evenodd}.abccls-2{fill:#fff} .abfcls-1{fill:none}…" at bounding box center [573, 282] width 1146 height 564
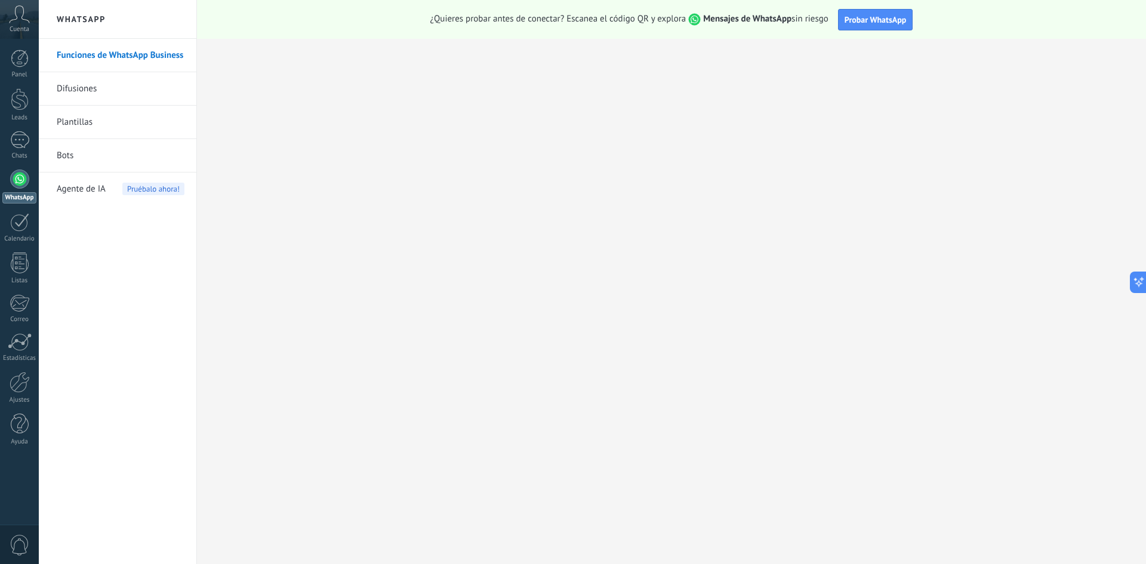
click at [75, 159] on link "Bots" at bounding box center [121, 155] width 128 height 33
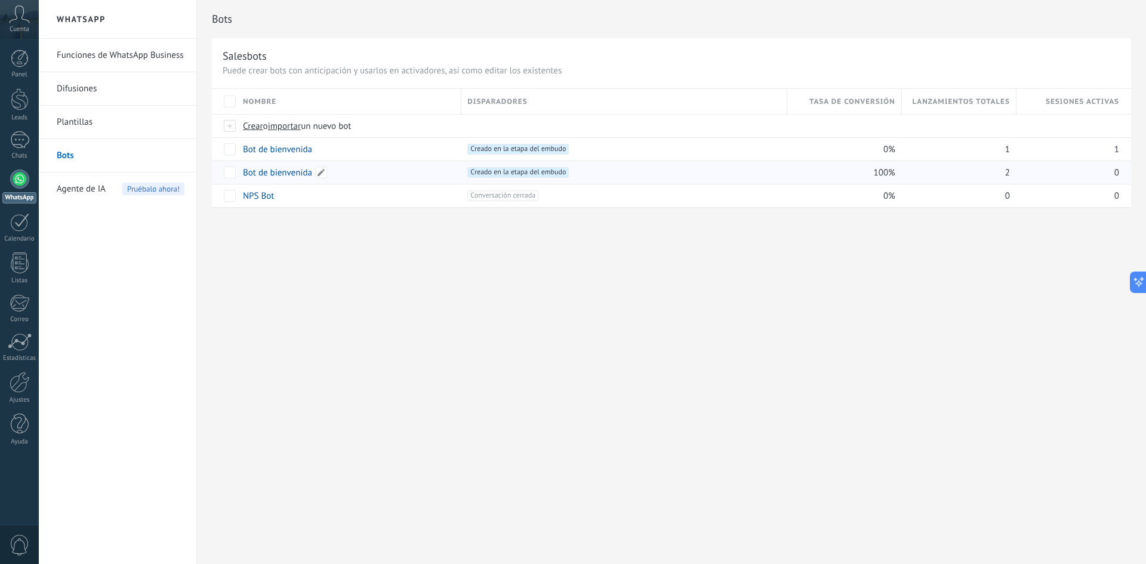
click at [281, 171] on link "Bot de bienvenida" at bounding box center [277, 172] width 69 height 11
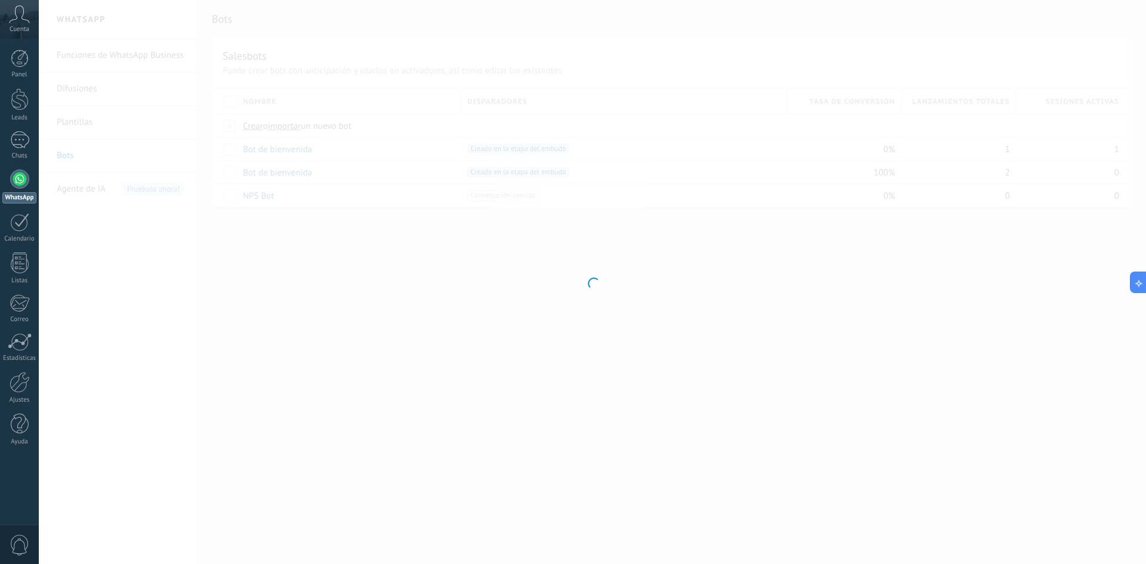
type input "**********"
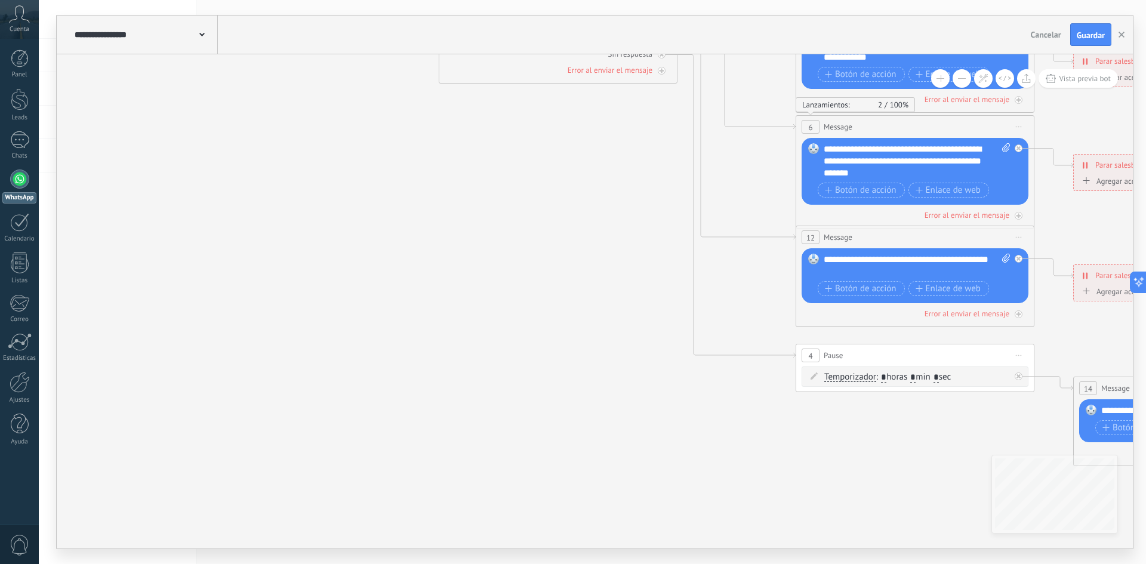
click at [889, 378] on span ": * horas * min * sec" at bounding box center [913, 376] width 75 height 11
click at [885, 377] on input "*" at bounding box center [883, 378] width 5 height 10
click at [886, 375] on input "*" at bounding box center [883, 378] width 5 height 10
click at [916, 377] on input "*" at bounding box center [912, 378] width 5 height 10
type input "**"
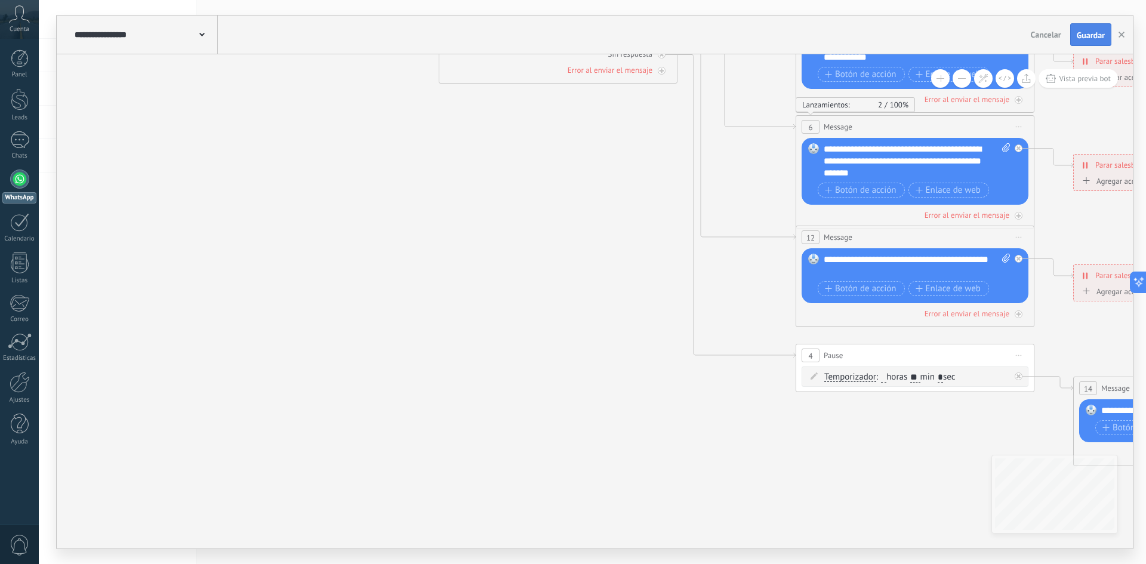
click at [1102, 32] on span "Guardar" at bounding box center [1091, 35] width 28 height 8
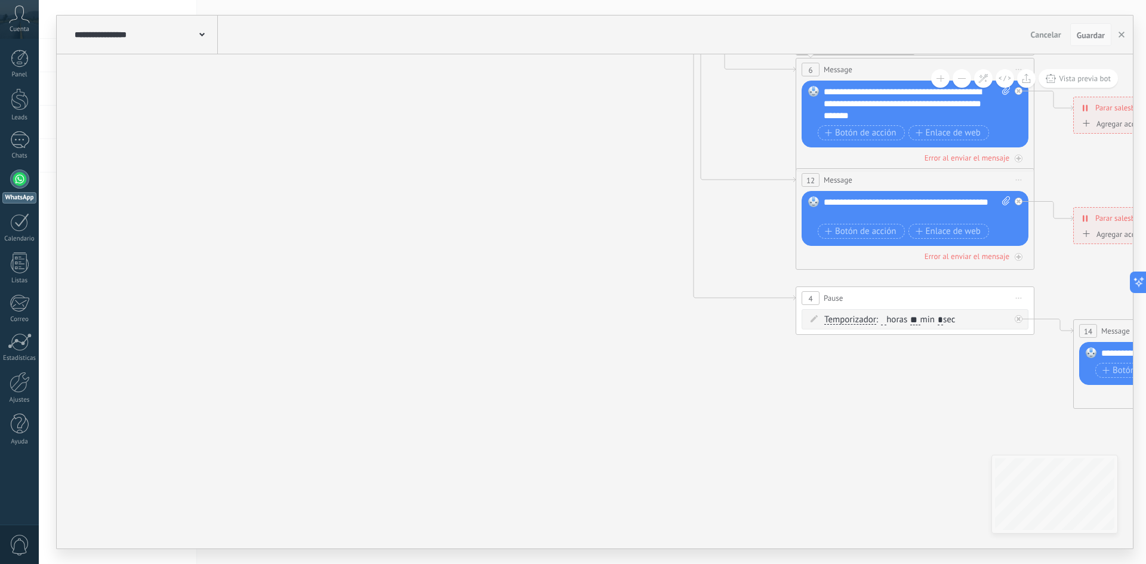
click at [1082, 35] on span "Guardar" at bounding box center [1091, 35] width 28 height 8
click at [1083, 35] on span "Guardar" at bounding box center [1091, 35] width 28 height 8
drag, startPoint x: 419, startPoint y: 297, endPoint x: 428, endPoint y: 289, distance: 11.8
click at [420, 297] on icon at bounding box center [942, 105] width 1860 height 1206
click at [1117, 33] on button "button" at bounding box center [1122, 34] width 18 height 23
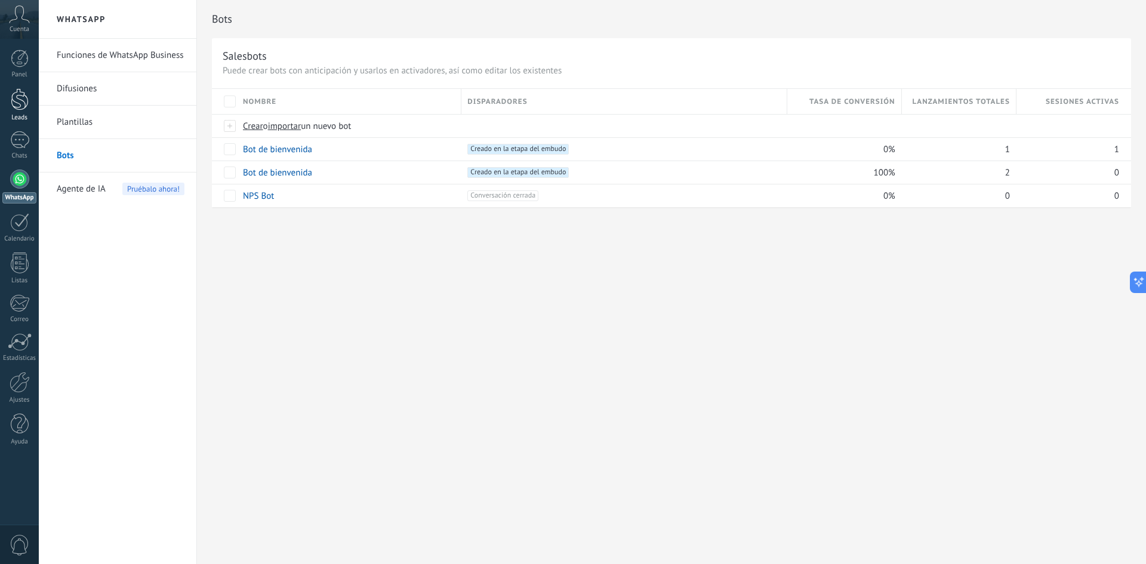
click at [24, 96] on div at bounding box center [20, 99] width 18 height 22
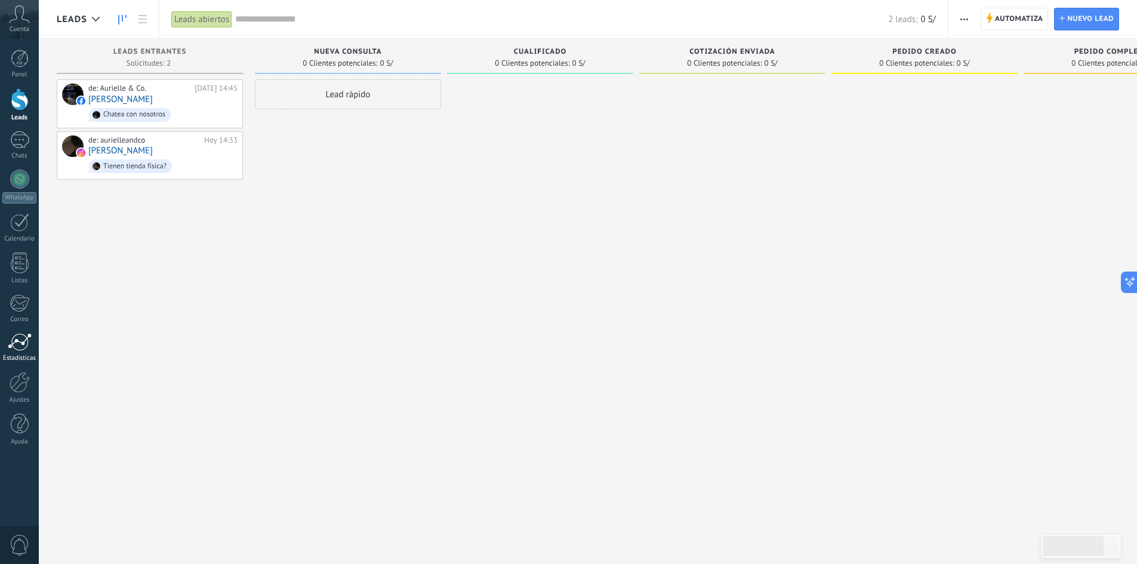
click at [24, 352] on link "Estadísticas" at bounding box center [19, 347] width 39 height 29
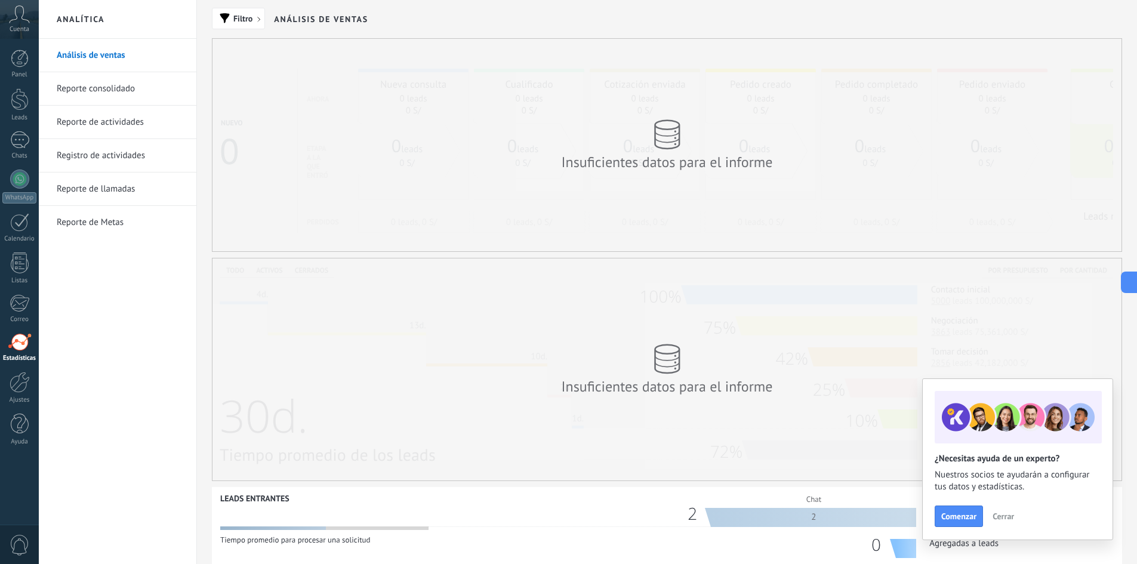
click at [596, 177] on div "Insuficientes datos para el informe" at bounding box center [667, 145] width 239 height 76
click at [692, 303] on div "Insuficientes datos para el informe" at bounding box center [666, 369] width 909 height 222
click at [23, 63] on div at bounding box center [20, 59] width 18 height 18
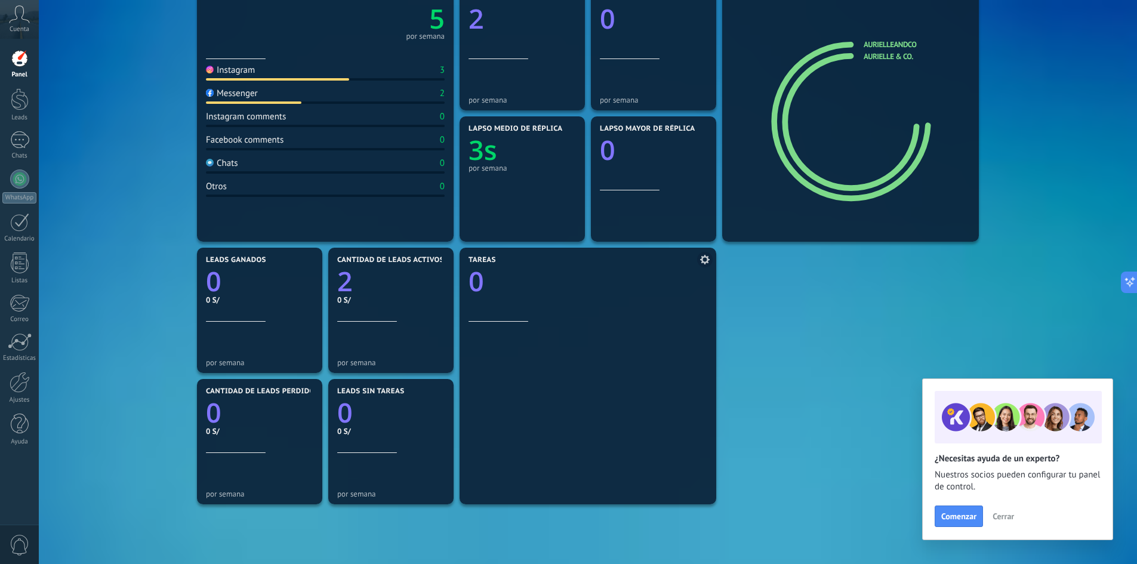
scroll to position [281, 0]
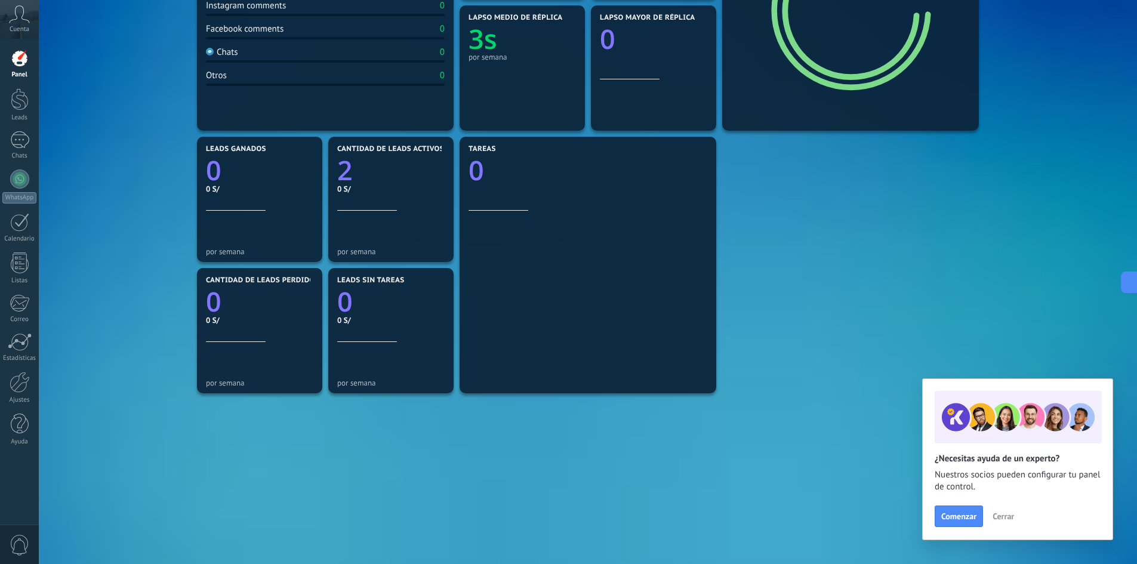
click at [1011, 508] on button "Cerrar" at bounding box center [1003, 516] width 32 height 18
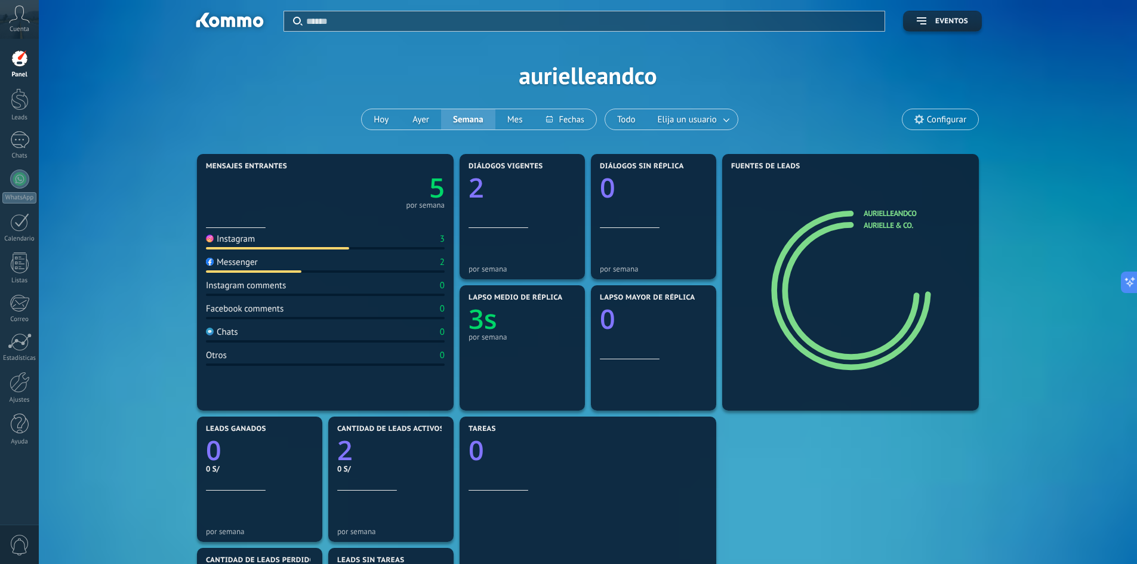
scroll to position [0, 0]
click at [9, 25] on div "Cuenta" at bounding box center [19, 19] width 39 height 39
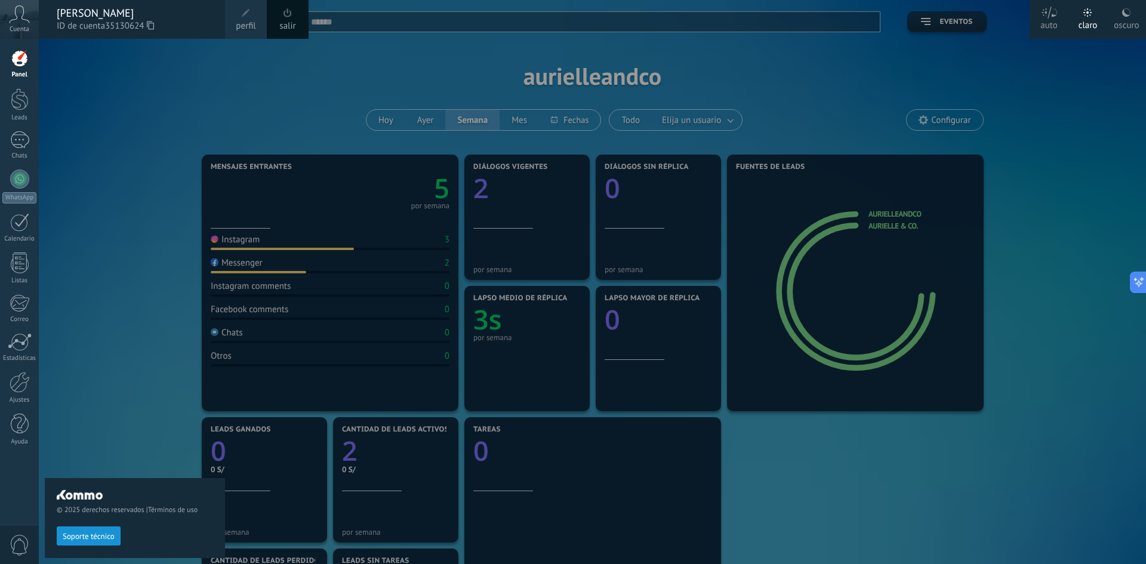
click at [69, 15] on div "[PERSON_NAME]" at bounding box center [135, 13] width 156 height 13
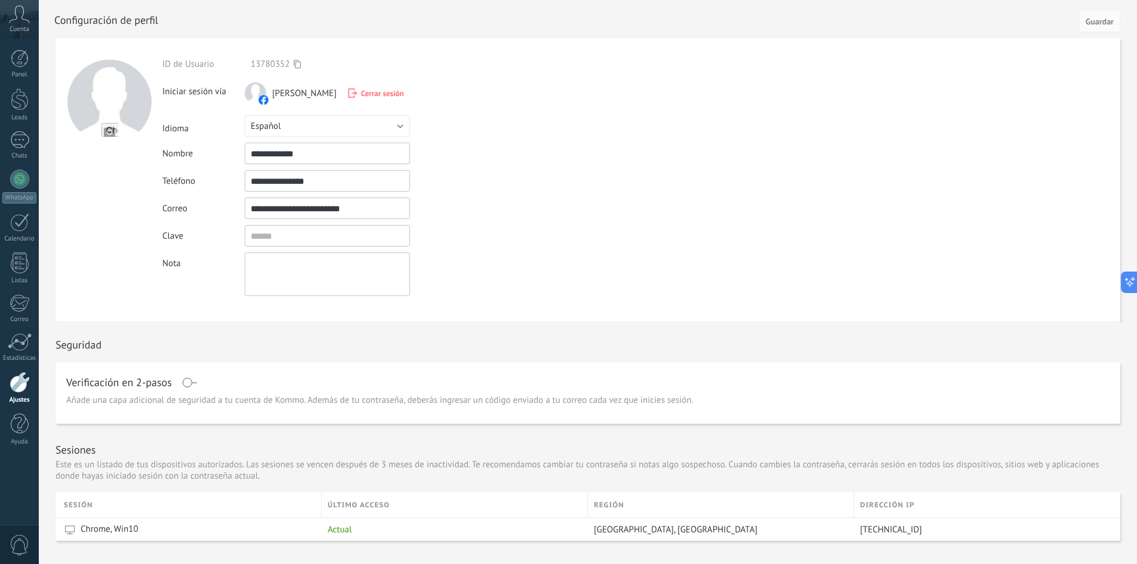
click at [315, 94] on span "[PERSON_NAME]" at bounding box center [304, 93] width 64 height 11
click at [336, 112] on div "**********" at bounding box center [355, 177] width 386 height 238
click at [307, 96] on span "[PERSON_NAME]" at bounding box center [304, 93] width 64 height 11
click at [20, 65] on div at bounding box center [20, 59] width 18 height 18
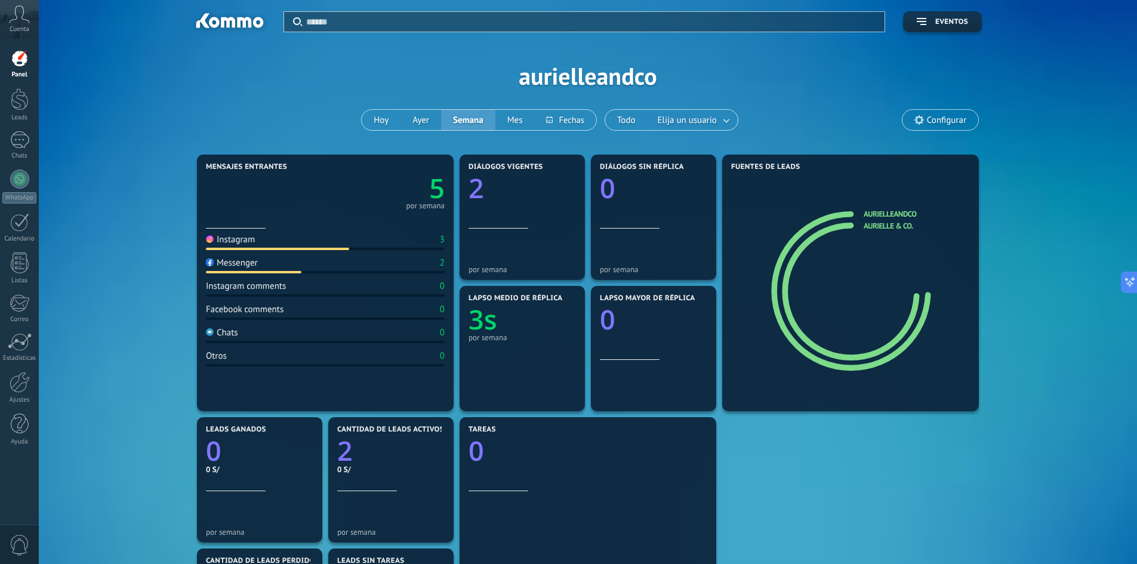
click at [252, 252] on div "Instagram 3 Messenger 2 Instagram comments 0 Facebook comments 0 Chats 0 Otros 0" at bounding box center [325, 316] width 239 height 175
click at [227, 250] on div "Instagram 3 Messenger 2 Instagram comments 0 Facebook comments 0 Chats 0 Otros 0" at bounding box center [325, 316] width 239 height 175
click at [215, 236] on div "Instagram" at bounding box center [230, 239] width 49 height 11
click at [214, 240] on div "Instagram" at bounding box center [230, 239] width 49 height 11
click at [213, 240] on img at bounding box center [210, 239] width 8 height 8
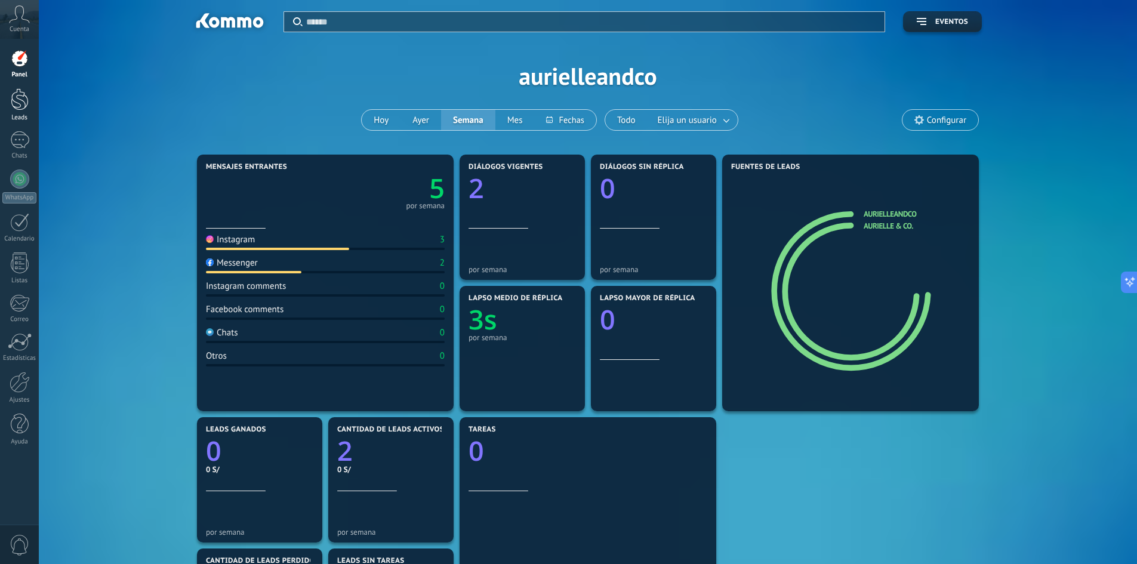
click at [29, 121] on div "Leads" at bounding box center [19, 118] width 35 height 8
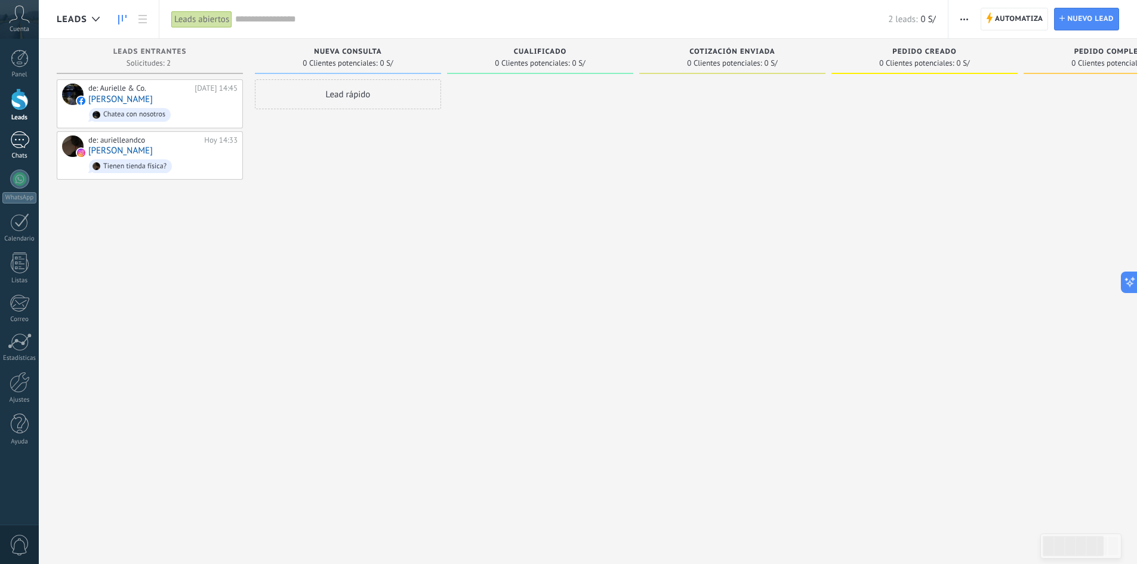
click at [25, 139] on div "1" at bounding box center [19, 139] width 19 height 17
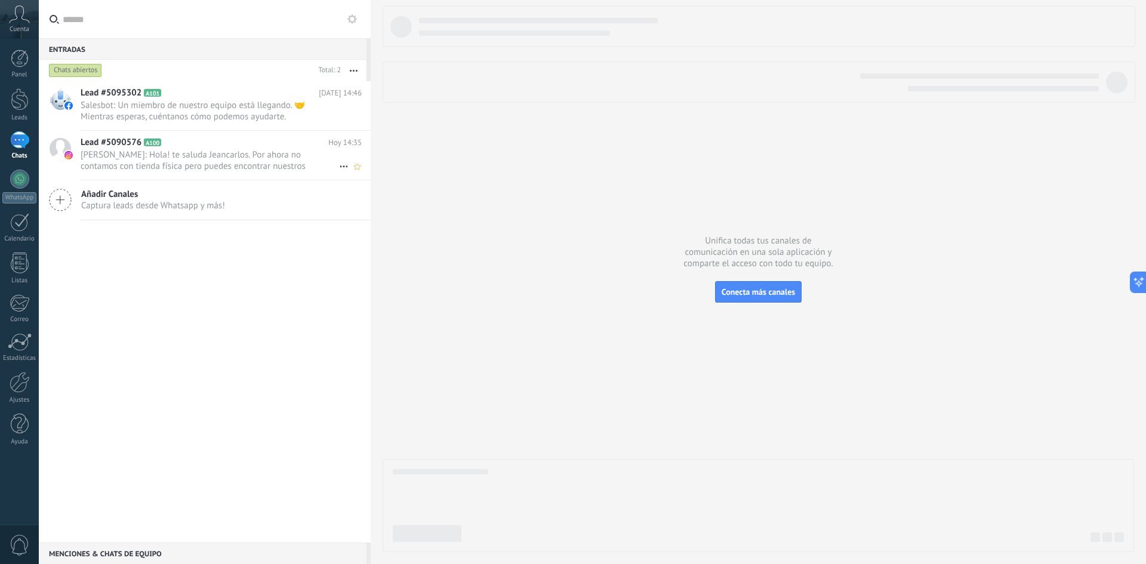
click at [216, 152] on span "[PERSON_NAME]: Hola! te saluda Jeancarlos. Por ahora no contamos con tienda fís…" at bounding box center [210, 160] width 258 height 23
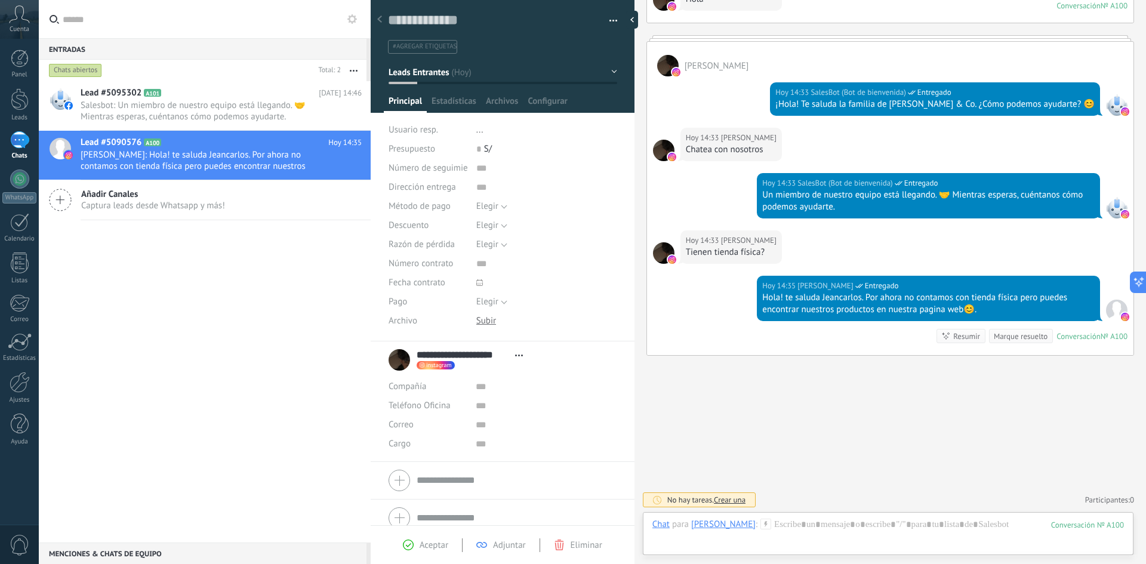
click at [472, 81] on button "Leads Entrantes" at bounding box center [503, 71] width 229 height 21
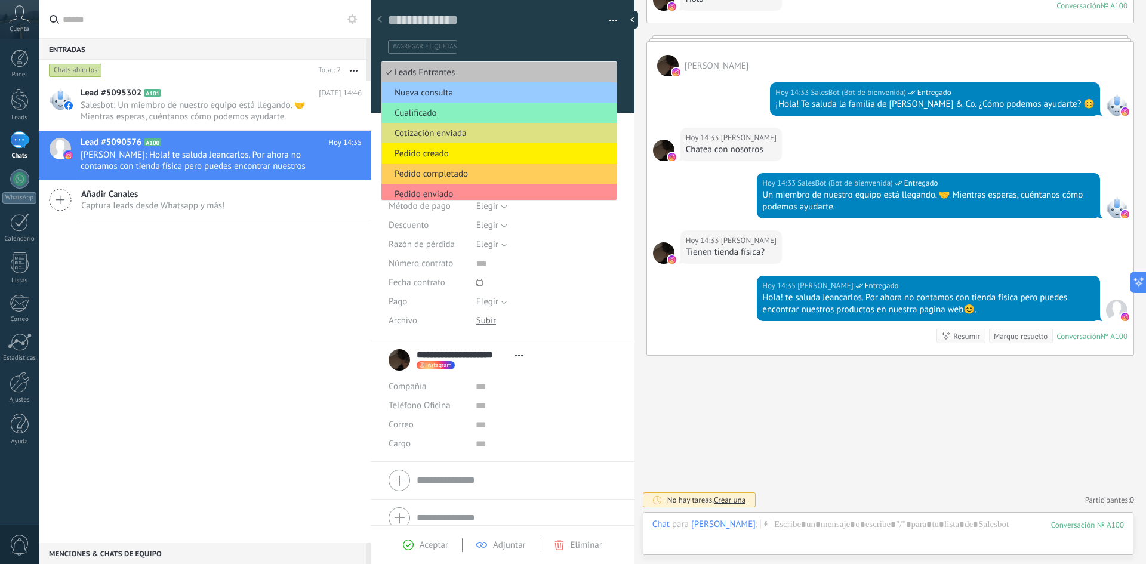
click at [514, 51] on ul "#agregar etiquetas" at bounding box center [500, 47] width 227 height 16
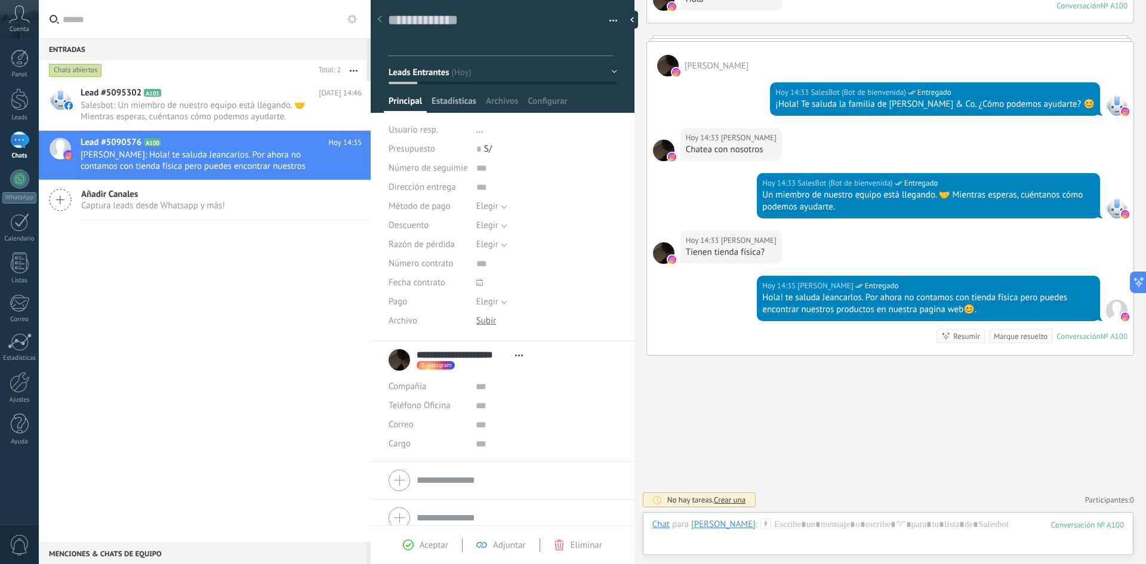
click at [460, 98] on span "Estadísticas" at bounding box center [454, 103] width 45 height 17
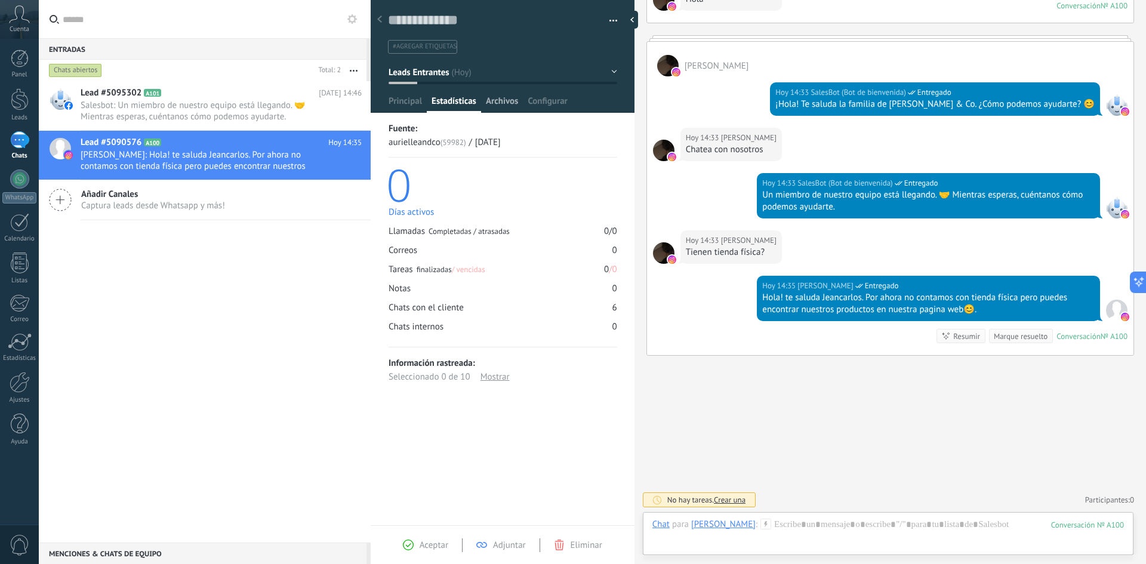
click at [501, 99] on span "Archivos" at bounding box center [502, 103] width 32 height 17
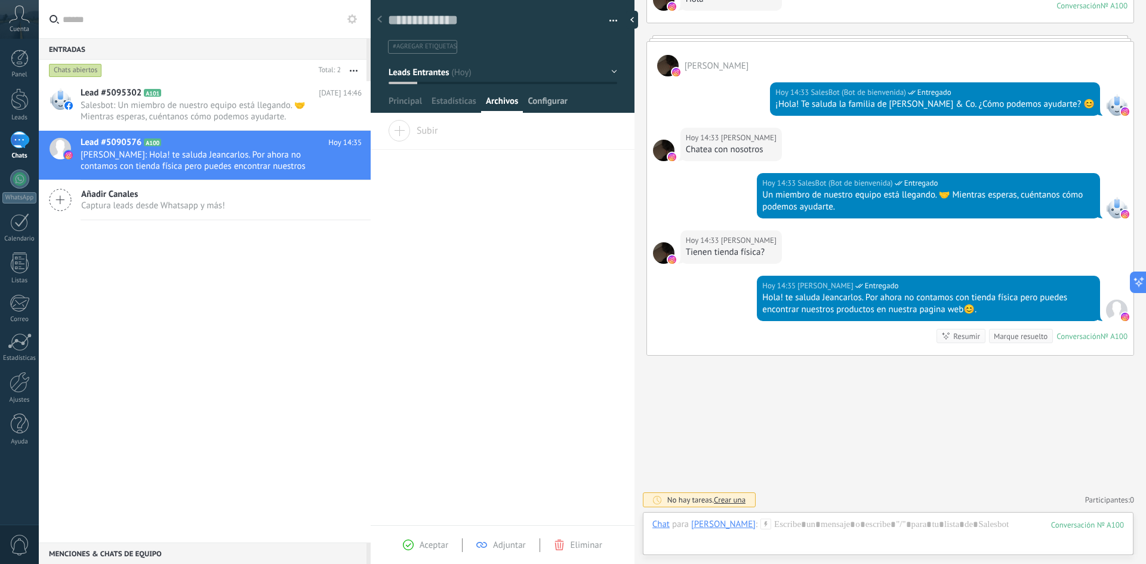
click at [531, 100] on span "Configurar" at bounding box center [547, 103] width 39 height 17
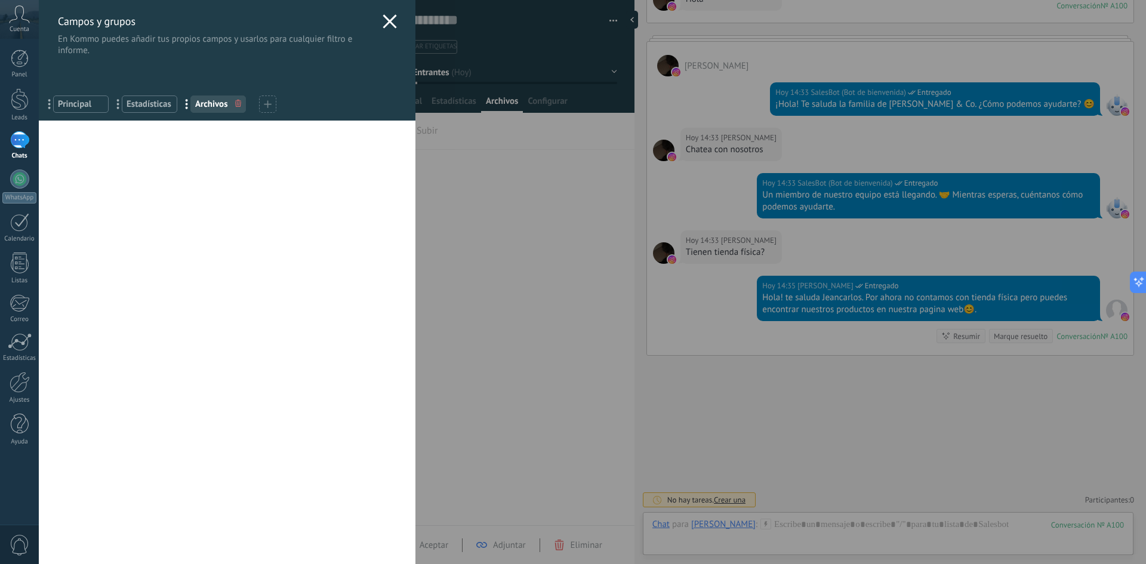
click at [384, 24] on icon at bounding box center [390, 21] width 14 height 14
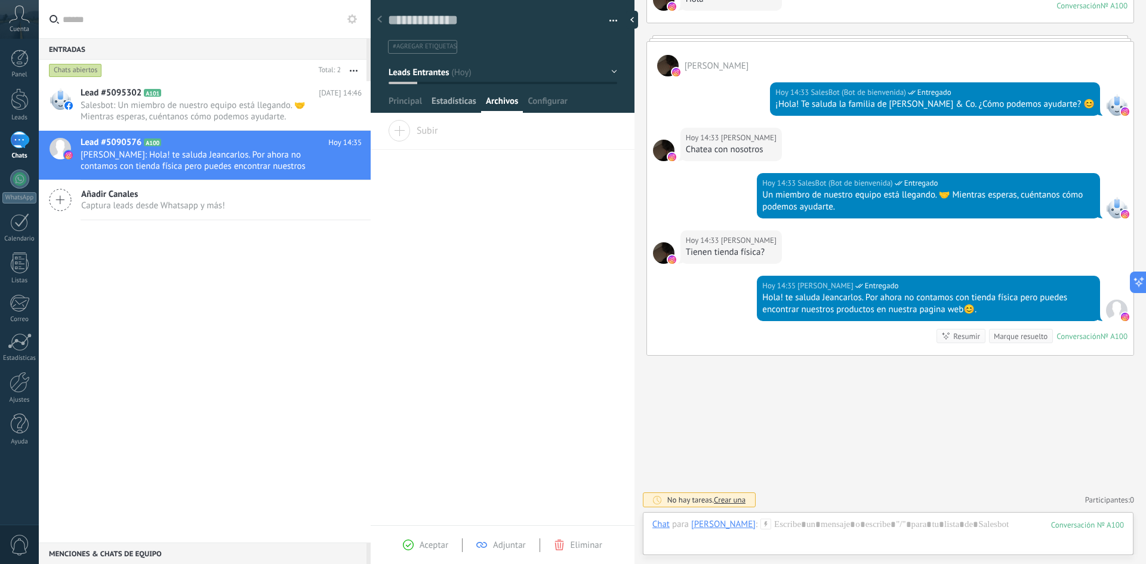
click at [462, 106] on span "Estadísticas" at bounding box center [454, 103] width 45 height 17
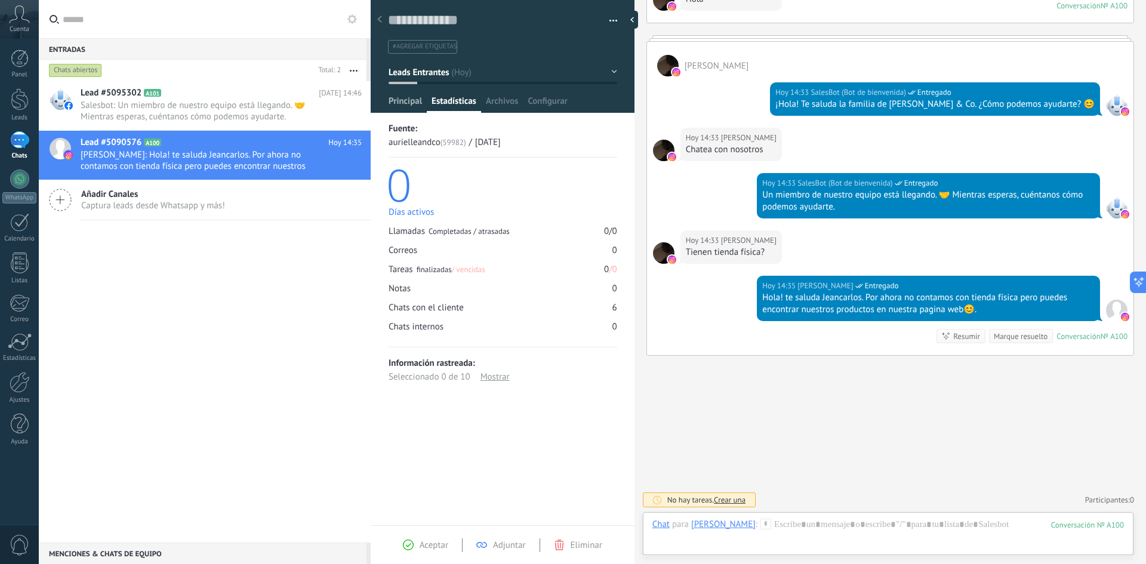
click at [405, 104] on span "Principal" at bounding box center [405, 103] width 33 height 17
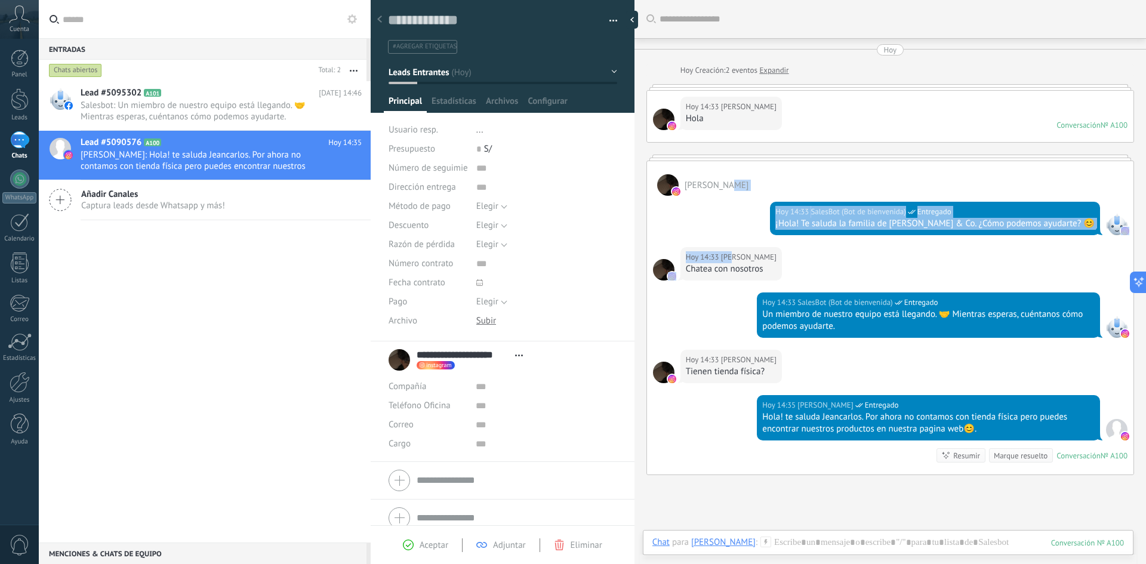
drag, startPoint x: 722, startPoint y: 193, endPoint x: 730, endPoint y: 253, distance: 60.8
click at [730, 253] on div "Jeancarlos Puma Lluen Hoy 14:33 SalesBot (Bot de bienvenida) Entregado ¡Hola! T…" at bounding box center [890, 318] width 488 height 315
click at [806, 172] on div "[PERSON_NAME]" at bounding box center [890, 178] width 486 height 35
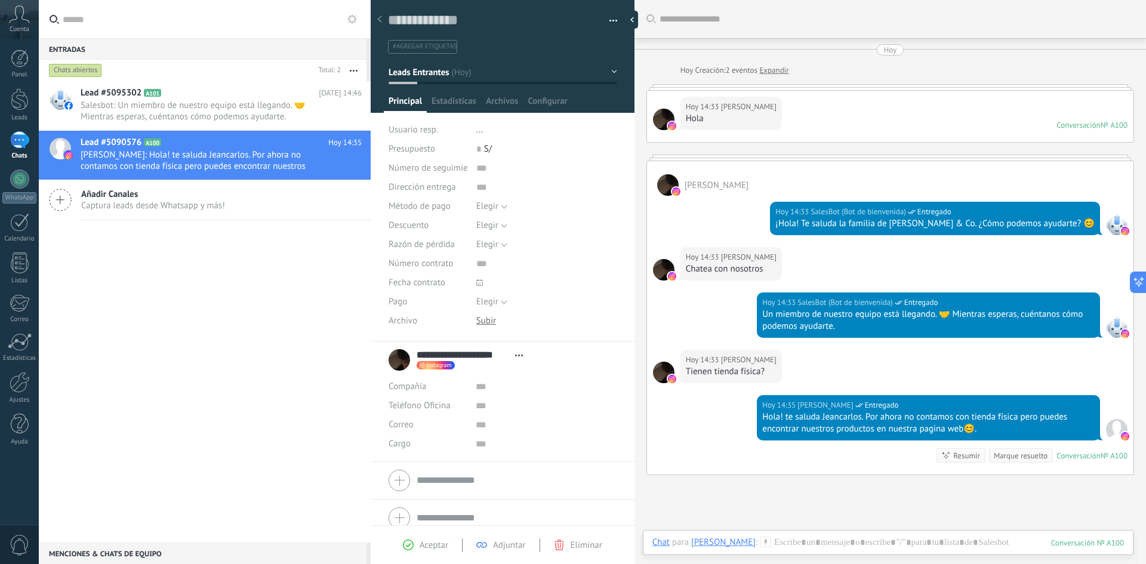
click at [814, 162] on div "Jeancarlos Puma Lluen Hoy 14:33 SalesBot (Bot de bienvenida) Entregado ¡Hola! T…" at bounding box center [890, 318] width 488 height 315
click at [816, 156] on div at bounding box center [890, 158] width 488 height 6
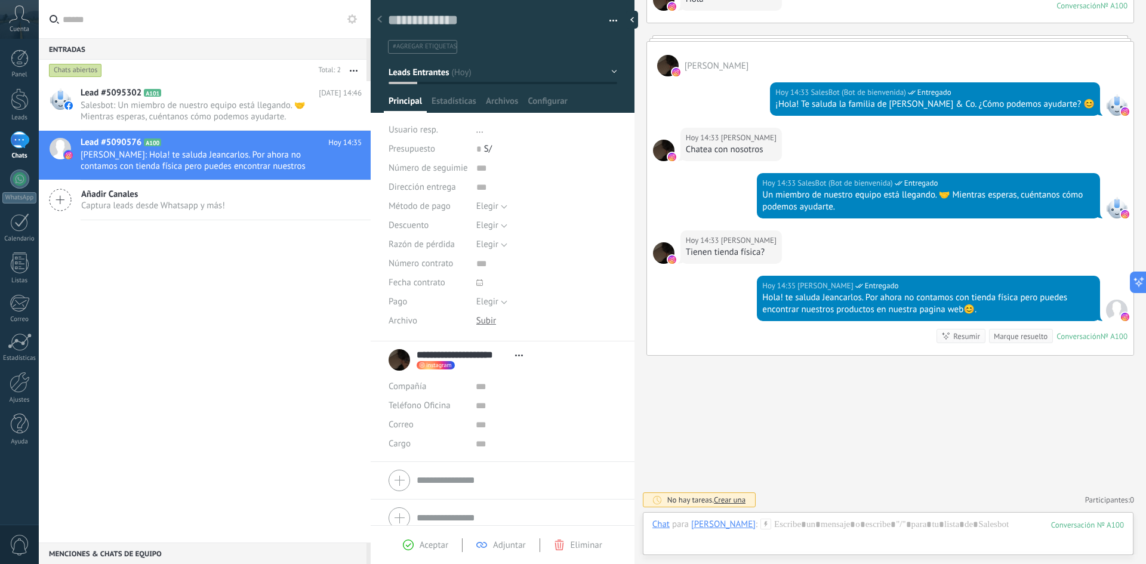
click at [617, 72] on div at bounding box center [503, 52] width 264 height 121
click at [611, 73] on button "Leads Entrantes" at bounding box center [503, 71] width 229 height 21
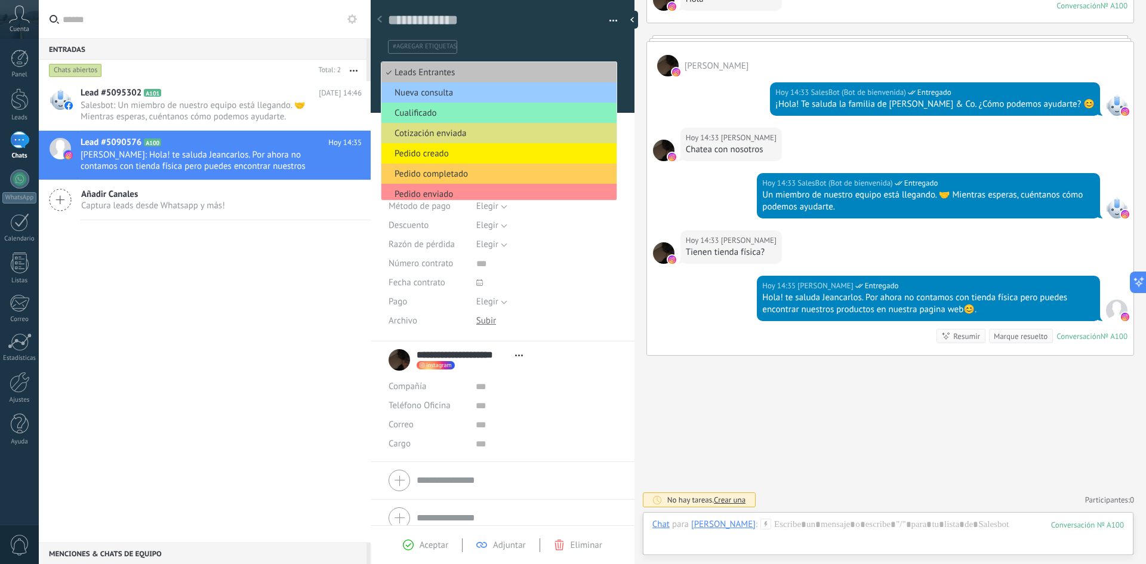
click at [614, 48] on div "Guardar y crear Imprimir Administrar etiquetas Exportar a excel" at bounding box center [503, 22] width 264 height 61
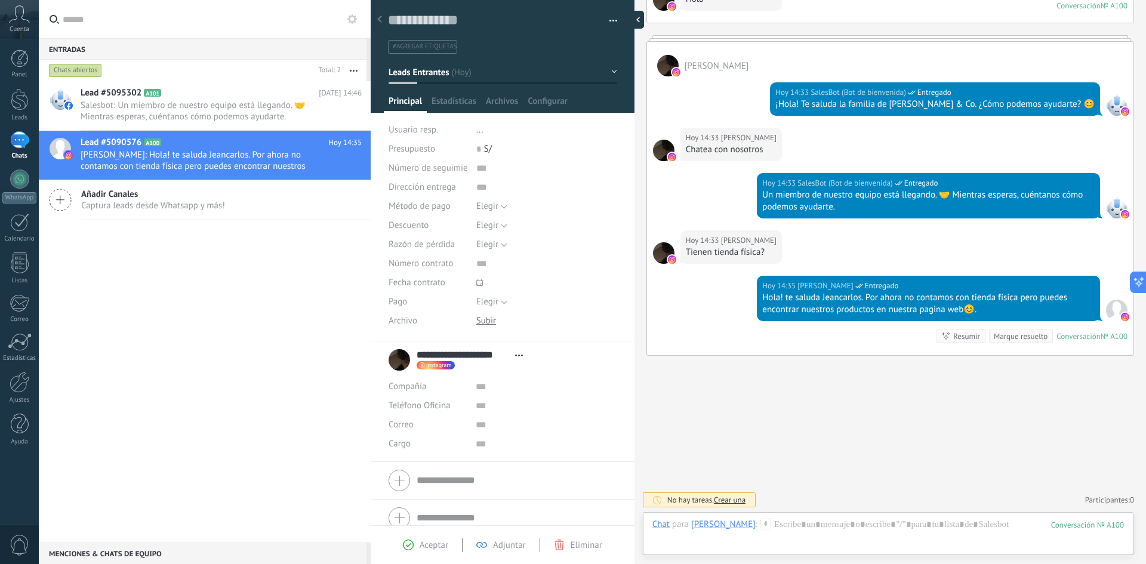
click at [632, 17] on div at bounding box center [635, 20] width 18 height 18
type textarea "**********"
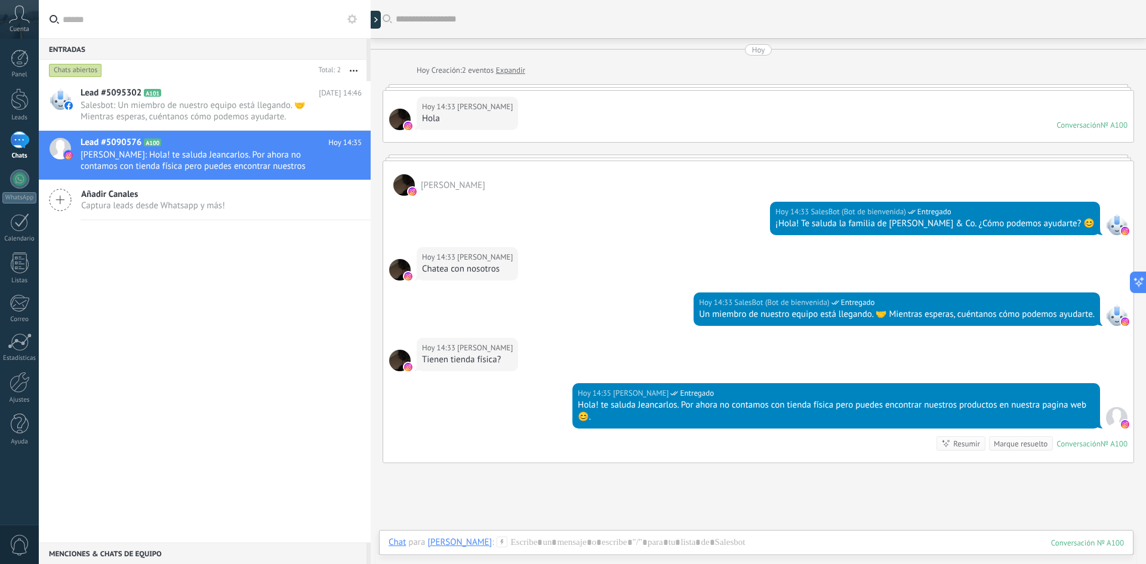
click at [565, 107] on div "Hoy 14:33 Jeancarlos Puma Lluen Hola Conversación № A100 Conversación № A100" at bounding box center [758, 116] width 750 height 51
click at [422, 74] on div "Hoy" at bounding box center [424, 70] width 15 height 12
click at [422, 84] on div "Hoy Hoy Creación: 2 eventos Expandir Hoy 14:33 Jeancarlos Puma Lluen Hola Conve…" at bounding box center [758, 253] width 751 height 419
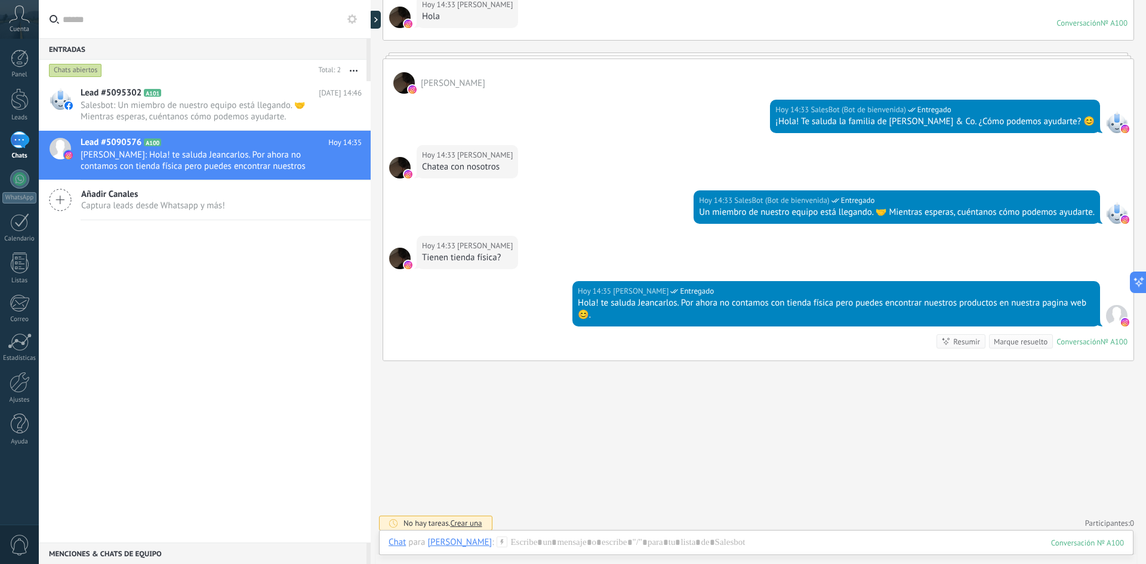
scroll to position [107, 0]
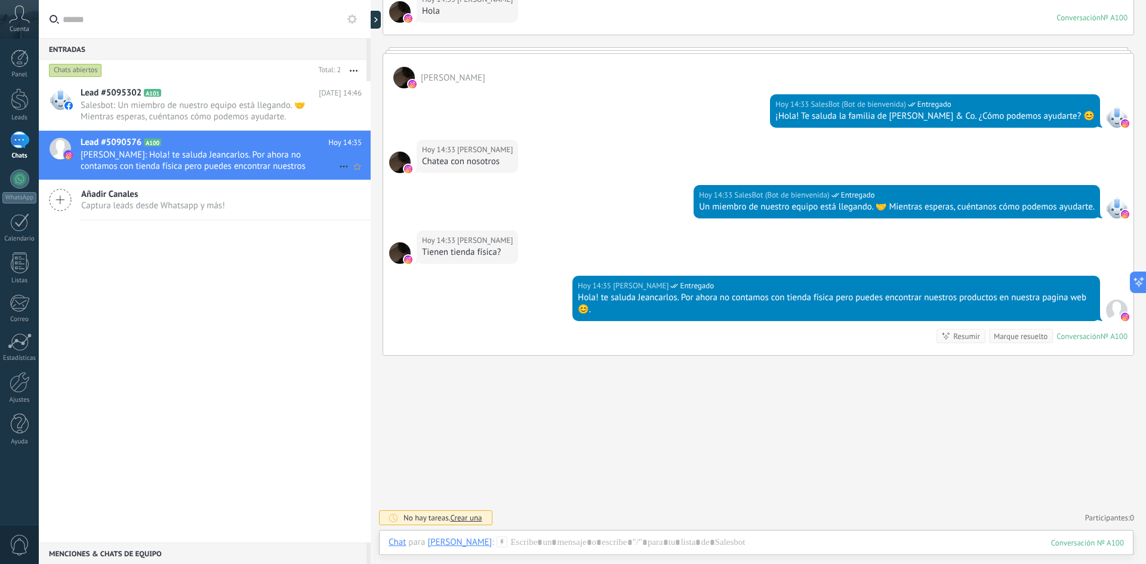
click at [289, 156] on span "[PERSON_NAME]: Hola! te saluda Jeancarlos. Por ahora no contamos con tienda fís…" at bounding box center [210, 160] width 258 height 23
click at [445, 54] on div "Jeancarlos Puma Lluen Hoy 14:33 SalesBot (Bot de bienvenida) Entregado ¡Hola! T…" at bounding box center [758, 201] width 751 height 309
click at [449, 50] on div at bounding box center [758, 50] width 751 height 6
drag, startPoint x: 1065, startPoint y: 94, endPoint x: 1068, endPoint y: 321, distance: 226.2
click at [1068, 326] on div "Jeancarlos Puma Lluen Hoy 14:33 SalesBot (Bot de bienvenida) Entregado ¡Hola! T…" at bounding box center [758, 204] width 751 height 303
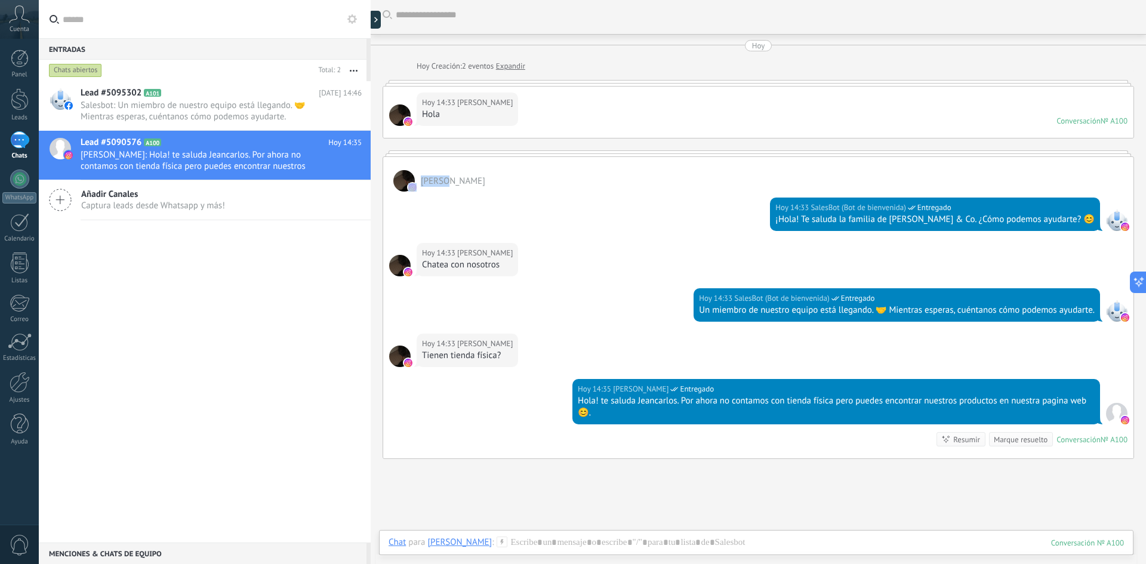
scroll to position [0, 0]
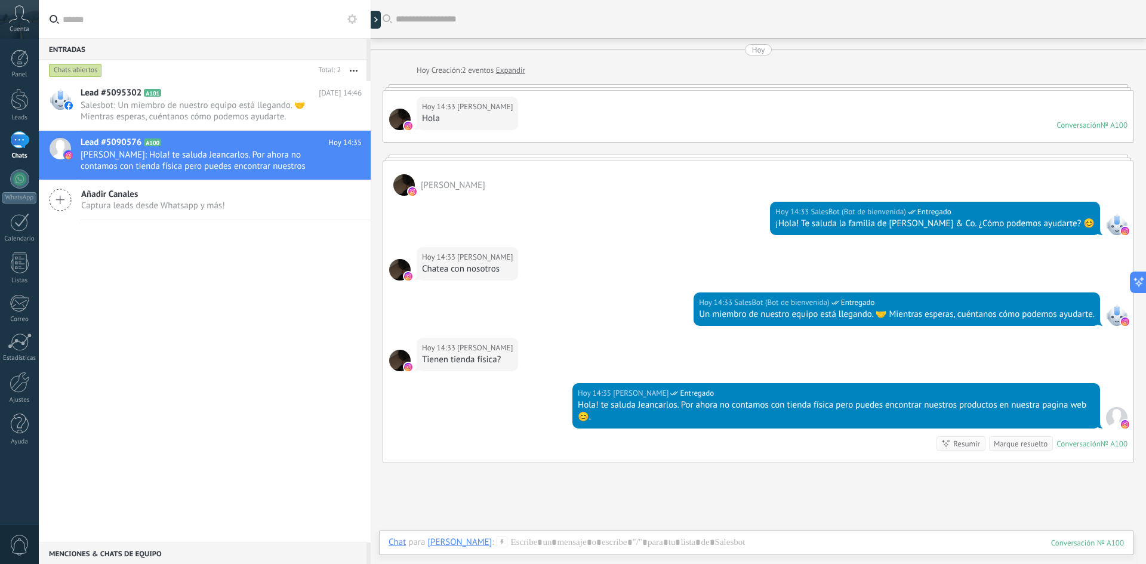
click at [956, 148] on div "Hoy Hoy Creación: 2 eventos Expandir Hoy 14:33 Jeancarlos Puma Lluen Hola Conve…" at bounding box center [758, 253] width 751 height 419
click at [945, 155] on div at bounding box center [758, 158] width 751 height 6
drag, startPoint x: 885, startPoint y: 157, endPoint x: 857, endPoint y: 152, distance: 28.5
click at [873, 155] on div at bounding box center [758, 158] width 751 height 6
drag, startPoint x: 857, startPoint y: 152, endPoint x: 837, endPoint y: 153, distance: 19.1
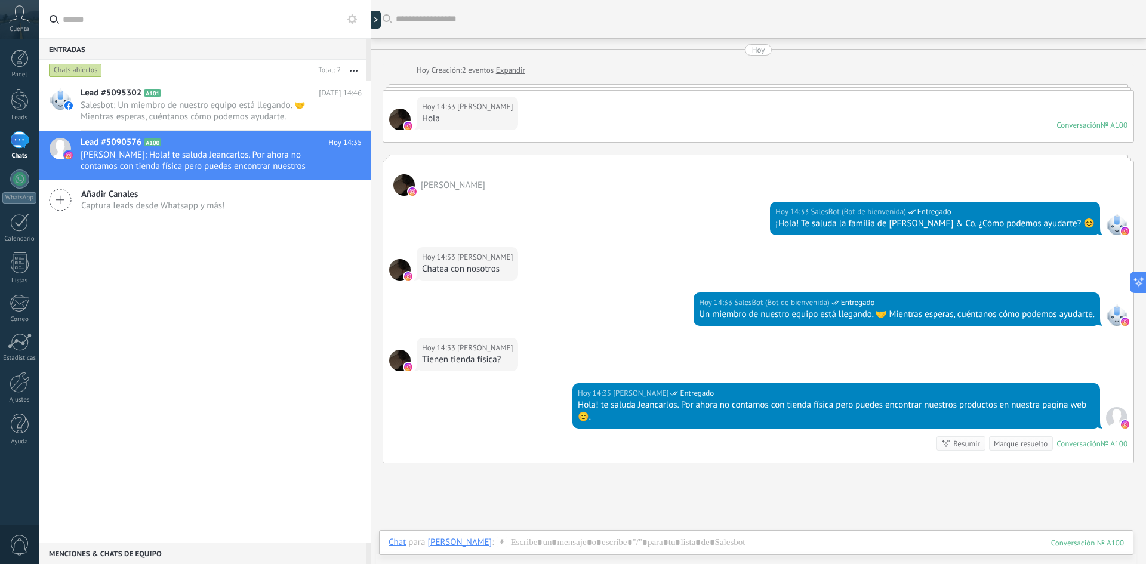
click at [849, 153] on div "Hoy Hoy Creación: 2 eventos Expandir Hoy 14:33 Jeancarlos Puma Lluen Hola Conve…" at bounding box center [758, 253] width 751 height 419
drag, startPoint x: 824, startPoint y: 153, endPoint x: 814, endPoint y: 161, distance: 12.9
click at [824, 154] on div "Hoy Hoy Creación: 2 eventos Expandir Hoy 14:33 Jeancarlos Puma Lluen Hola Conve…" at bounding box center [758, 253] width 751 height 419
click at [814, 161] on div "Jeancarlos Puma Lluen Hoy 14:33 SalesBot (Bot de bienvenida) Entregado ¡Hola! T…" at bounding box center [758, 312] width 751 height 303
click at [812, 157] on div at bounding box center [758, 158] width 751 height 6
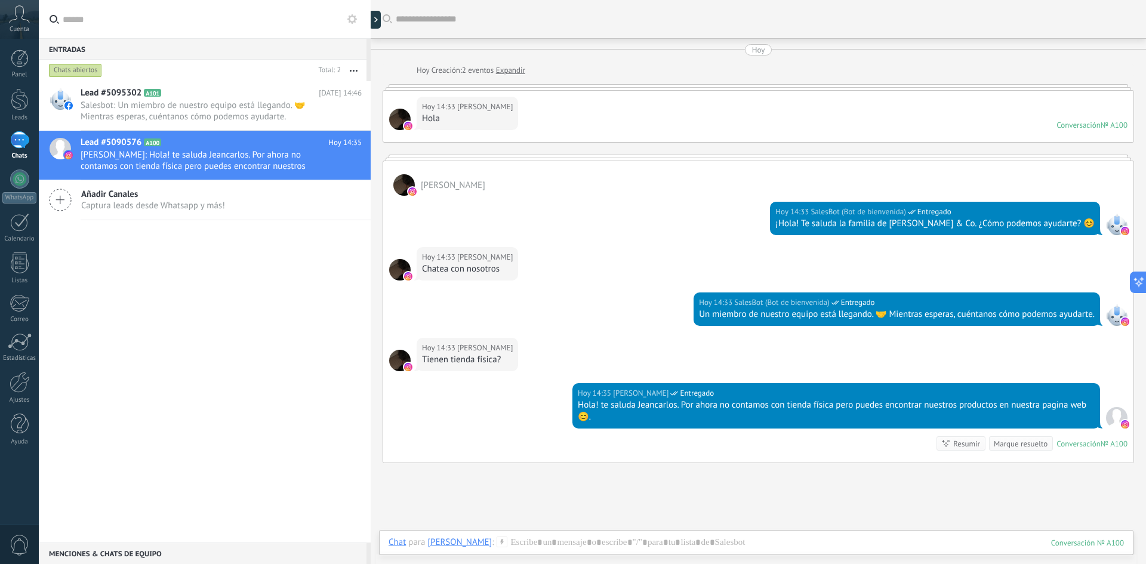
click at [590, 126] on div "Hoy 14:33 Jeancarlos Puma Lluen Hola Conversación № A100 Conversación № A100" at bounding box center [758, 116] width 750 height 51
drag, startPoint x: 589, startPoint y: 113, endPoint x: 602, endPoint y: 133, distance: 24.2
click at [591, 157] on div "Hoy Hoy Creación: 2 eventos Expandir Hoy 14:33 Jeancarlos Puma Lluen Hola Conve…" at bounding box center [758, 253] width 751 height 419
click at [766, 84] on div "Hoy Hoy Creación: 2 eventos Expandir Hoy 14:33 Jeancarlos Puma Lluen Hola Conve…" at bounding box center [758, 253] width 751 height 419
click at [620, 52] on div "Hoy" at bounding box center [758, 49] width 751 height 11
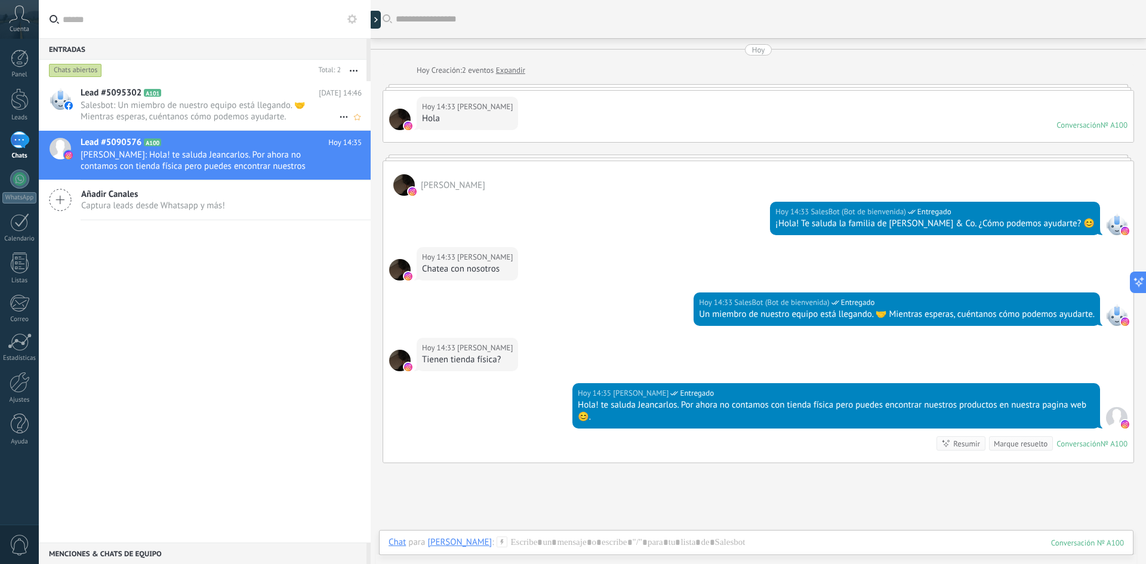
click at [278, 116] on span "Salesbot: Un miembro de nuestro equipo está llegando. 🤝 Mientras esperas, cuént…" at bounding box center [210, 111] width 258 height 23
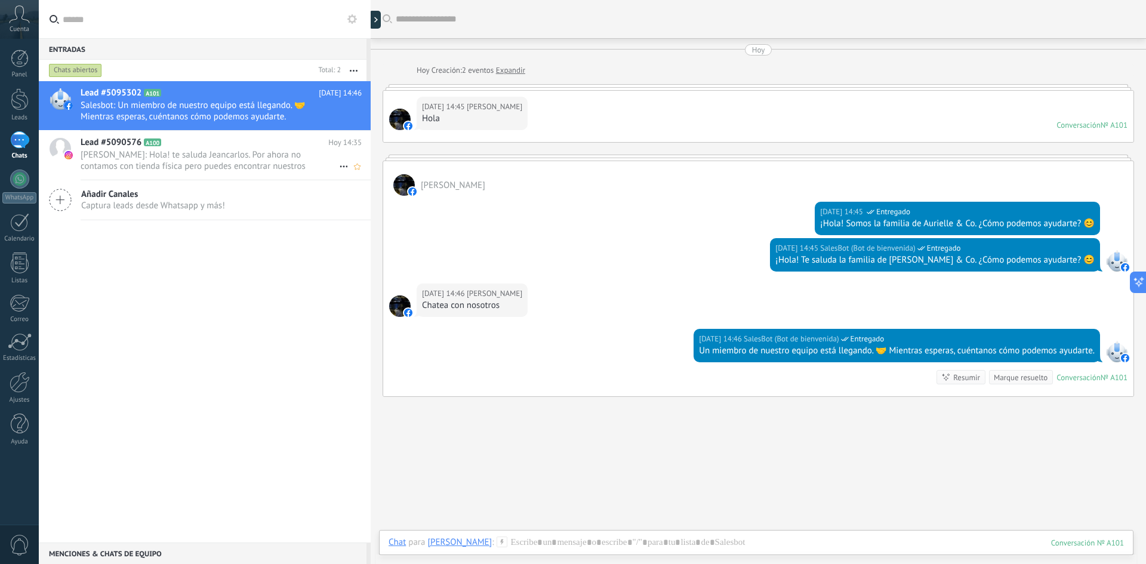
drag, startPoint x: 194, startPoint y: 172, endPoint x: 201, endPoint y: 171, distance: 6.7
click at [196, 174] on div "Lead #5090576 A100 [DATE] 14:35 [PERSON_NAME]: Hola! te saluda Jeancarlos. Por …" at bounding box center [226, 155] width 290 height 49
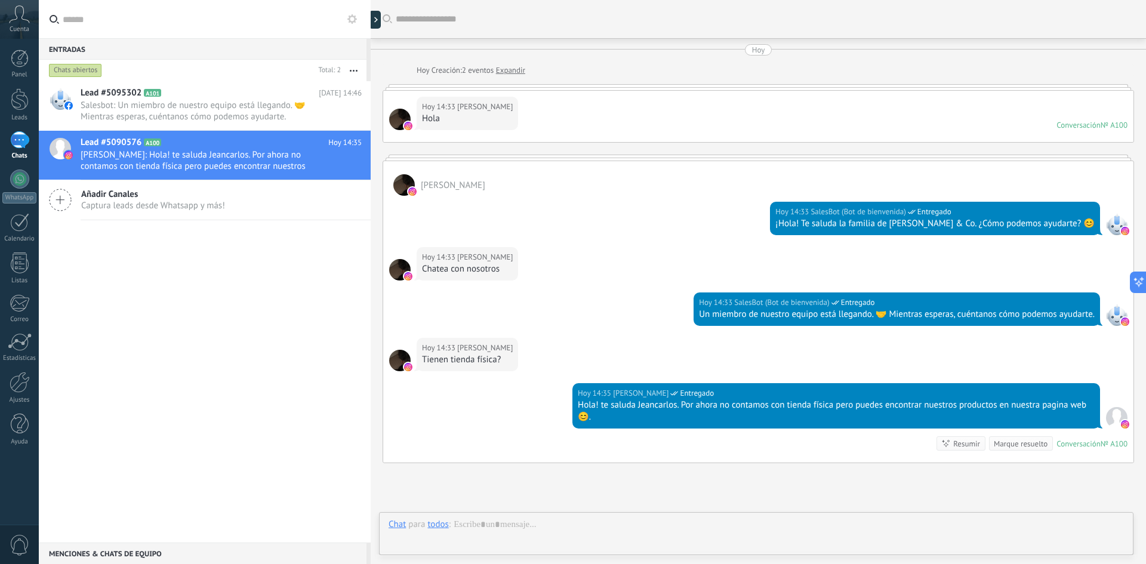
scroll to position [107, 0]
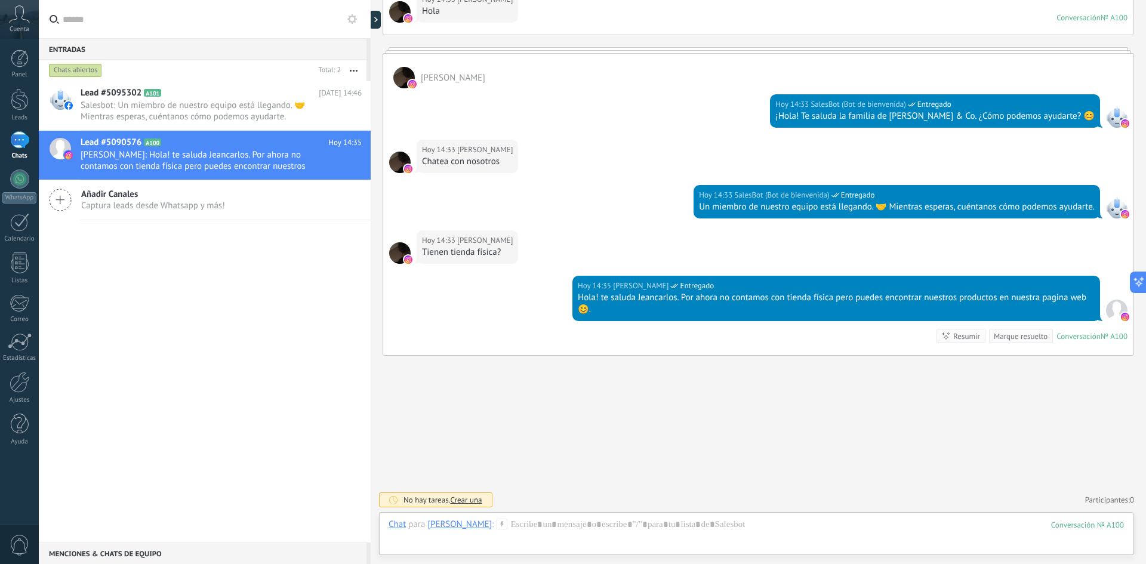
click at [1034, 339] on div "Marque resuelto" at bounding box center [1021, 336] width 54 height 11
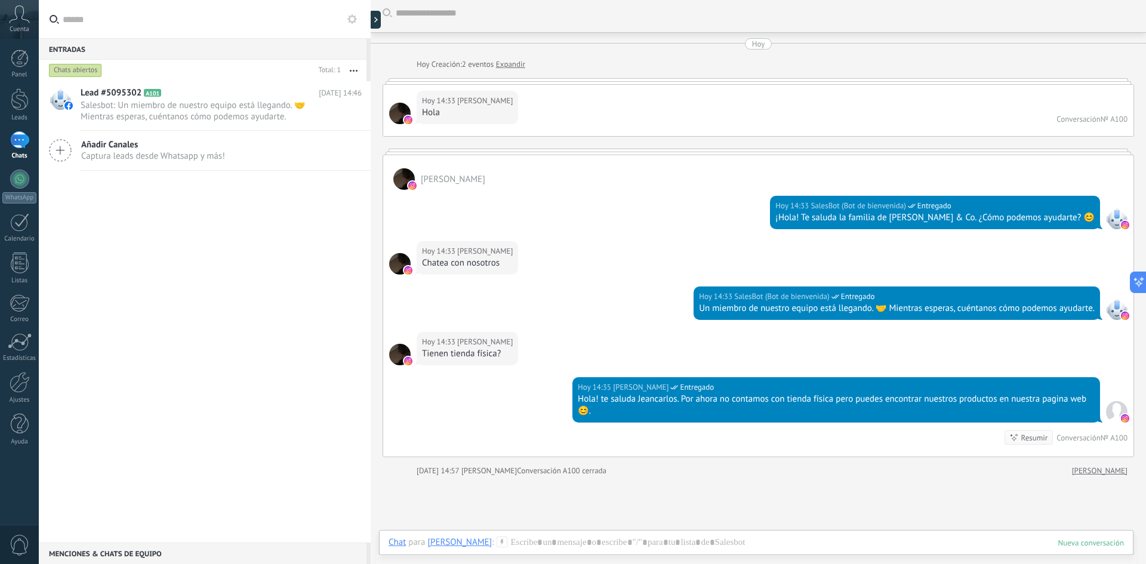
scroll to position [0, 0]
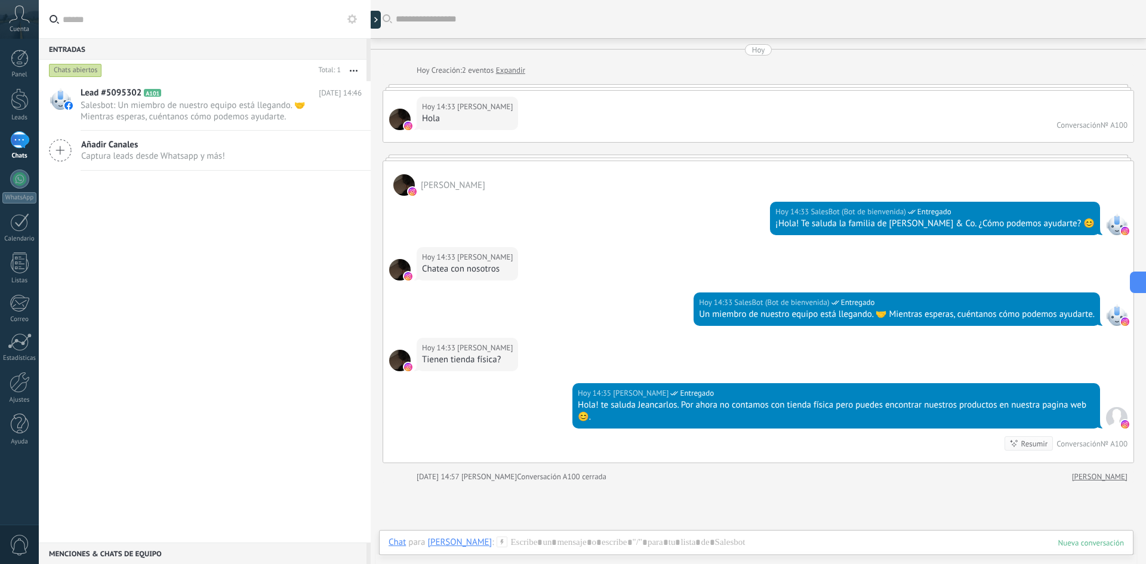
click at [593, 67] on div "Hoy Creación: 2 eventos Expandir" at bounding box center [772, 70] width 711 height 12
click at [556, 90] on div at bounding box center [758, 87] width 751 height 6
click at [538, 92] on div "Hoy 14:33 Jeancarlos Puma Lluen Hola Conversación № A100" at bounding box center [758, 113] width 751 height 58
click at [532, 89] on div at bounding box center [758, 87] width 751 height 6
click at [535, 87] on div at bounding box center [758, 87] width 751 height 6
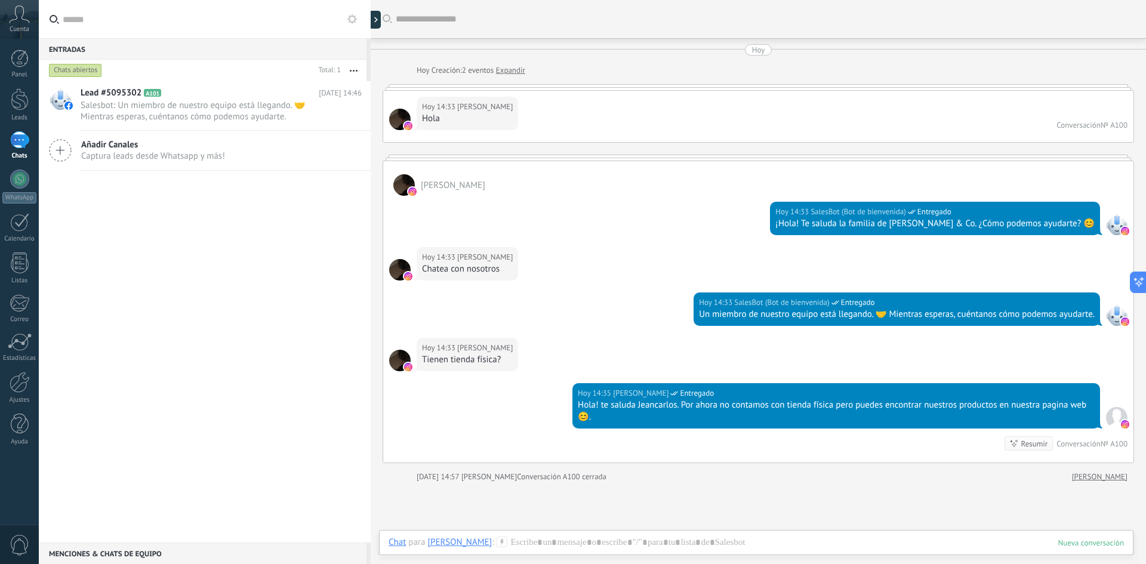
drag, startPoint x: 298, startPoint y: 159, endPoint x: 304, endPoint y: 175, distance: 16.4
click at [298, 160] on div "Añadir Canales Captura leads desde Whatsapp y más!" at bounding box center [205, 151] width 332 height 40
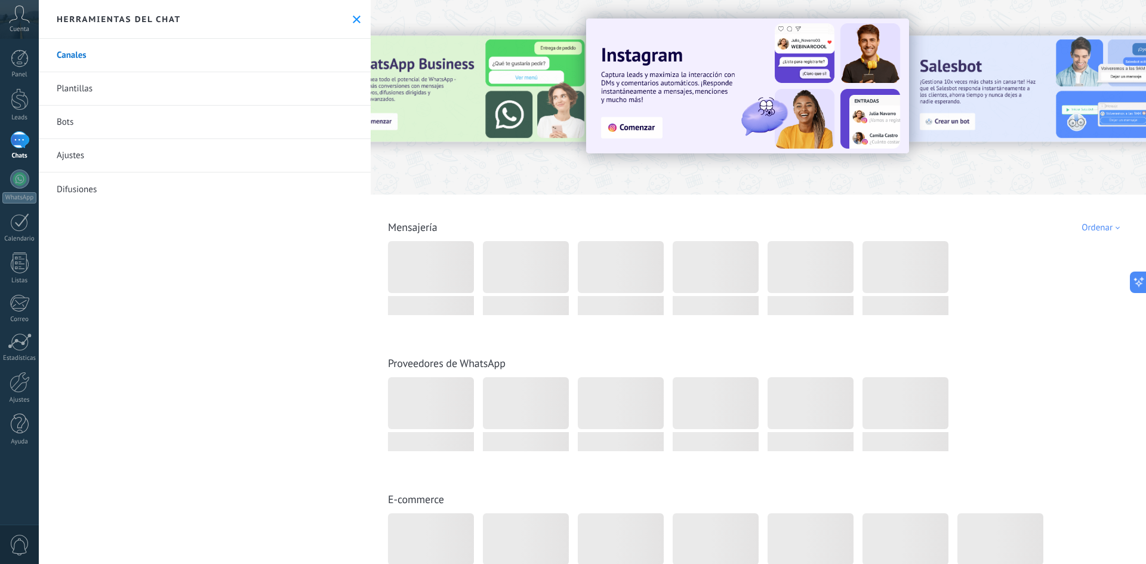
click at [353, 23] on icon at bounding box center [357, 20] width 8 height 8
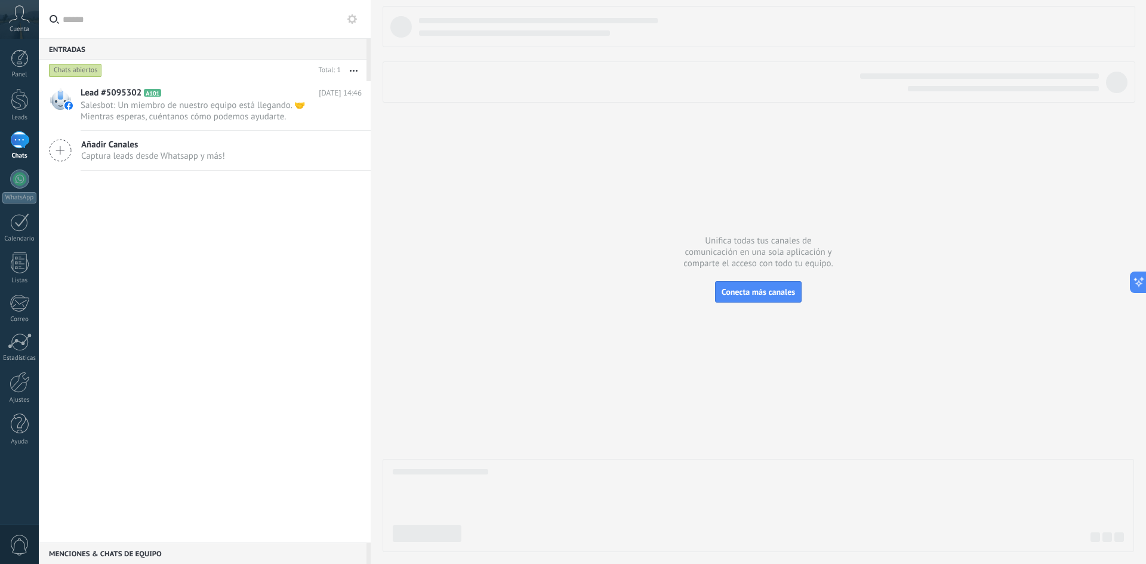
click at [24, 161] on div "Panel Leads 1 Chats WhatsApp Clientes" at bounding box center [19, 254] width 39 height 408
click at [248, 156] on div "Añadir Canales Captura leads desde Whatsapp y más!" at bounding box center [205, 151] width 332 height 40
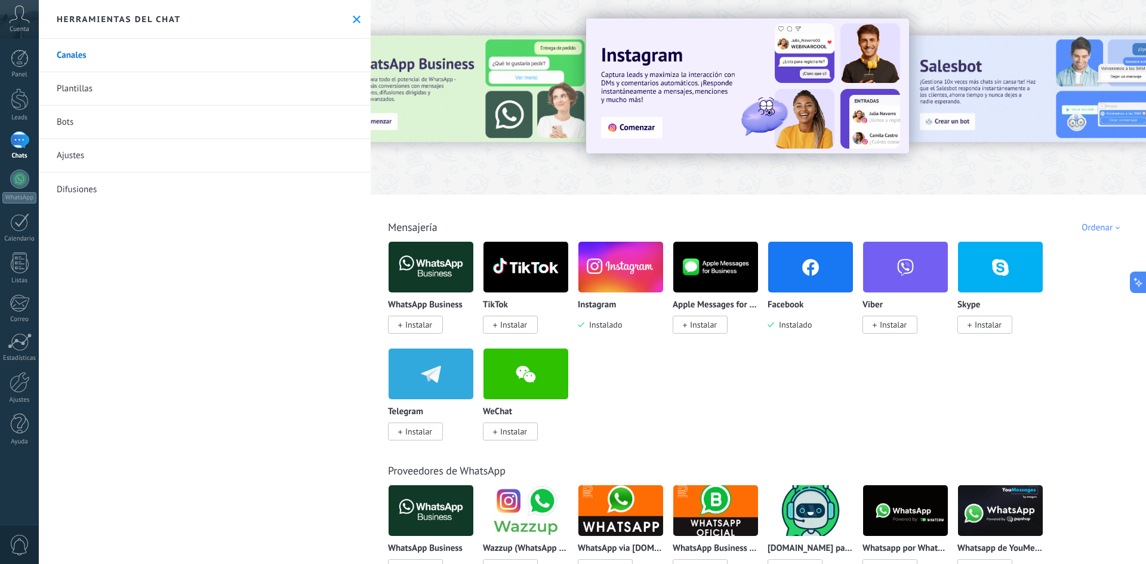
click at [353, 24] on button at bounding box center [357, 19] width 10 height 10
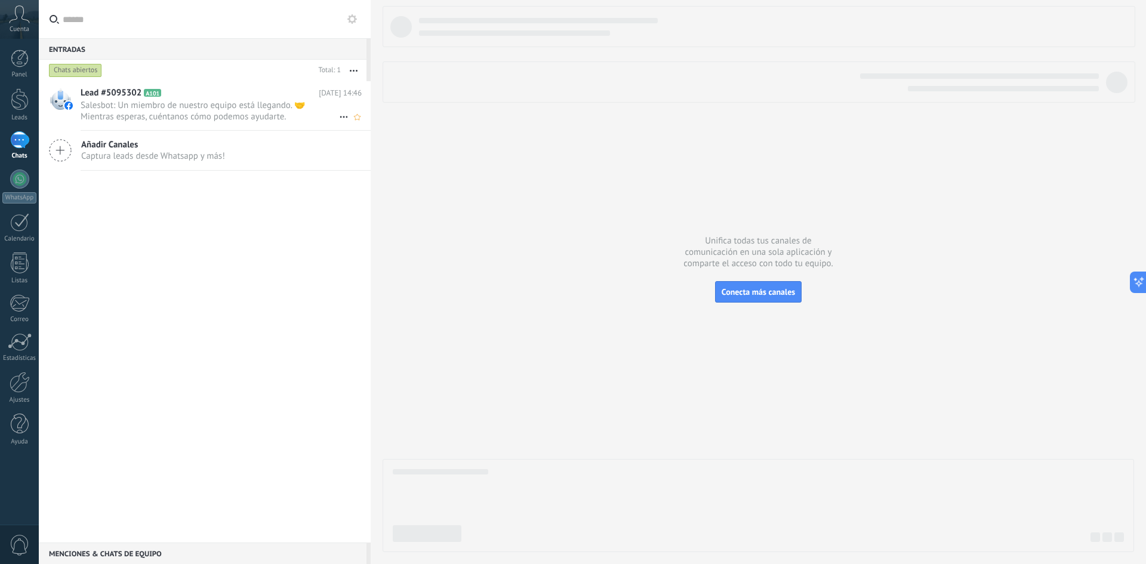
click at [271, 112] on span "Salesbot: Un miembro de nuestro equipo está llegando. 🤝 Mientras esperas, cuént…" at bounding box center [210, 111] width 258 height 23
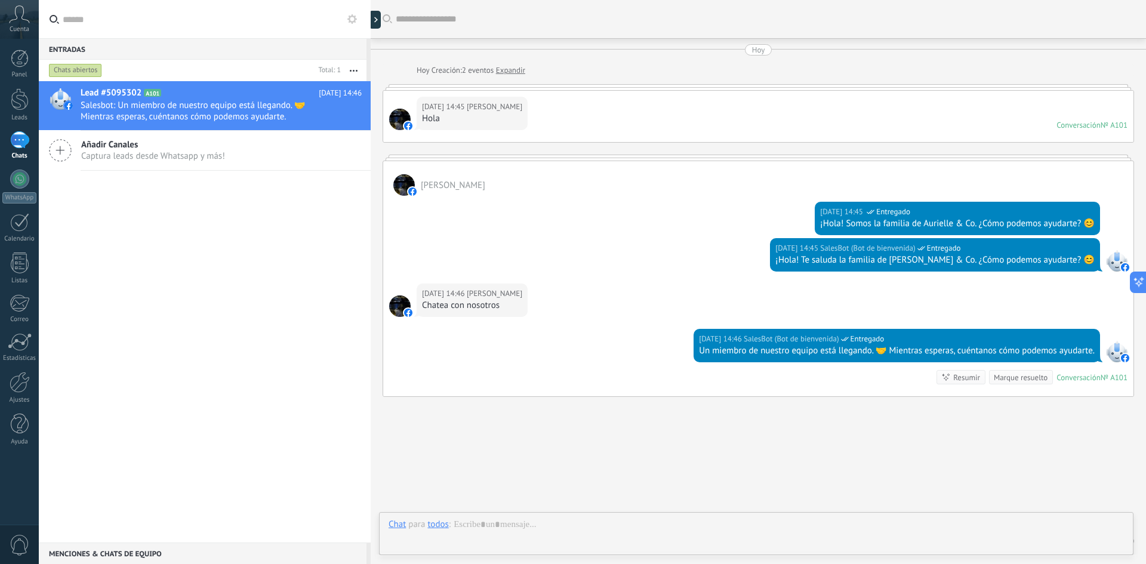
scroll to position [41, 0]
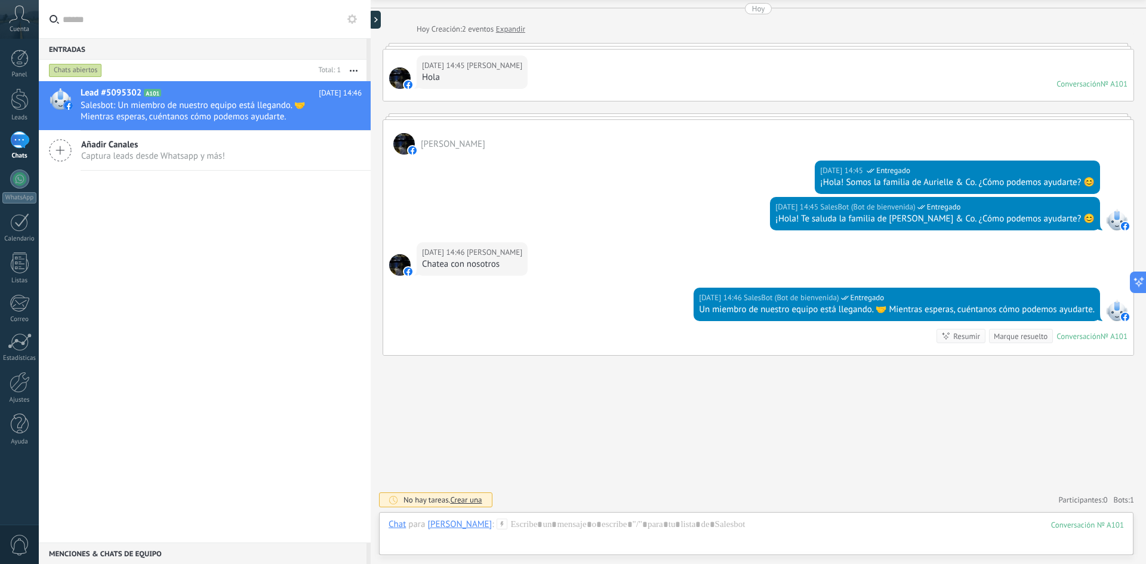
click at [258, 152] on div "Añadir Canales Captura leads desde Whatsapp y más!" at bounding box center [205, 151] width 332 height 40
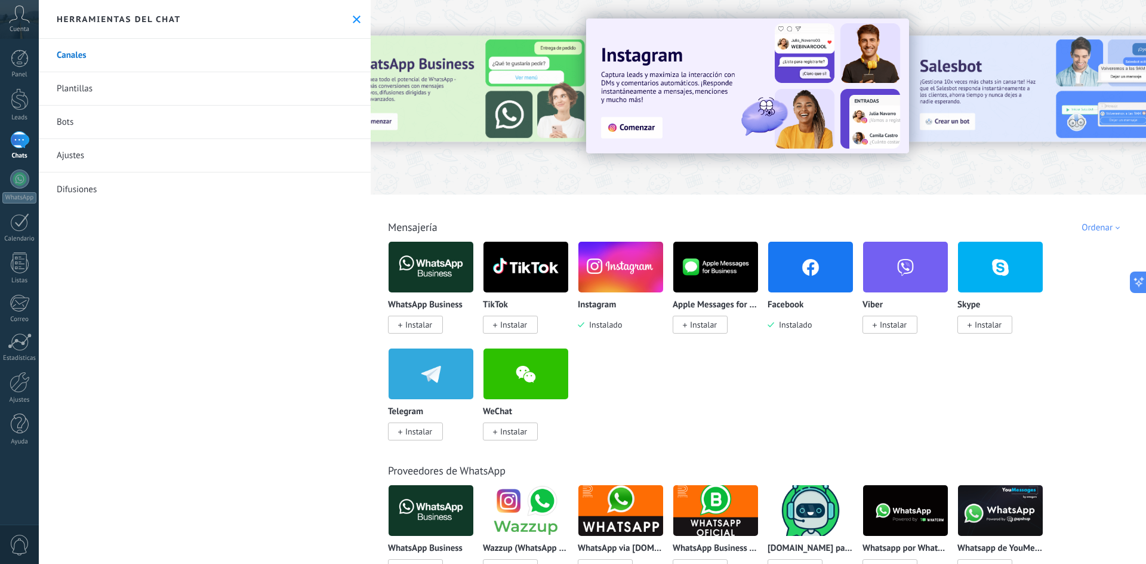
click at [346, 21] on div "Herramientas del chat" at bounding box center [205, 19] width 332 height 39
click at [353, 16] on icon at bounding box center [357, 20] width 8 height 8
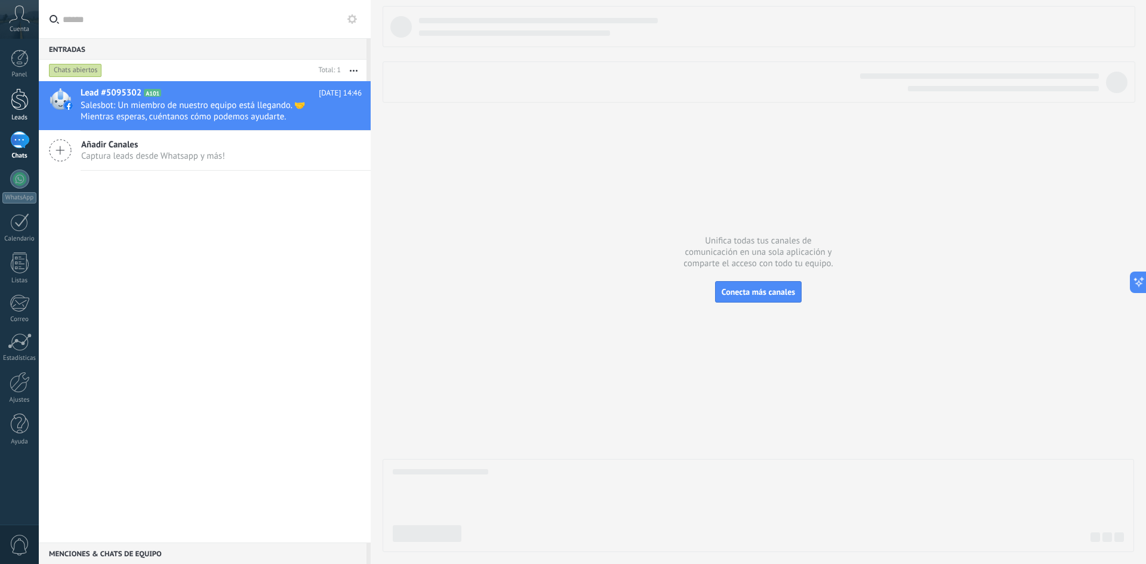
click at [17, 101] on div at bounding box center [20, 99] width 18 height 22
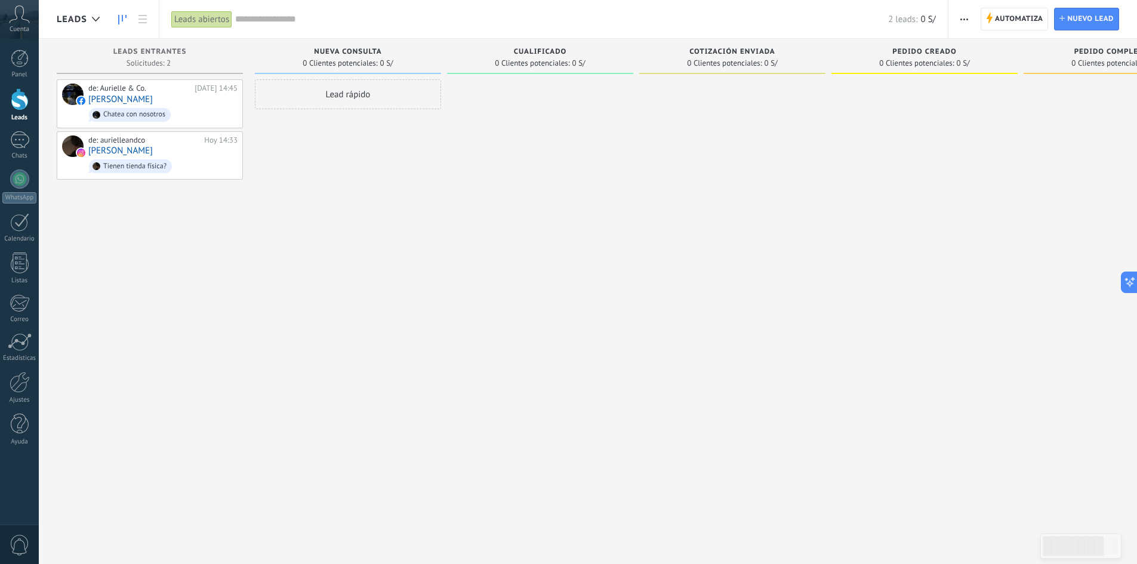
click at [16, 8] on icon at bounding box center [19, 14] width 21 height 18
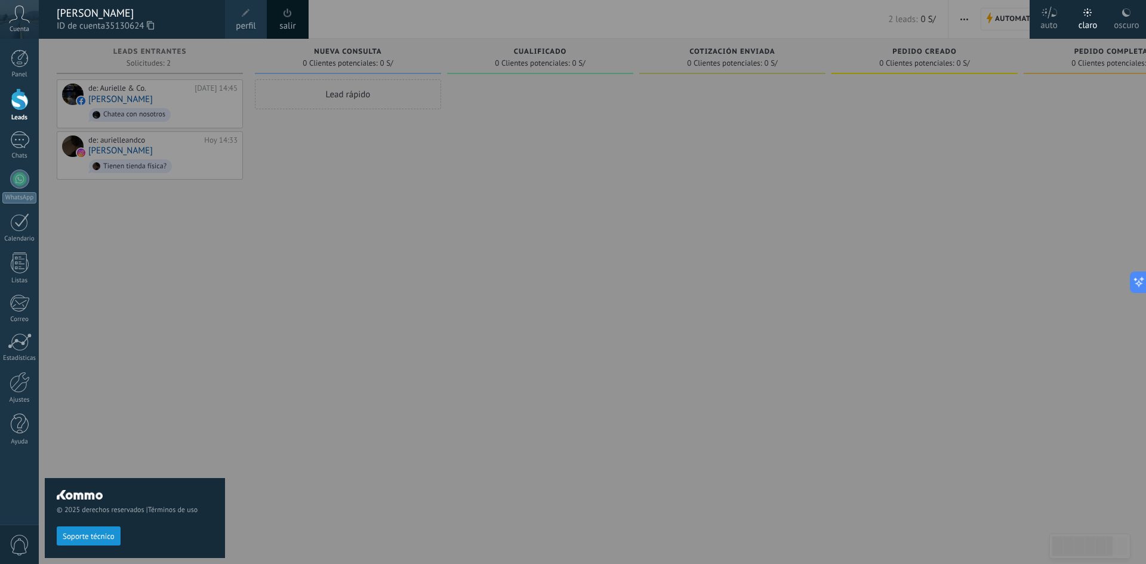
click at [289, 17] on span at bounding box center [287, 13] width 13 height 13
